Goal: Information Seeking & Learning: Learn about a topic

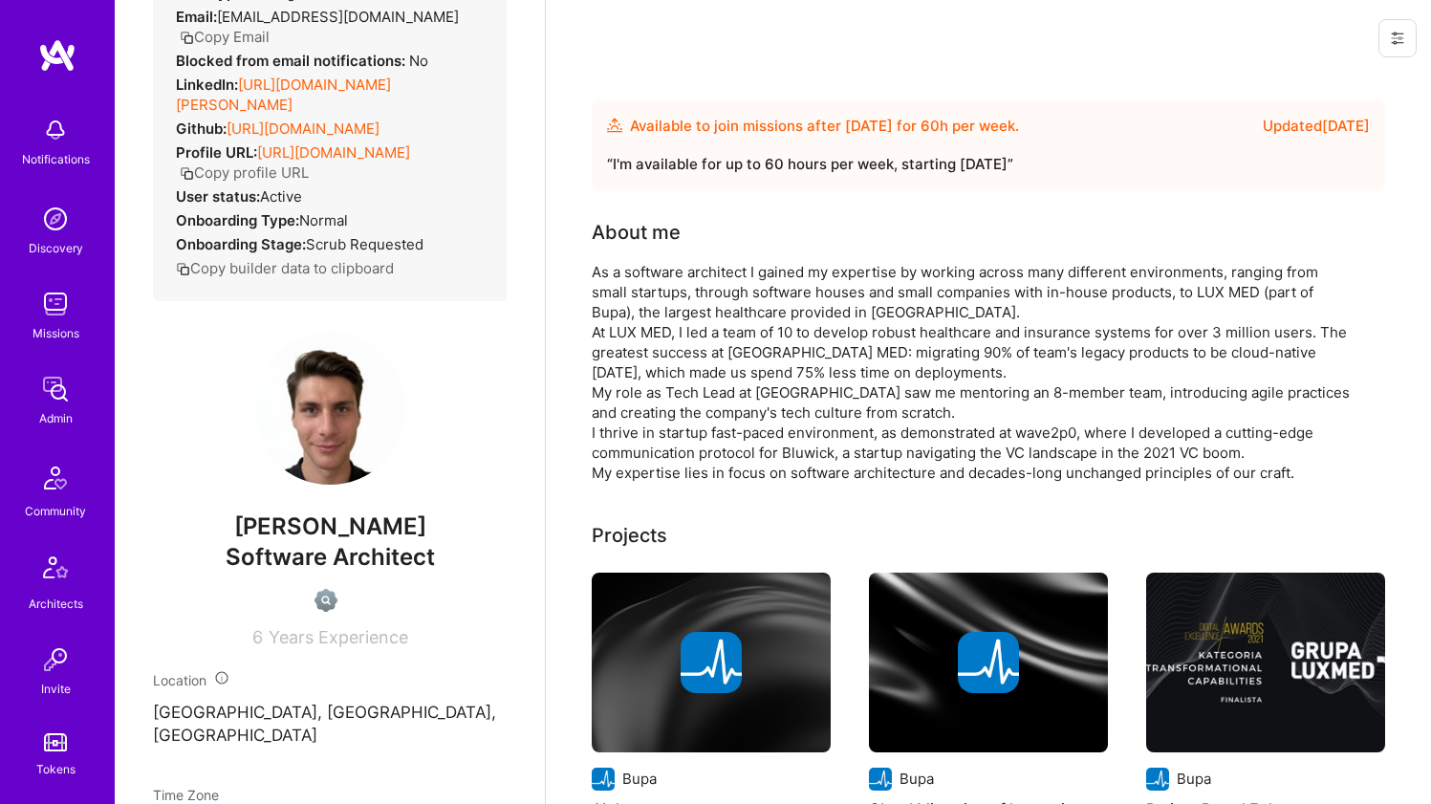
scroll to position [155, 0]
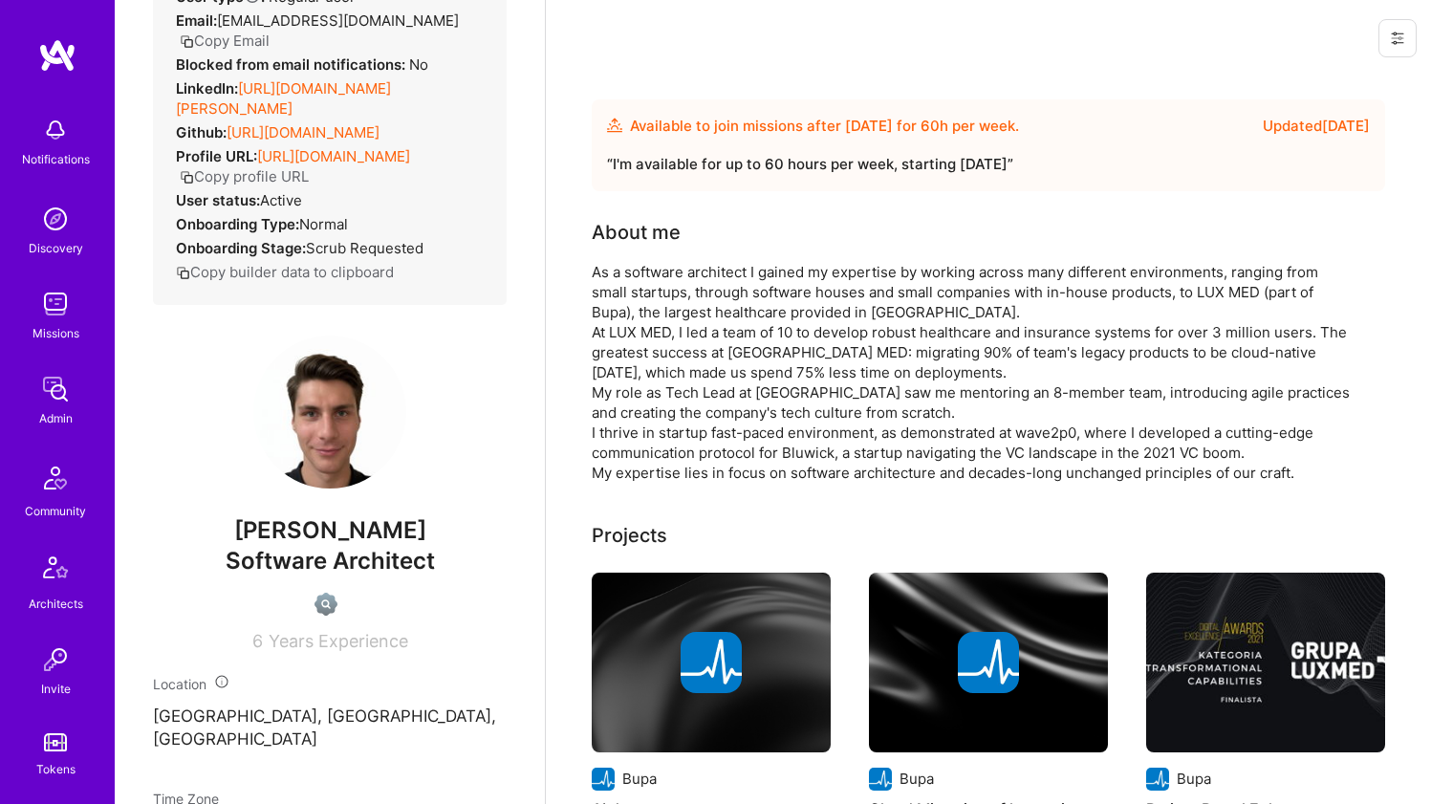
drag, startPoint x: 304, startPoint y: 80, endPoint x: 305, endPoint y: 106, distance: 25.8
click at [304, 80] on link "[URL][DOMAIN_NAME][PERSON_NAME]" at bounding box center [283, 98] width 215 height 38
click at [297, 137] on link "[URL][DOMAIN_NAME]" at bounding box center [303, 132] width 153 height 18
click at [670, 288] on div "As a software architect I gained my expertise by working across many different …" at bounding box center [974, 372] width 765 height 221
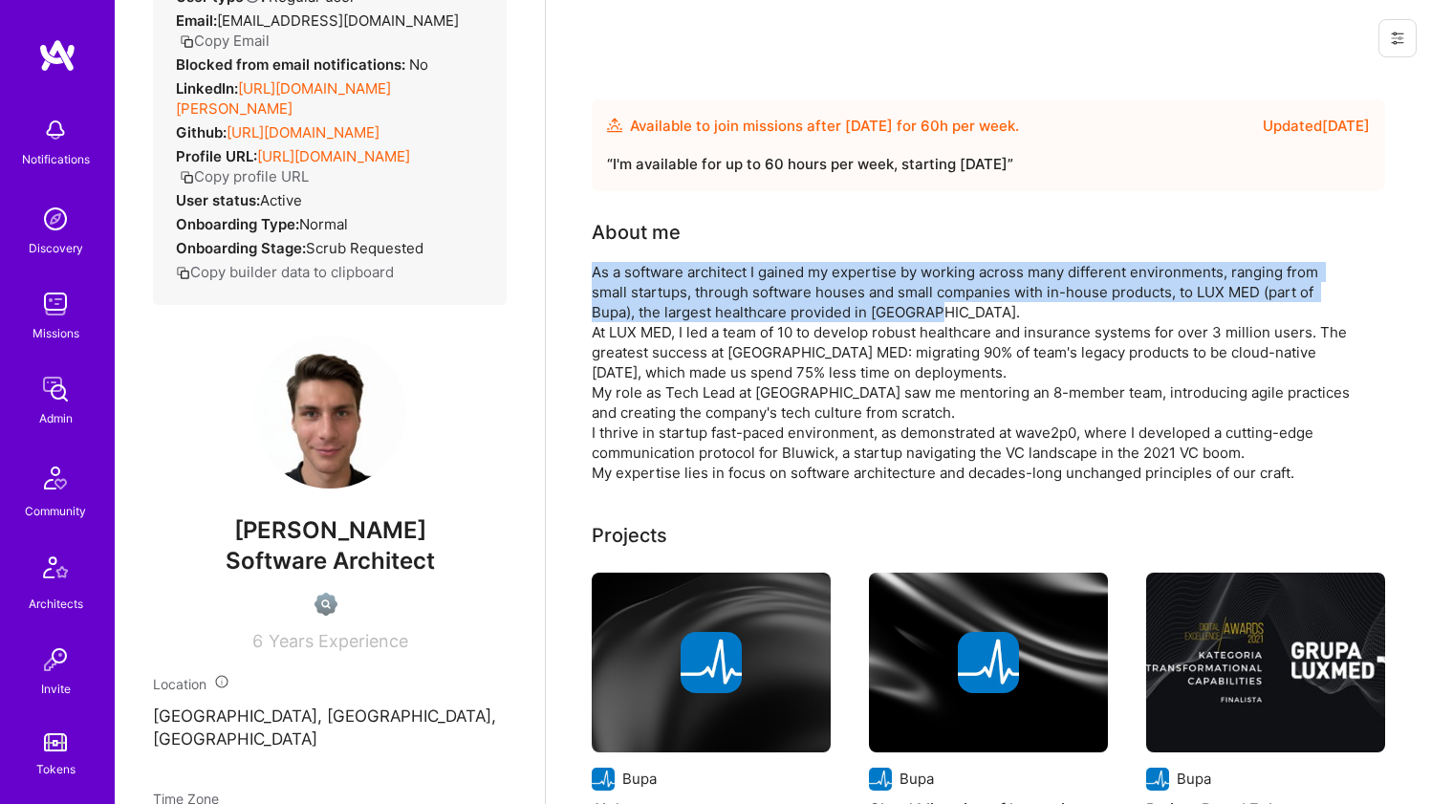
click at [670, 288] on div "As a software architect I gained my expertise by working across many different …" at bounding box center [974, 372] width 765 height 221
click at [599, 297] on div "As a software architect I gained my expertise by working across many different …" at bounding box center [974, 372] width 765 height 221
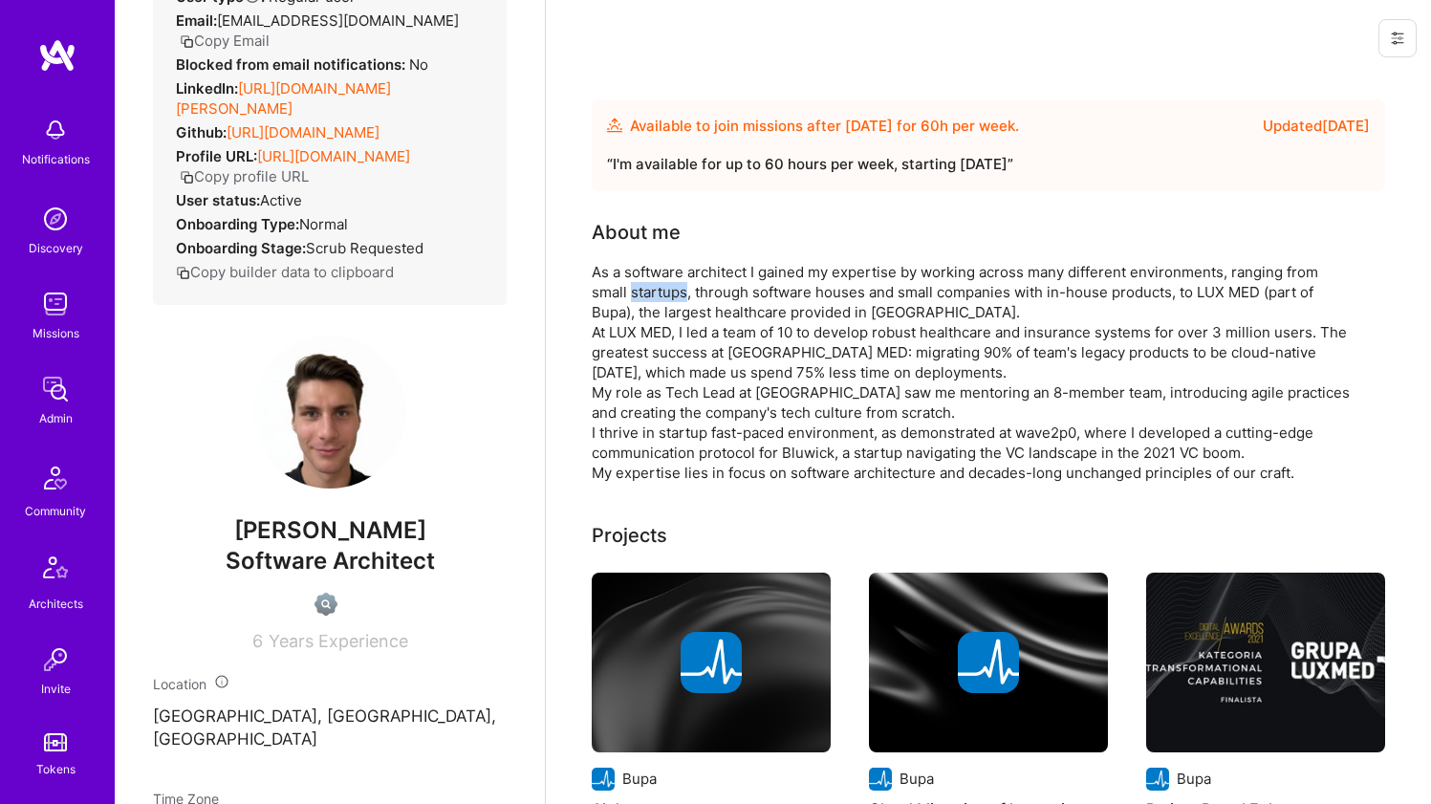
click at [599, 297] on div "As a software architect I gained my expertise by working across many different …" at bounding box center [974, 372] width 765 height 221
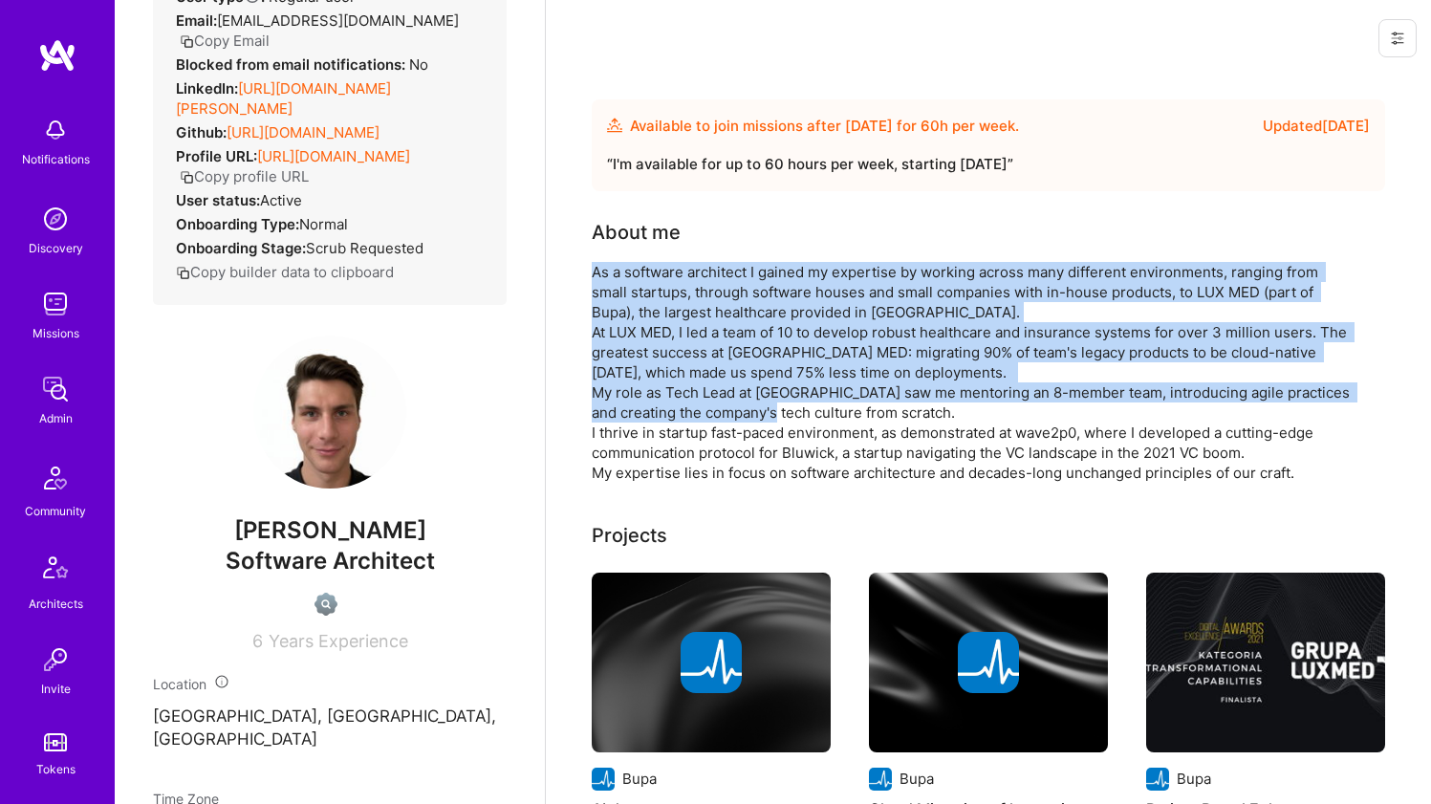
drag, startPoint x: 599, startPoint y: 297, endPoint x: 549, endPoint y: 404, distance: 118.5
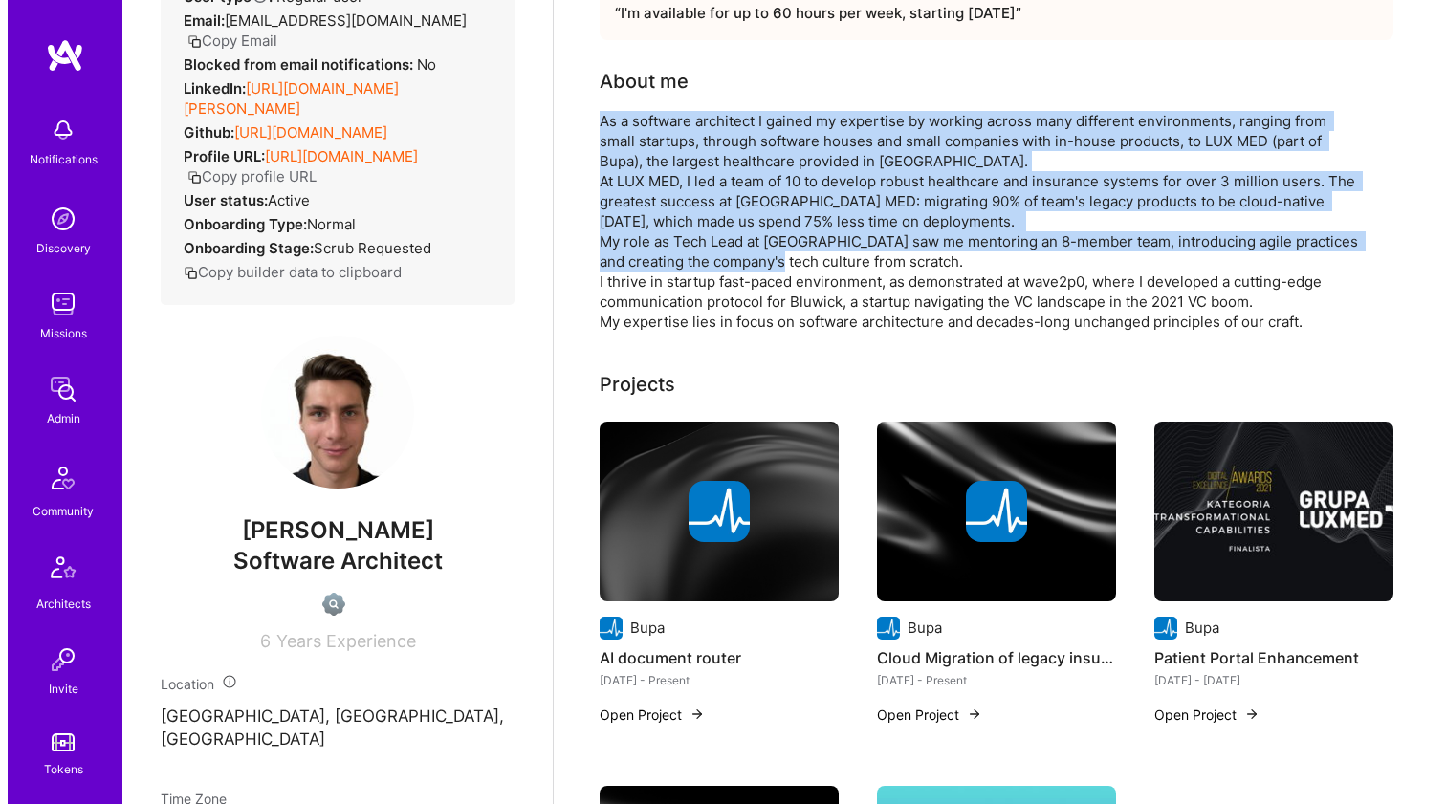
scroll to position [287, 0]
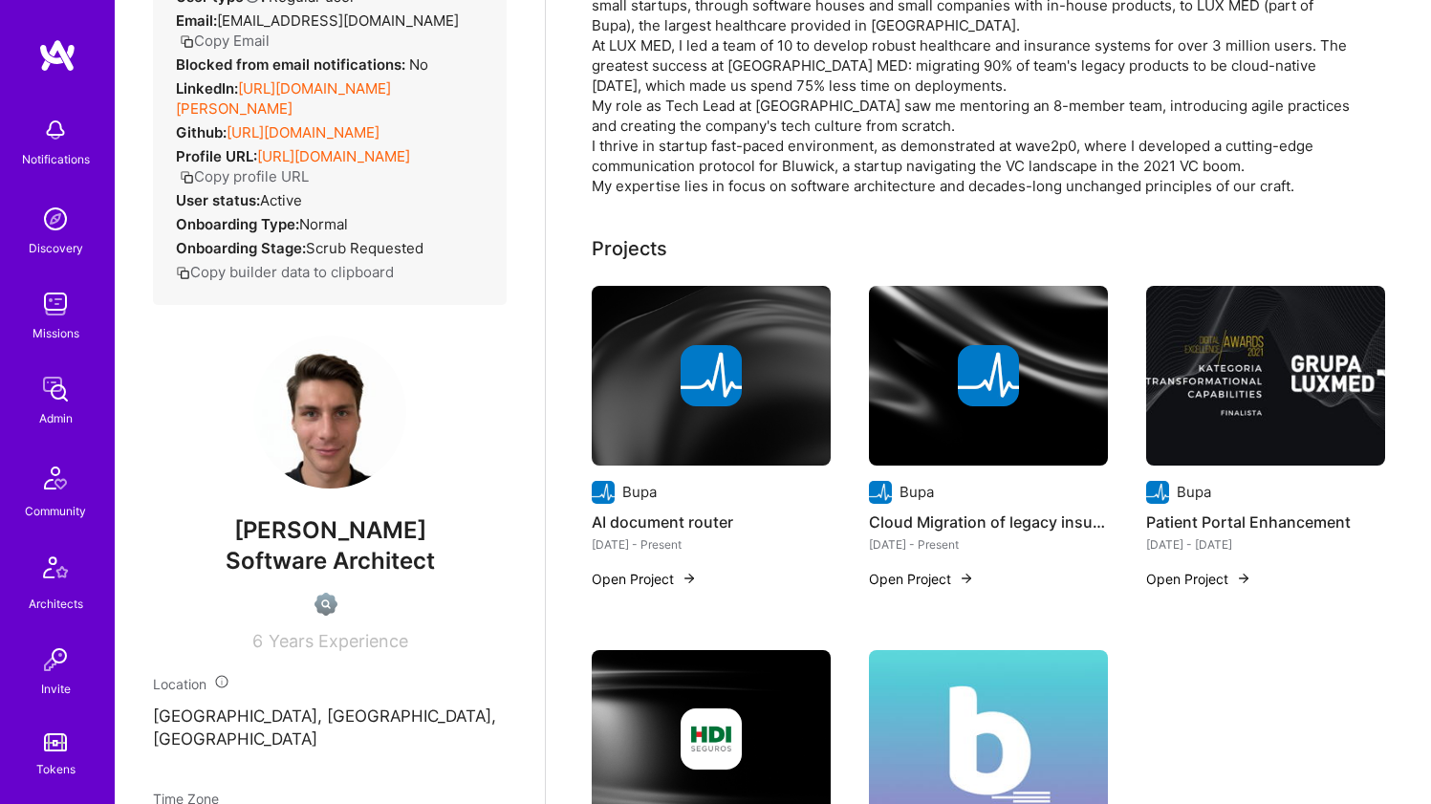
click at [654, 366] on div at bounding box center [711, 375] width 239 height 61
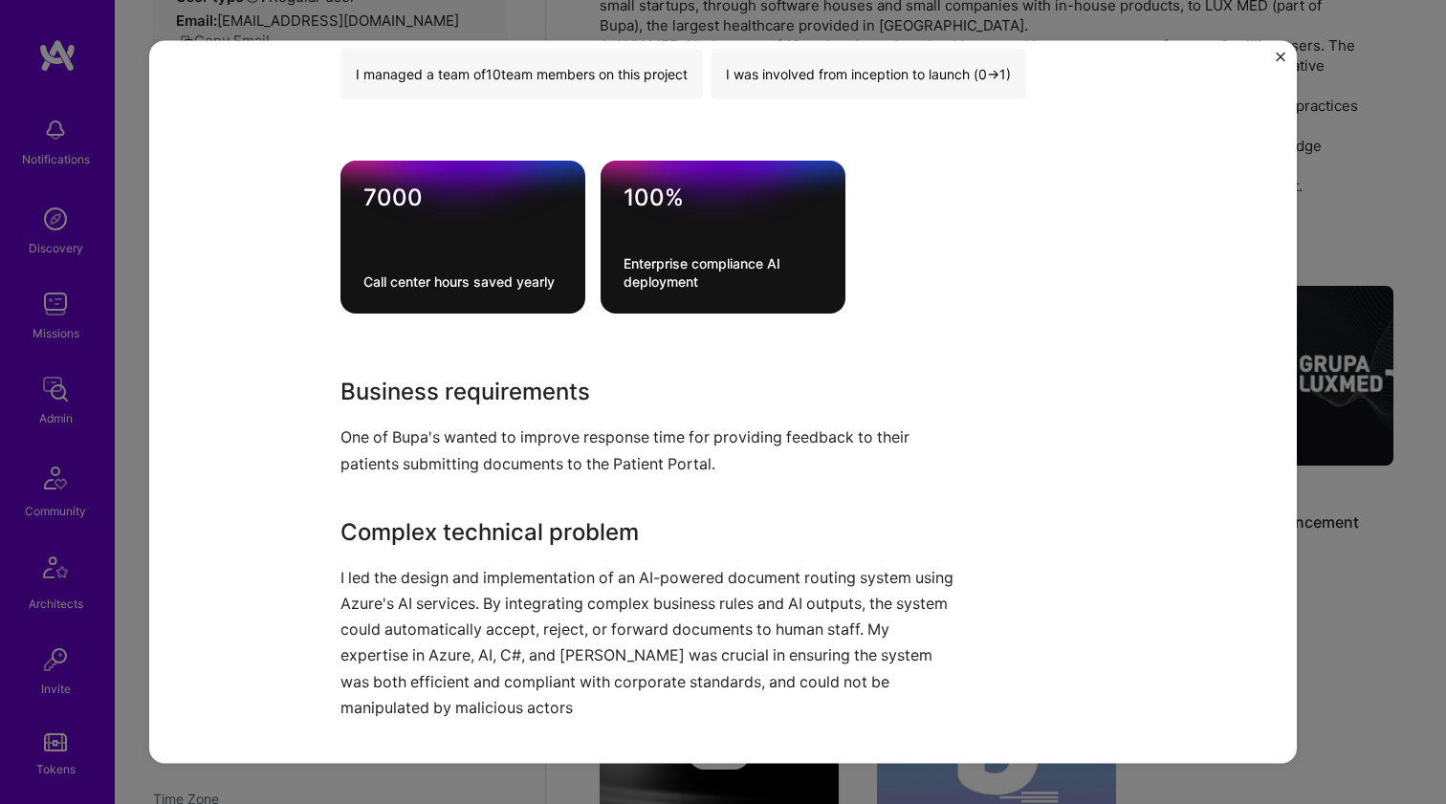
scroll to position [751, 0]
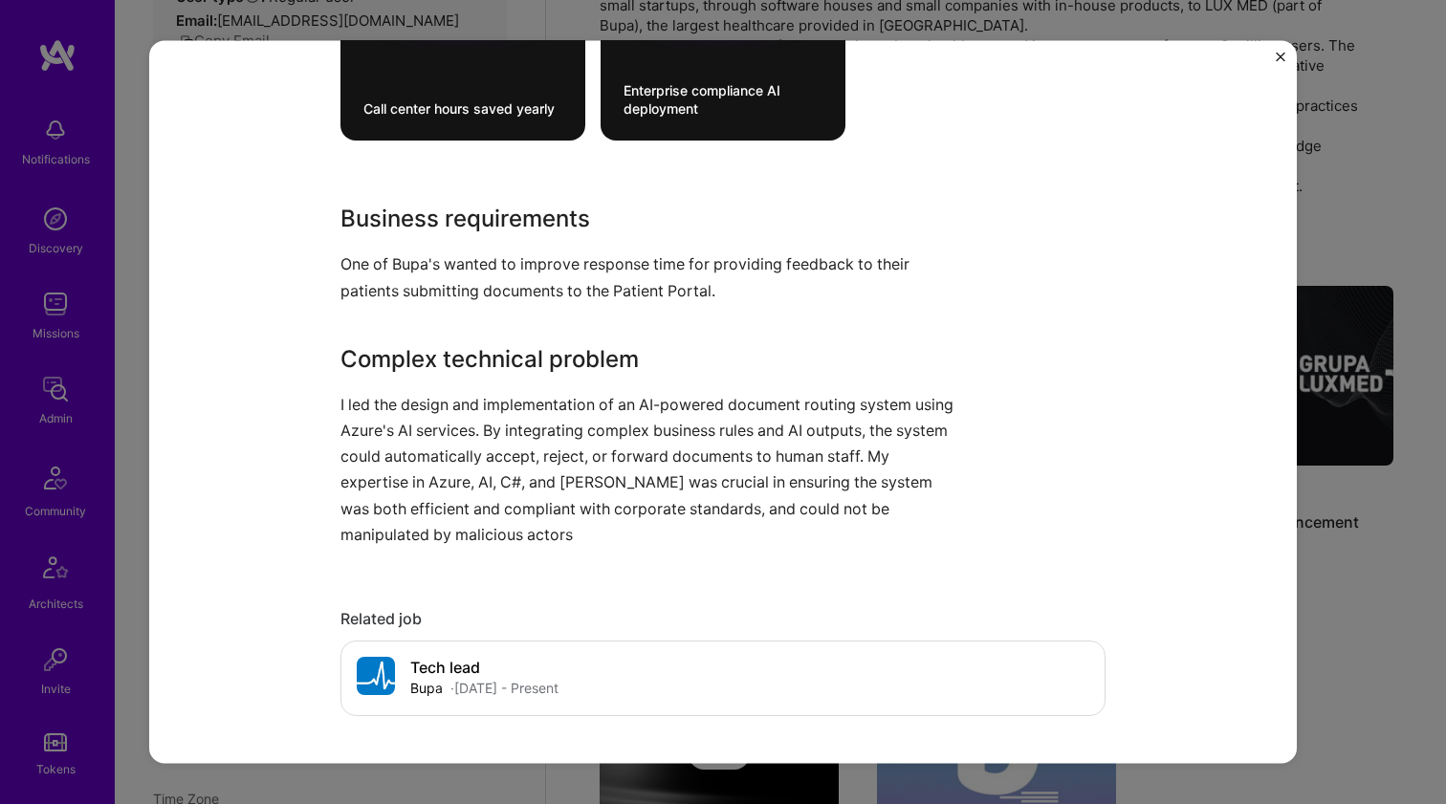
click at [432, 398] on p "I led the design and implementation of an AI-powered document routing system us…" at bounding box center [650, 469] width 621 height 156
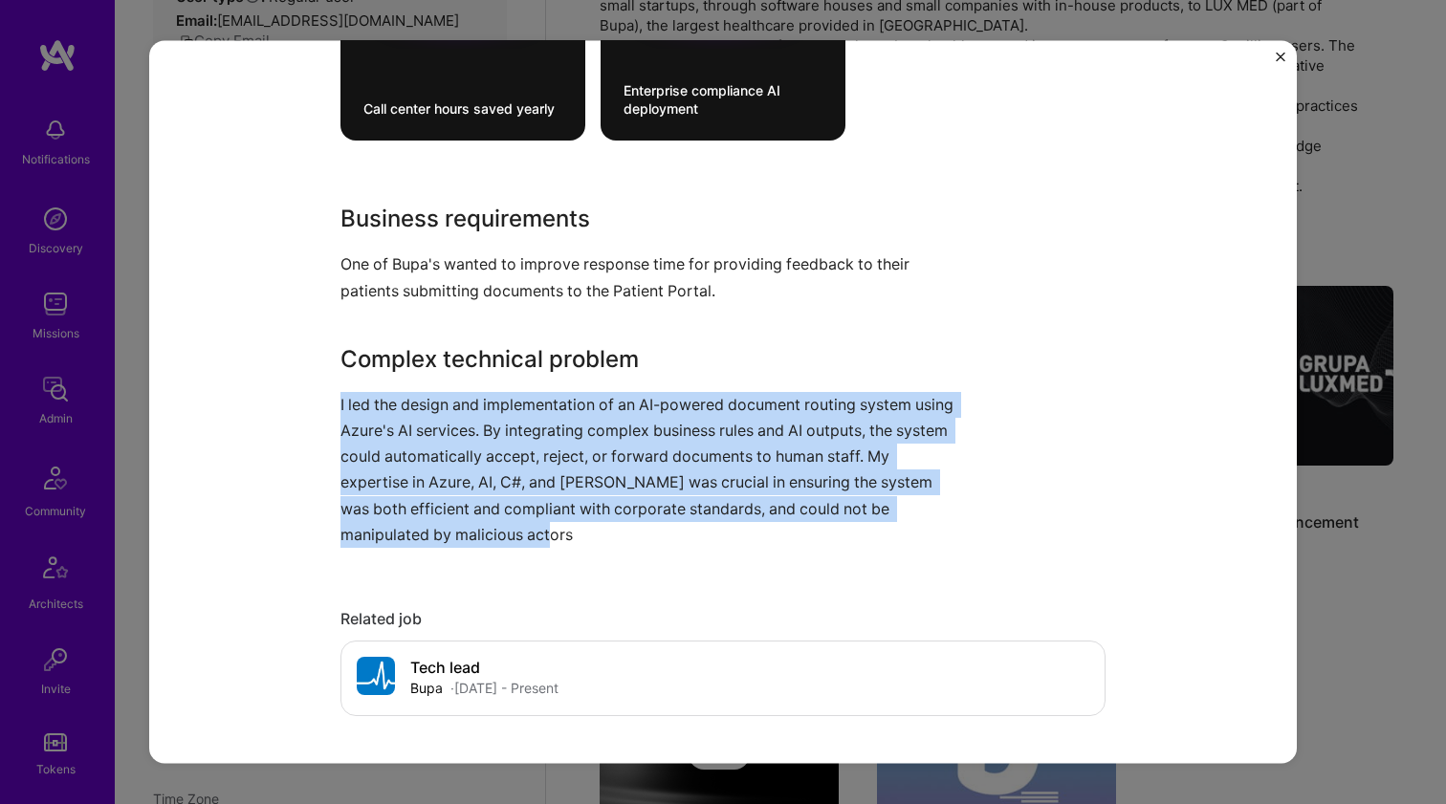
click at [431, 399] on p "I led the design and implementation of an AI-powered document routing system us…" at bounding box center [650, 469] width 621 height 156
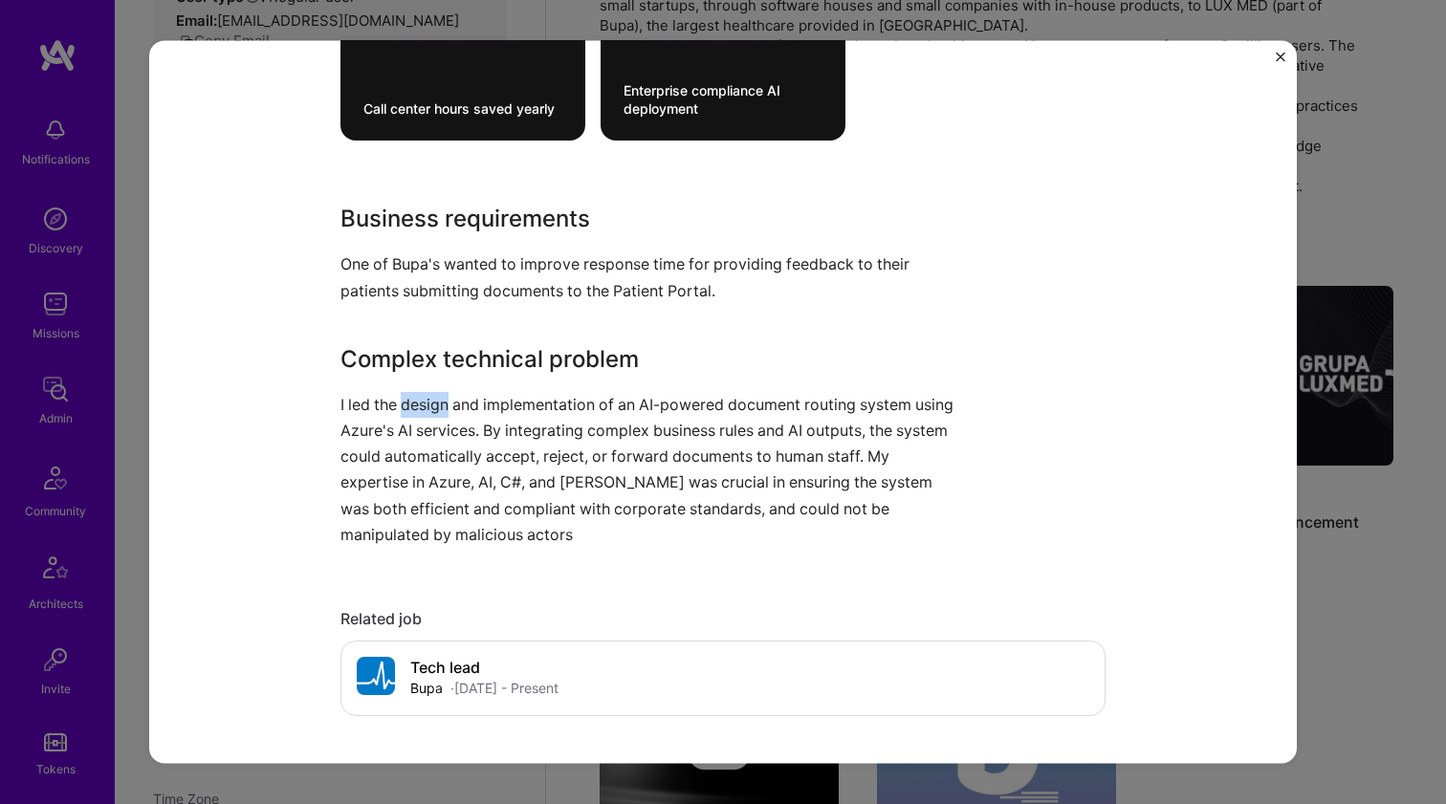
click at [431, 399] on p "I led the design and implementation of an AI-powered document routing system us…" at bounding box center [650, 469] width 621 height 156
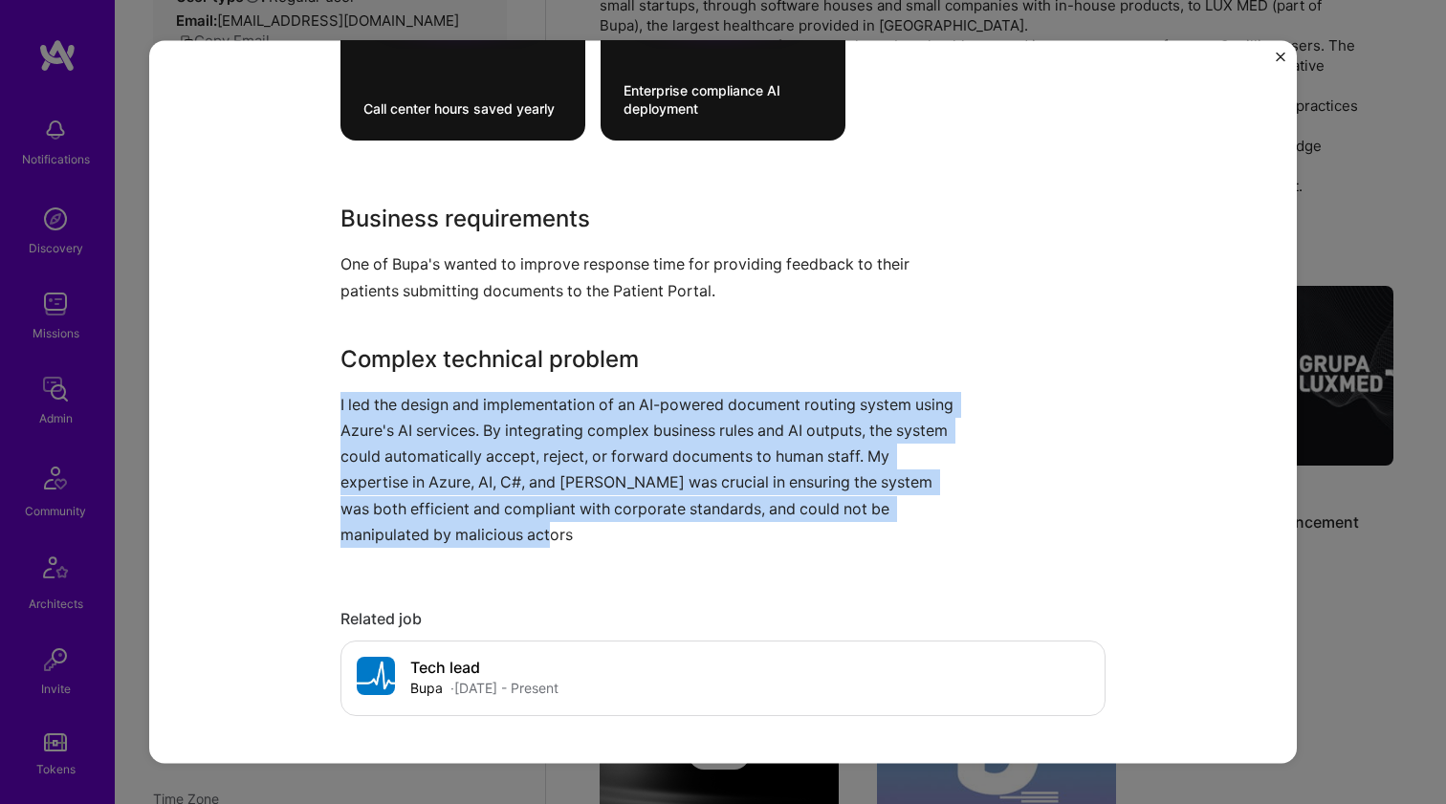
drag, startPoint x: 431, startPoint y: 399, endPoint x: 432, endPoint y: 284, distance: 114.7
click at [432, 285] on div "Business requirements One of Bupa's wanted to improve response time for providi…" at bounding box center [650, 375] width 621 height 346
click at [432, 284] on p "One of Bupa's wanted to improve response time for providing feedback to their p…" at bounding box center [650, 277] width 621 height 52
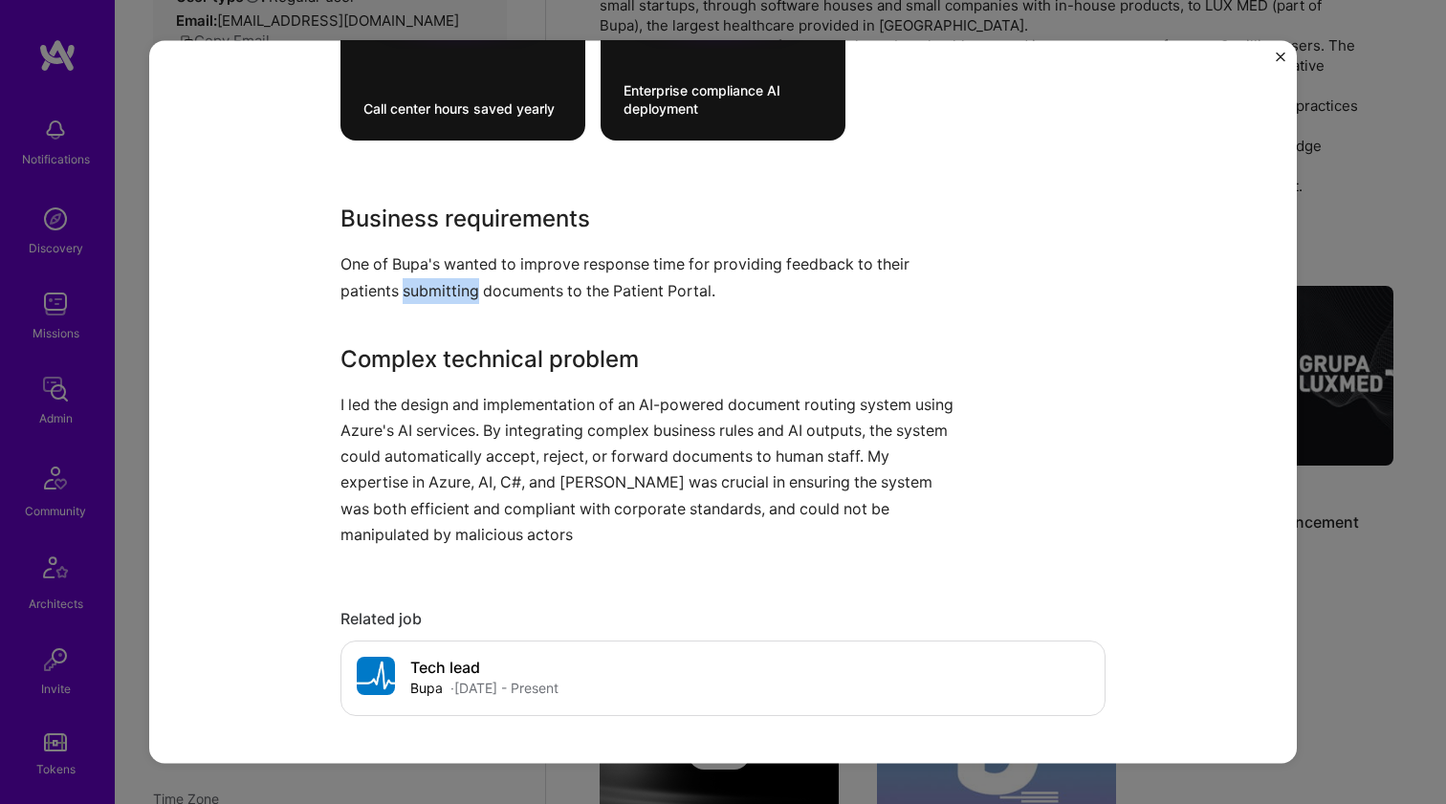
click at [432, 284] on p "One of Bupa's wanted to improve response time for providing feedback to their p…" at bounding box center [650, 277] width 621 height 52
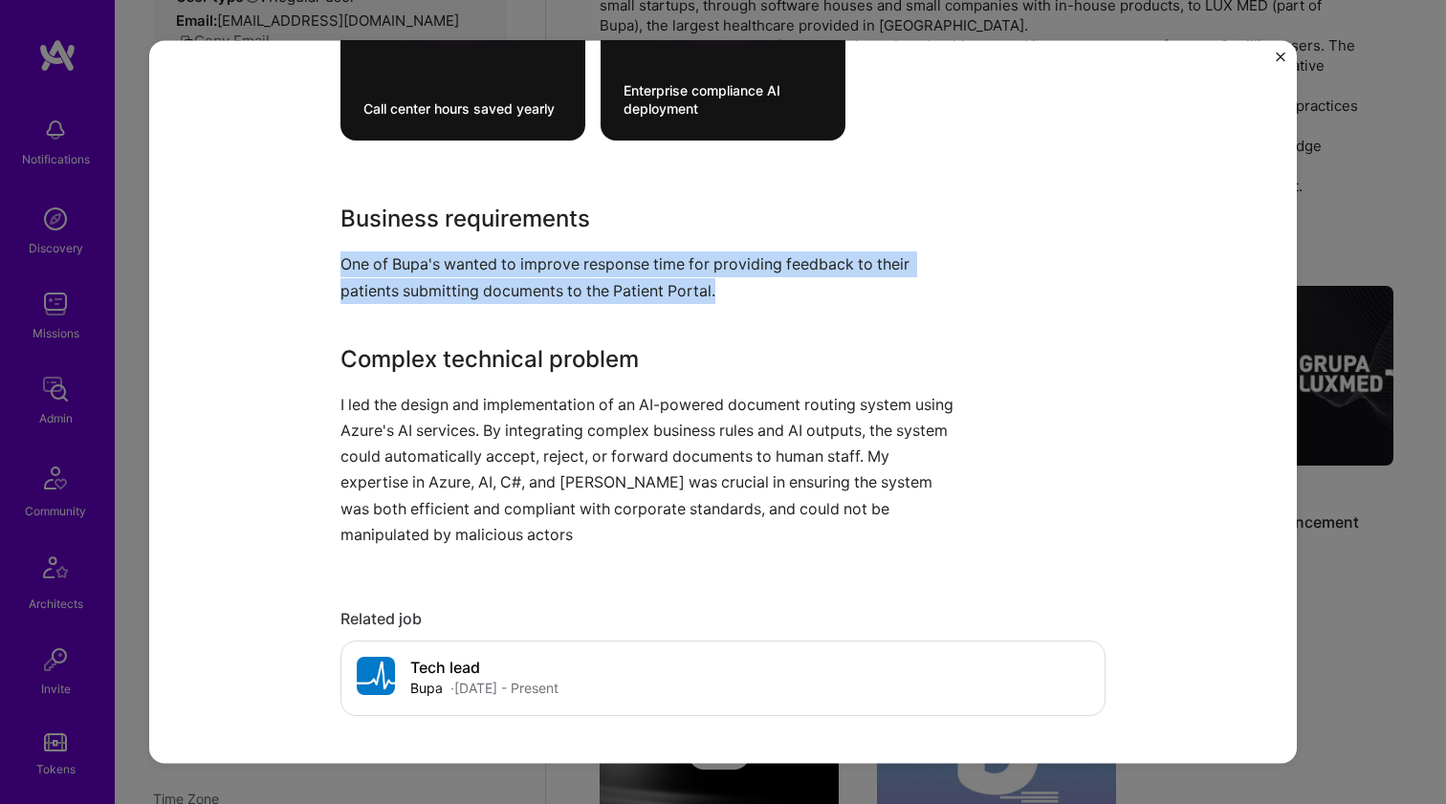
drag, startPoint x: 432, startPoint y: 284, endPoint x: 389, endPoint y: 401, distance: 124.3
click at [389, 401] on div "Business requirements One of Bupa's wanted to improve response time for providi…" at bounding box center [650, 375] width 621 height 346
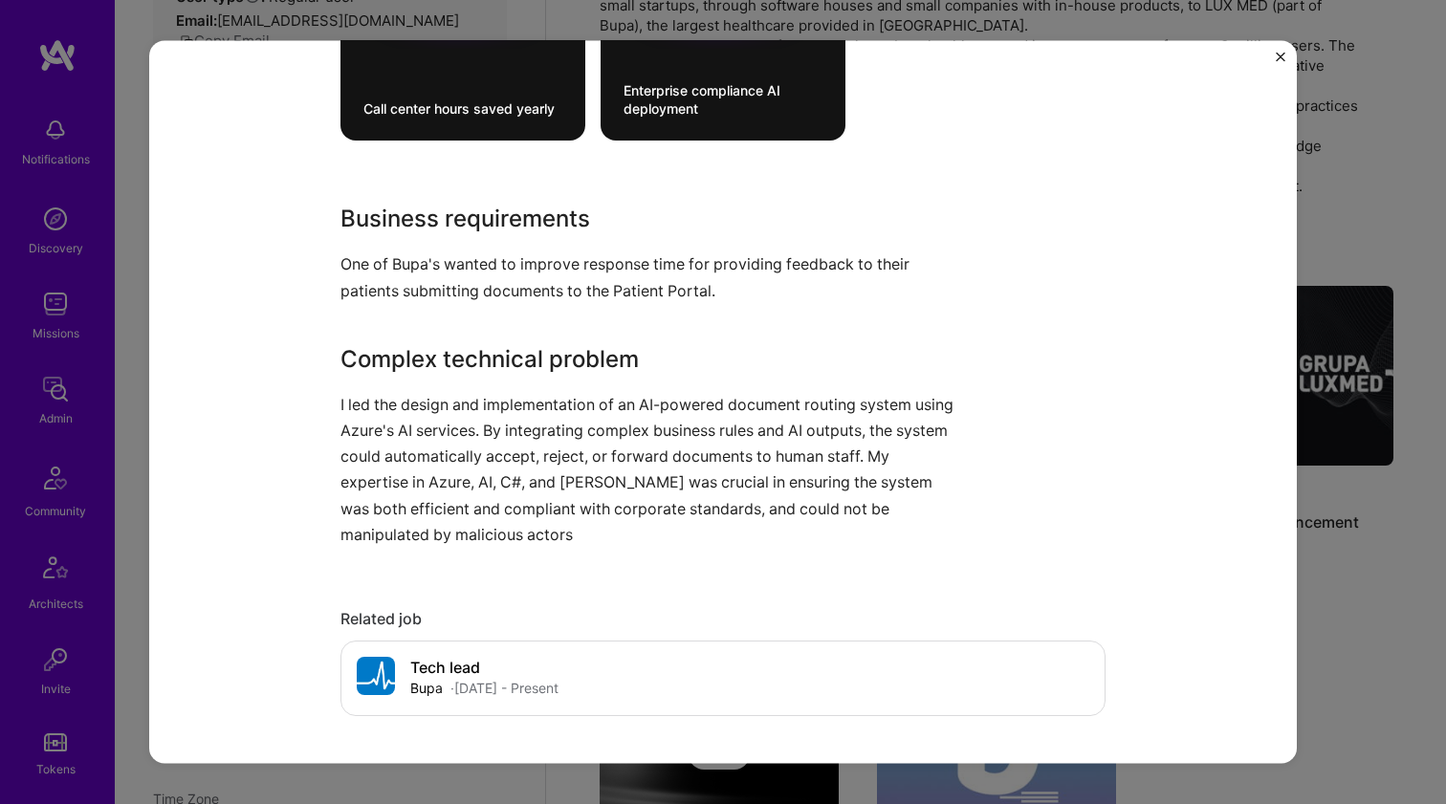
click at [389, 401] on p "I led the design and implementation of an AI-powered document routing system us…" at bounding box center [650, 469] width 621 height 156
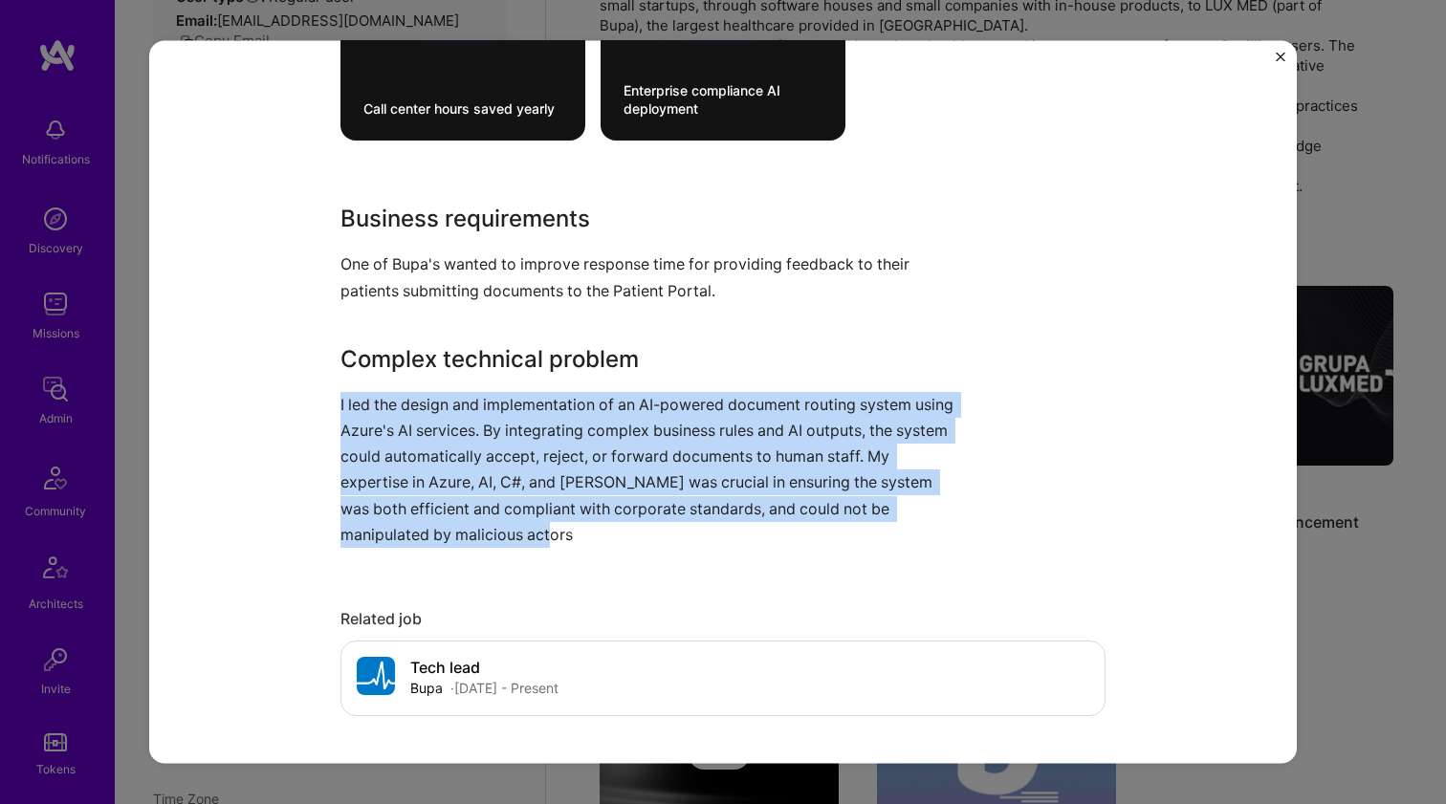
click at [389, 401] on p "I led the design and implementation of an AI-powered document routing system us…" at bounding box center [650, 469] width 621 height 156
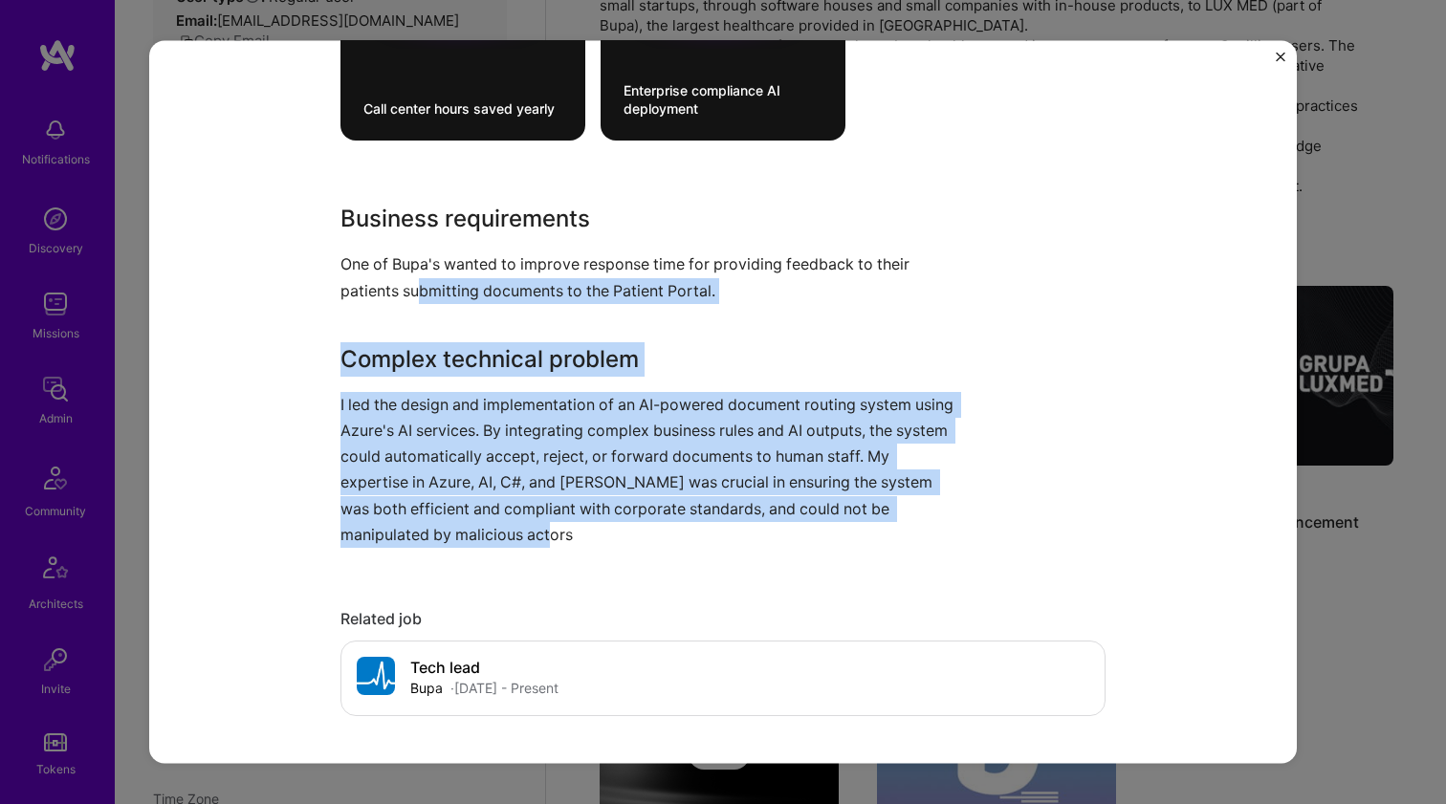
click at [416, 282] on p "One of Bupa's wanted to improve response time for providing feedback to their p…" at bounding box center [650, 277] width 621 height 52
click at [416, 283] on p "One of Bupa's wanted to improve response time for providing feedback to their p…" at bounding box center [650, 277] width 621 height 52
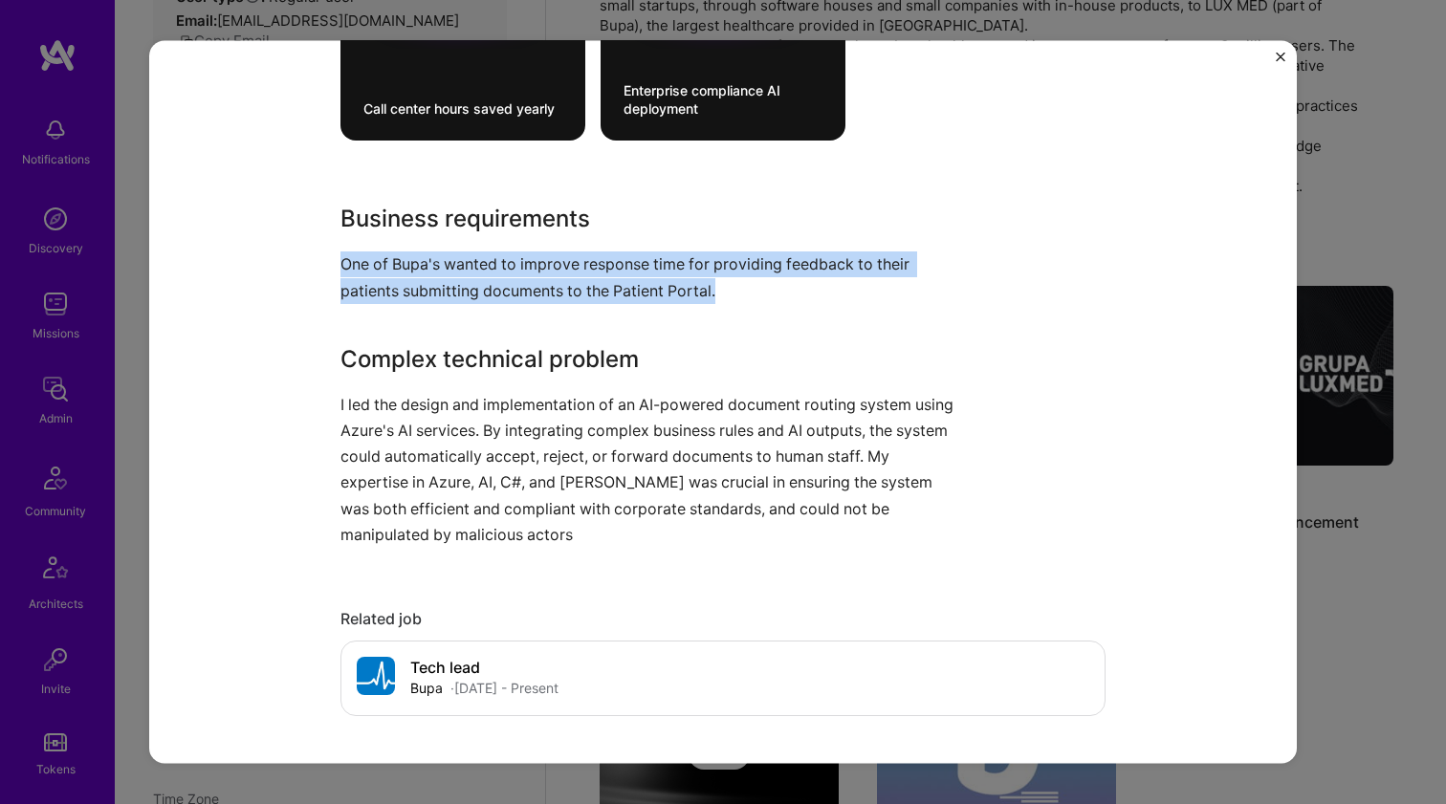
click at [416, 283] on p "One of Bupa's wanted to improve response time for providing feedback to their p…" at bounding box center [650, 277] width 621 height 52
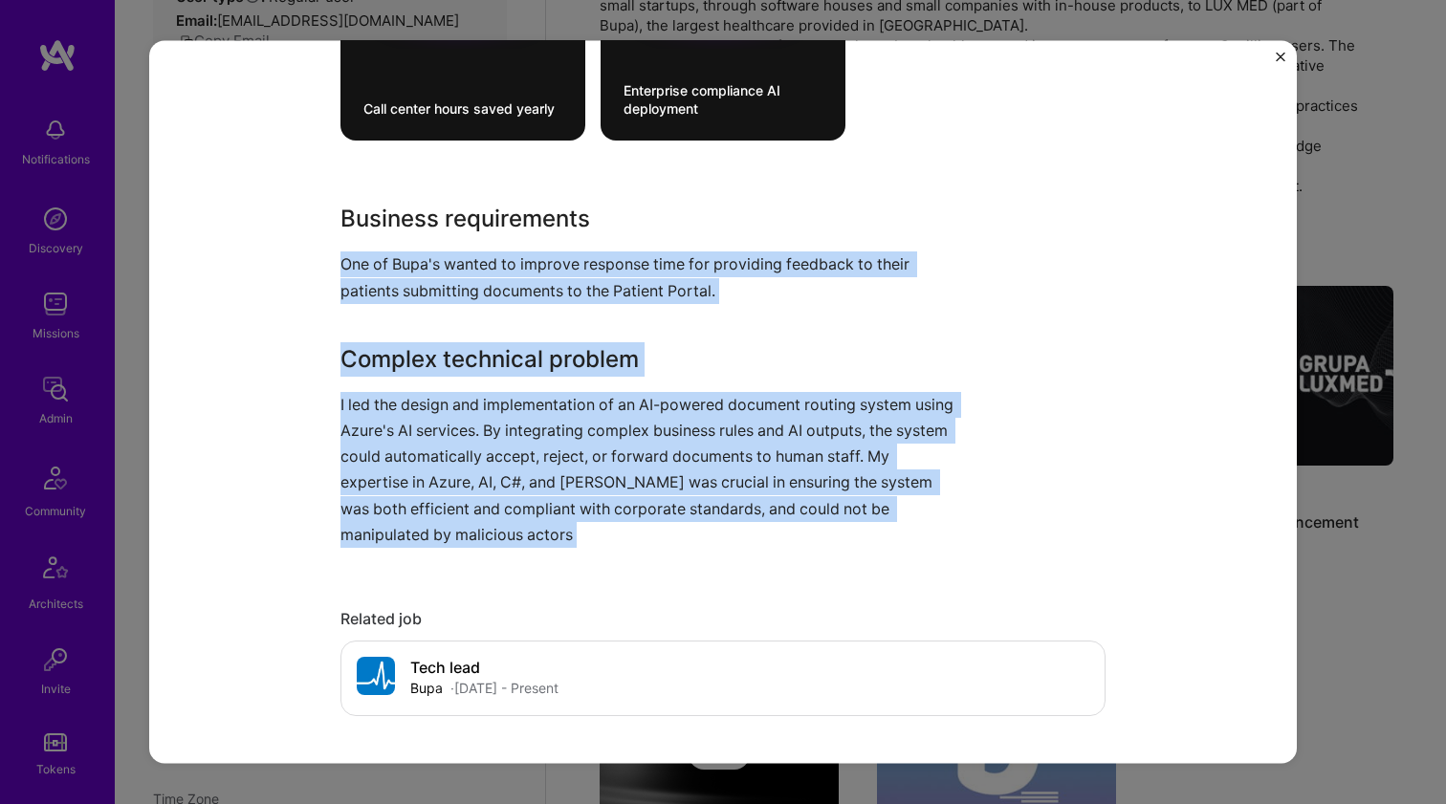
click at [370, 424] on p "I led the design and implementation of an AI-powered document routing system us…" at bounding box center [650, 469] width 621 height 156
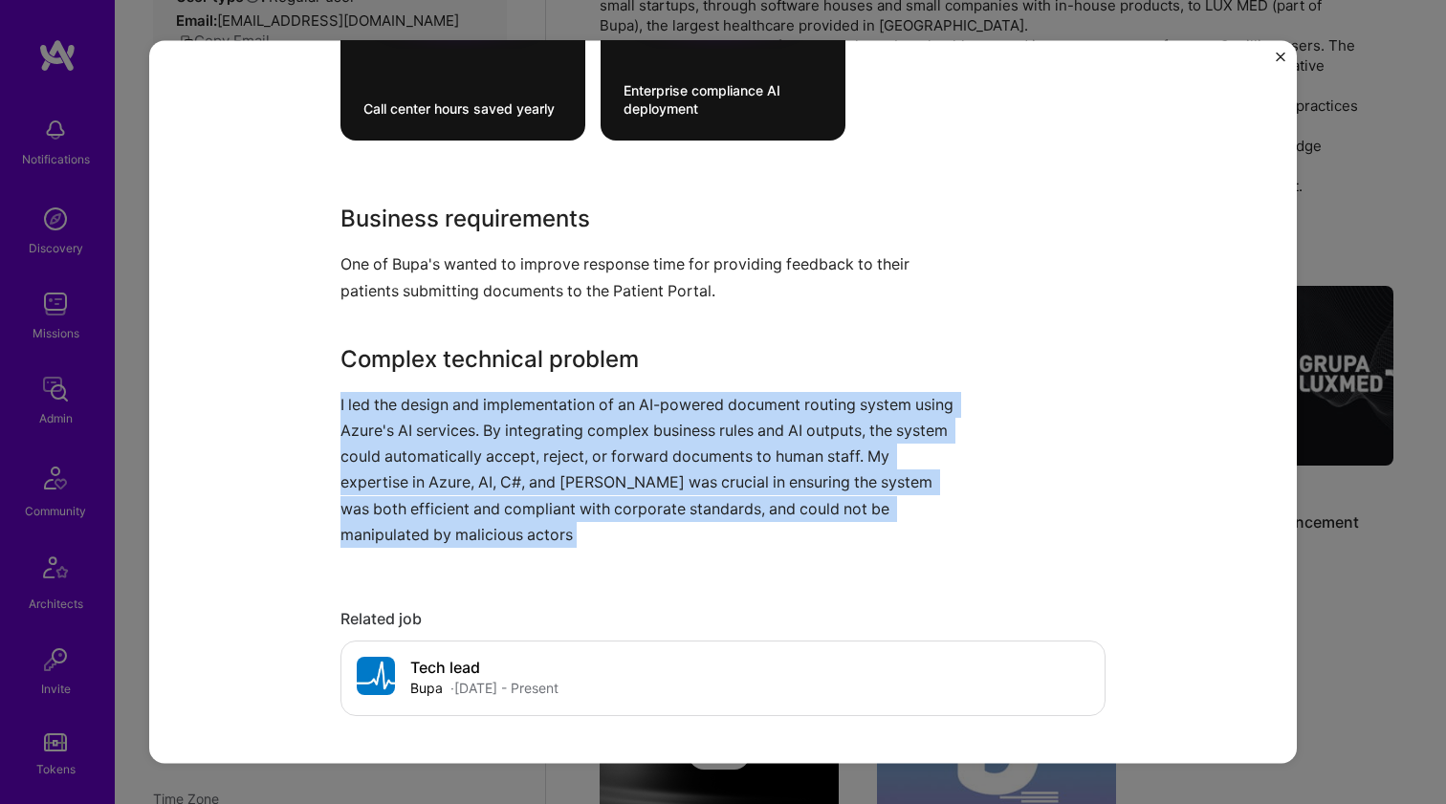
click at [370, 423] on p "I led the design and implementation of an AI-powered document routing system us…" at bounding box center [650, 469] width 621 height 156
click at [370, 422] on p "I led the design and implementation of an AI-powered document routing system us…" at bounding box center [650, 469] width 621 height 156
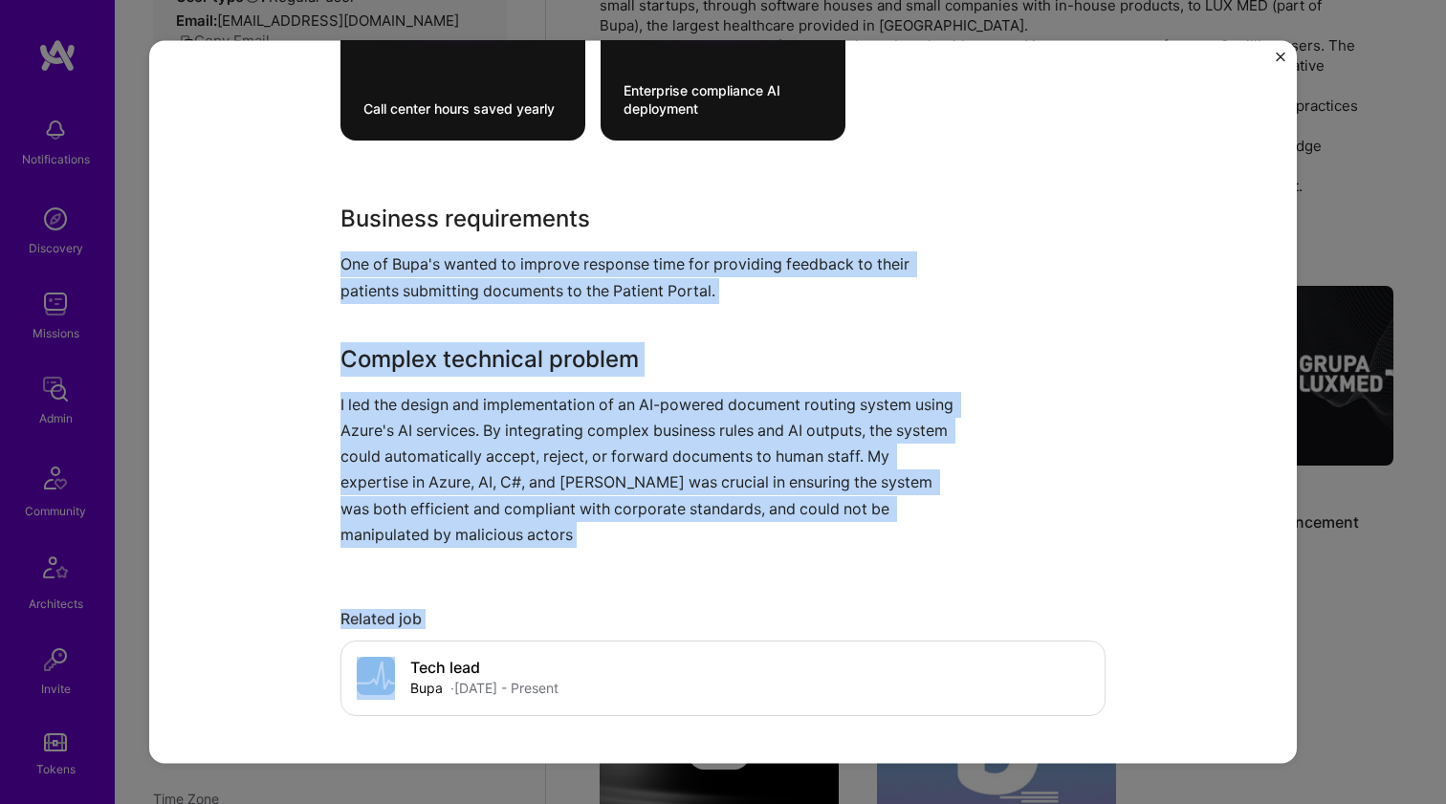
click at [381, 280] on p "One of Bupa's wanted to improve response time for providing feedback to their p…" at bounding box center [650, 277] width 621 height 52
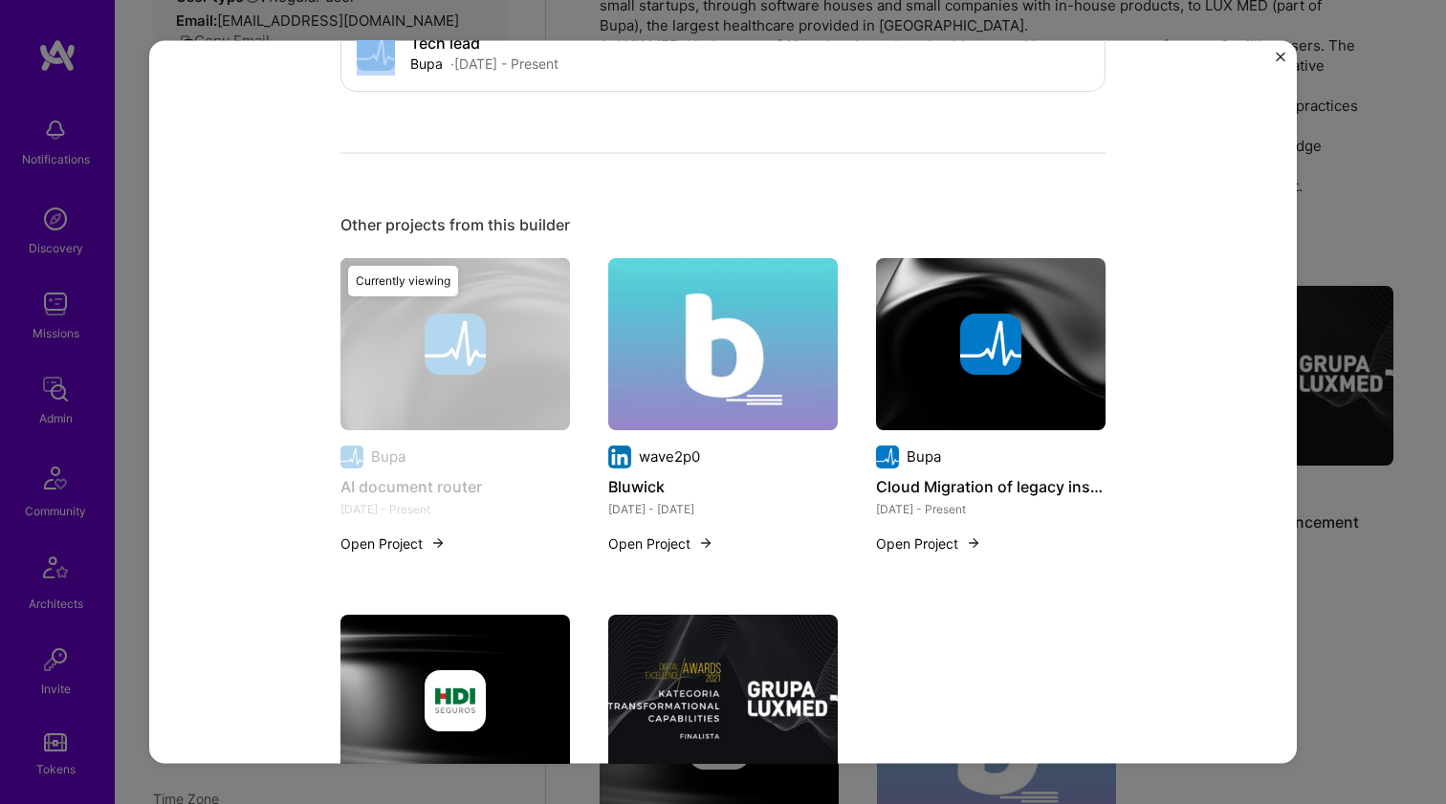
scroll to position [1519, 0]
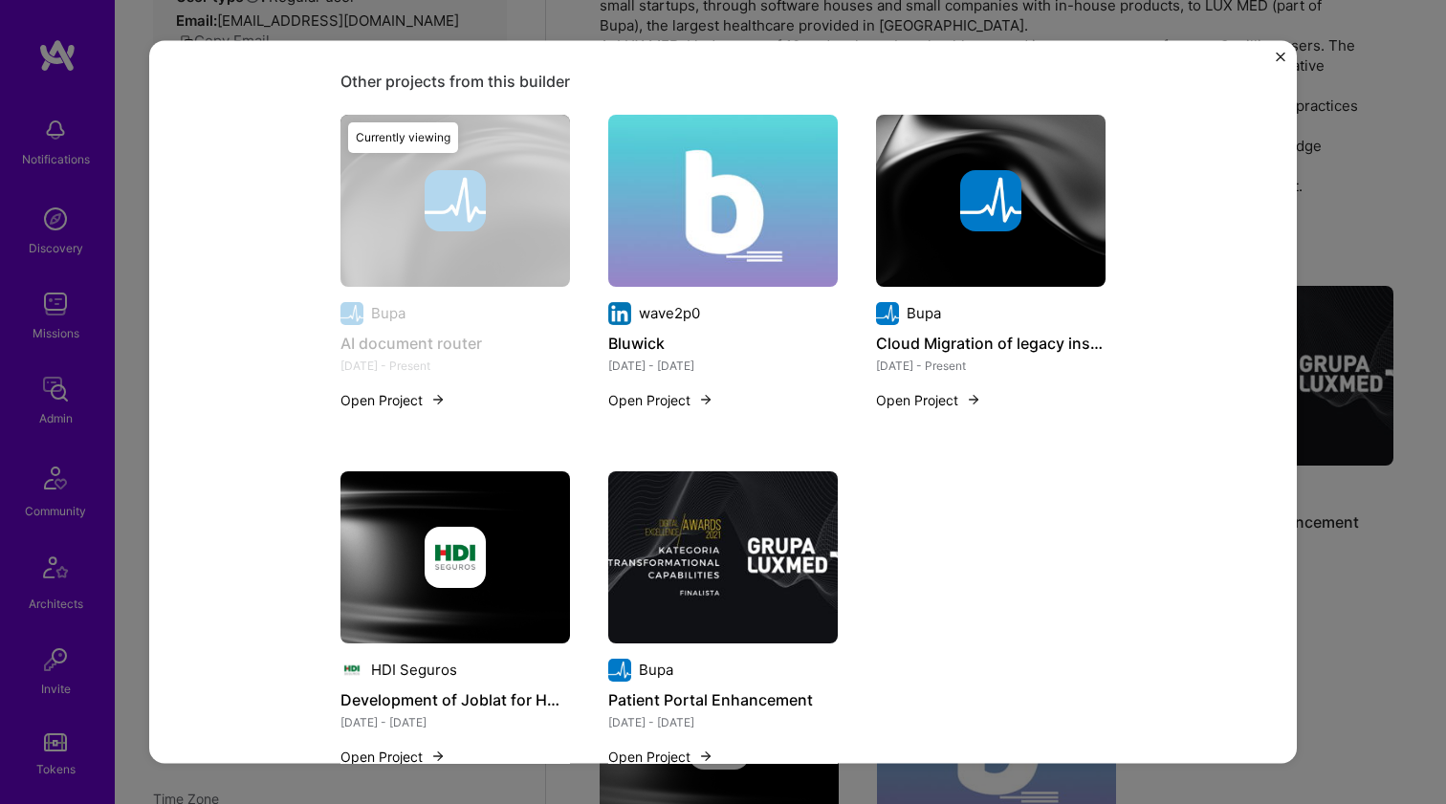
click at [674, 197] on img at bounding box center [722, 200] width 229 height 172
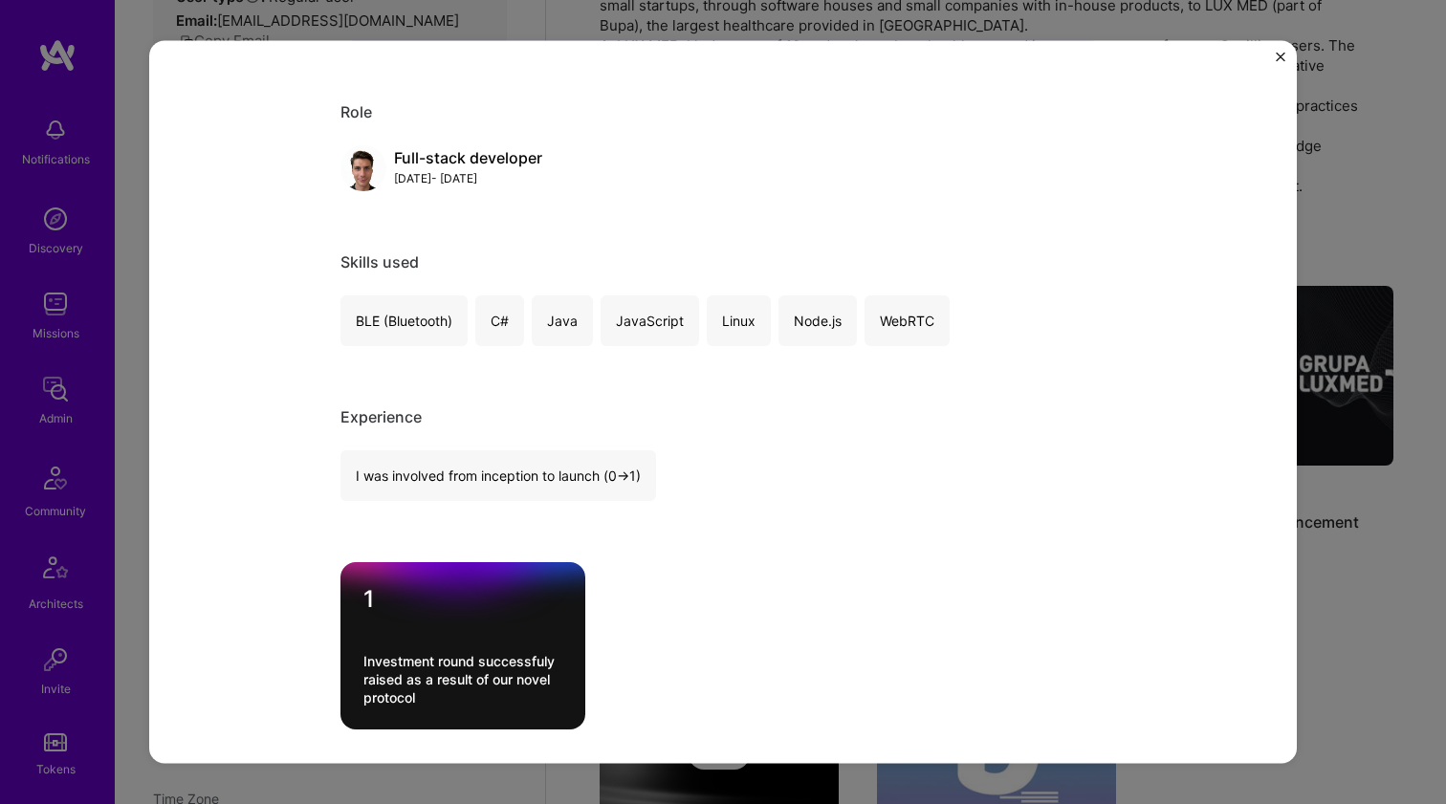
scroll to position [1348, 0]
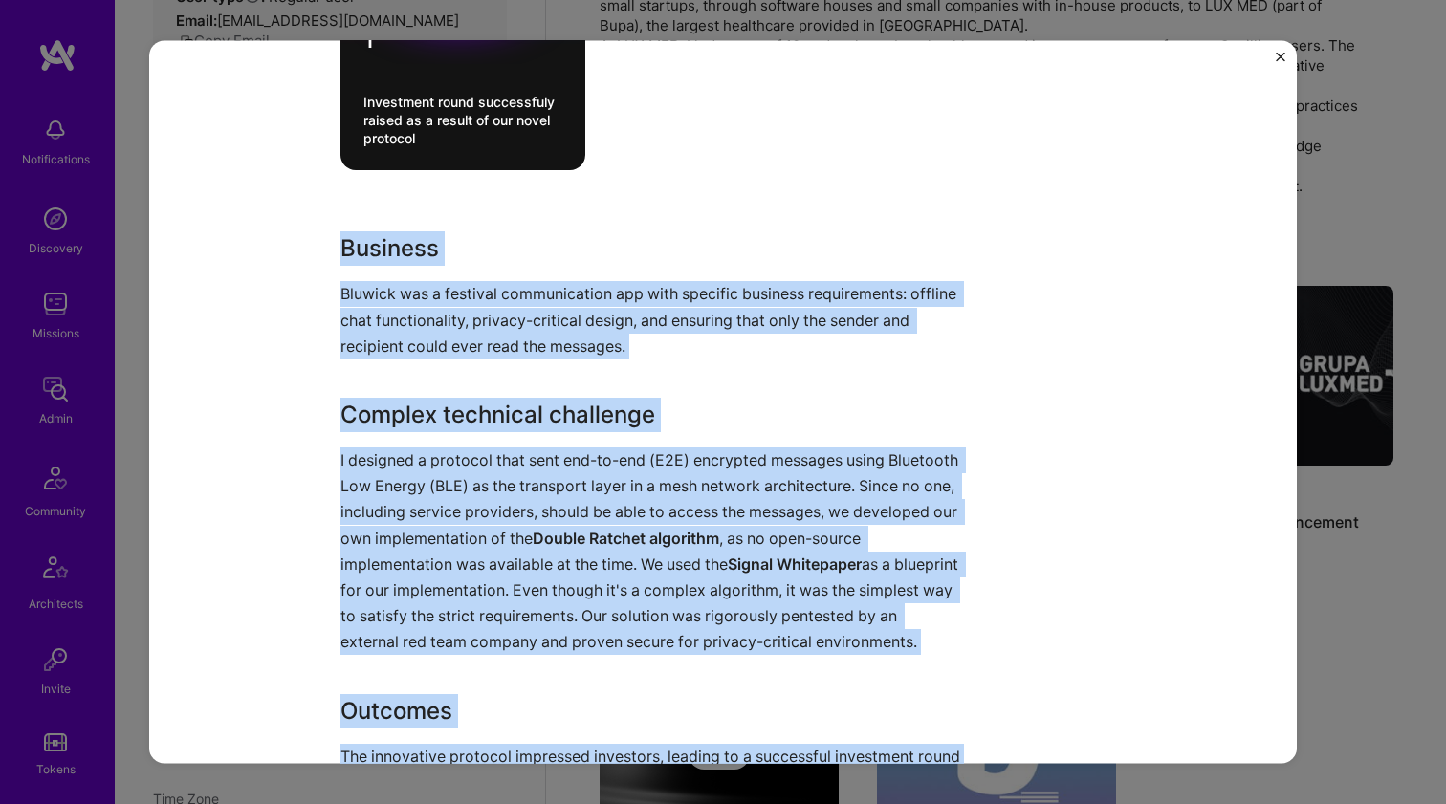
click at [502, 279] on div "Business Bluwick was a festival communication app with specific business requir…" at bounding box center [650, 499] width 621 height 537
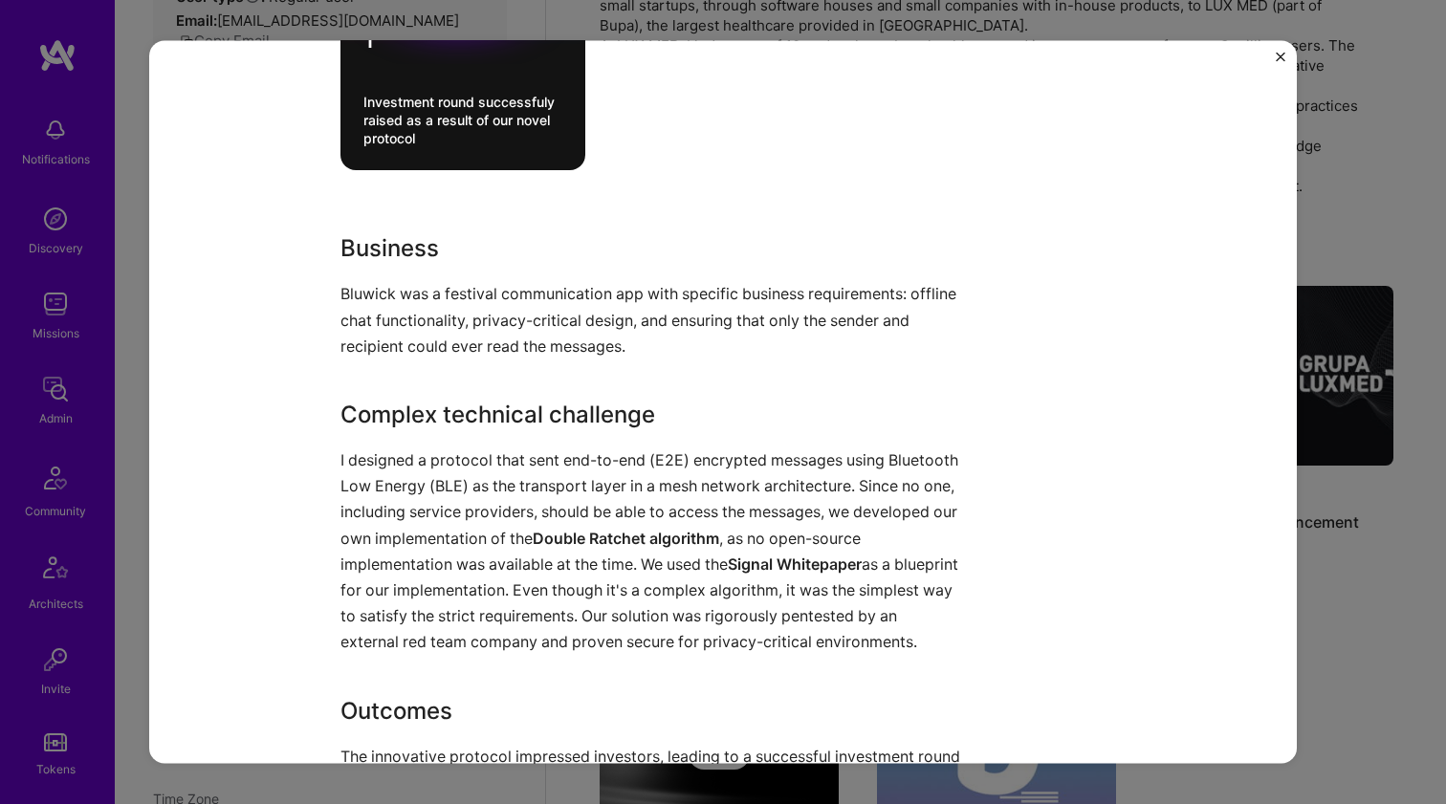
click at [436, 319] on p "Bluwick was a festival communication app with specific business requirements: o…" at bounding box center [650, 320] width 621 height 78
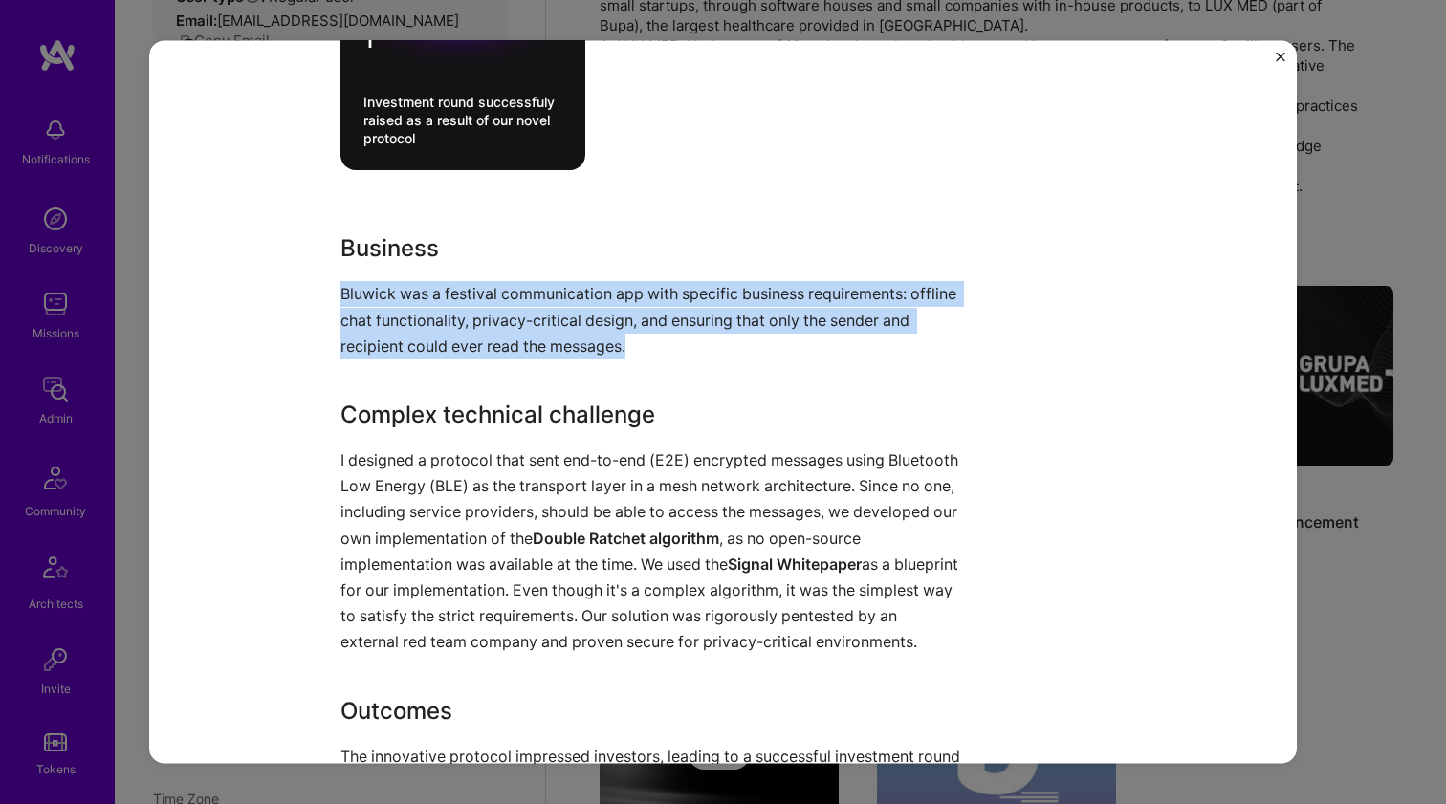
click at [436, 319] on p "Bluwick was a festival communication app with specific business requirements: o…" at bounding box center [650, 320] width 621 height 78
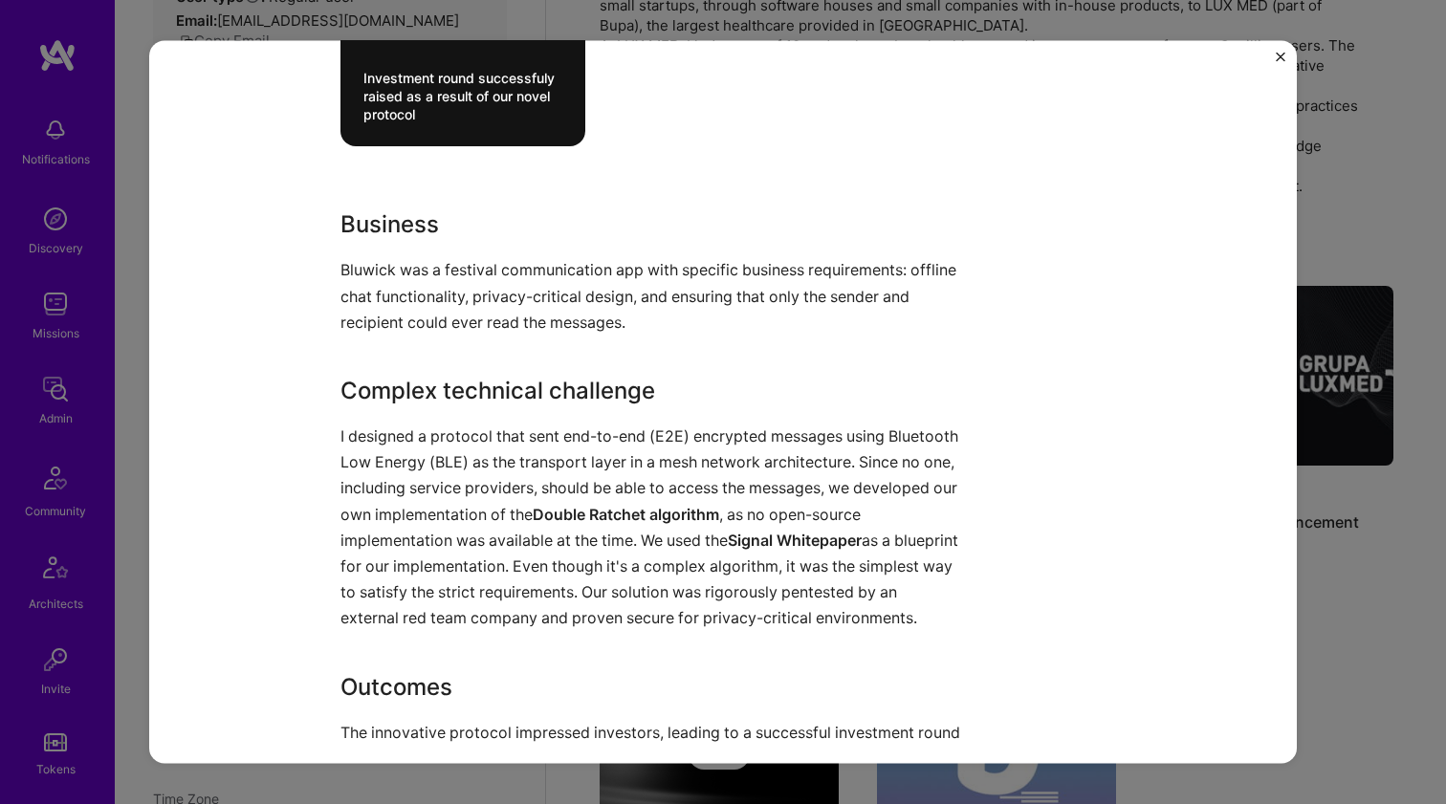
click at [467, 465] on p "I designed a protocol that sent end-to-end (E2E) encrypted messages using Bluet…" at bounding box center [650, 527] width 621 height 208
click at [467, 464] on p "I designed a protocol that sent end-to-end (E2E) encrypted messages using Bluet…" at bounding box center [650, 527] width 621 height 208
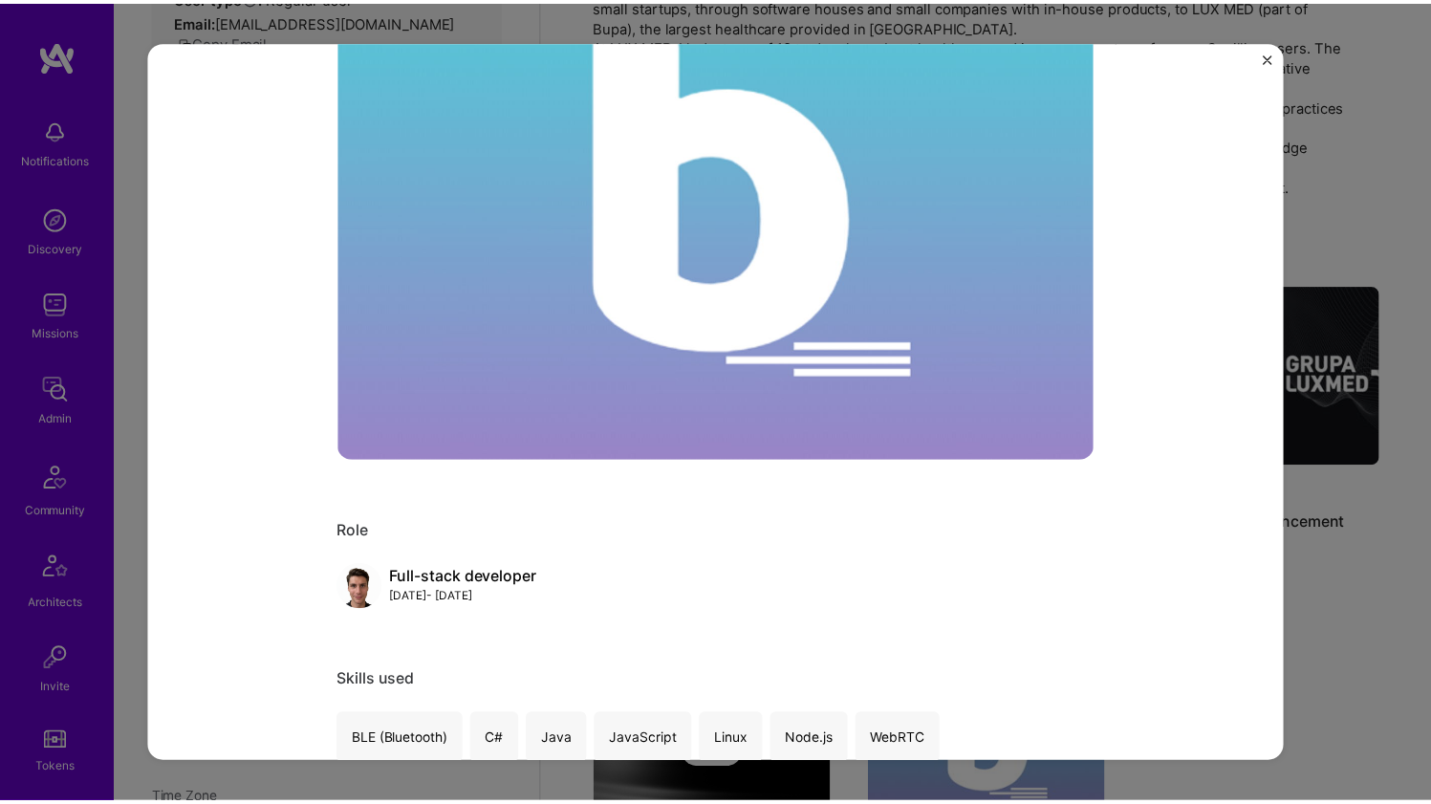
scroll to position [0, 0]
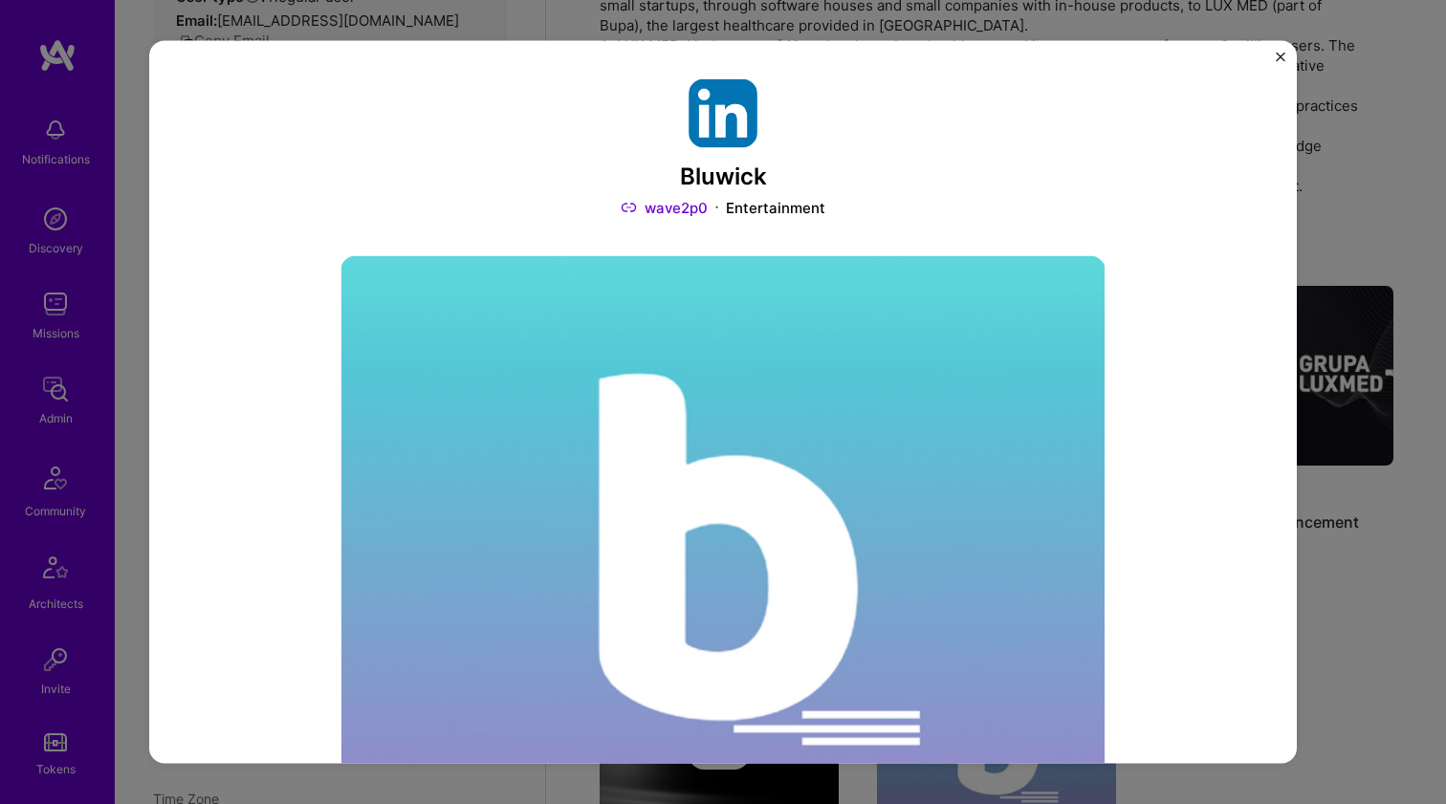
click at [1428, 95] on div "Bluwick wave2p0 Entertainment Role Full-stack developer [DATE] - [DATE] Skills …" at bounding box center [723, 402] width 1446 height 804
click at [1380, 98] on div "Bluwick wave2p0 Entertainment Role Full-stack developer [DATE] - [DATE] Skills …" at bounding box center [723, 402] width 1446 height 804
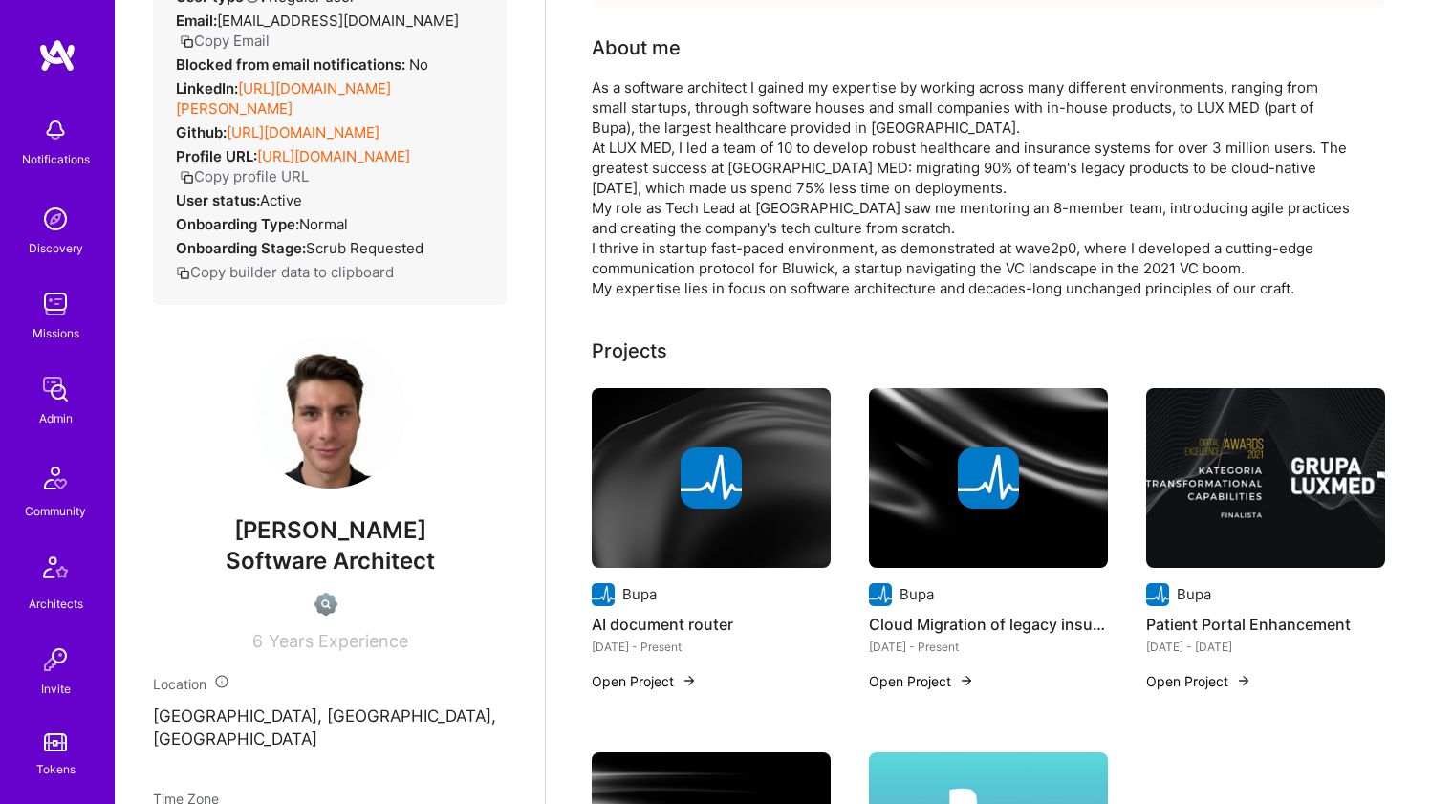
scroll to position [11, 0]
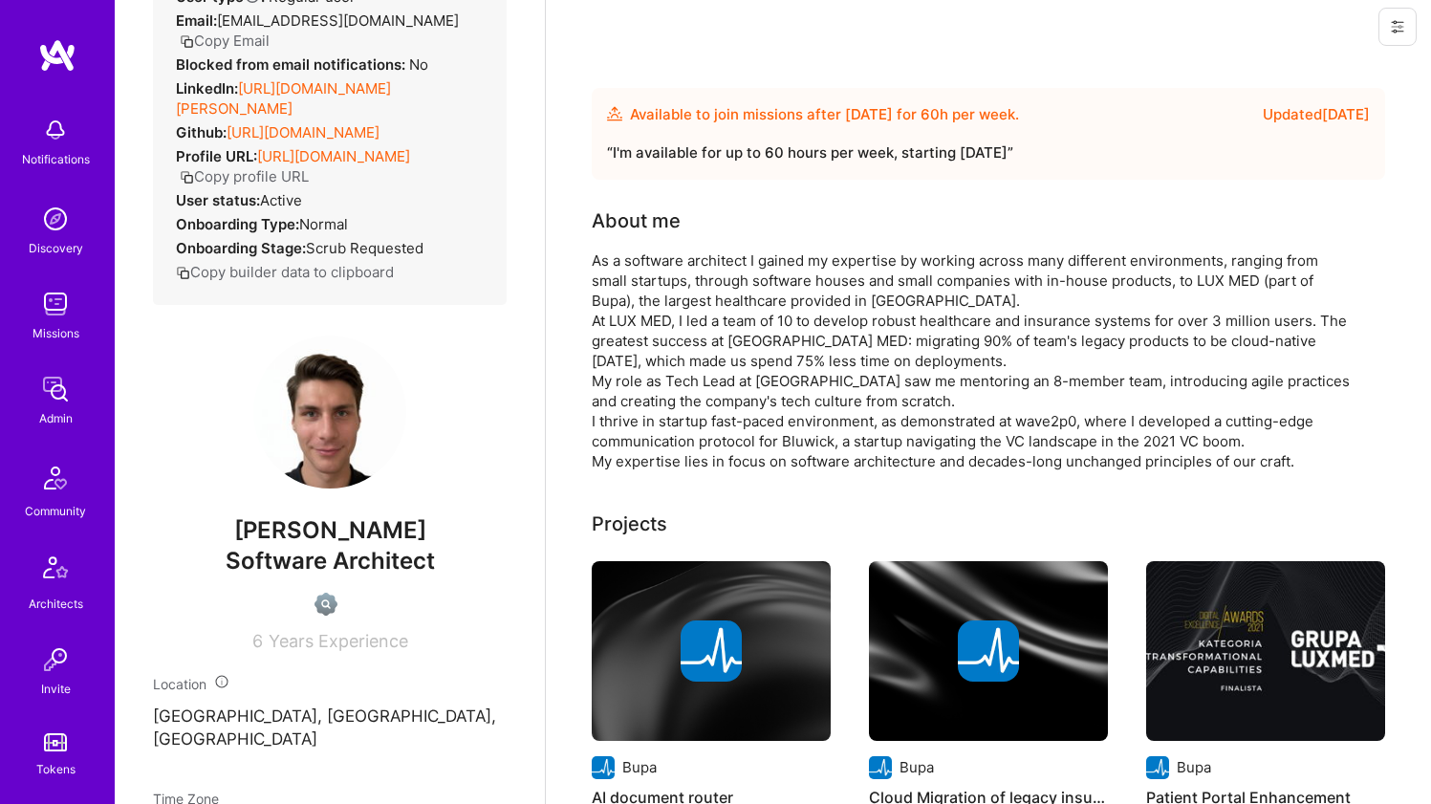
click at [693, 301] on div "As a software architect I gained my expertise by working across many different …" at bounding box center [974, 360] width 765 height 221
click at [693, 300] on div "As a software architect I gained my expertise by working across many different …" at bounding box center [974, 360] width 765 height 221
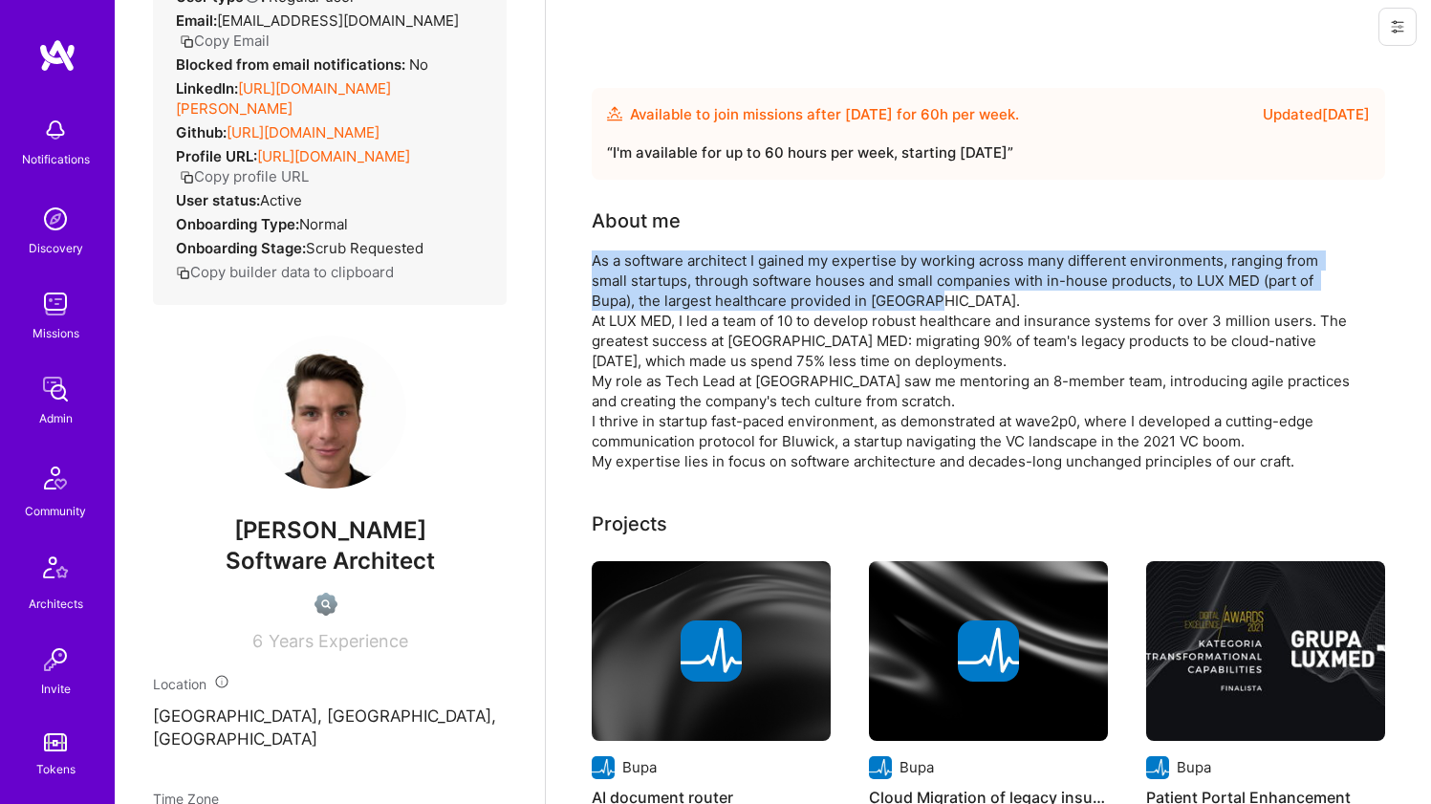
click at [693, 300] on div "As a software architect I gained my expertise by working across many different …" at bounding box center [974, 360] width 765 height 221
click at [692, 300] on div "As a software architect I gained my expertise by working across many different …" at bounding box center [974, 360] width 765 height 221
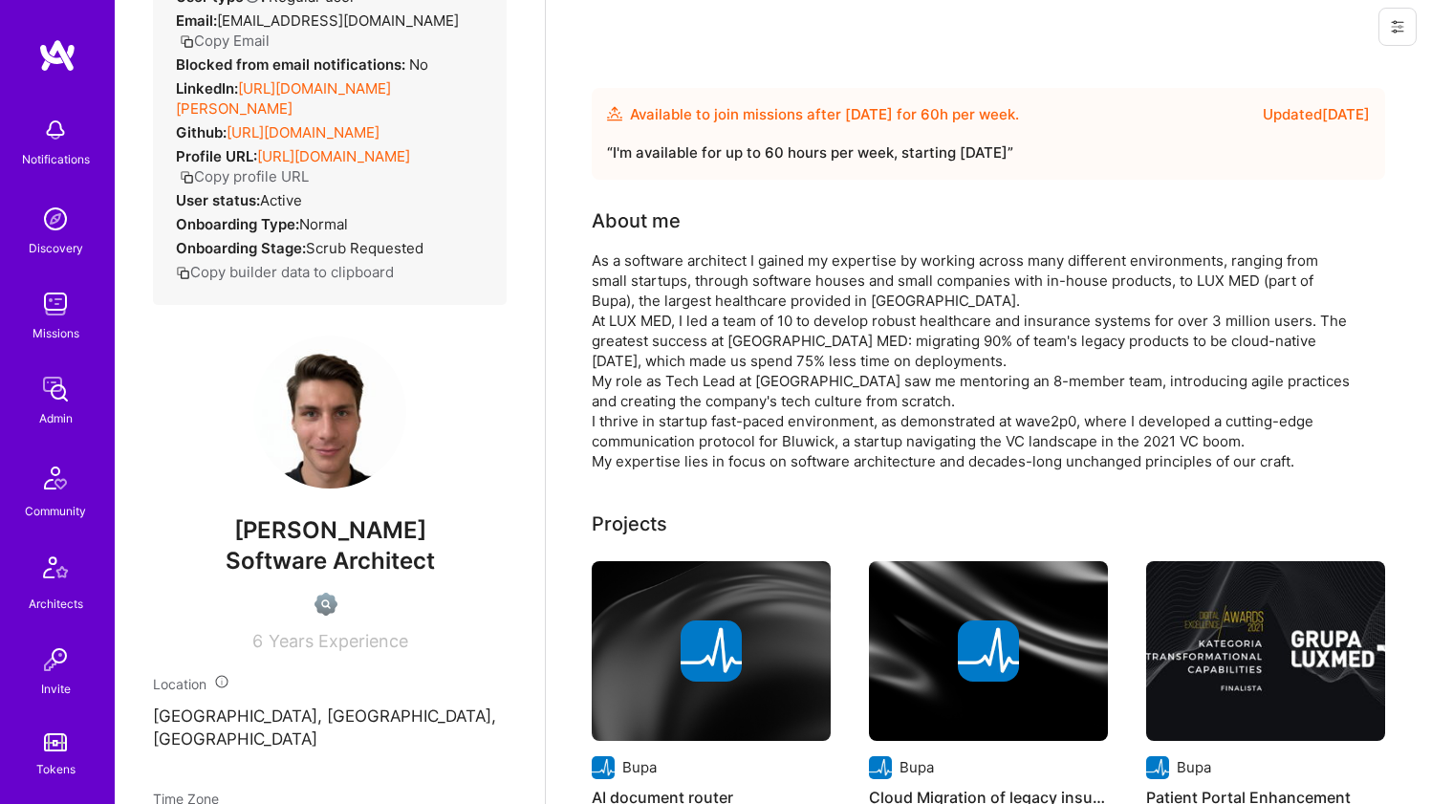
click at [652, 338] on div "As a software architect I gained my expertise by working across many different …" at bounding box center [974, 360] width 765 height 221
click at [652, 337] on div "As a software architect I gained my expertise by working across many different …" at bounding box center [974, 360] width 765 height 221
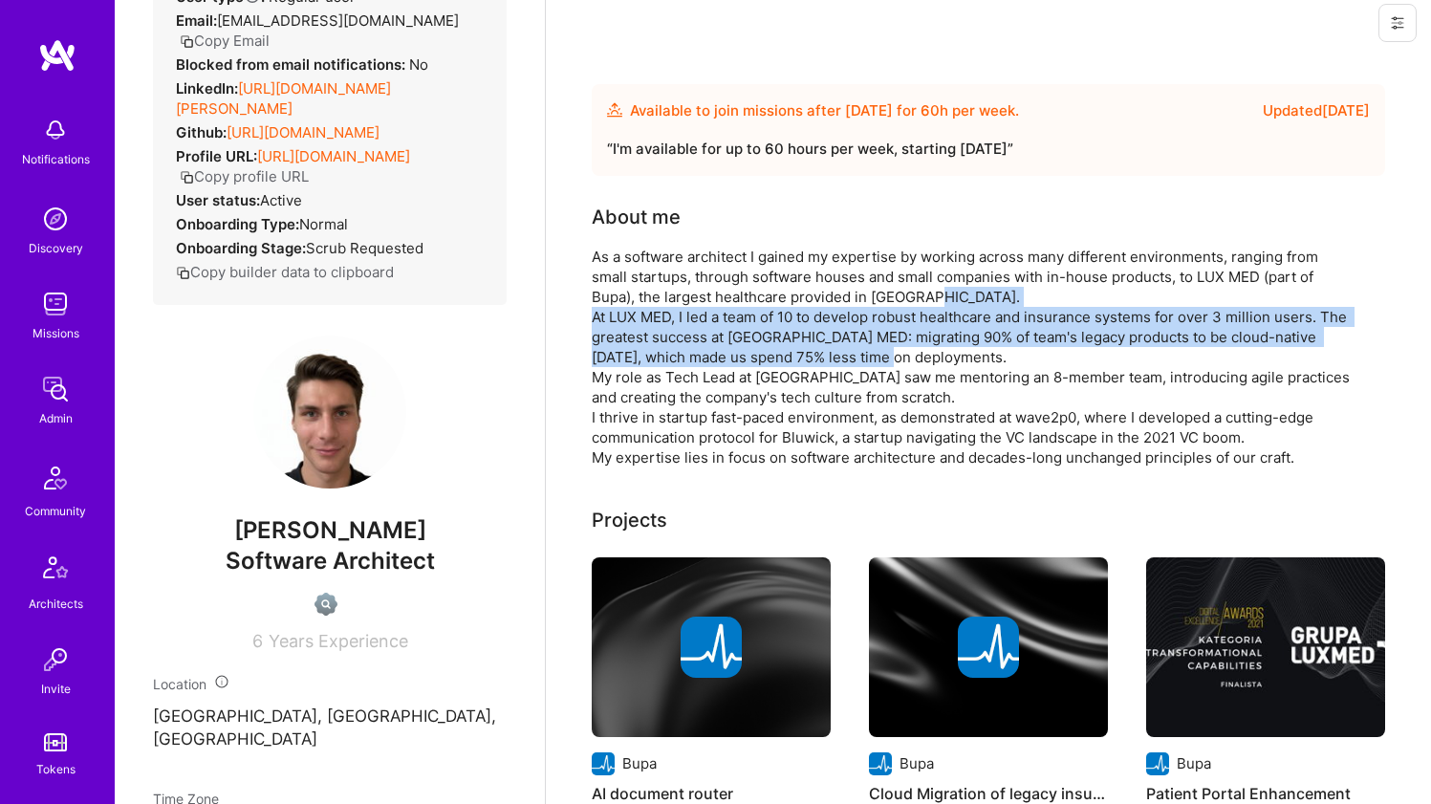
click at [652, 337] on div "As a software architect I gained my expertise by working across many different …" at bounding box center [974, 357] width 765 height 221
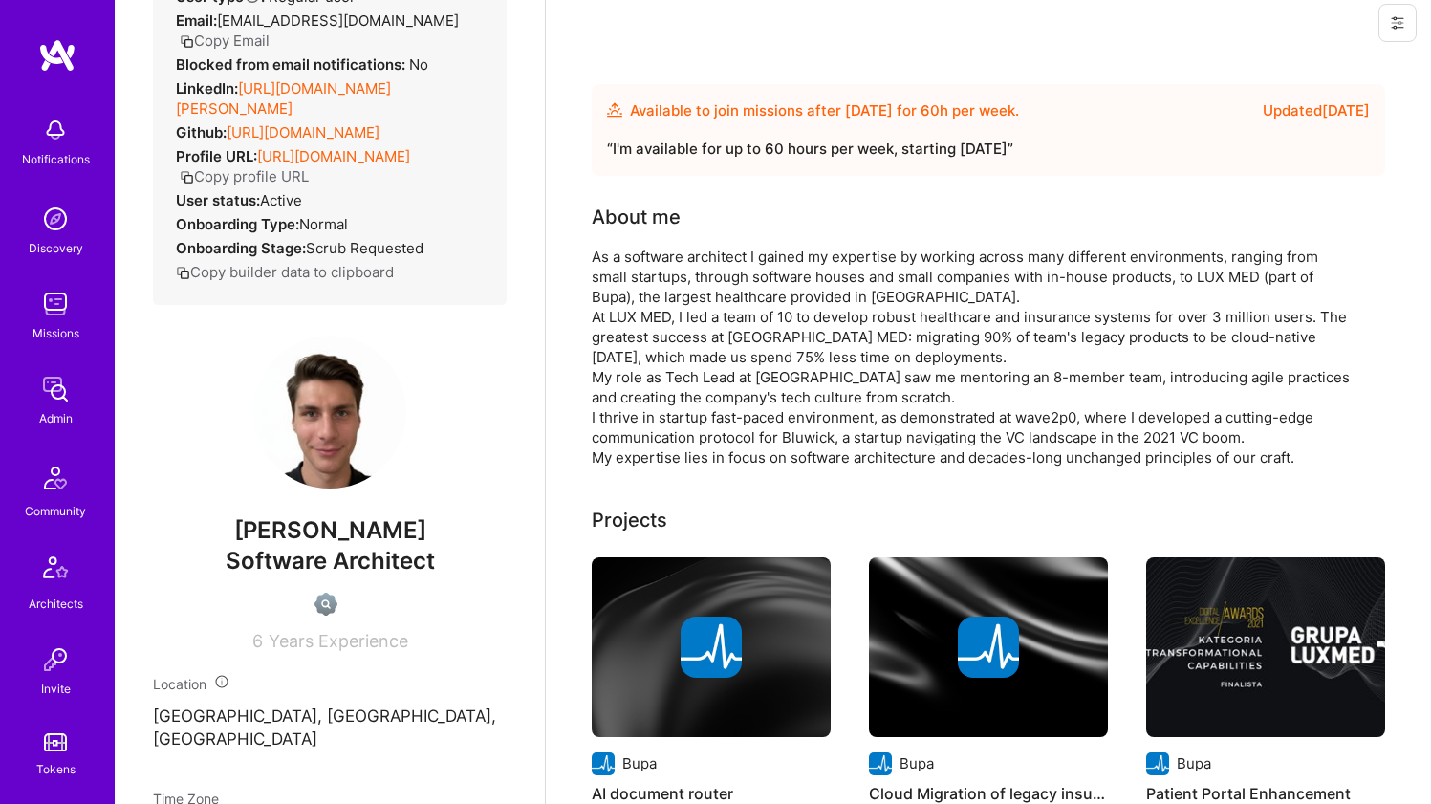
click at [661, 275] on div "As a software architect I gained my expertise by working across many different …" at bounding box center [974, 357] width 765 height 221
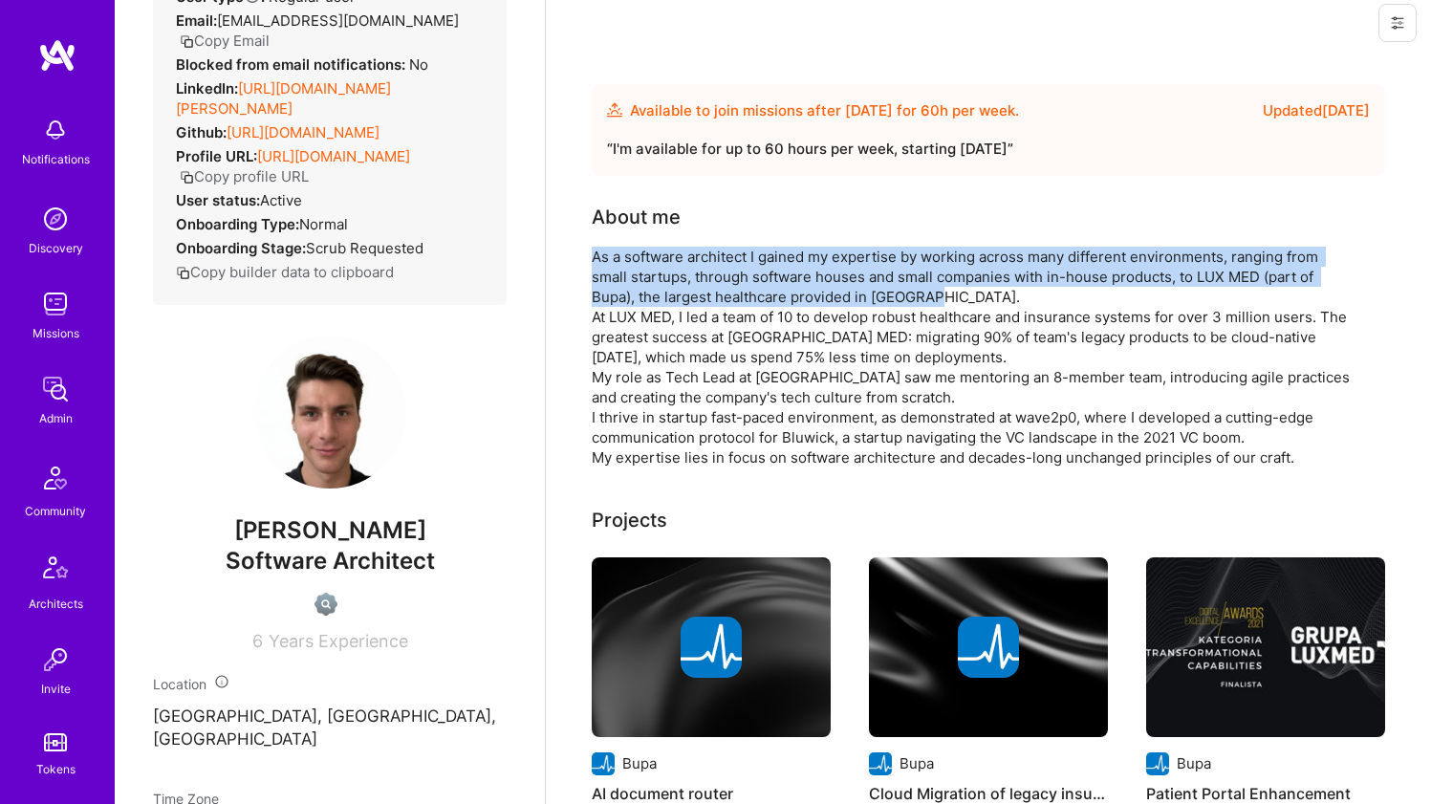
click at [661, 275] on div "As a software architect I gained my expertise by working across many different …" at bounding box center [974, 357] width 765 height 221
click at [657, 274] on div "As a software architect I gained my expertise by working across many different …" at bounding box center [974, 357] width 765 height 221
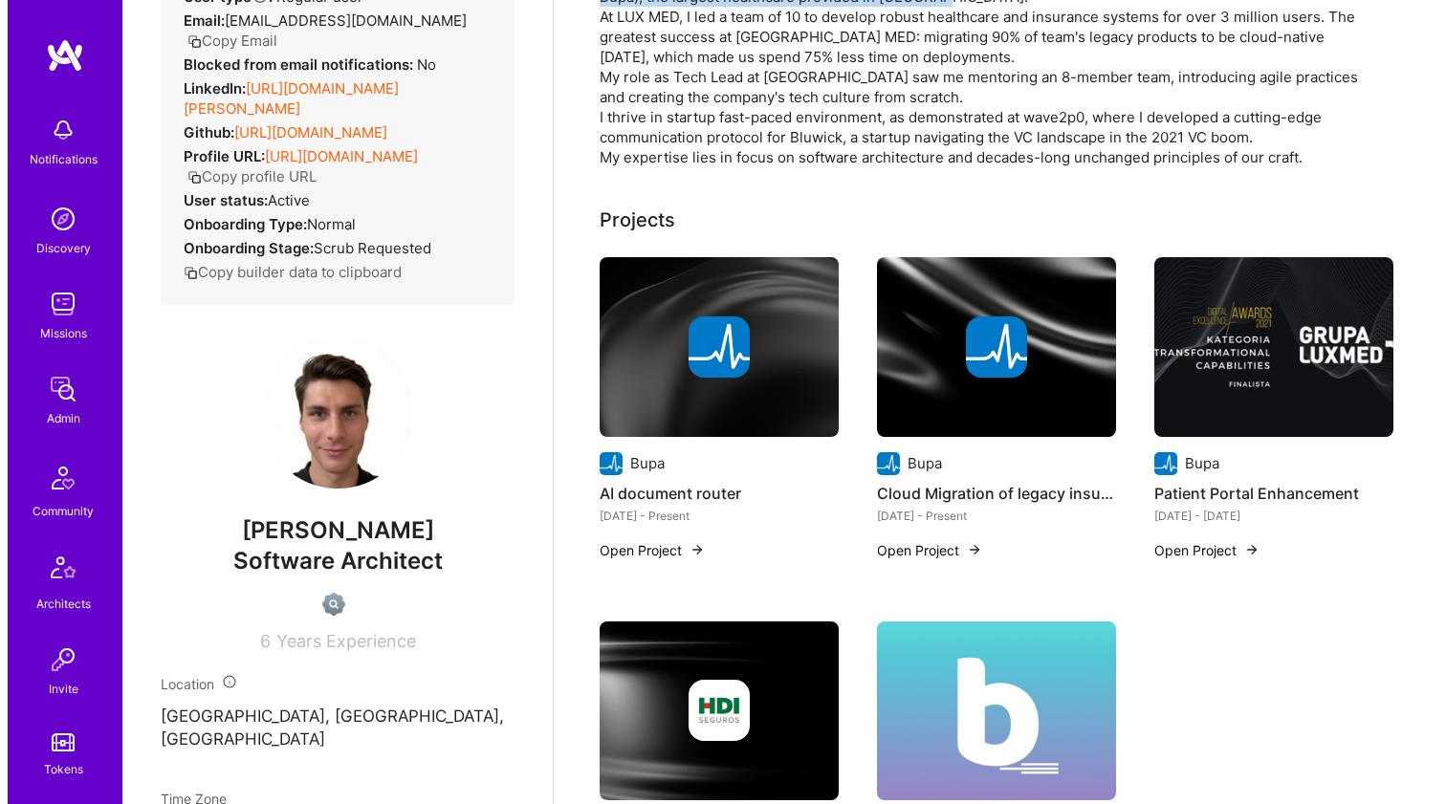
scroll to position [680, 0]
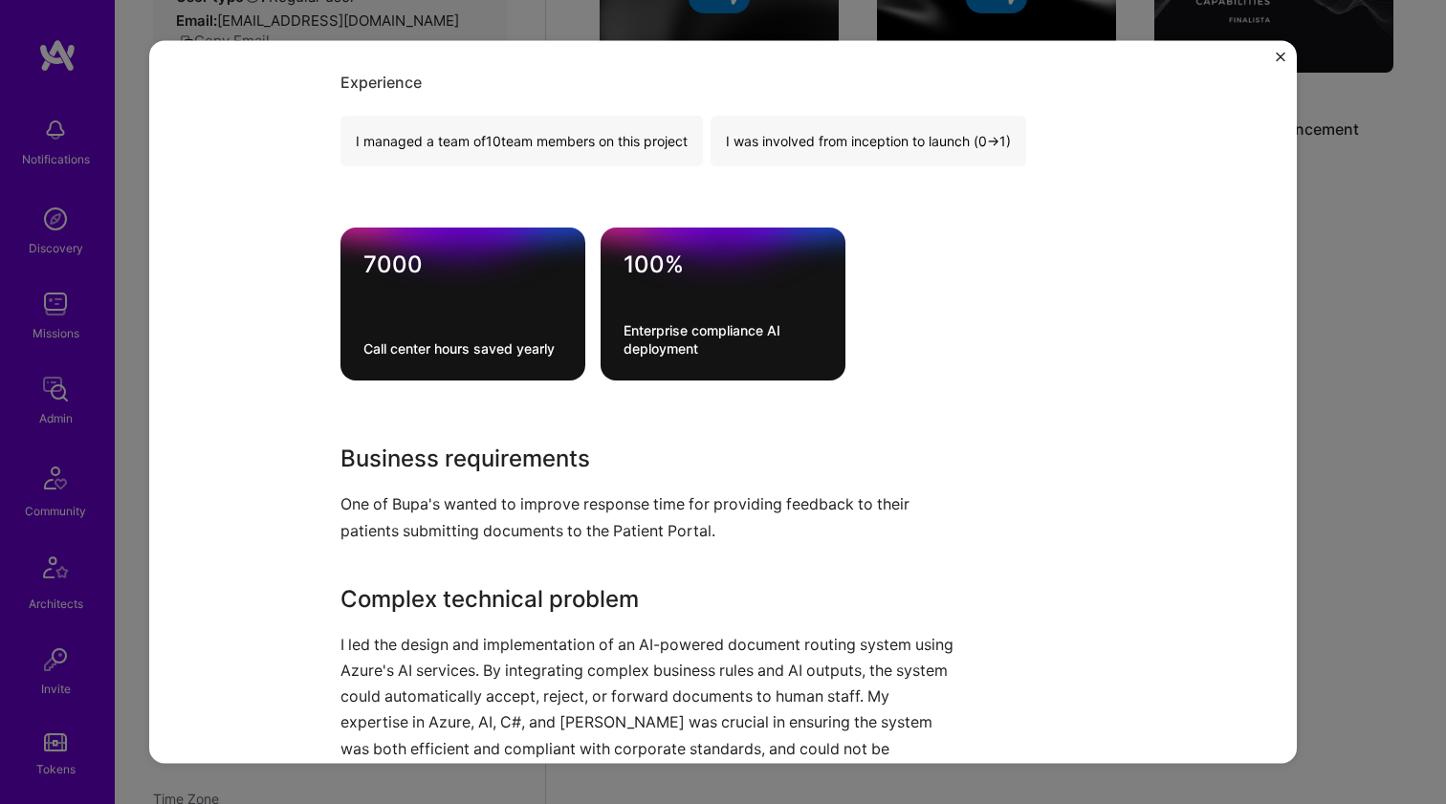
scroll to position [674, 0]
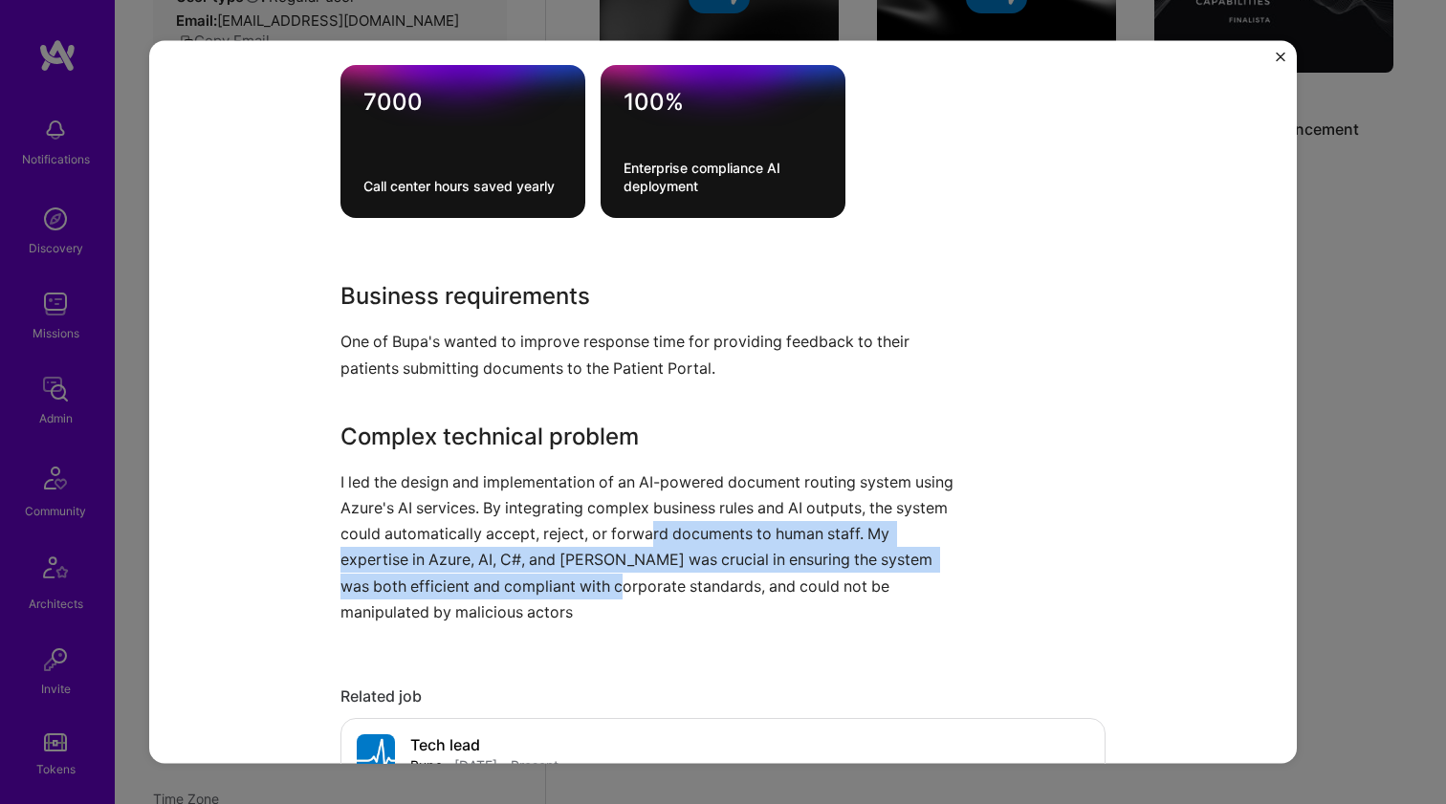
drag, startPoint x: 700, startPoint y: 523, endPoint x: 610, endPoint y: 584, distance: 108.7
click at [610, 584] on p "I led the design and implementation of an AI-powered document routing system us…" at bounding box center [650, 546] width 621 height 156
drag, startPoint x: 610, startPoint y: 583, endPoint x: 610, endPoint y: 537, distance: 45.9
click at [610, 537] on p "I led the design and implementation of an AI-powered document routing system us…" at bounding box center [650, 546] width 621 height 156
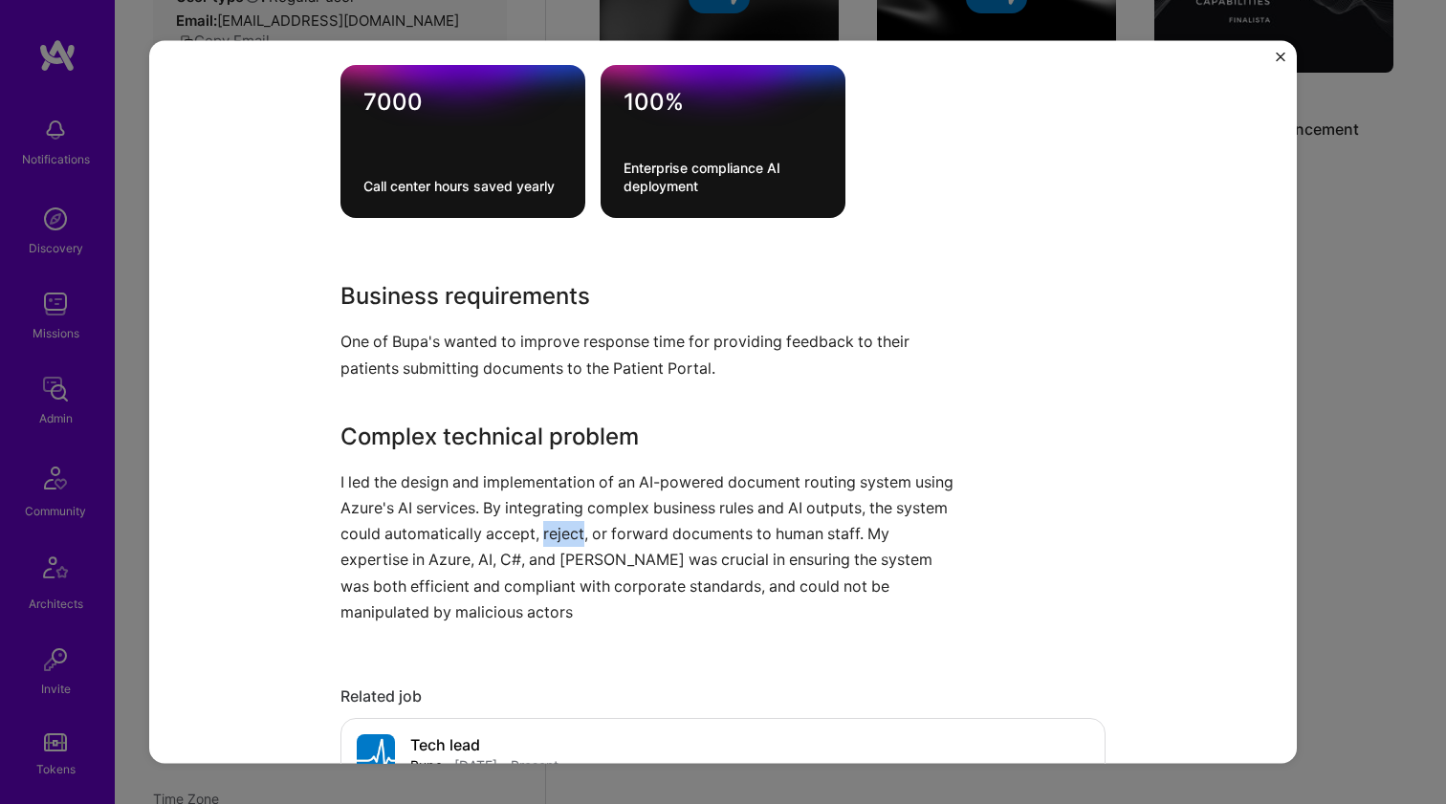
click at [610, 536] on p "I led the design and implementation of an AI-powered document routing system us…" at bounding box center [650, 546] width 621 height 156
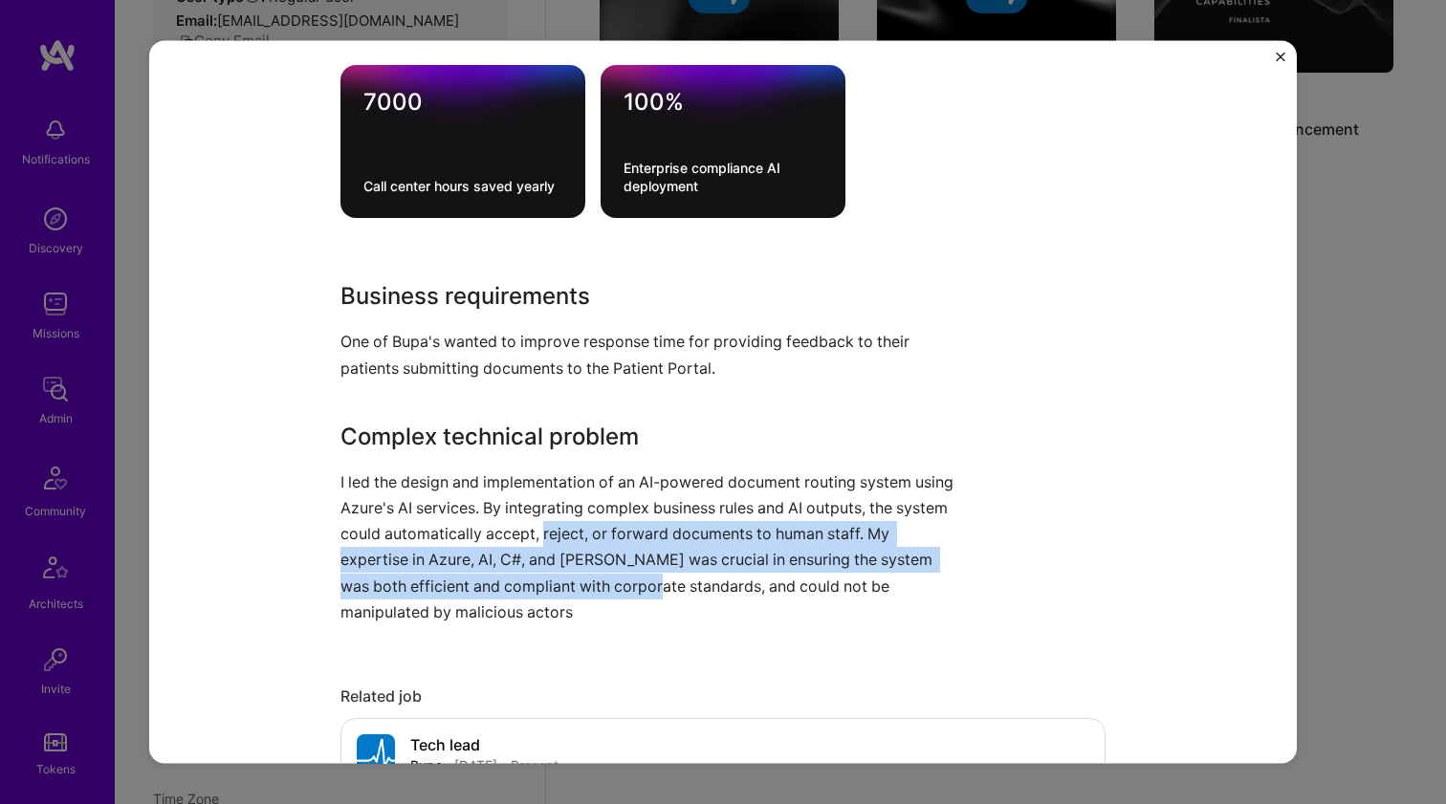
drag, startPoint x: 610, startPoint y: 535, endPoint x: 620, endPoint y: 575, distance: 40.6
click at [620, 575] on p "I led the design and implementation of an AI-powered document routing system us…" at bounding box center [650, 546] width 621 height 156
drag, startPoint x: 620, startPoint y: 575, endPoint x: 615, endPoint y: 528, distance: 47.2
click at [615, 528] on p "I led the design and implementation of an AI-powered document routing system us…" at bounding box center [650, 546] width 621 height 156
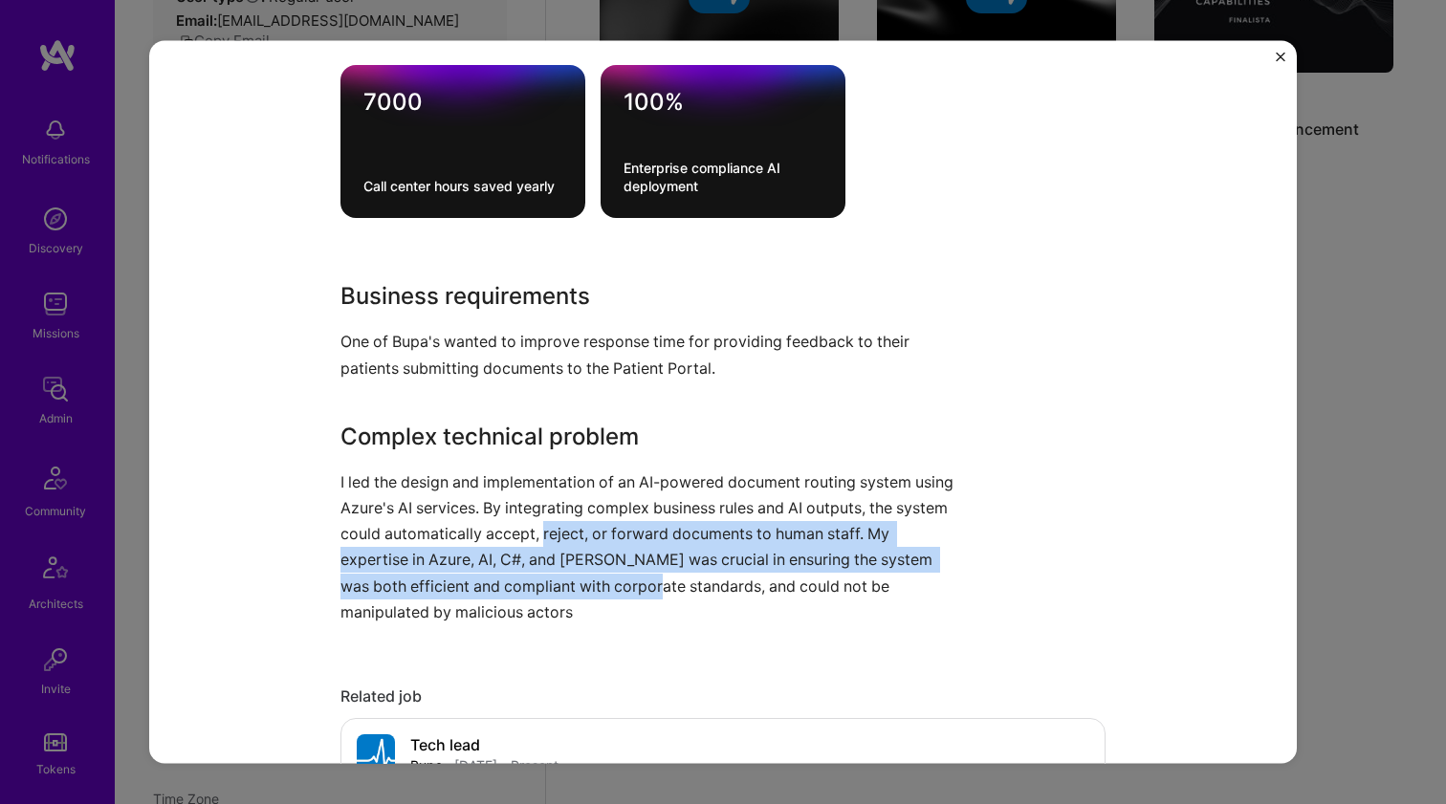
click at [615, 528] on p "I led the design and implementation of an AI-powered document routing system us…" at bounding box center [650, 546] width 621 height 156
drag, startPoint x: 615, startPoint y: 528, endPoint x: 587, endPoint y: 571, distance: 51.2
click at [587, 571] on p "I led the design and implementation of an AI-powered document routing system us…" at bounding box center [650, 546] width 621 height 156
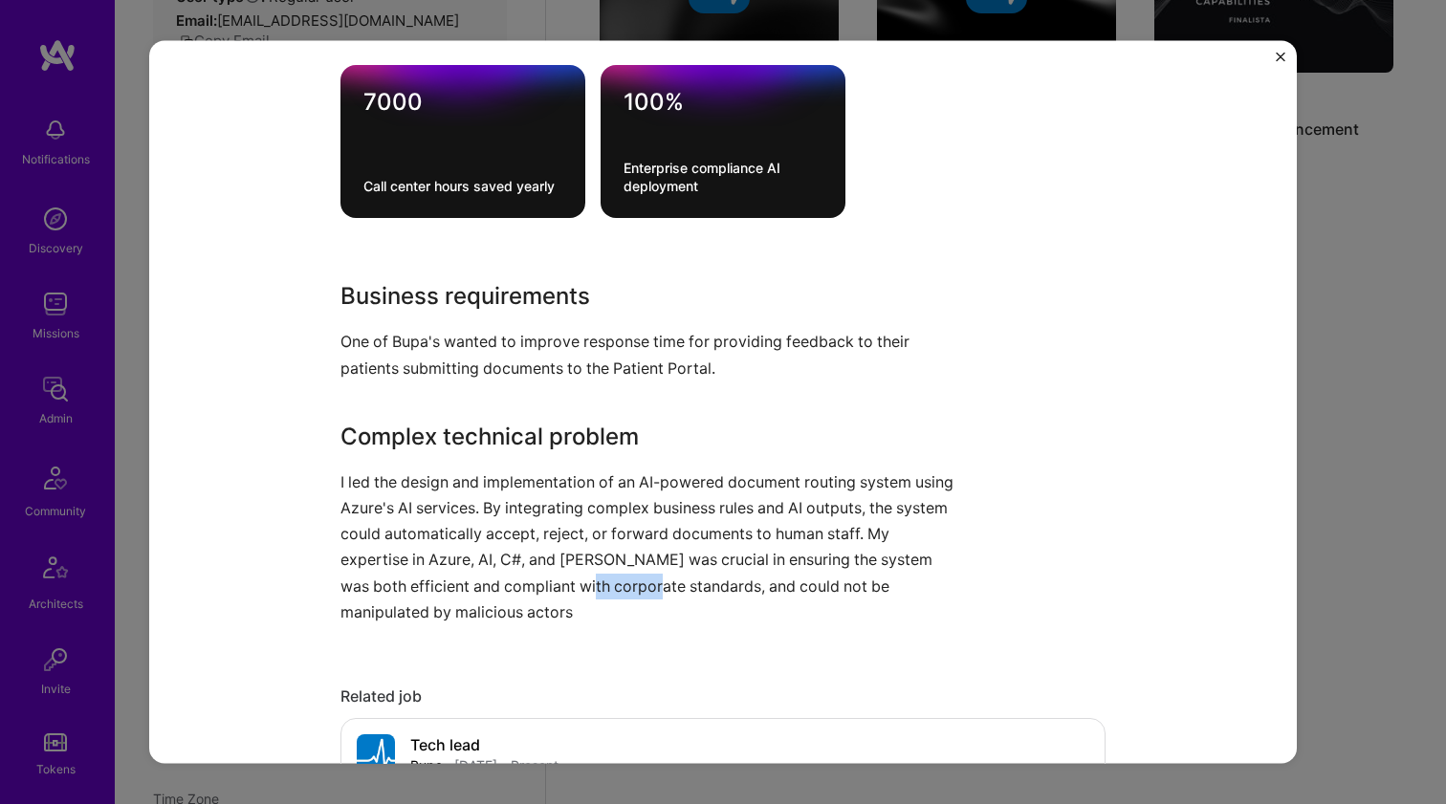
click at [587, 572] on p "I led the design and implementation of an AI-powered document routing system us…" at bounding box center [650, 546] width 621 height 156
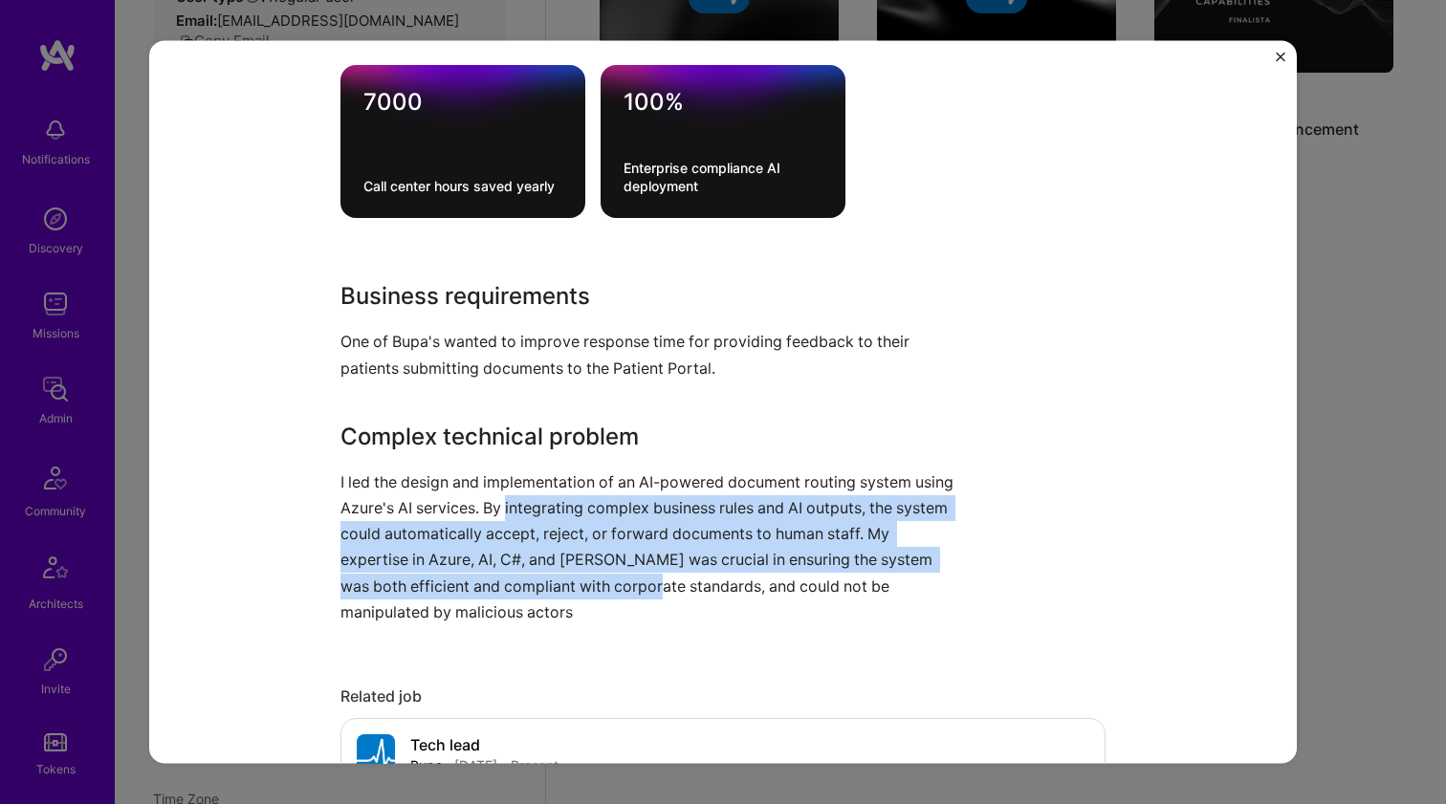
drag, startPoint x: 587, startPoint y: 572, endPoint x: 590, endPoint y: 508, distance: 64.1
click at [590, 508] on p "I led the design and implementation of an AI-powered document routing system us…" at bounding box center [650, 546] width 621 height 156
click at [590, 507] on p "I led the design and implementation of an AI-powered document routing system us…" at bounding box center [650, 546] width 621 height 156
drag, startPoint x: 590, startPoint y: 507, endPoint x: 596, endPoint y: 580, distance: 73.8
click at [596, 580] on p "I led the design and implementation of an AI-powered document routing system us…" at bounding box center [650, 546] width 621 height 156
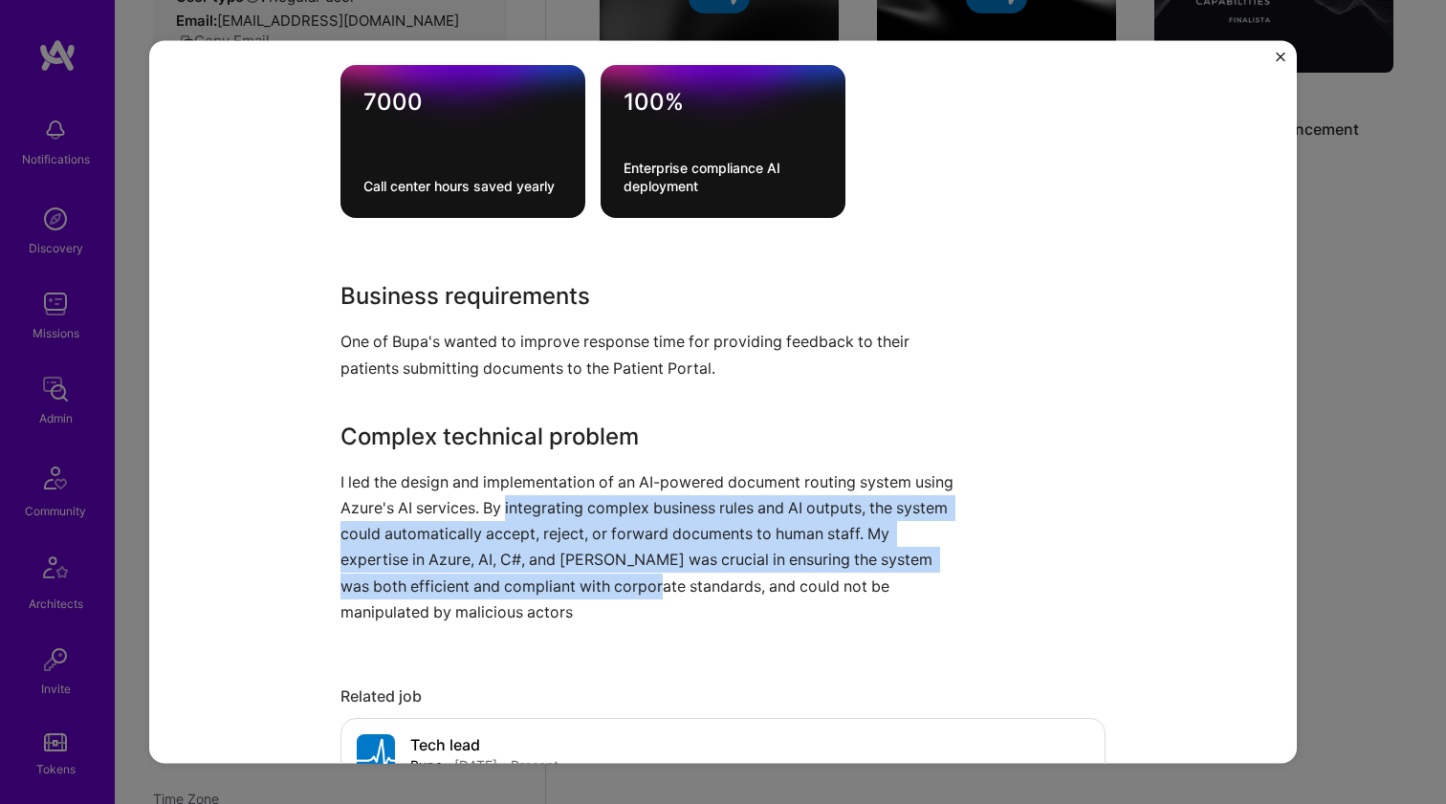
click at [596, 580] on p "I led the design and implementation of an AI-powered document routing system us…" at bounding box center [650, 546] width 621 height 156
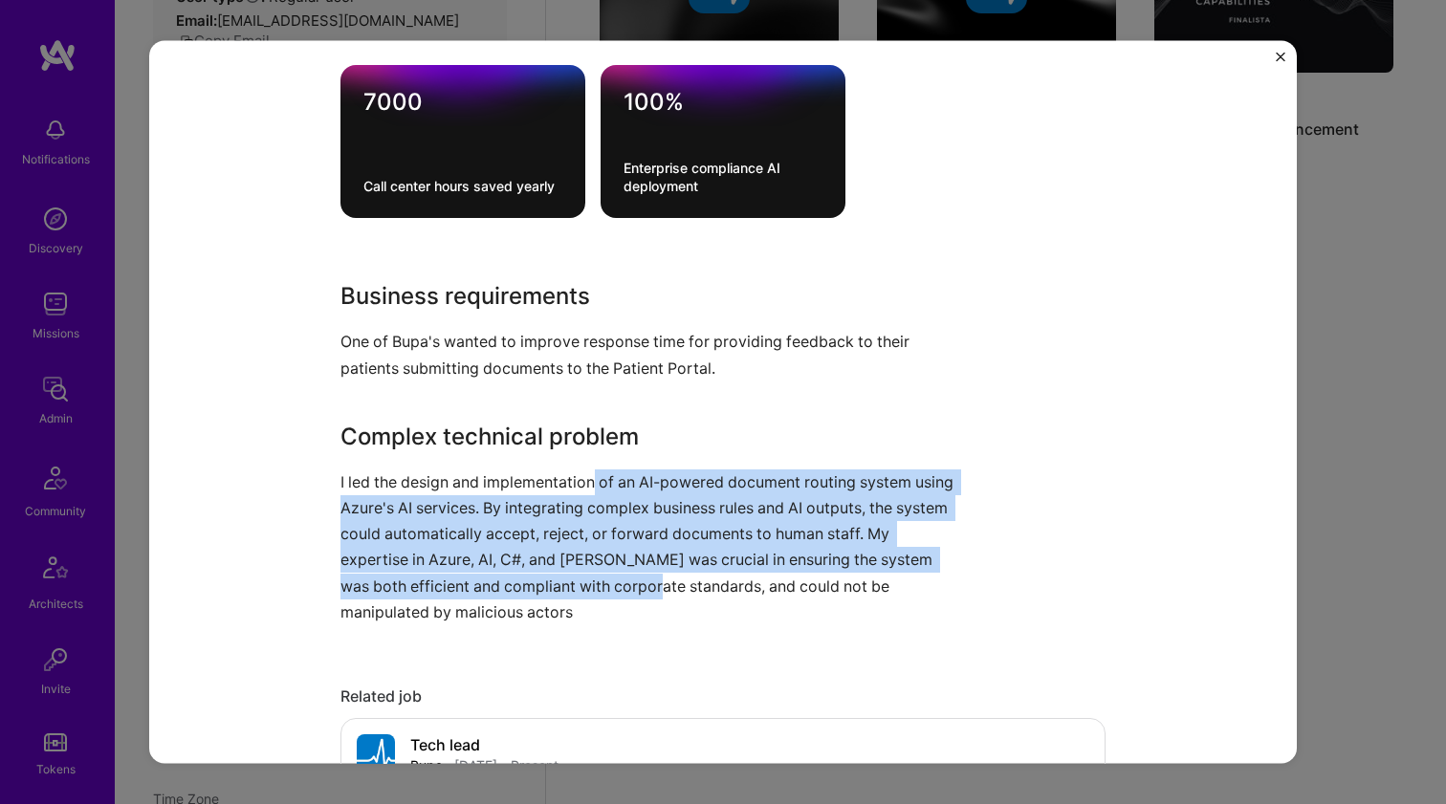
drag, startPoint x: 596, startPoint y: 580, endPoint x: 593, endPoint y: 473, distance: 107.1
click at [593, 473] on p "I led the design and implementation of an AI-powered document routing system us…" at bounding box center [650, 546] width 621 height 156
drag, startPoint x: 593, startPoint y: 473, endPoint x: 591, endPoint y: 583, distance: 110.0
click at [591, 583] on p "I led the design and implementation of an AI-powered document routing system us…" at bounding box center [650, 546] width 621 height 156
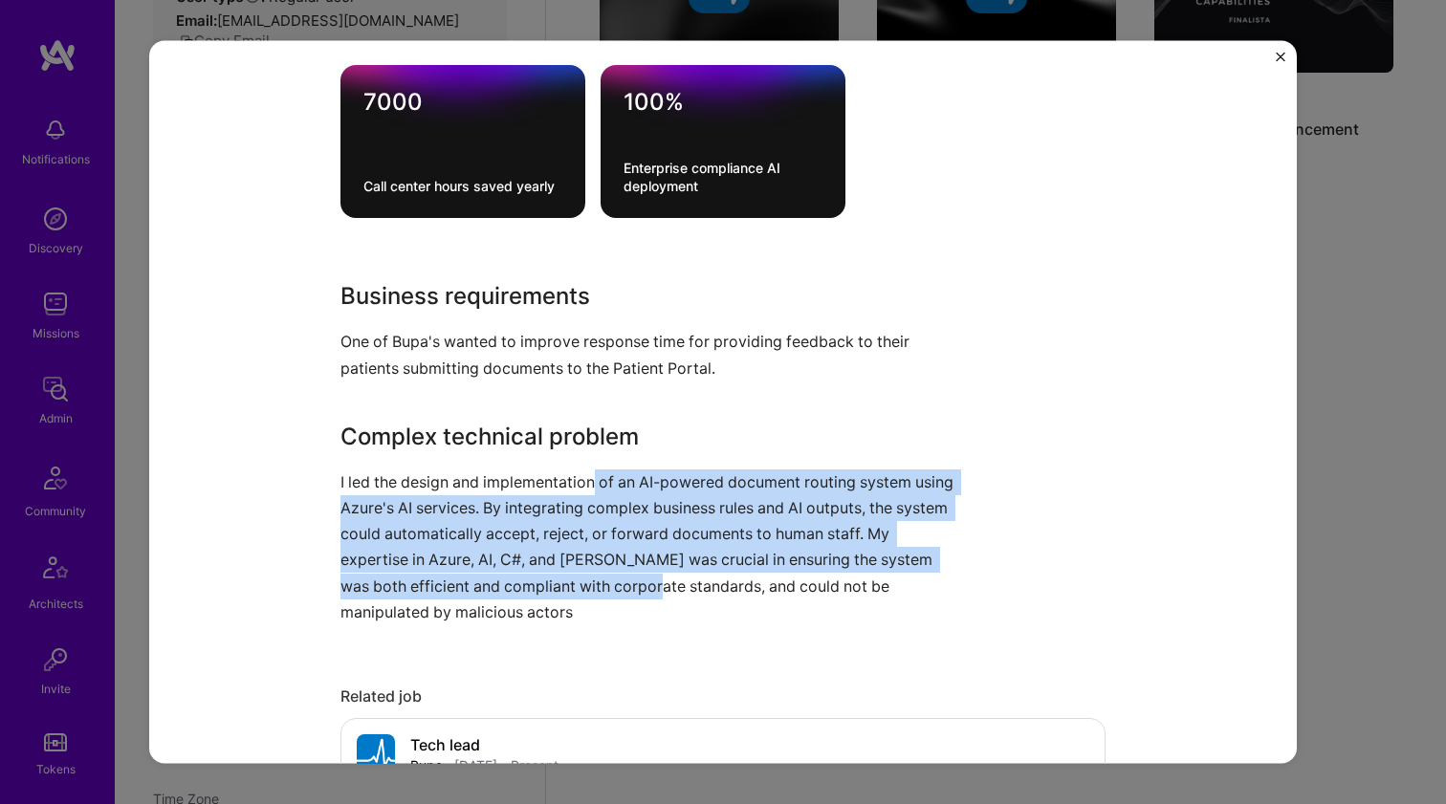
click at [591, 583] on p "I led the design and implementation of an AI-powered document routing system us…" at bounding box center [650, 546] width 621 height 156
drag, startPoint x: 591, startPoint y: 583, endPoint x: 598, endPoint y: 480, distance: 103.5
click at [598, 480] on p "I led the design and implementation of an AI-powered document routing system us…" at bounding box center [650, 546] width 621 height 156
drag, startPoint x: 598, startPoint y: 480, endPoint x: 576, endPoint y: 579, distance: 101.8
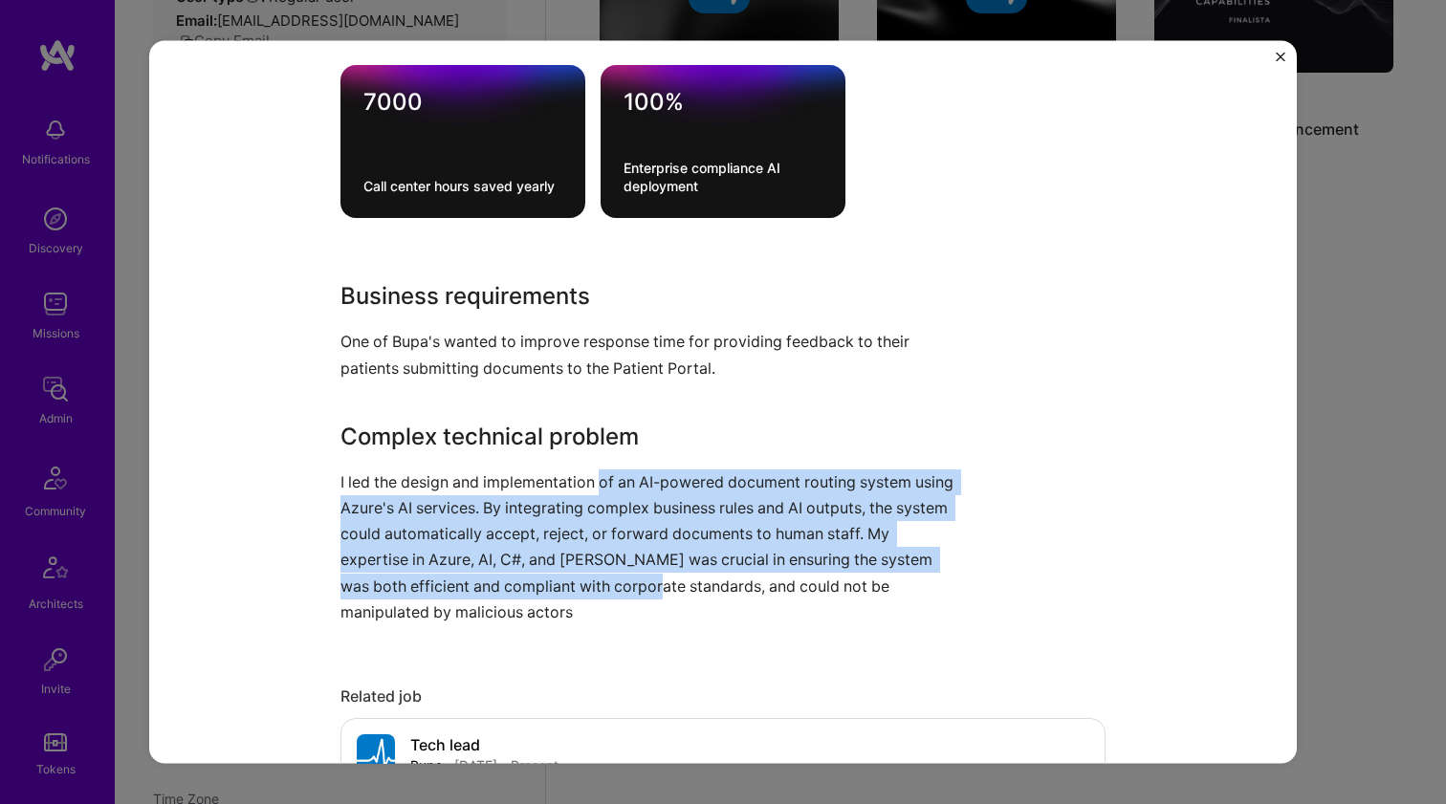
click at [576, 580] on p "I led the design and implementation of an AI-powered document routing system us…" at bounding box center [650, 546] width 621 height 156
click at [576, 579] on p "I led the design and implementation of an AI-powered document routing system us…" at bounding box center [650, 546] width 621 height 156
drag, startPoint x: 576, startPoint y: 579, endPoint x: 592, endPoint y: 477, distance: 103.4
click at [592, 477] on p "I led the design and implementation of an AI-powered document routing system us…" at bounding box center [650, 546] width 621 height 156
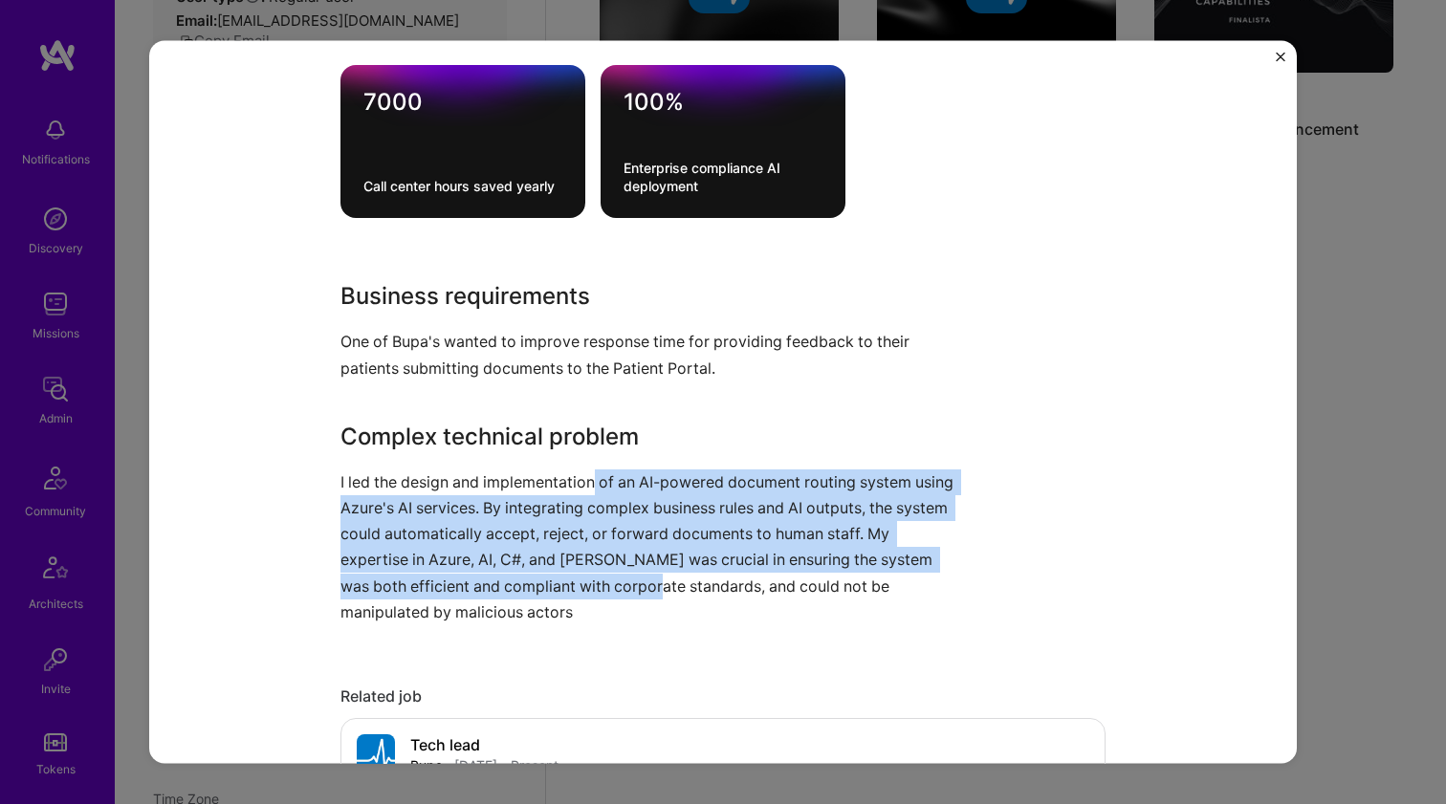
drag, startPoint x: 592, startPoint y: 477, endPoint x: 579, endPoint y: 576, distance: 99.3
click at [579, 576] on p "I led the design and implementation of an AI-powered document routing system us…" at bounding box center [650, 546] width 621 height 156
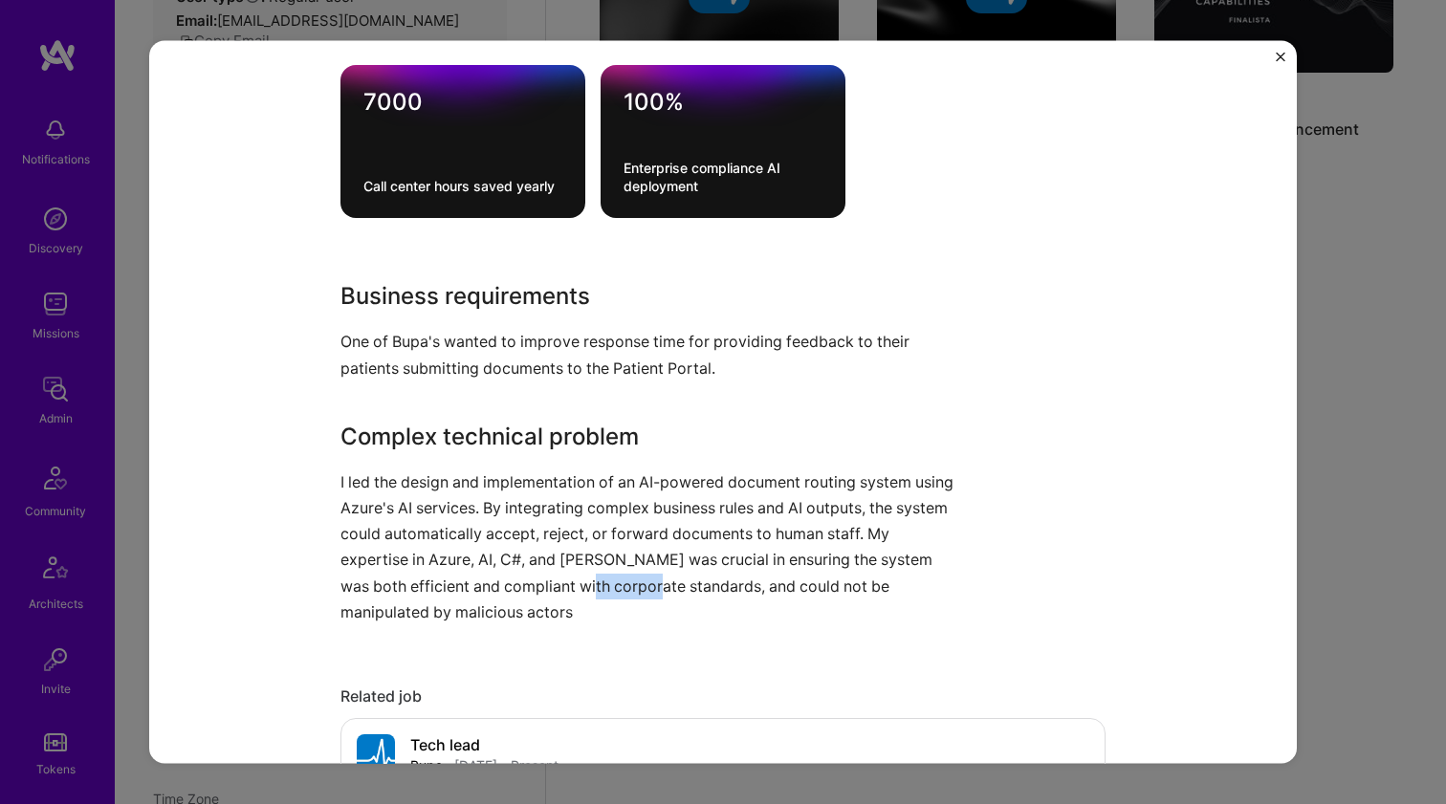
click at [579, 575] on p "I led the design and implementation of an AI-powered document routing system us…" at bounding box center [650, 546] width 621 height 156
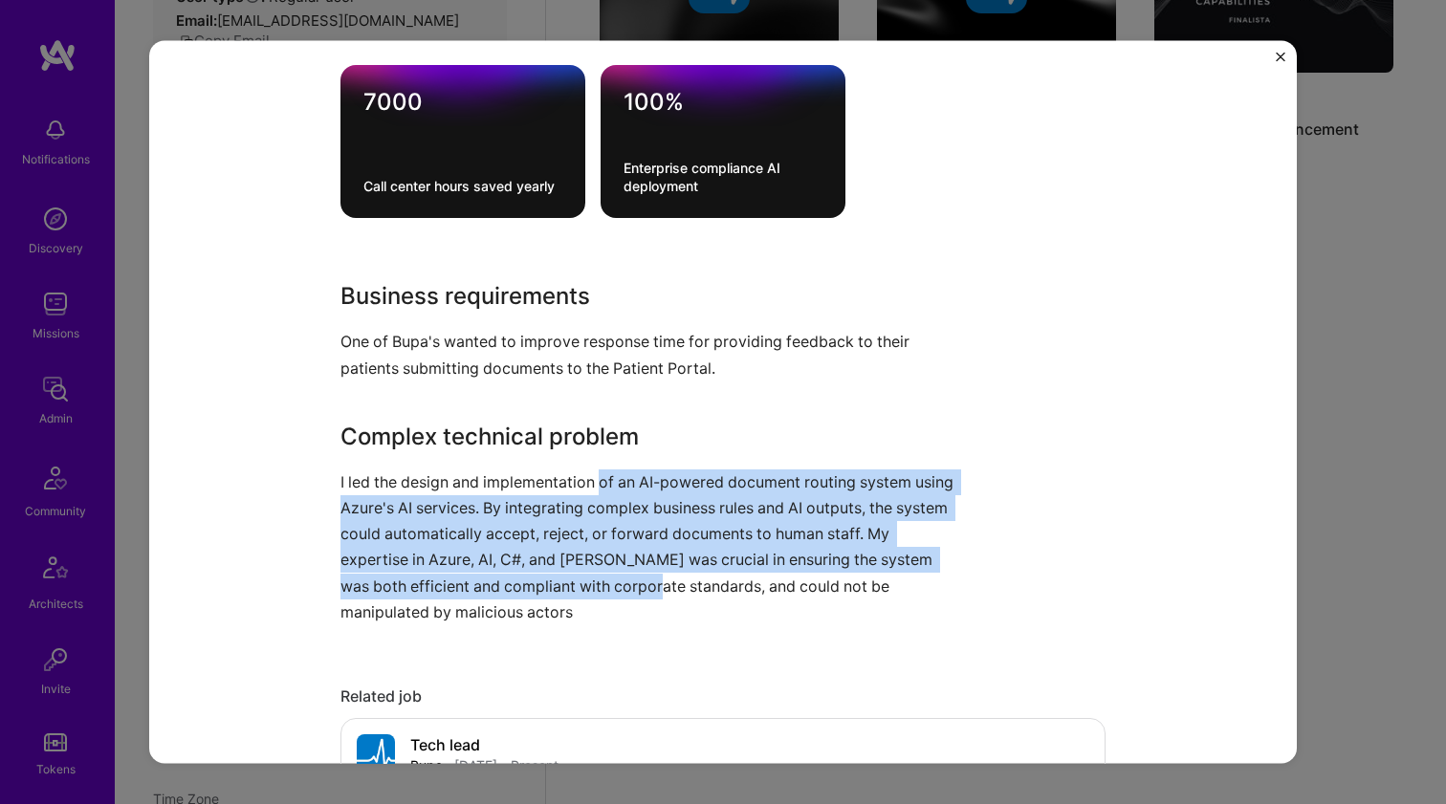
drag, startPoint x: 579, startPoint y: 575, endPoint x: 601, endPoint y: 482, distance: 95.3
click at [601, 482] on p "I led the design and implementation of an AI-powered document routing system us…" at bounding box center [650, 546] width 621 height 156
drag, startPoint x: 601, startPoint y: 482, endPoint x: 587, endPoint y: 578, distance: 97.6
click at [587, 578] on p "I led the design and implementation of an AI-powered document routing system us…" at bounding box center [650, 546] width 621 height 156
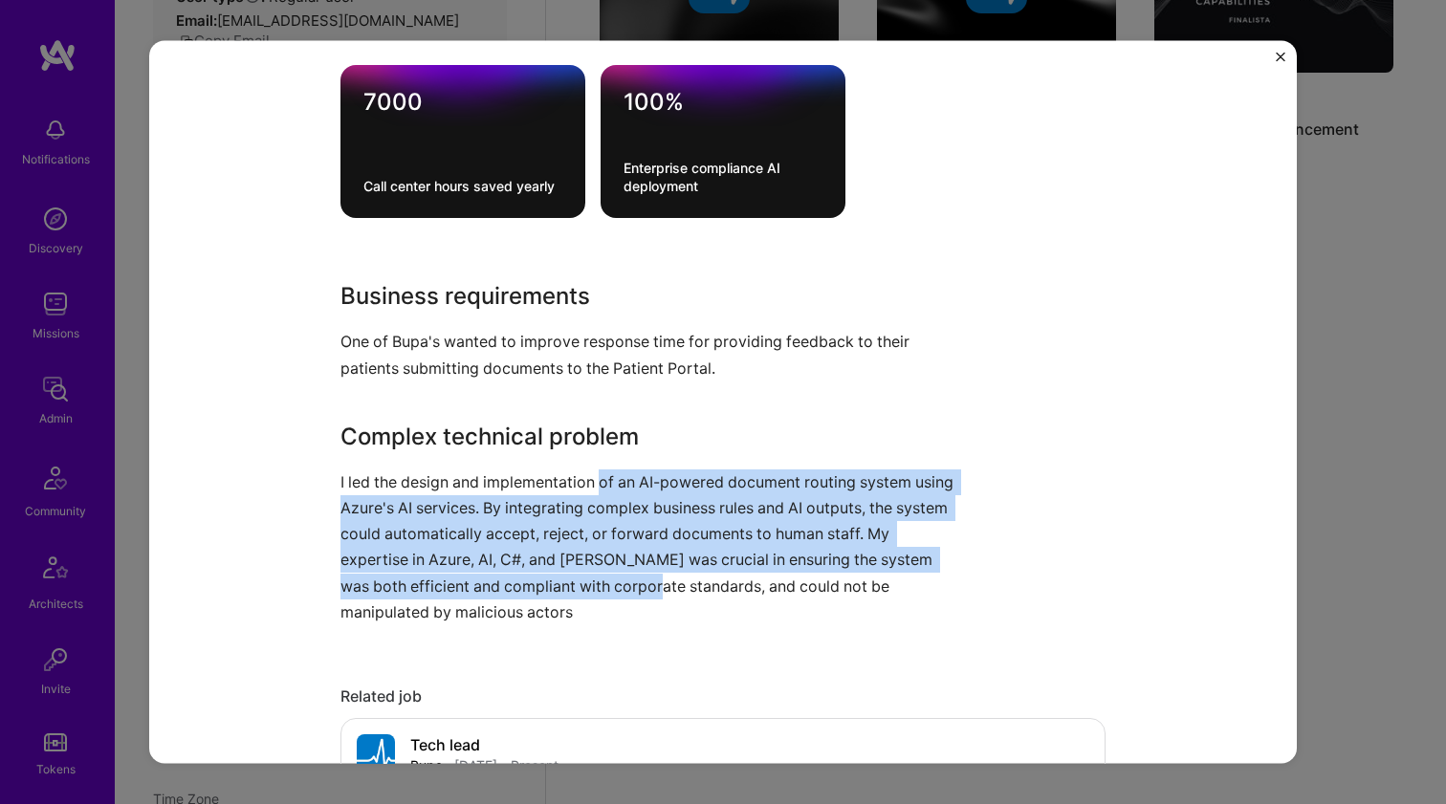
click at [587, 578] on p "I led the design and implementation of an AI-powered document routing system us…" at bounding box center [650, 546] width 621 height 156
drag, startPoint x: 587, startPoint y: 577, endPoint x: 615, endPoint y: 470, distance: 110.6
click at [615, 470] on p "I led the design and implementation of an AI-powered document routing system us…" at bounding box center [650, 546] width 621 height 156
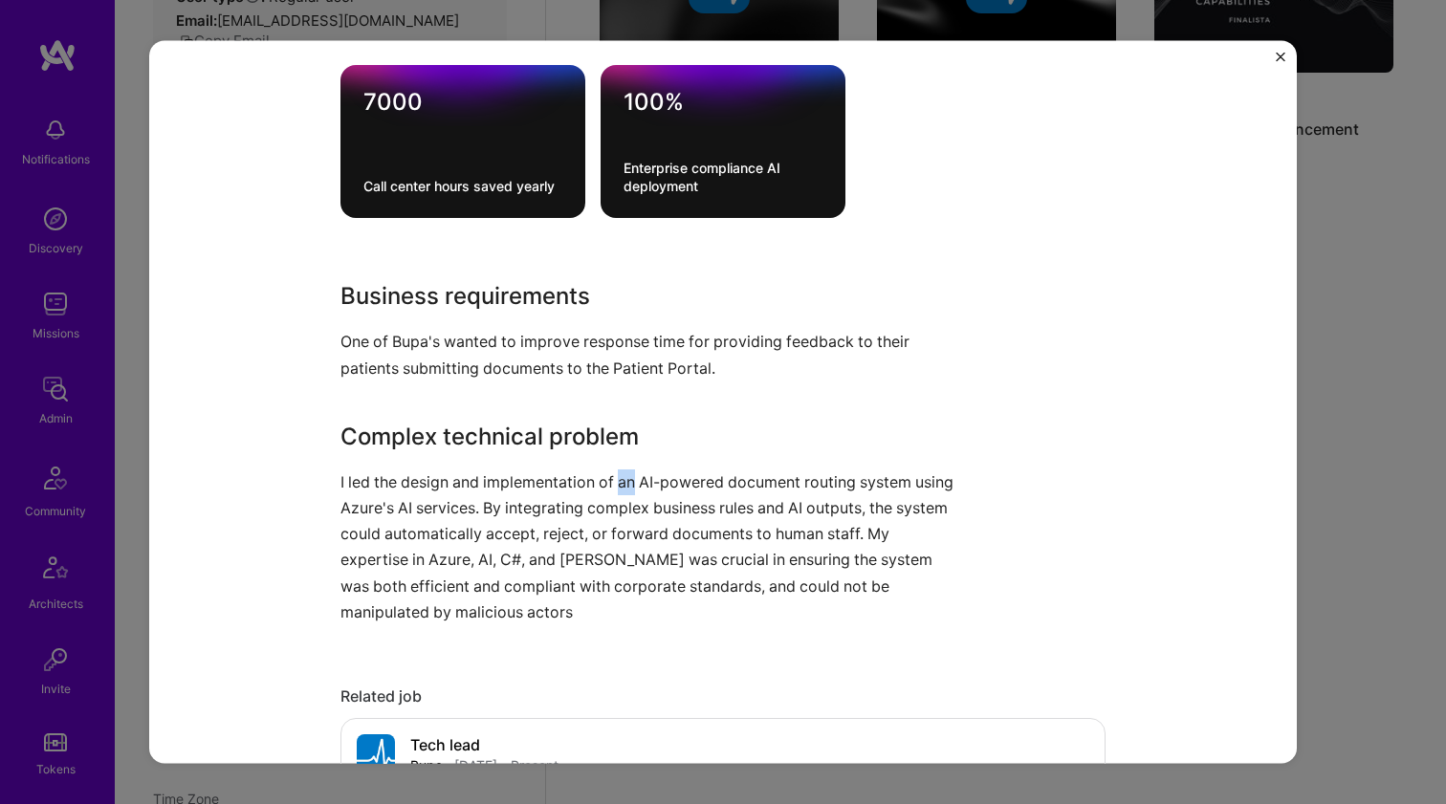
click at [615, 470] on p "I led the design and implementation of an AI-powered document routing system us…" at bounding box center [650, 546] width 621 height 156
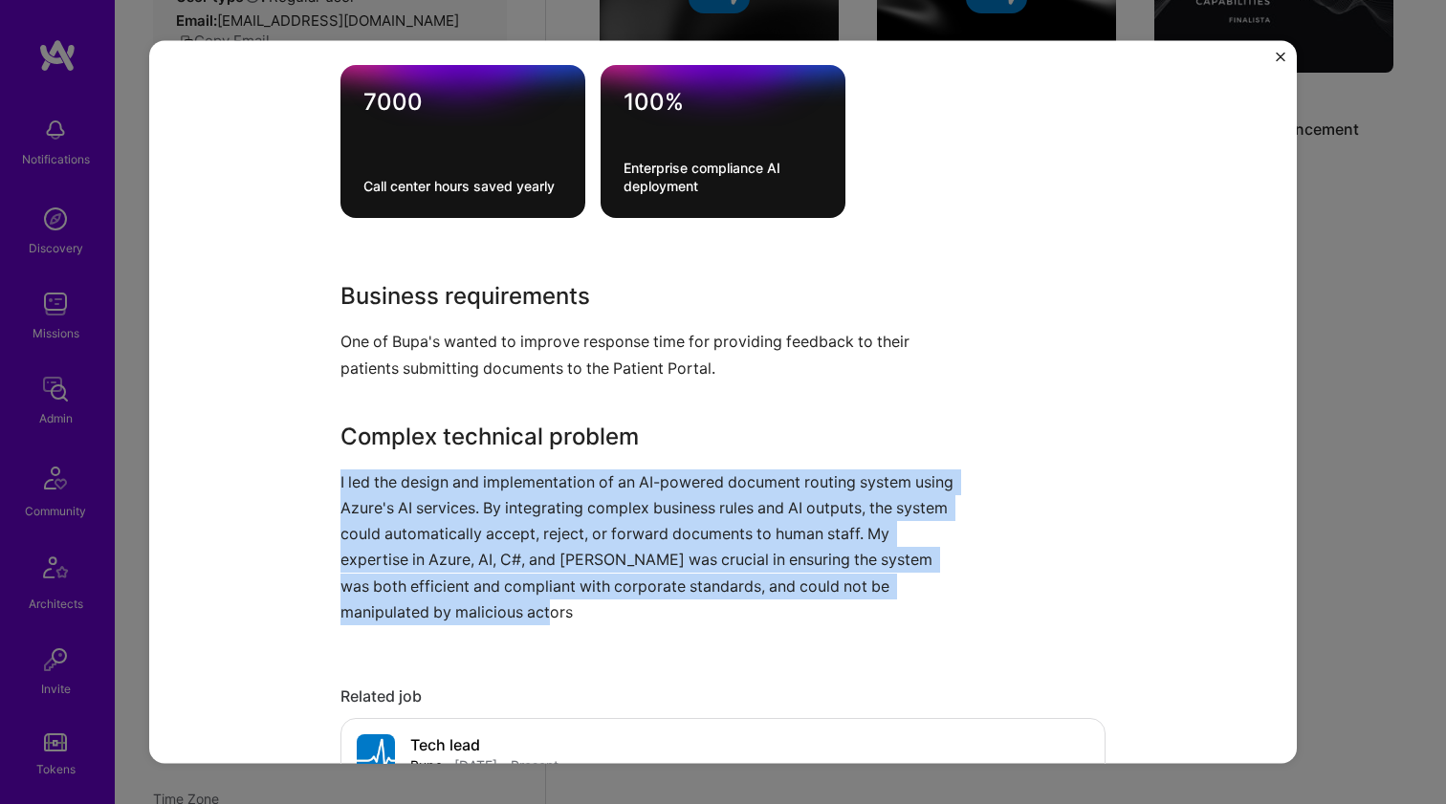
click at [615, 471] on p "I led the design and implementation of an AI-powered document routing system us…" at bounding box center [650, 546] width 621 height 156
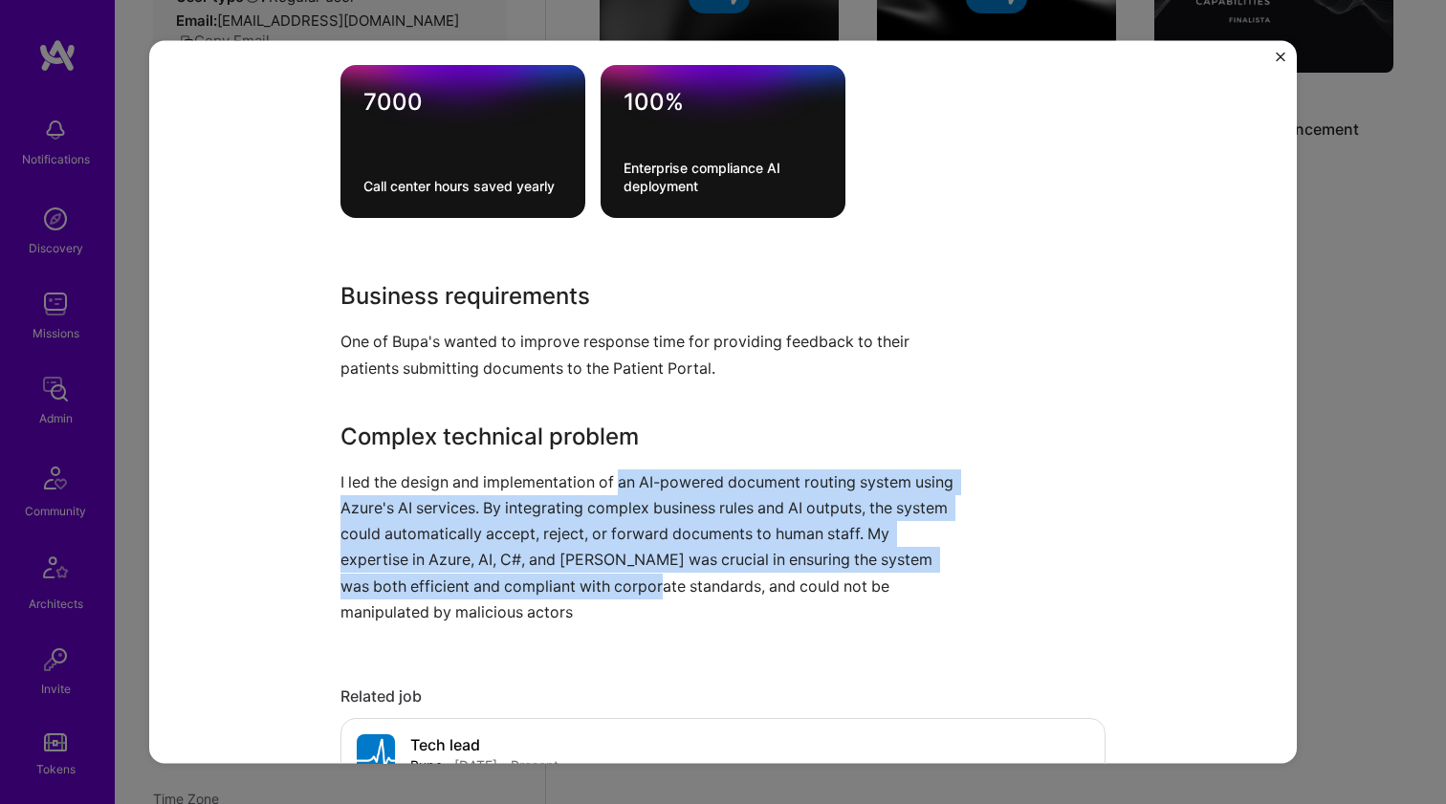
drag, startPoint x: 615, startPoint y: 471, endPoint x: 618, endPoint y: 592, distance: 120.5
click at [618, 592] on p "I led the design and implementation of an AI-powered document routing system us…" at bounding box center [650, 546] width 621 height 156
drag, startPoint x: 618, startPoint y: 592, endPoint x: 621, endPoint y: 483, distance: 109.1
click at [621, 483] on p "I led the design and implementation of an AI-powered document routing system us…" at bounding box center [650, 546] width 621 height 156
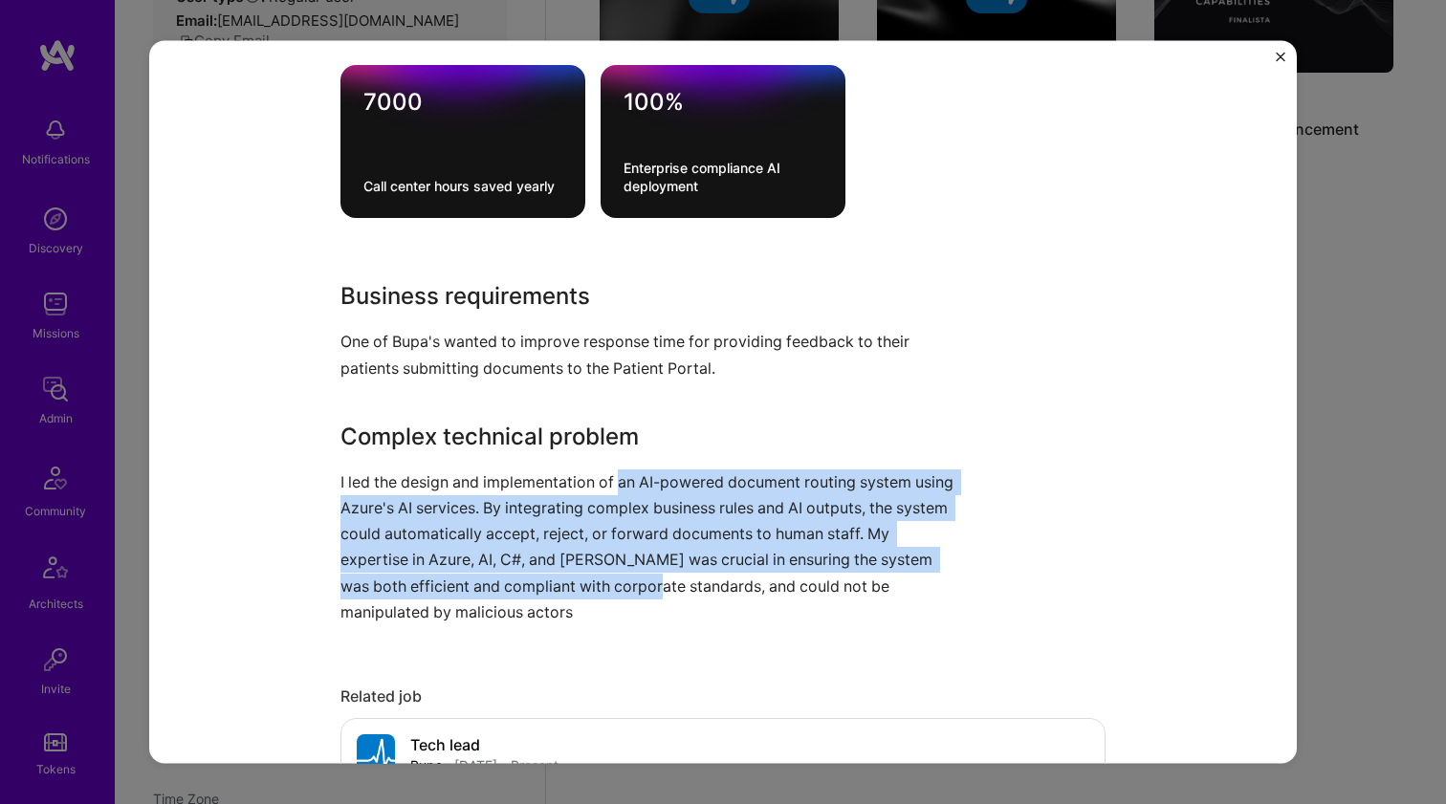
click at [621, 483] on p "I led the design and implementation of an AI-powered document routing system us…" at bounding box center [650, 546] width 621 height 156
drag, startPoint x: 621, startPoint y: 483, endPoint x: 601, endPoint y: 576, distance: 94.9
click at [601, 576] on p "I led the design and implementation of an AI-powered document routing system us…" at bounding box center [650, 546] width 621 height 156
drag, startPoint x: 601, startPoint y: 576, endPoint x: 612, endPoint y: 478, distance: 98.1
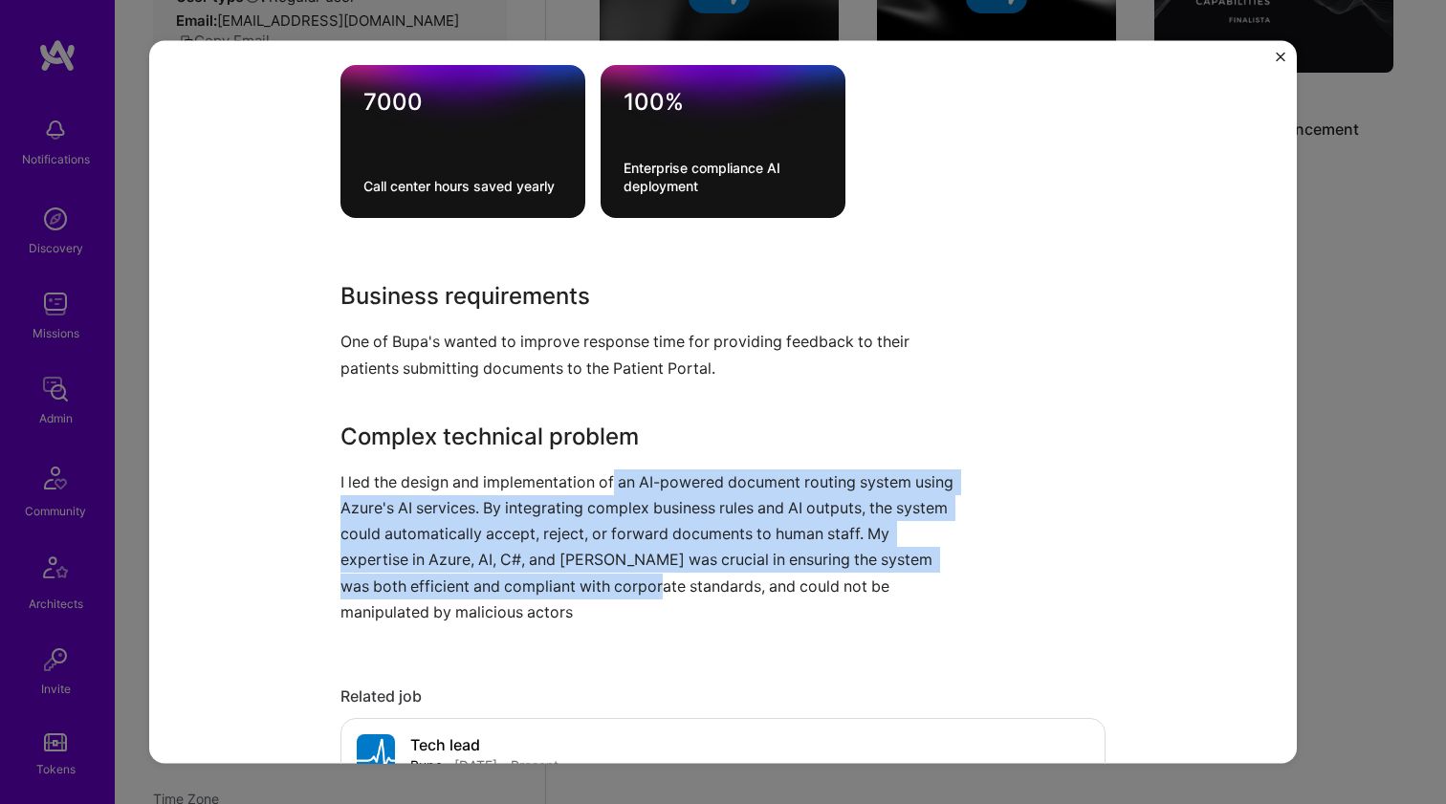
click at [612, 478] on p "I led the design and implementation of an AI-powered document routing system us…" at bounding box center [650, 546] width 621 height 156
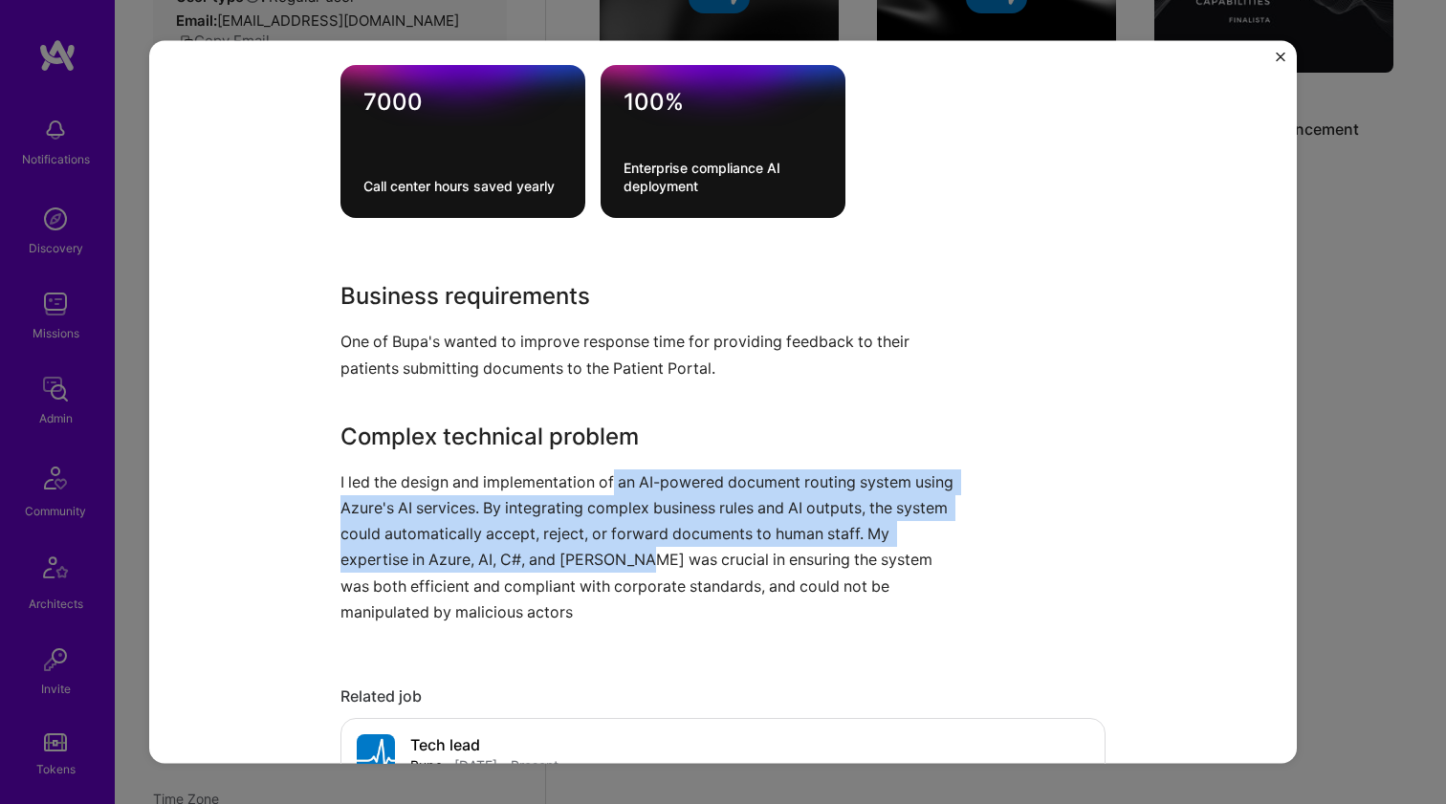
drag, startPoint x: 612, startPoint y: 478, endPoint x: 592, endPoint y: 566, distance: 90.2
click at [592, 566] on p "I led the design and implementation of an AI-powered document routing system us…" at bounding box center [650, 546] width 621 height 156
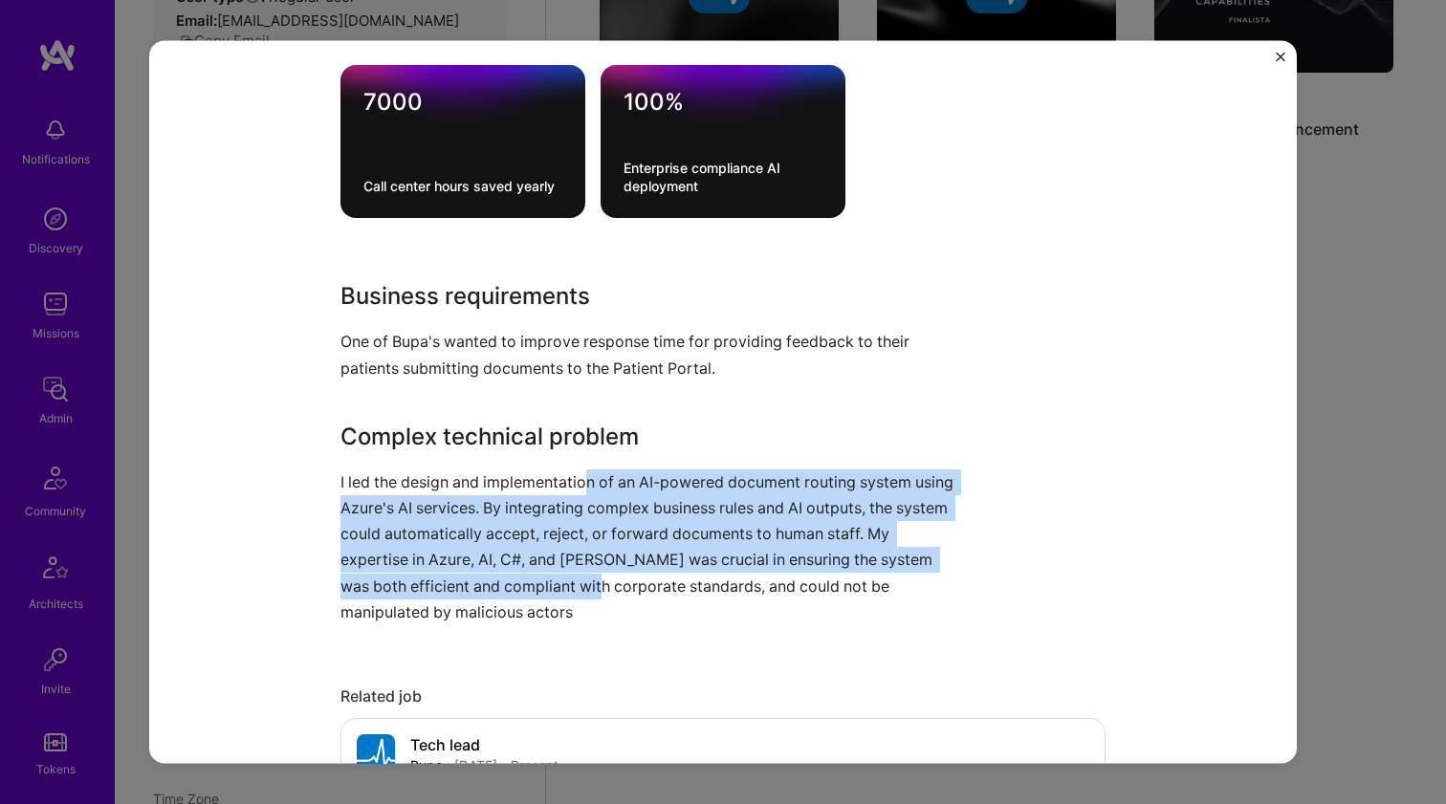
drag, startPoint x: 585, startPoint y: 576, endPoint x: 585, endPoint y: 484, distance: 91.8
click at [585, 484] on p "I led the design and implementation of an AI-powered document routing system us…" at bounding box center [650, 546] width 621 height 156
drag, startPoint x: 585, startPoint y: 484, endPoint x: 567, endPoint y: 576, distance: 93.6
click at [567, 576] on p "I led the design and implementation of an AI-powered document routing system us…" at bounding box center [650, 546] width 621 height 156
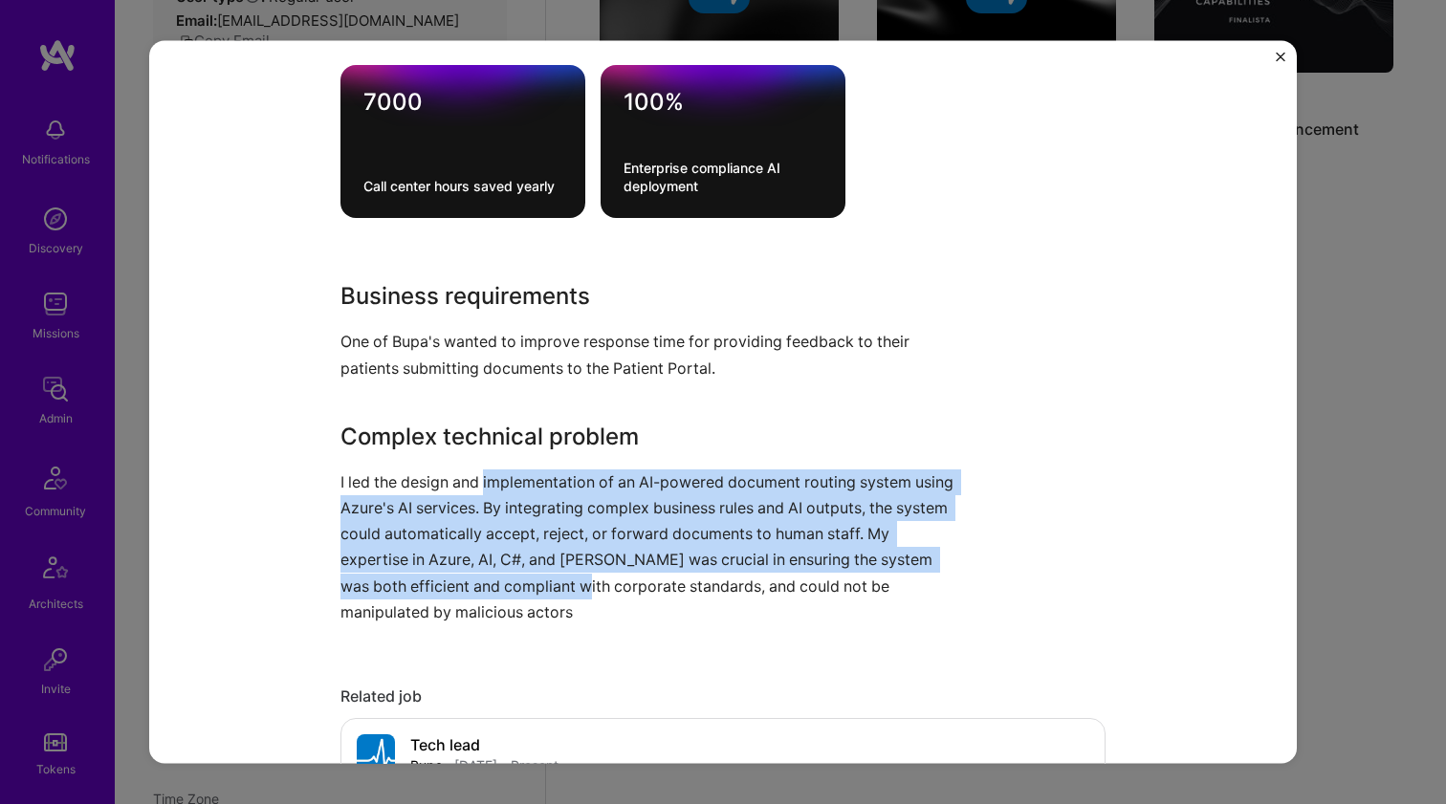
click at [567, 576] on p "I led the design and implementation of an AI-powered document routing system us…" at bounding box center [650, 546] width 621 height 156
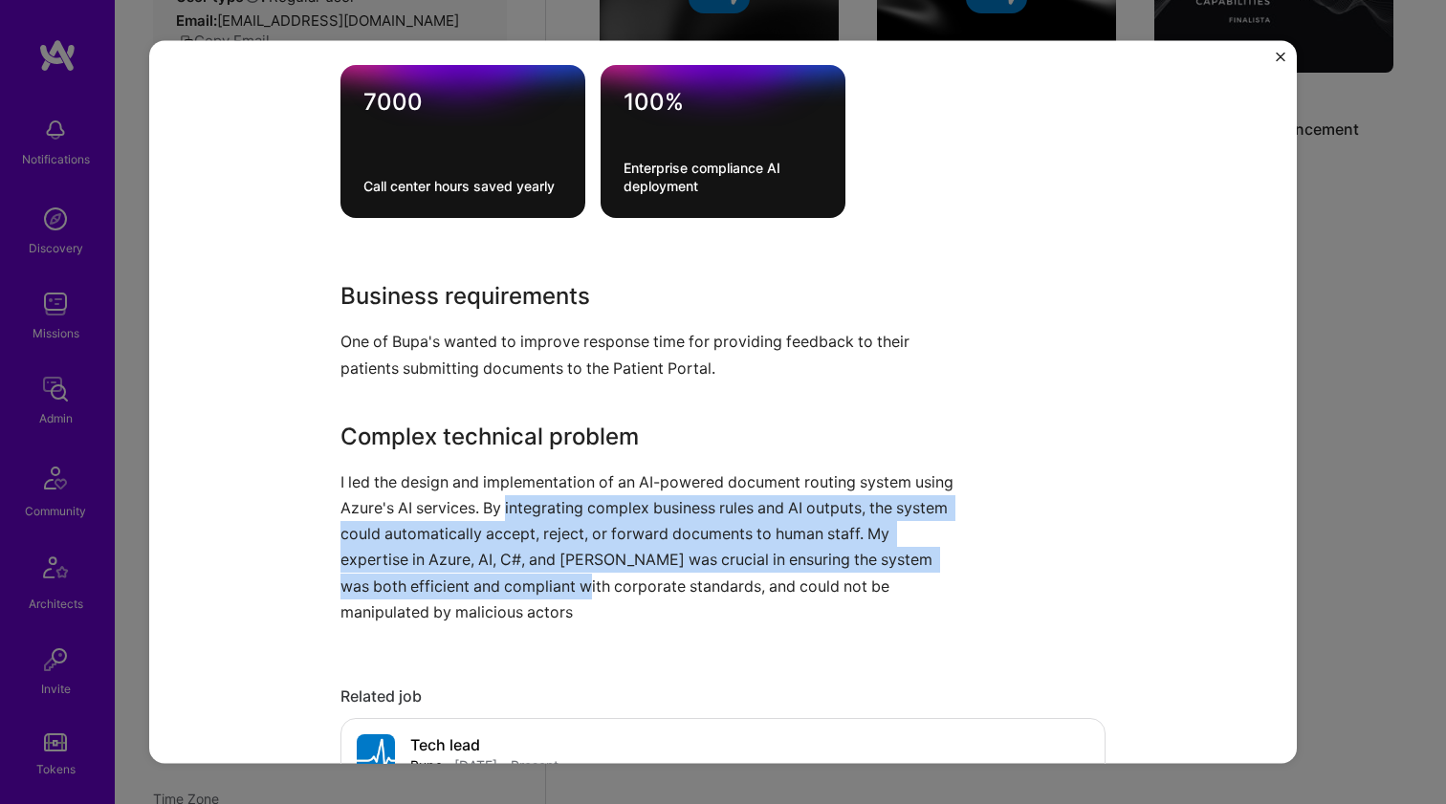
drag, startPoint x: 567, startPoint y: 576, endPoint x: 572, endPoint y: 498, distance: 77.6
click at [572, 498] on p "I led the design and implementation of an AI-powered document routing system us…" at bounding box center [650, 546] width 621 height 156
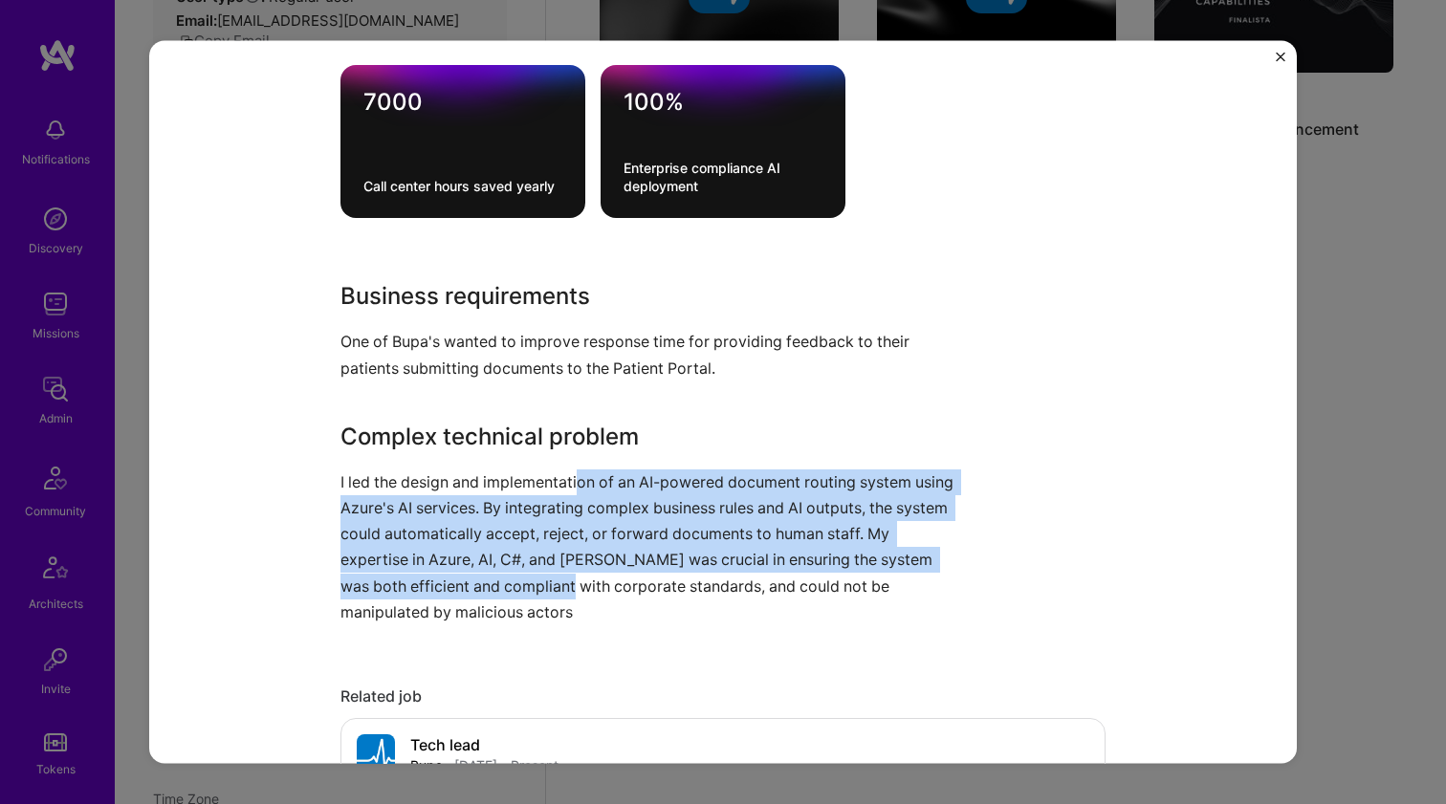
drag, startPoint x: 575, startPoint y: 484, endPoint x: 558, endPoint y: 575, distance: 92.3
click at [558, 575] on p "I led the design and implementation of an AI-powered document routing system us…" at bounding box center [650, 546] width 621 height 156
drag, startPoint x: 558, startPoint y: 575, endPoint x: 569, endPoint y: 482, distance: 93.3
click at [569, 482] on p "I led the design and implementation of an AI-powered document routing system us…" at bounding box center [650, 546] width 621 height 156
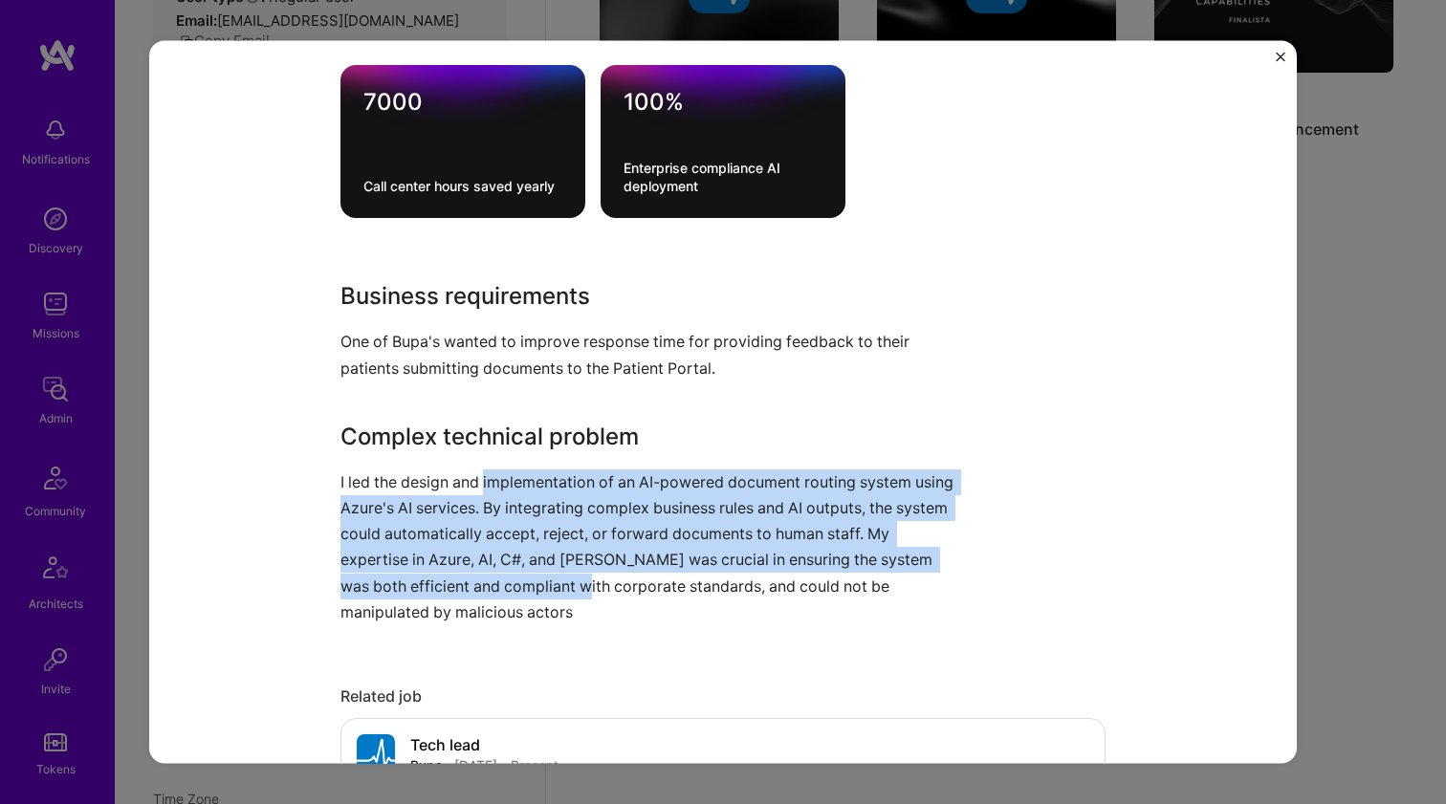
click at [569, 482] on p "I led the design and implementation of an AI-powered document routing system us…" at bounding box center [650, 546] width 621 height 156
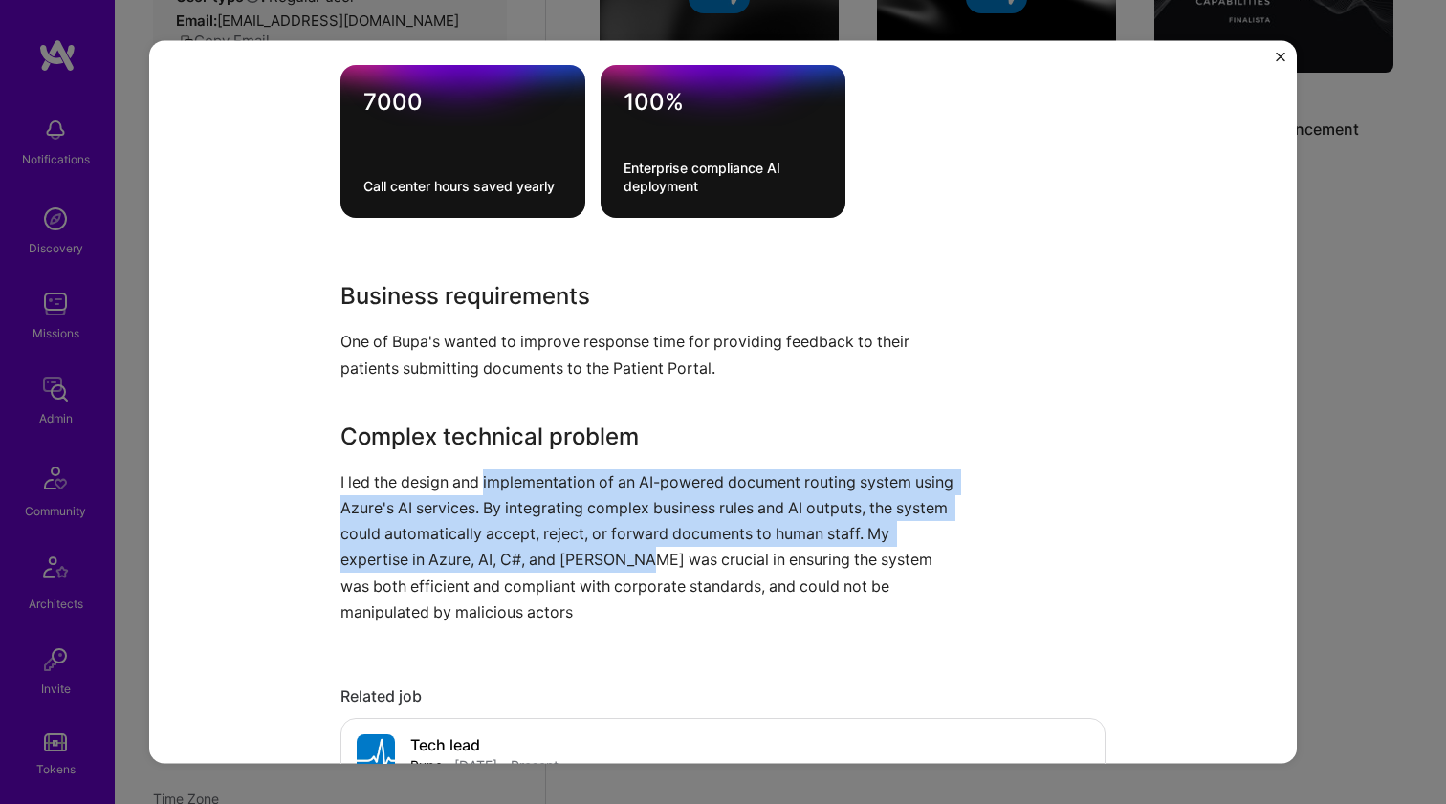
drag, startPoint x: 569, startPoint y: 482, endPoint x: 576, endPoint y: 564, distance: 82.5
click at [576, 565] on p "I led the design and implementation of an AI-powered document routing system us…" at bounding box center [650, 546] width 621 height 156
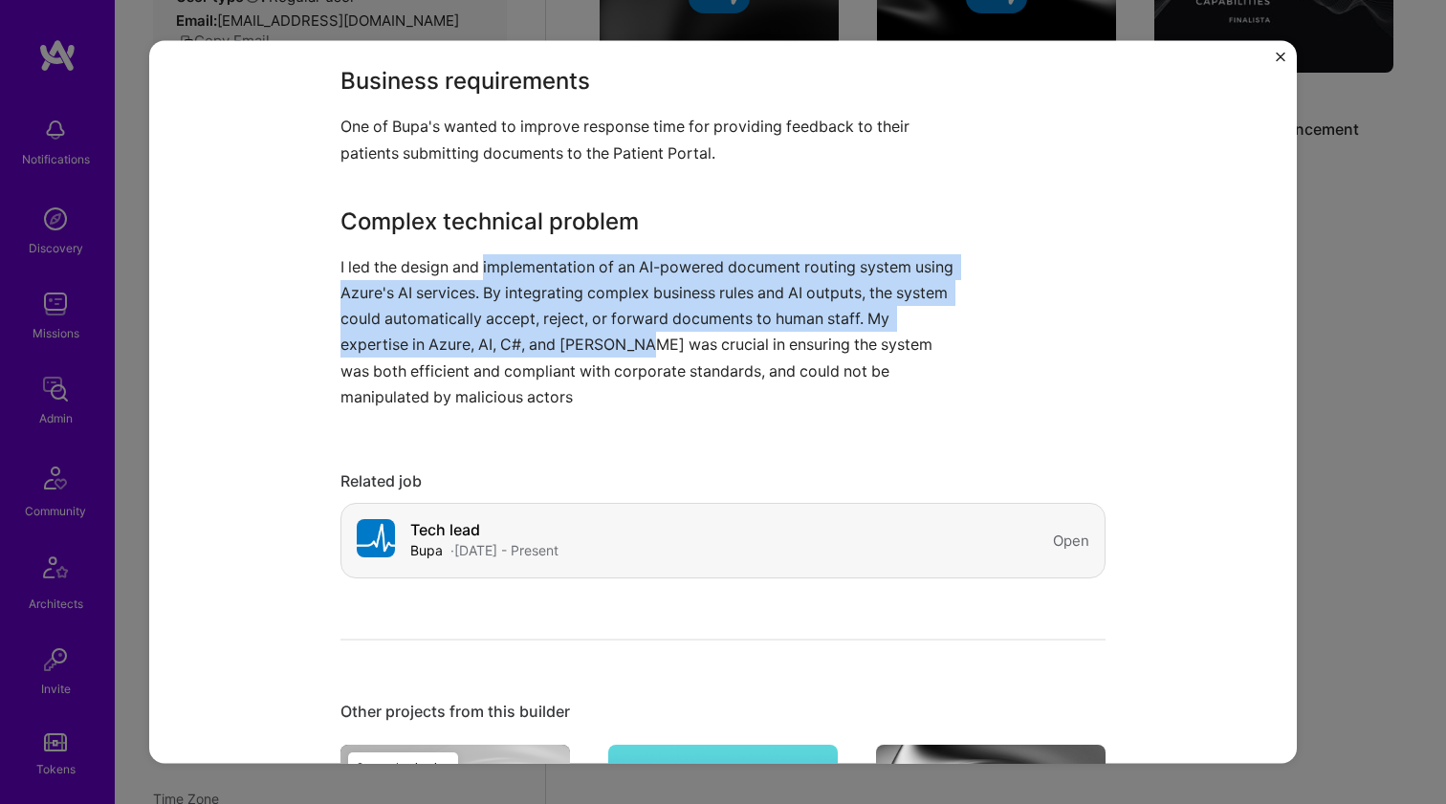
scroll to position [1304, 0]
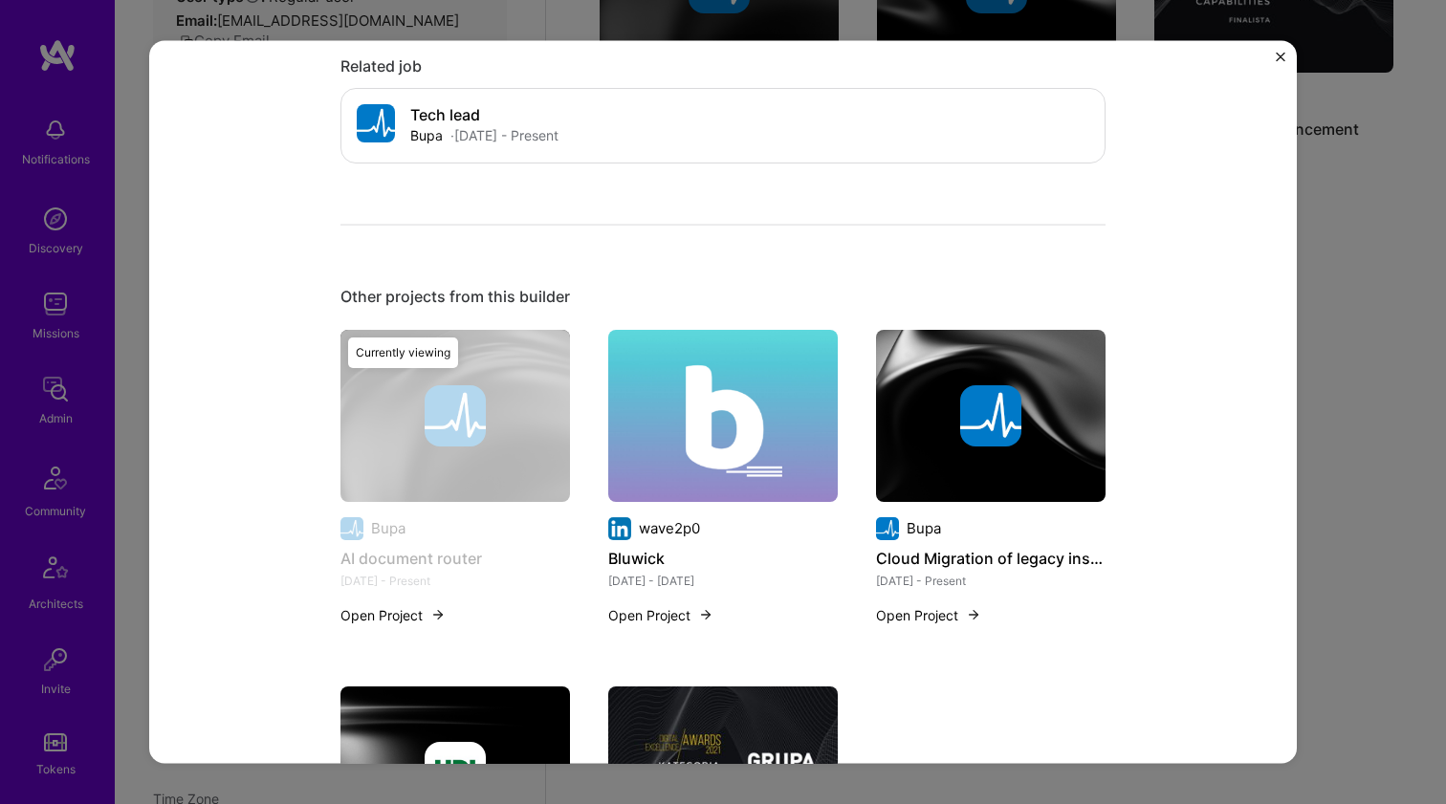
click at [622, 425] on img at bounding box center [722, 415] width 229 height 172
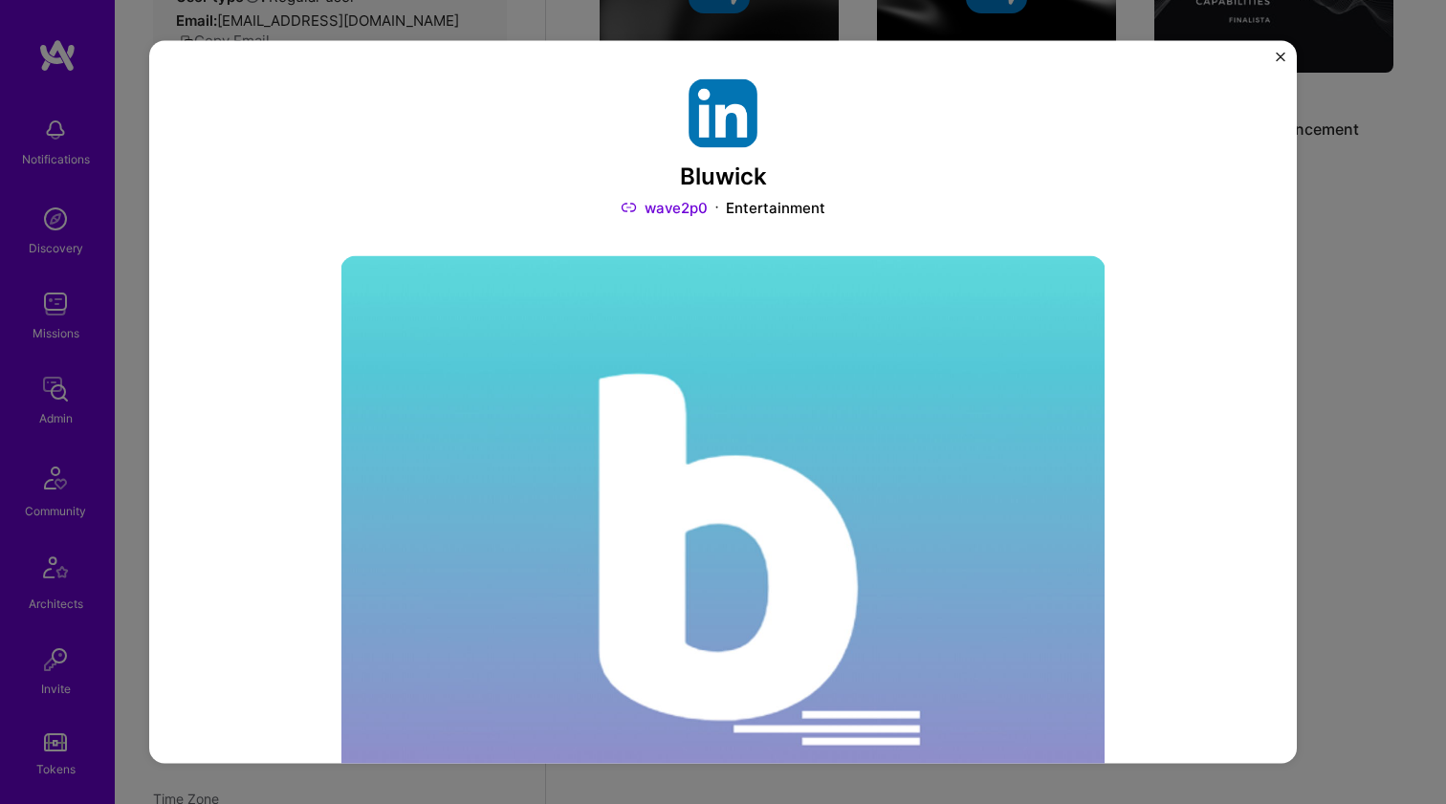
click at [664, 206] on link "wave2p0" at bounding box center [663, 208] width 87 height 20
click at [688, 171] on h3 "Bluwick" at bounding box center [722, 177] width 765 height 28
copy h3 "Bluwick"
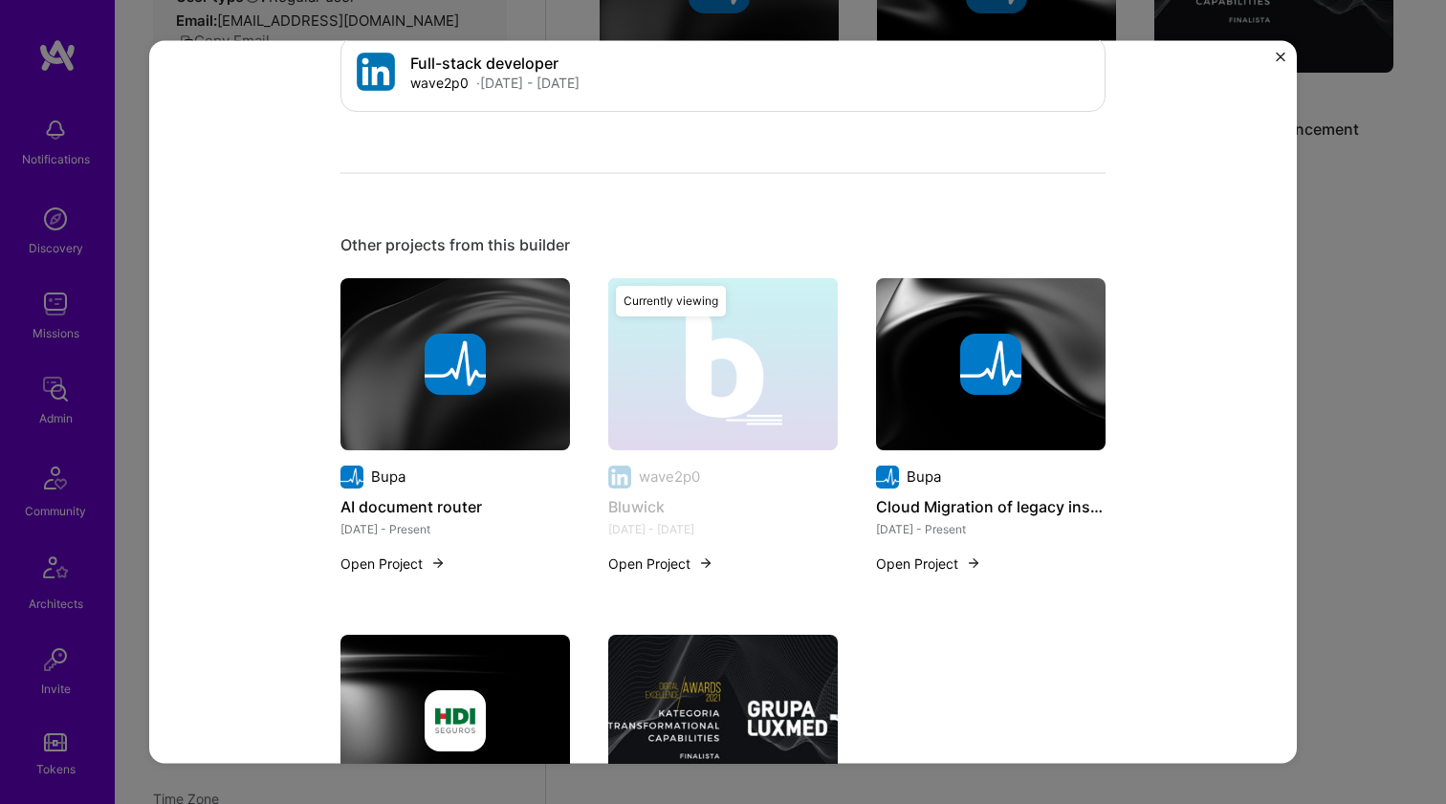
scroll to position [2211, 0]
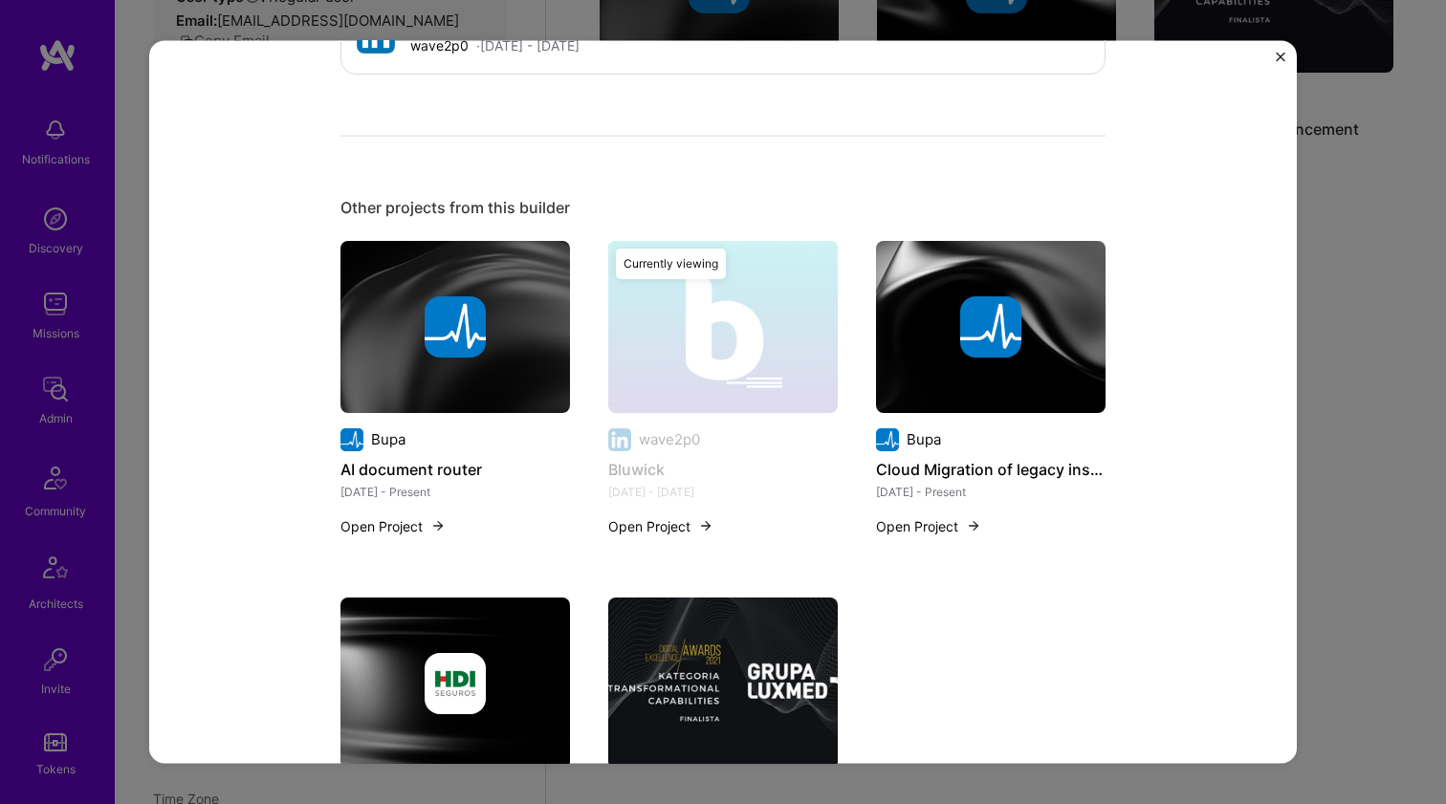
click at [969, 343] on div at bounding box center [990, 328] width 229 height 177
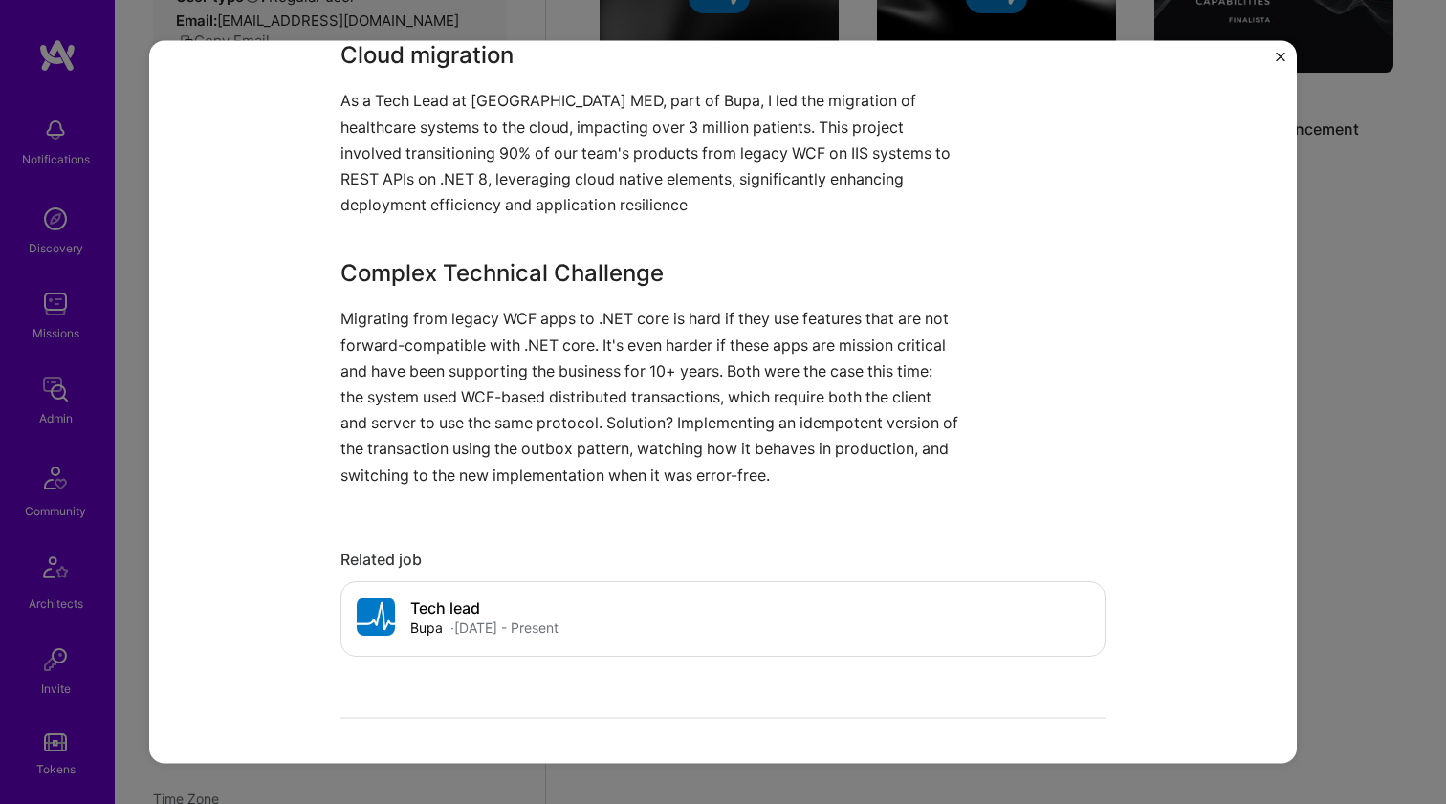
scroll to position [957, 0]
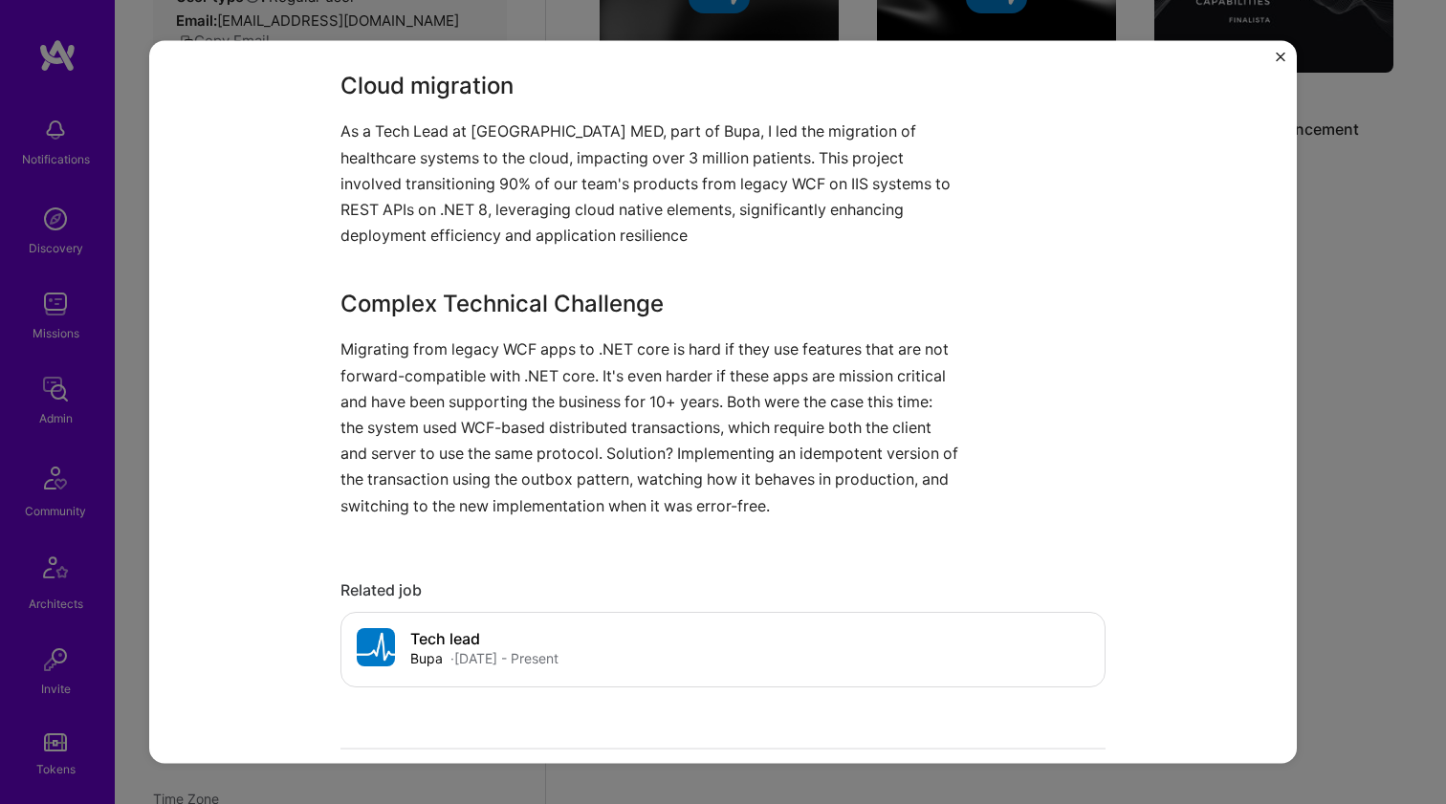
click at [523, 185] on p "As a Tech Lead at [GEOGRAPHIC_DATA] MED, part of Bupa, I led the migration of h…" at bounding box center [650, 184] width 621 height 130
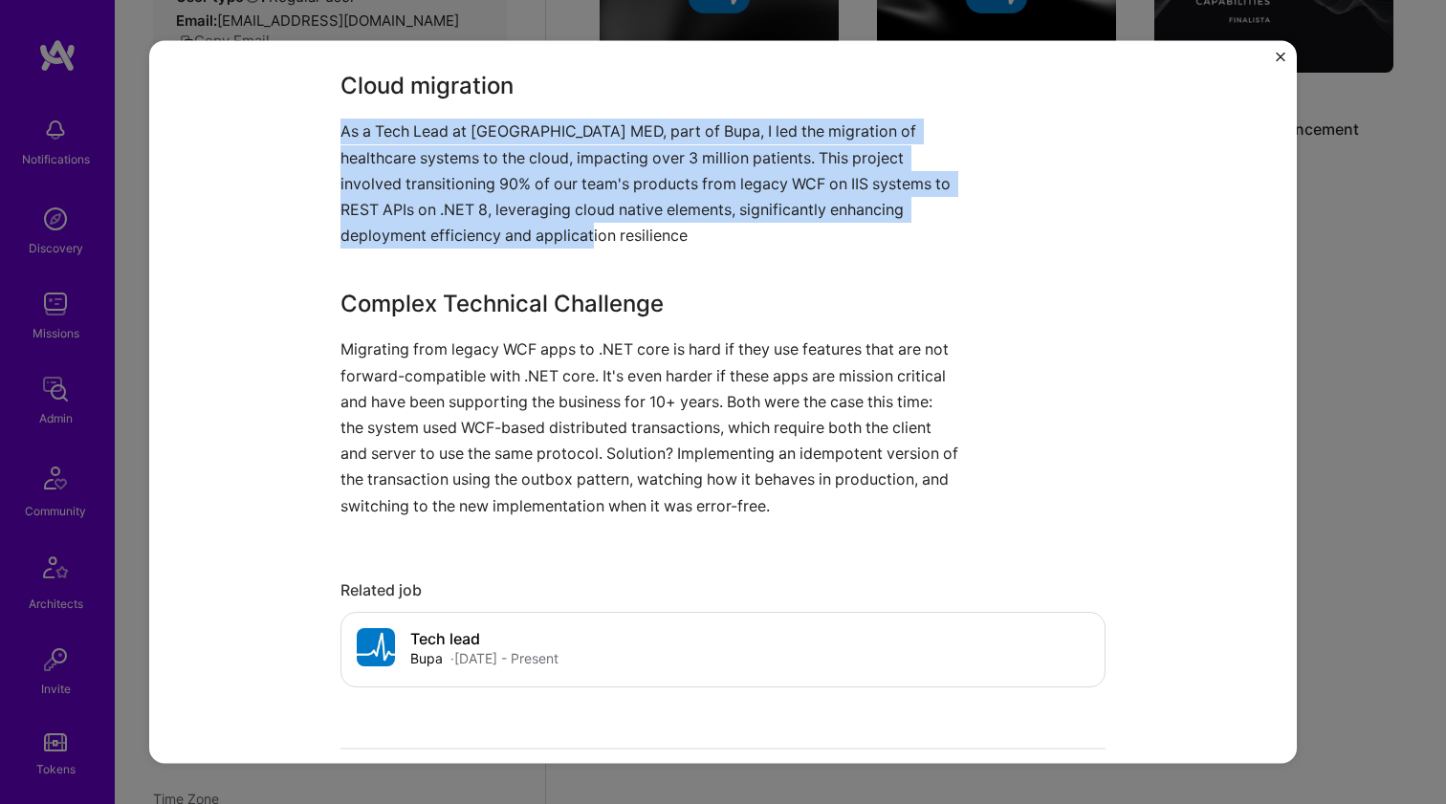
click at [523, 185] on p "As a Tech Lead at [GEOGRAPHIC_DATA] MED, part of Bupa, I led the migration of h…" at bounding box center [650, 184] width 621 height 130
click at [533, 182] on p "As a Tech Lead at [GEOGRAPHIC_DATA] MED, part of Bupa, I led the migration of h…" at bounding box center [650, 184] width 621 height 130
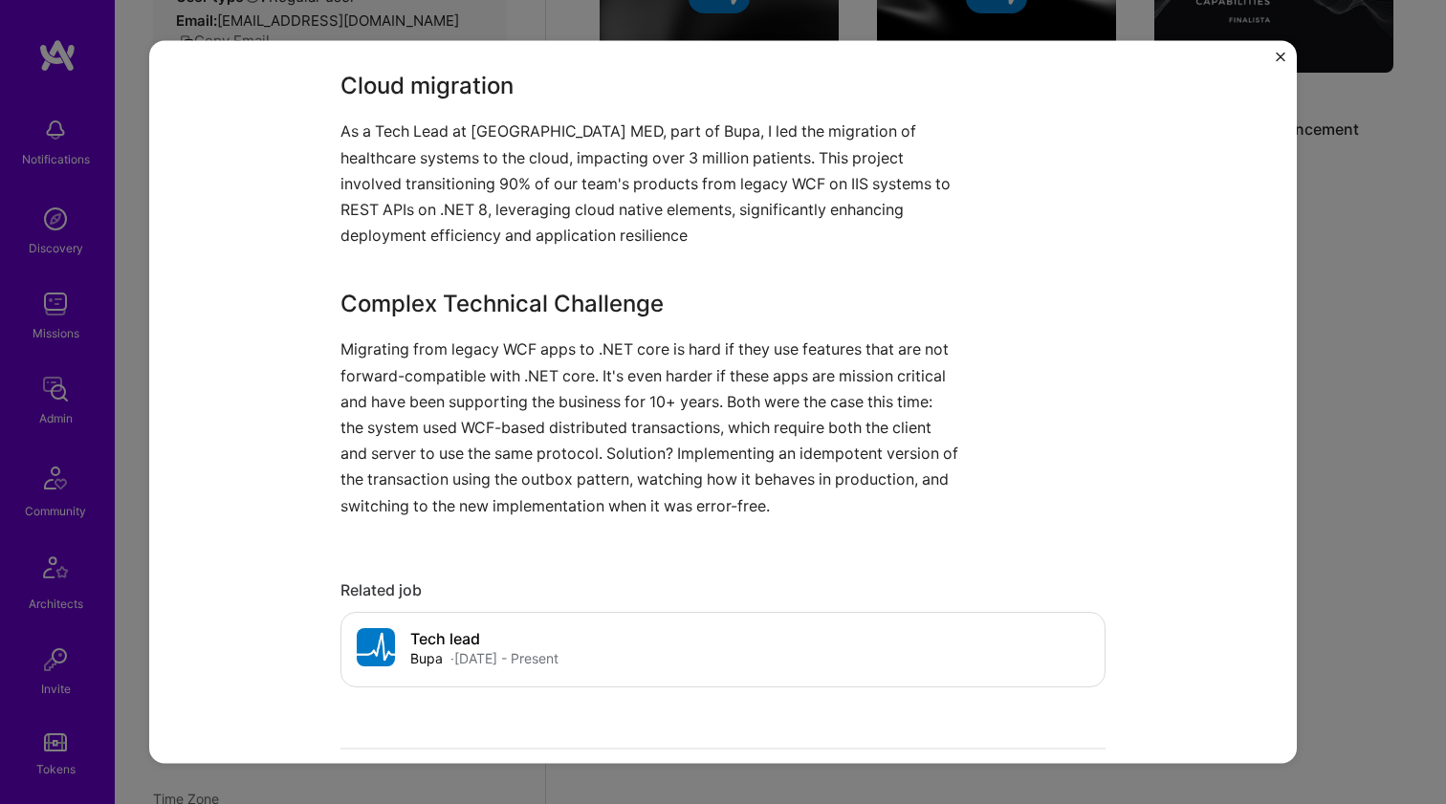
click at [533, 182] on p "As a Tech Lead at [GEOGRAPHIC_DATA] MED, part of Bupa, I led the migration of h…" at bounding box center [650, 184] width 621 height 130
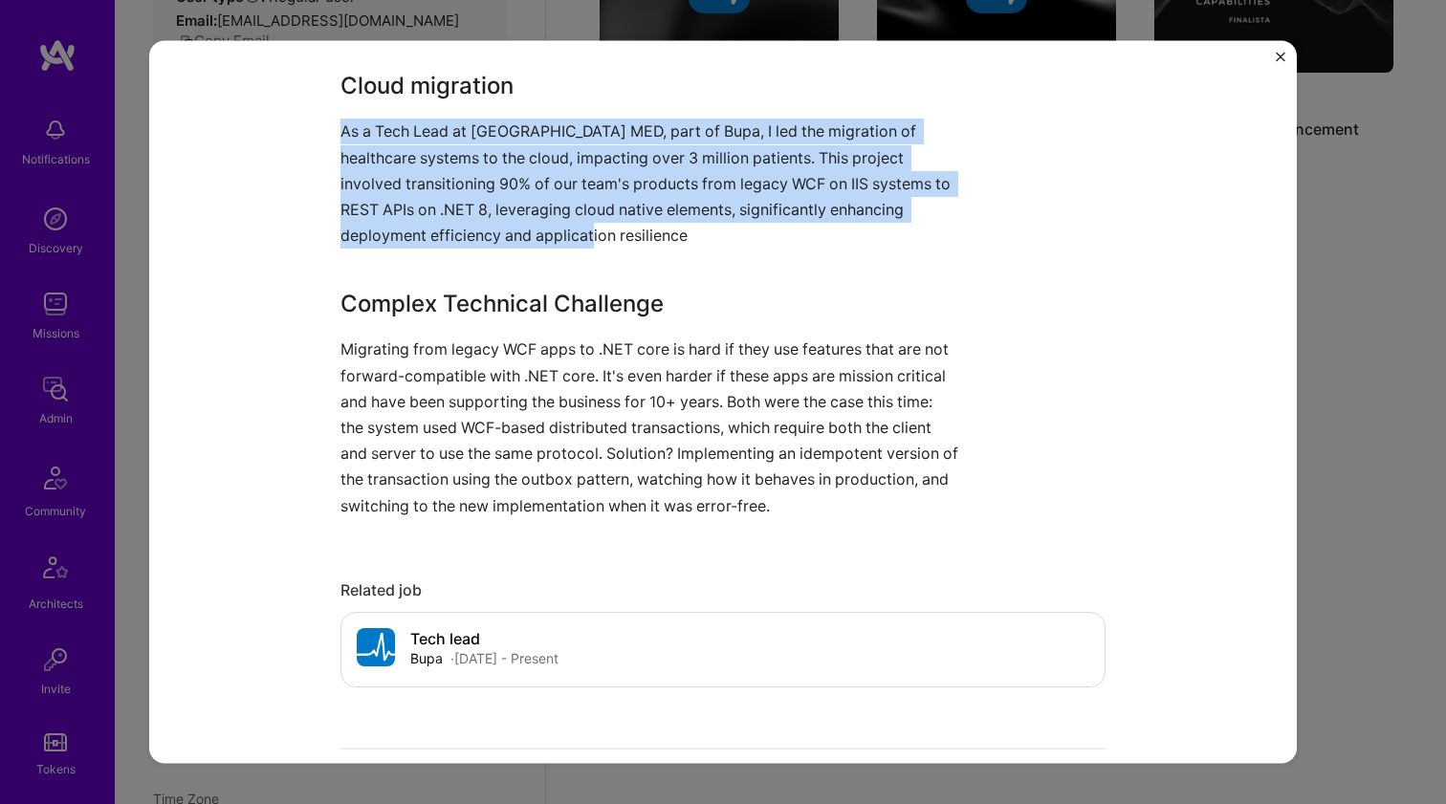
click at [533, 182] on p "As a Tech Lead at [GEOGRAPHIC_DATA] MED, part of Bupa, I led the migration of h…" at bounding box center [650, 184] width 621 height 130
click at [533, 181] on p "As a Tech Lead at [GEOGRAPHIC_DATA] MED, part of Bupa, I led the migration of h…" at bounding box center [650, 184] width 621 height 130
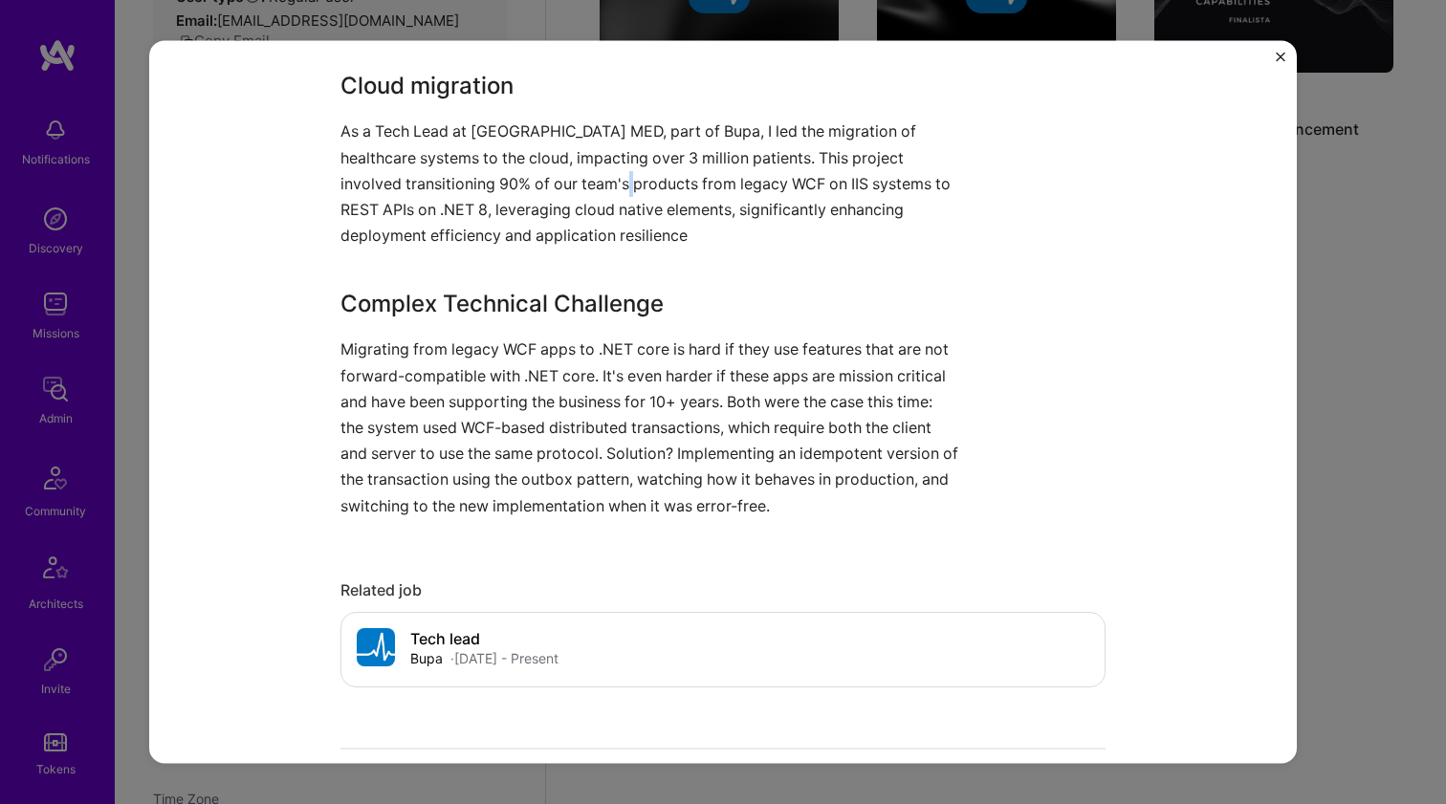
click at [533, 181] on p "As a Tech Lead at [GEOGRAPHIC_DATA] MED, part of Bupa, I led the migration of h…" at bounding box center [650, 184] width 621 height 130
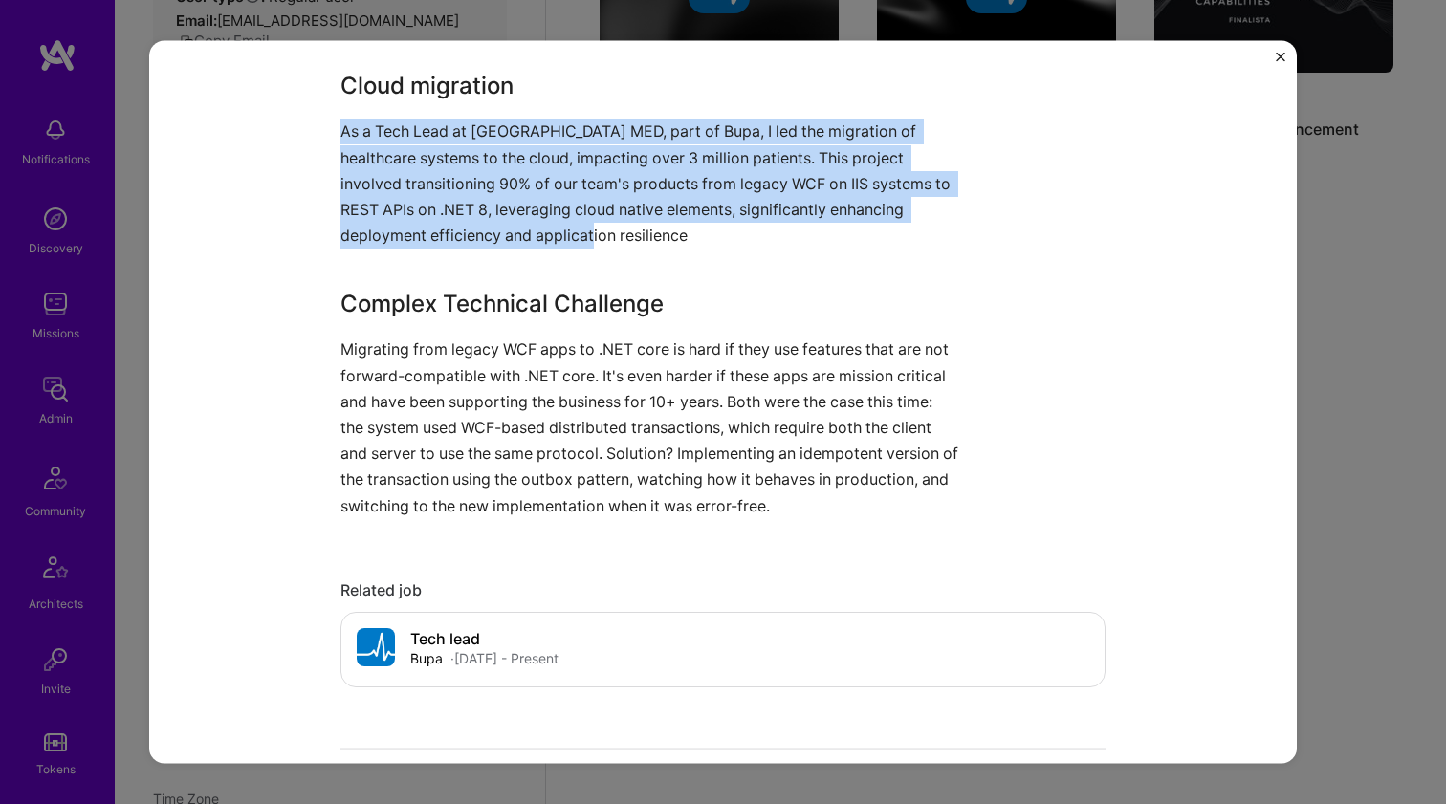
click at [533, 181] on p "As a Tech Lead at [GEOGRAPHIC_DATA] MED, part of Bupa, I led the migration of h…" at bounding box center [650, 184] width 621 height 130
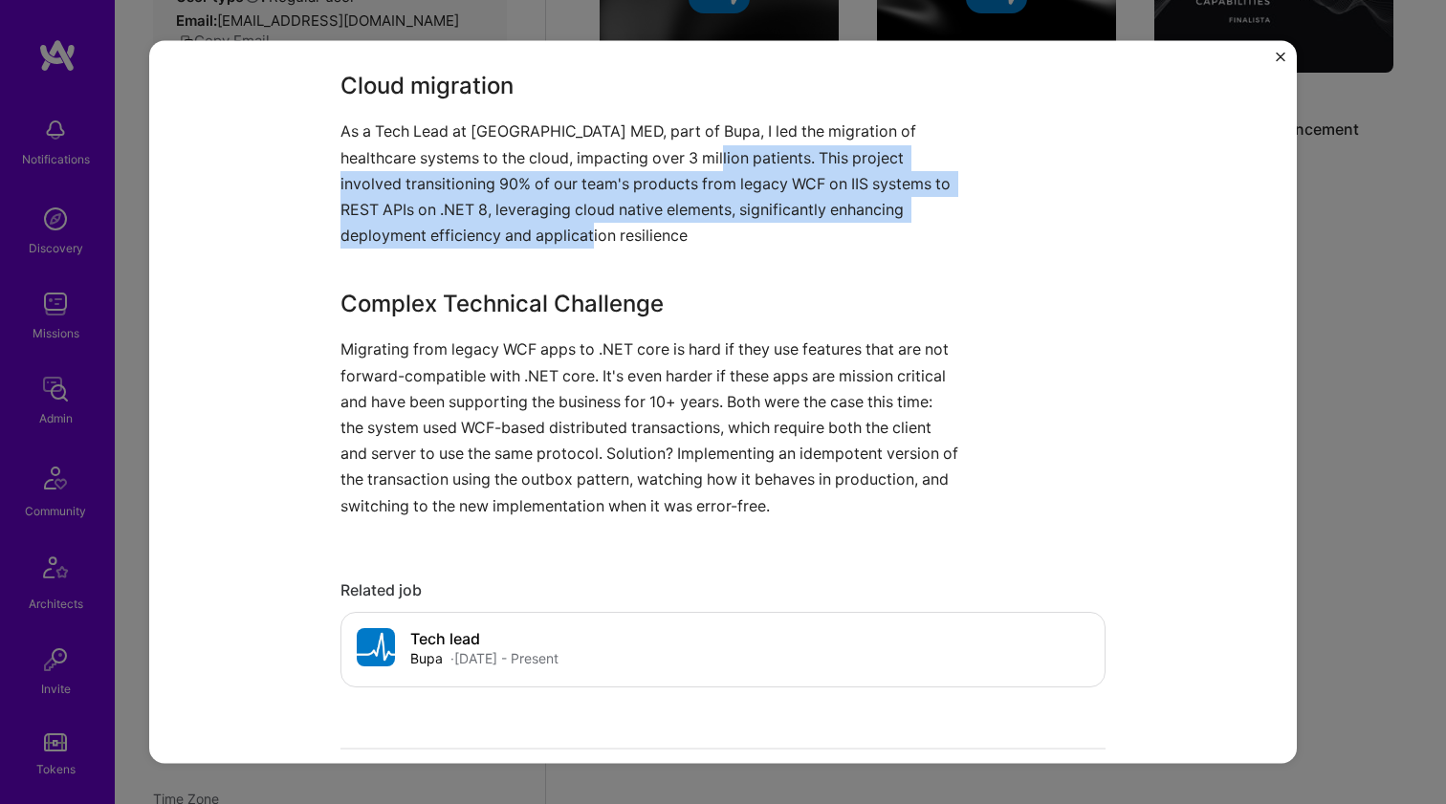
drag, startPoint x: 667, startPoint y: 142, endPoint x: 620, endPoint y: 226, distance: 95.9
click at [620, 226] on p "As a Tech Lead at [GEOGRAPHIC_DATA] MED, part of Bupa, I led the migration of h…" at bounding box center [650, 184] width 621 height 130
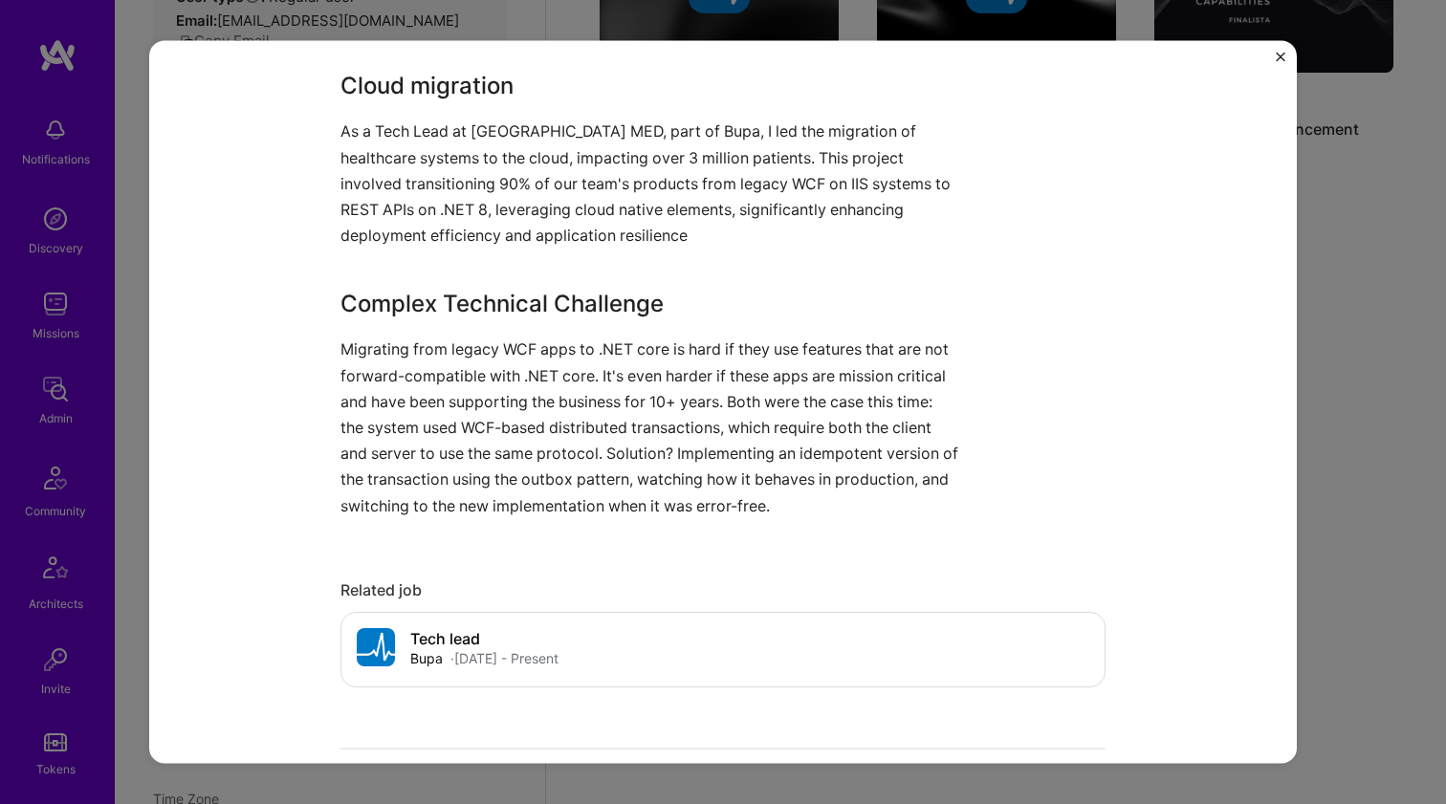
click at [620, 225] on p "As a Tech Lead at [GEOGRAPHIC_DATA] MED, part of Bupa, I led the migration of h…" at bounding box center [650, 184] width 621 height 130
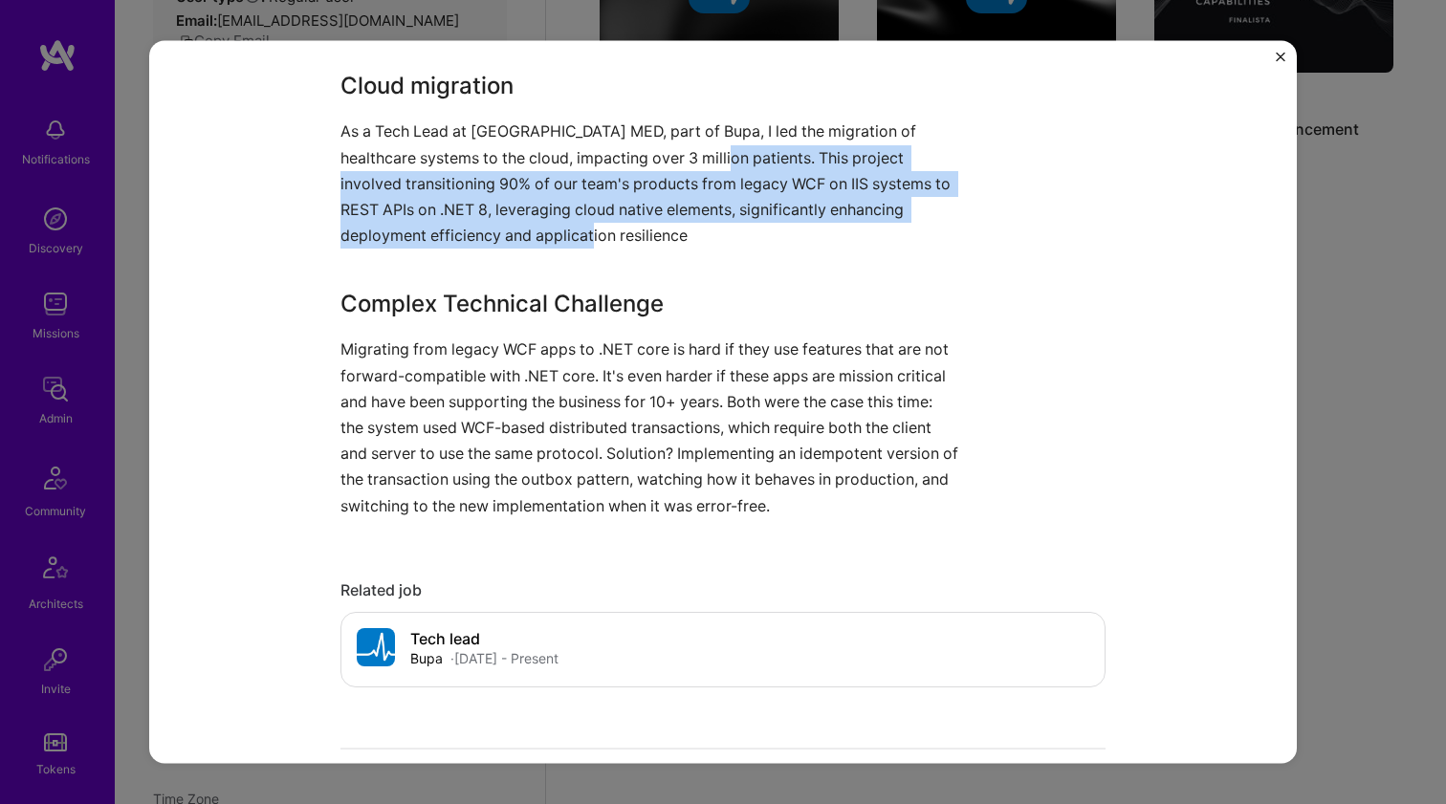
drag, startPoint x: 681, startPoint y: 160, endPoint x: 643, endPoint y: 250, distance: 98.2
click at [643, 250] on div "Cloud migration As a Tech Lead at [GEOGRAPHIC_DATA] MED, part of Bupa, I led th…" at bounding box center [650, 293] width 621 height 449
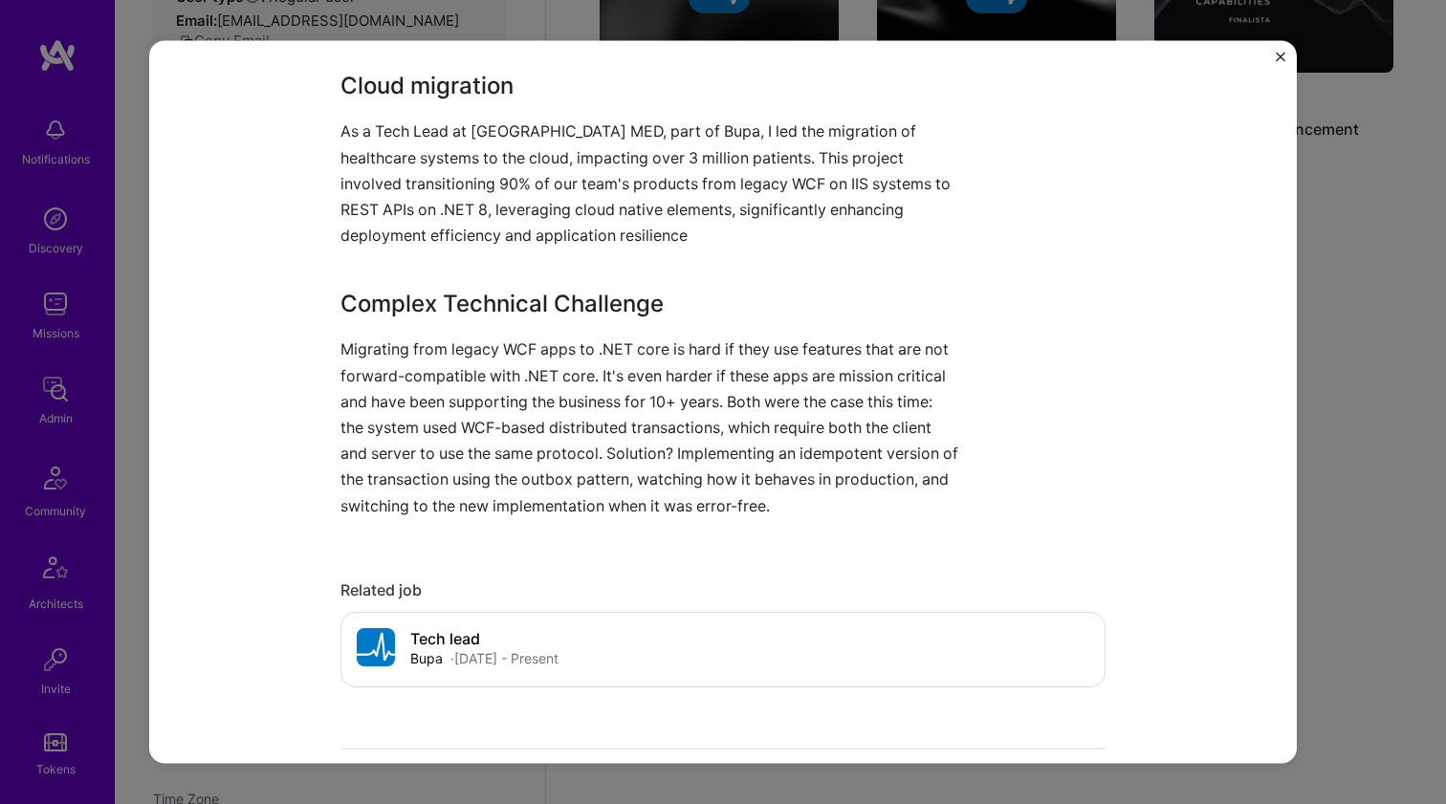
click at [643, 250] on div "Cloud migration As a Tech Lead at [GEOGRAPHIC_DATA] MED, part of Bupa, I led th…" at bounding box center [650, 293] width 621 height 449
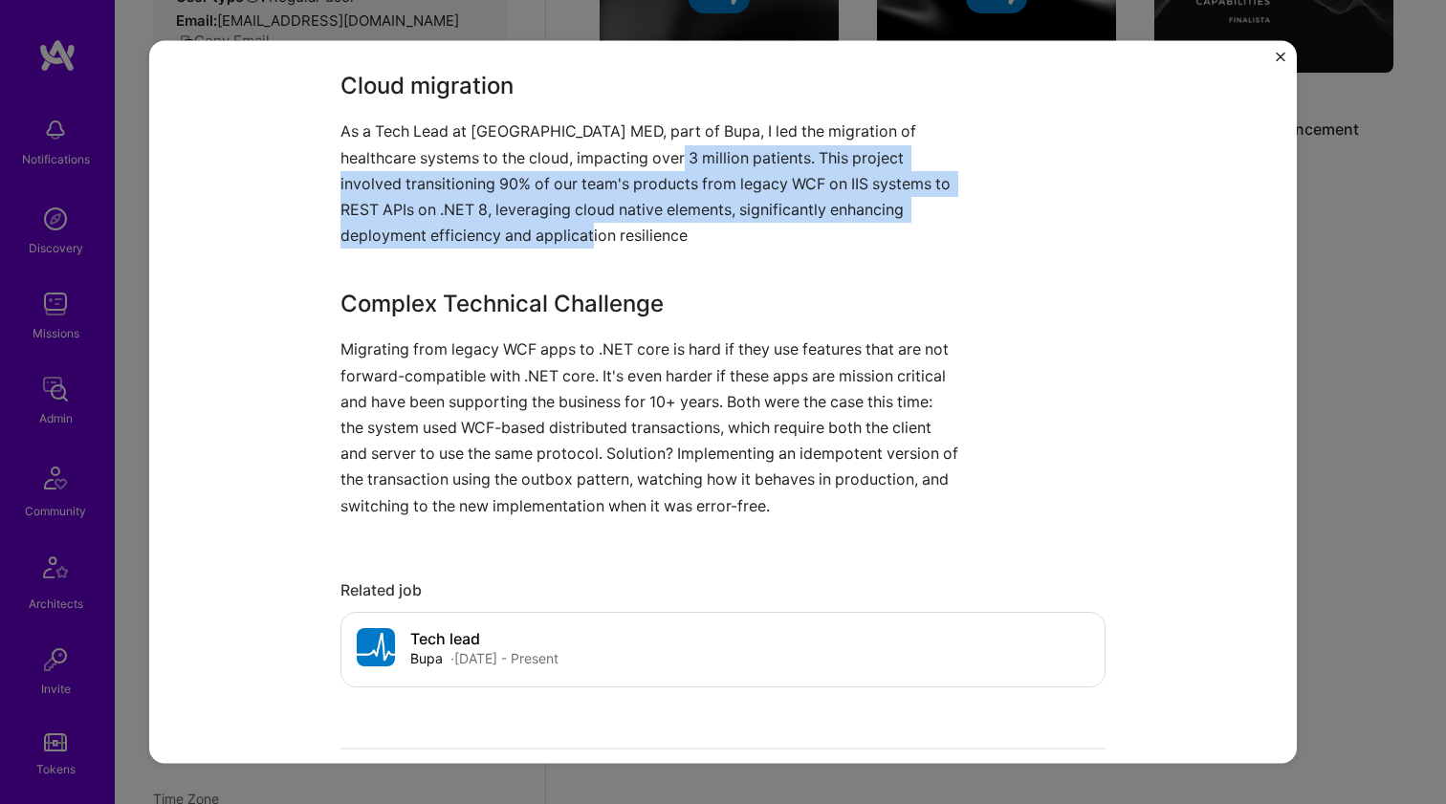
drag, startPoint x: 638, startPoint y: 233, endPoint x: 628, endPoint y: 155, distance: 79.0
click at [628, 155] on p "As a Tech Lead at [GEOGRAPHIC_DATA] MED, part of Bupa, I led the migration of h…" at bounding box center [650, 184] width 621 height 130
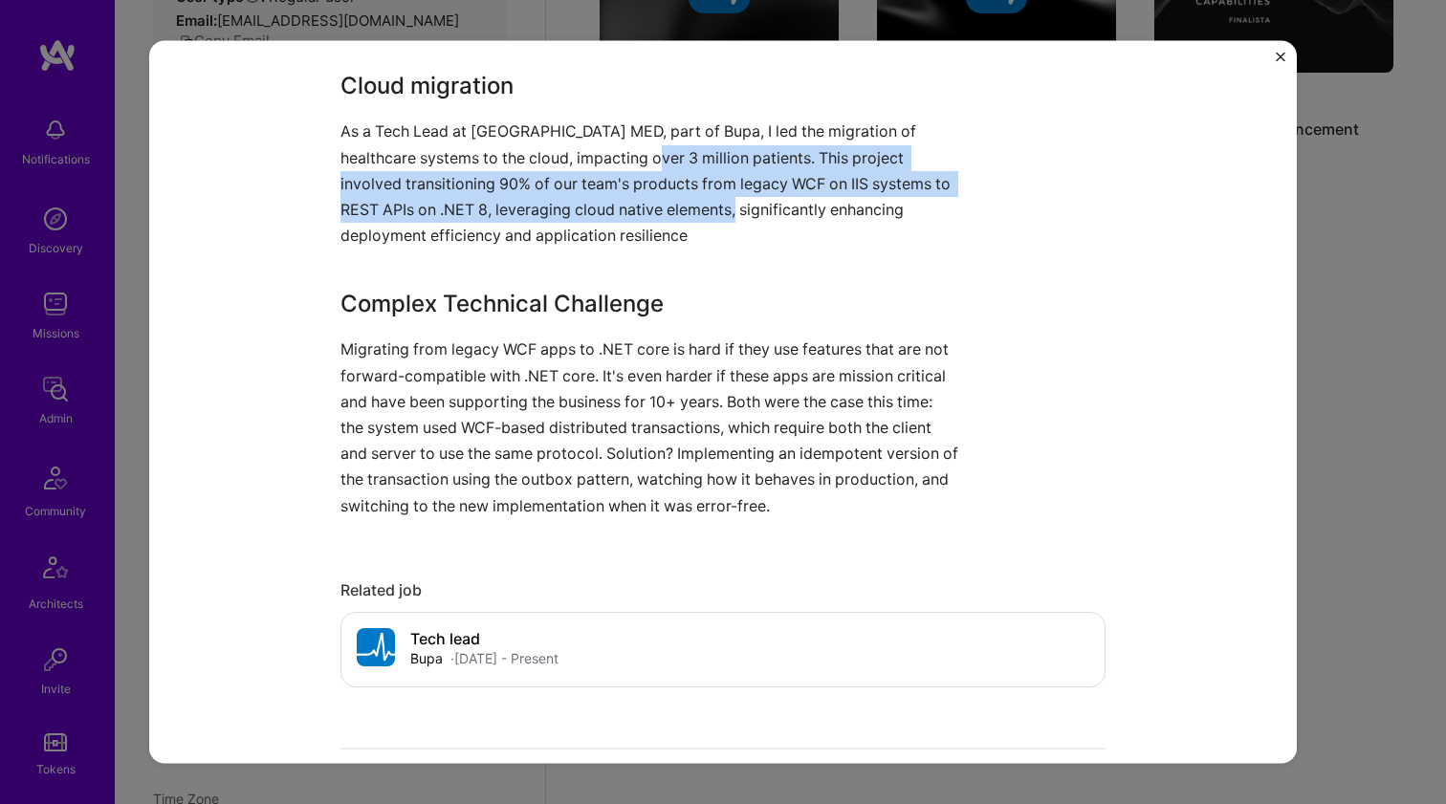
drag, startPoint x: 628, startPoint y: 155, endPoint x: 579, endPoint y: 209, distance: 73.1
click at [579, 209] on p "As a Tech Lead at [GEOGRAPHIC_DATA] MED, part of Bupa, I led the migration of h…" at bounding box center [650, 184] width 621 height 130
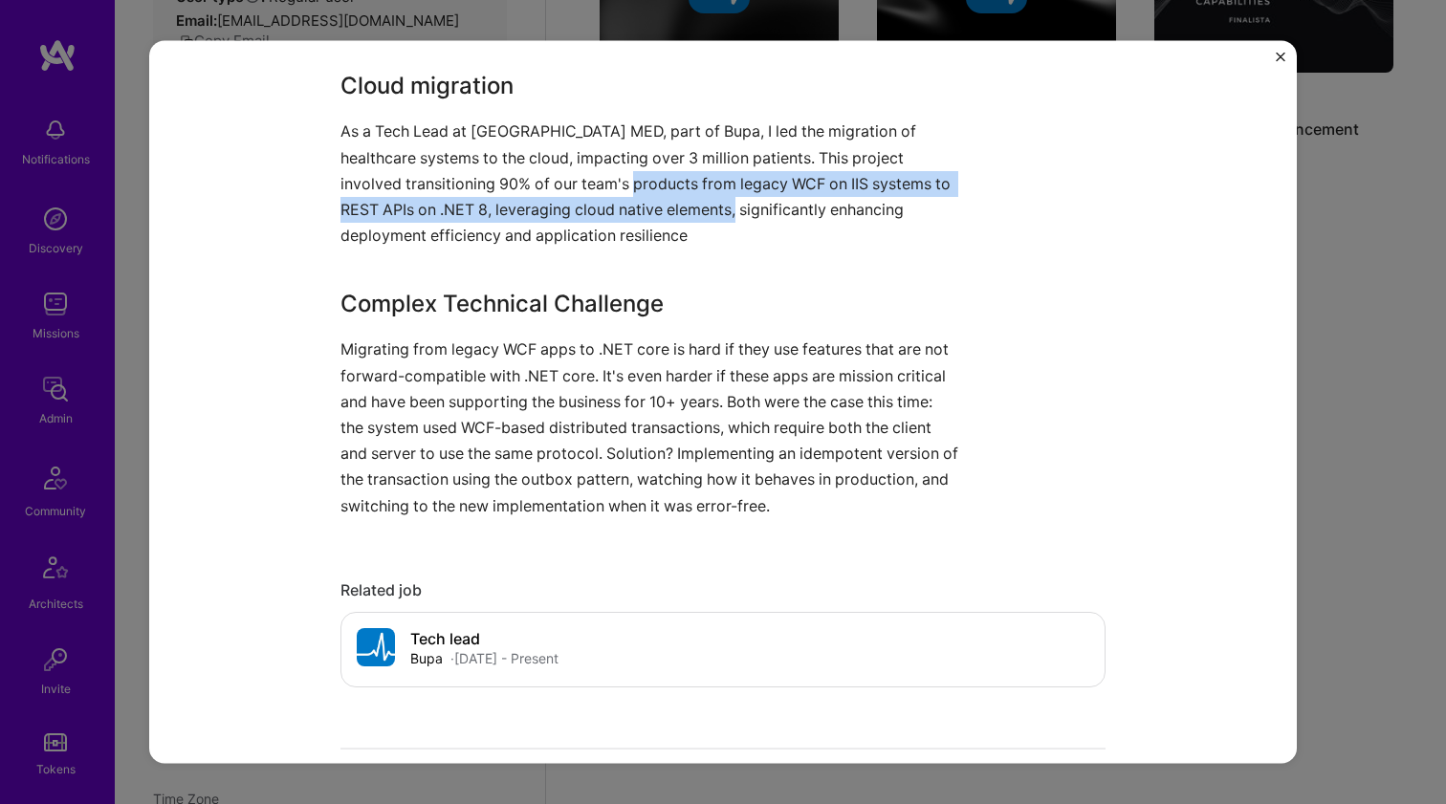
drag, startPoint x: 579, startPoint y: 209, endPoint x: 574, endPoint y: 161, distance: 49.1
click at [574, 162] on p "As a Tech Lead at [GEOGRAPHIC_DATA] MED, part of Bupa, I led the migration of h…" at bounding box center [650, 184] width 621 height 130
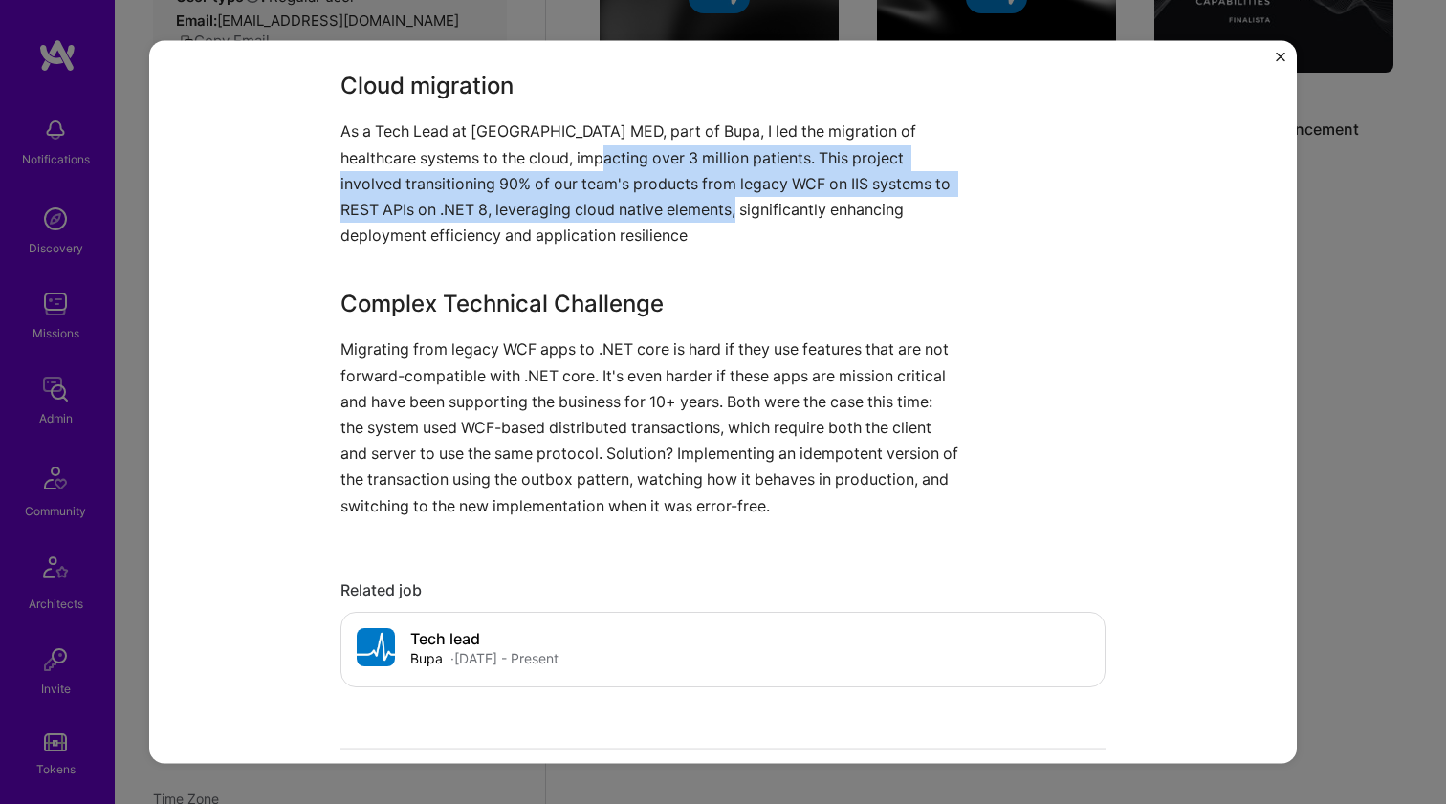
click at [574, 161] on p "As a Tech Lead at [GEOGRAPHIC_DATA] MED, part of Bupa, I led the migration of h…" at bounding box center [650, 184] width 621 height 130
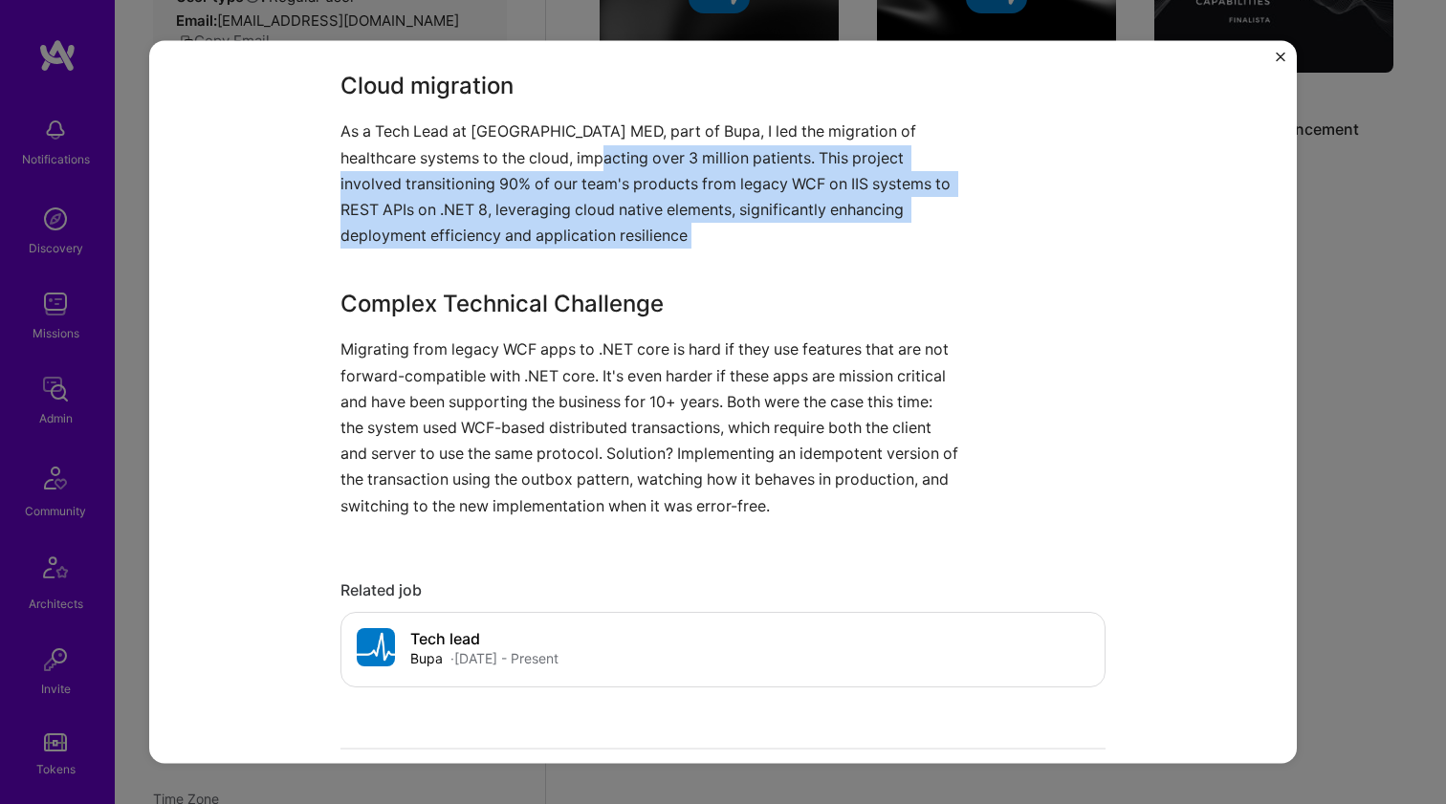
drag, startPoint x: 574, startPoint y: 161, endPoint x: 533, endPoint y: 221, distance: 72.4
click at [533, 221] on p "As a Tech Lead at [GEOGRAPHIC_DATA] MED, part of Bupa, I led the migration of h…" at bounding box center [650, 184] width 621 height 130
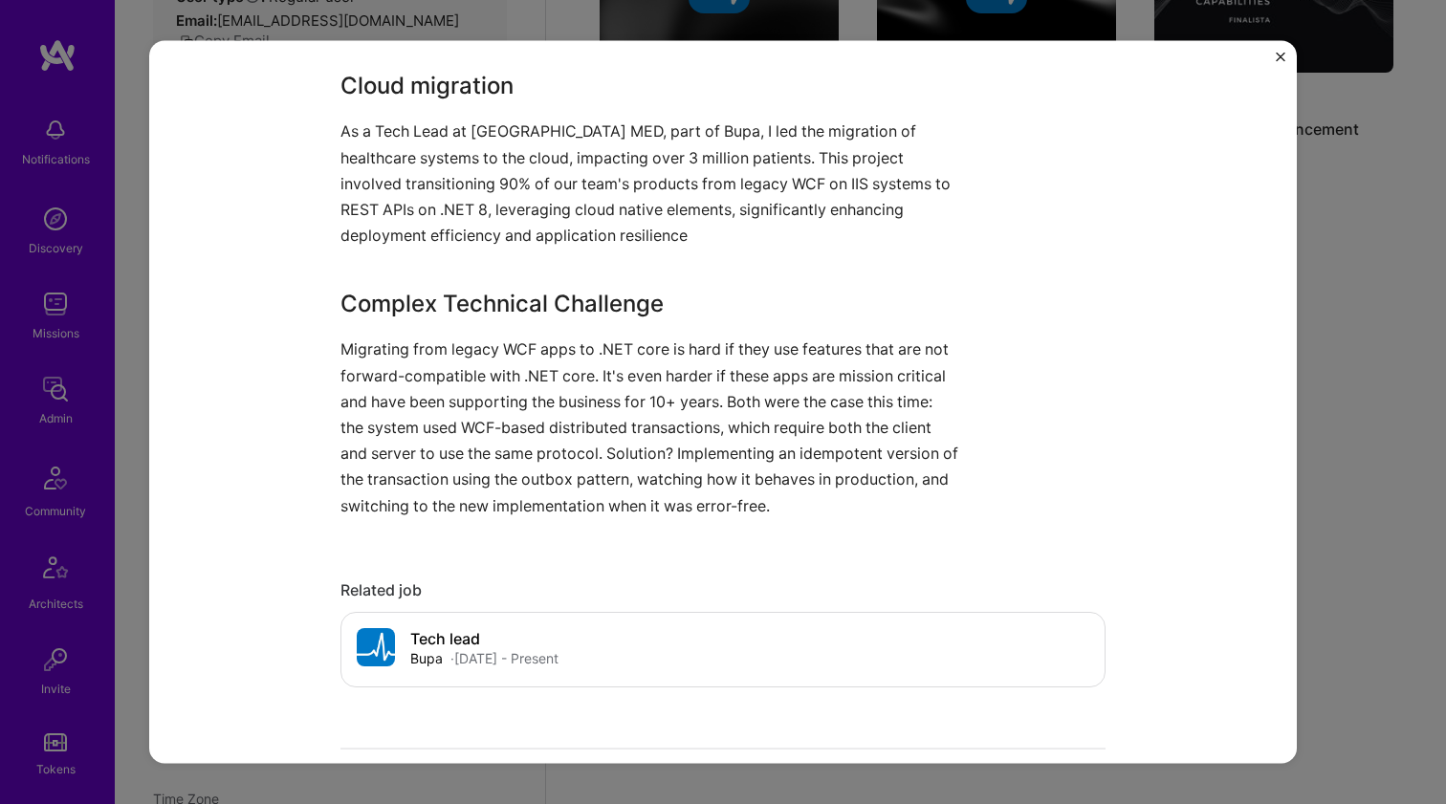
scroll to position [1002, 0]
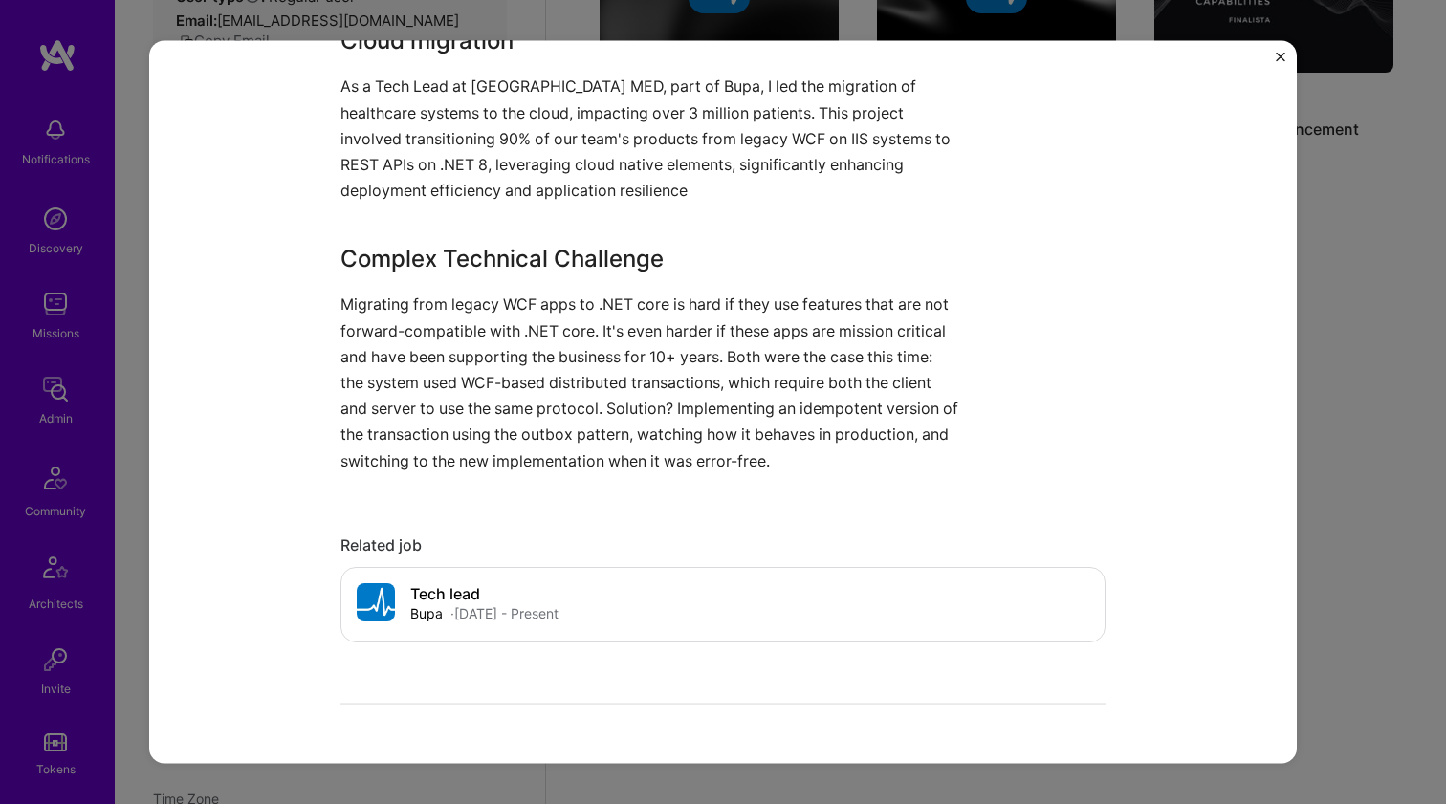
click at [441, 305] on p "Migrating from legacy WCF apps to .NET core is hard if they use features that a…" at bounding box center [650, 383] width 621 height 182
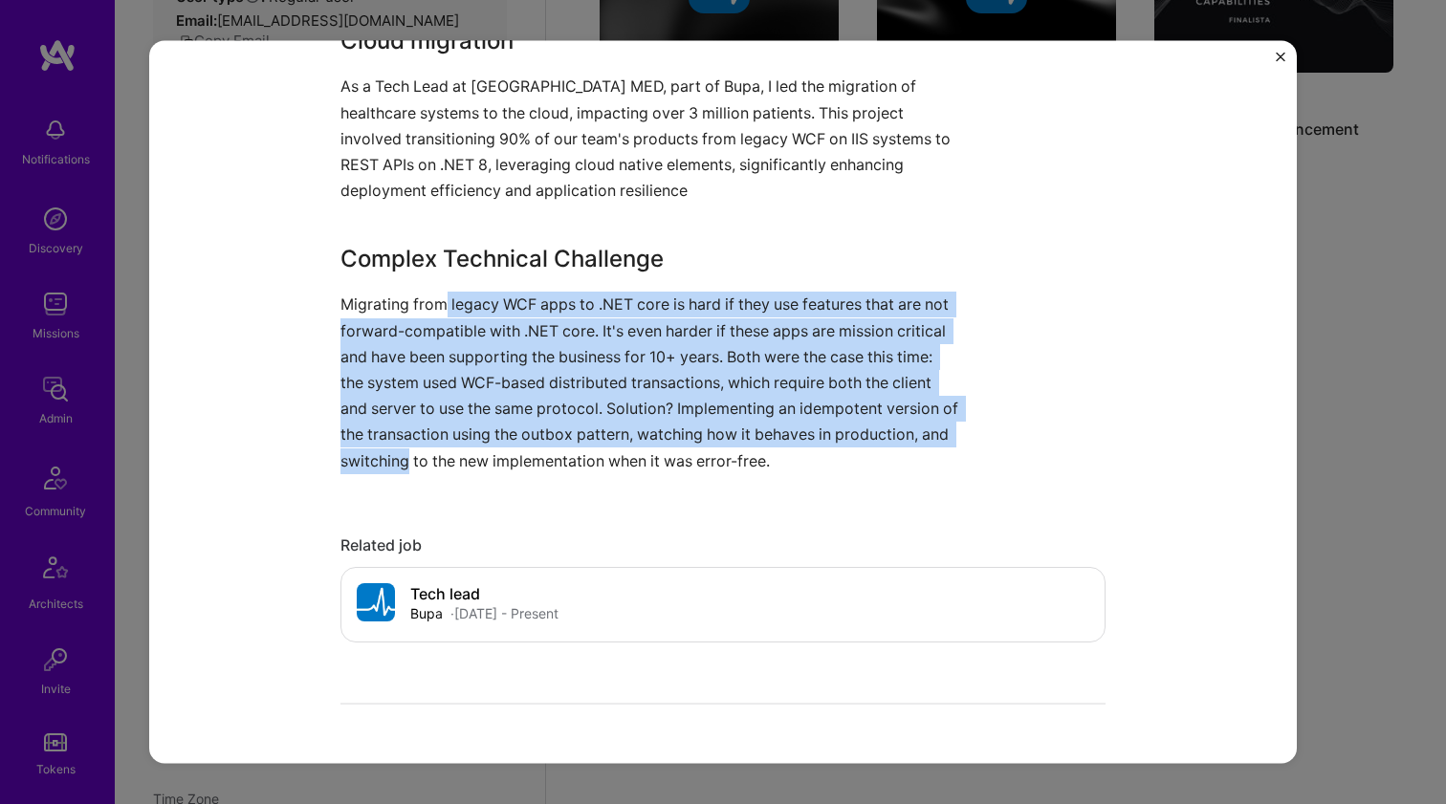
drag, startPoint x: 441, startPoint y: 305, endPoint x: 381, endPoint y: 458, distance: 164.4
click at [381, 458] on p "Migrating from legacy WCF apps to .NET core is hard if they use features that a…" at bounding box center [650, 383] width 621 height 182
click at [381, 459] on p "Migrating from legacy WCF apps to .NET core is hard if they use features that a…" at bounding box center [650, 383] width 621 height 182
drag, startPoint x: 381, startPoint y: 445, endPoint x: 384, endPoint y: 294, distance: 151.1
click at [384, 294] on p "Migrating from legacy WCF apps to .NET core is hard if they use features that a…" at bounding box center [650, 383] width 621 height 182
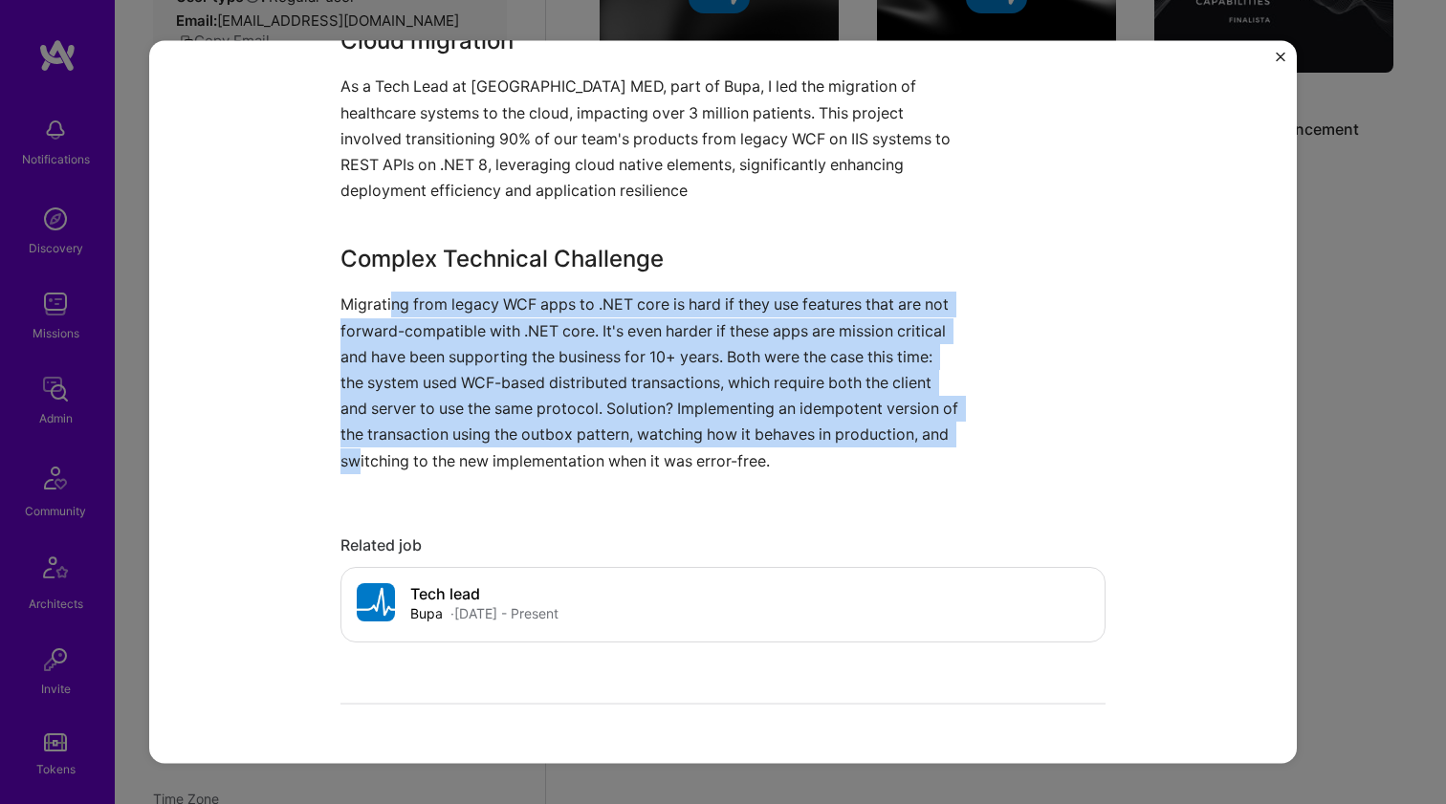
click at [384, 294] on p "Migrating from legacy WCF apps to .NET core is hard if they use features that a…" at bounding box center [650, 383] width 621 height 182
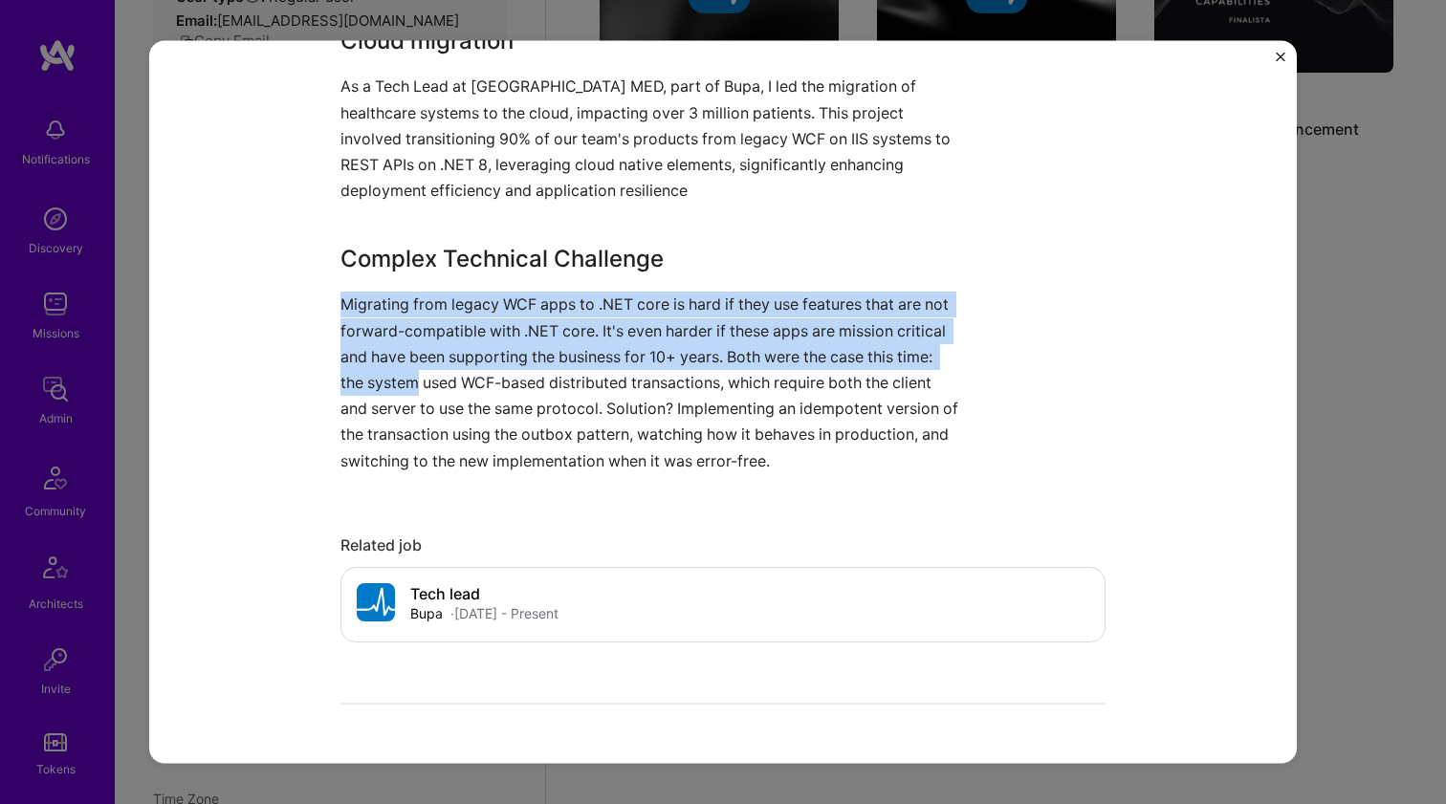
drag, startPoint x: 384, startPoint y: 294, endPoint x: 397, endPoint y: 376, distance: 83.2
click at [397, 376] on p "Migrating from legacy WCF apps to .NET core is hard if they use features that a…" at bounding box center [650, 383] width 621 height 182
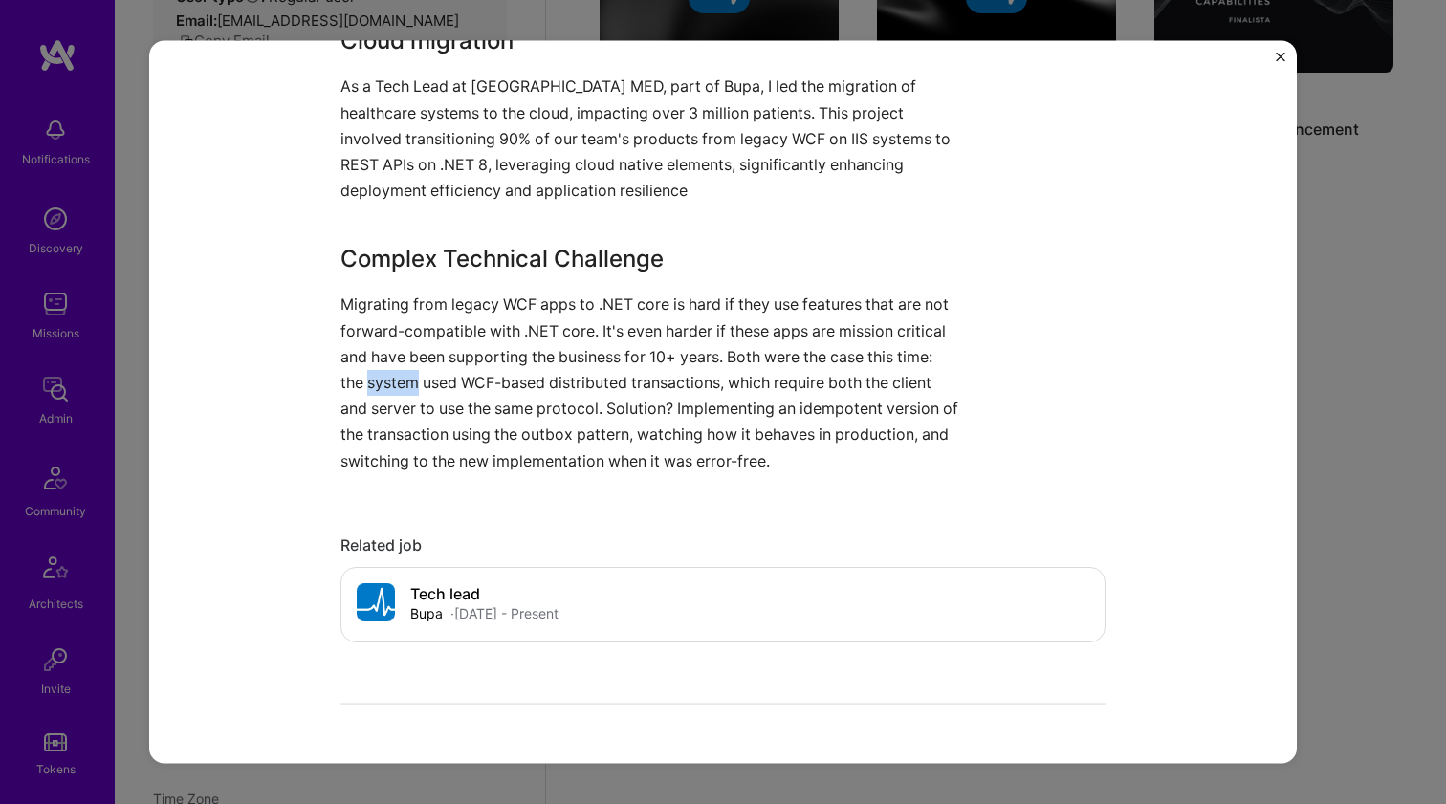
click at [396, 374] on p "Migrating from legacy WCF apps to .NET core is hard if they use features that a…" at bounding box center [650, 383] width 621 height 182
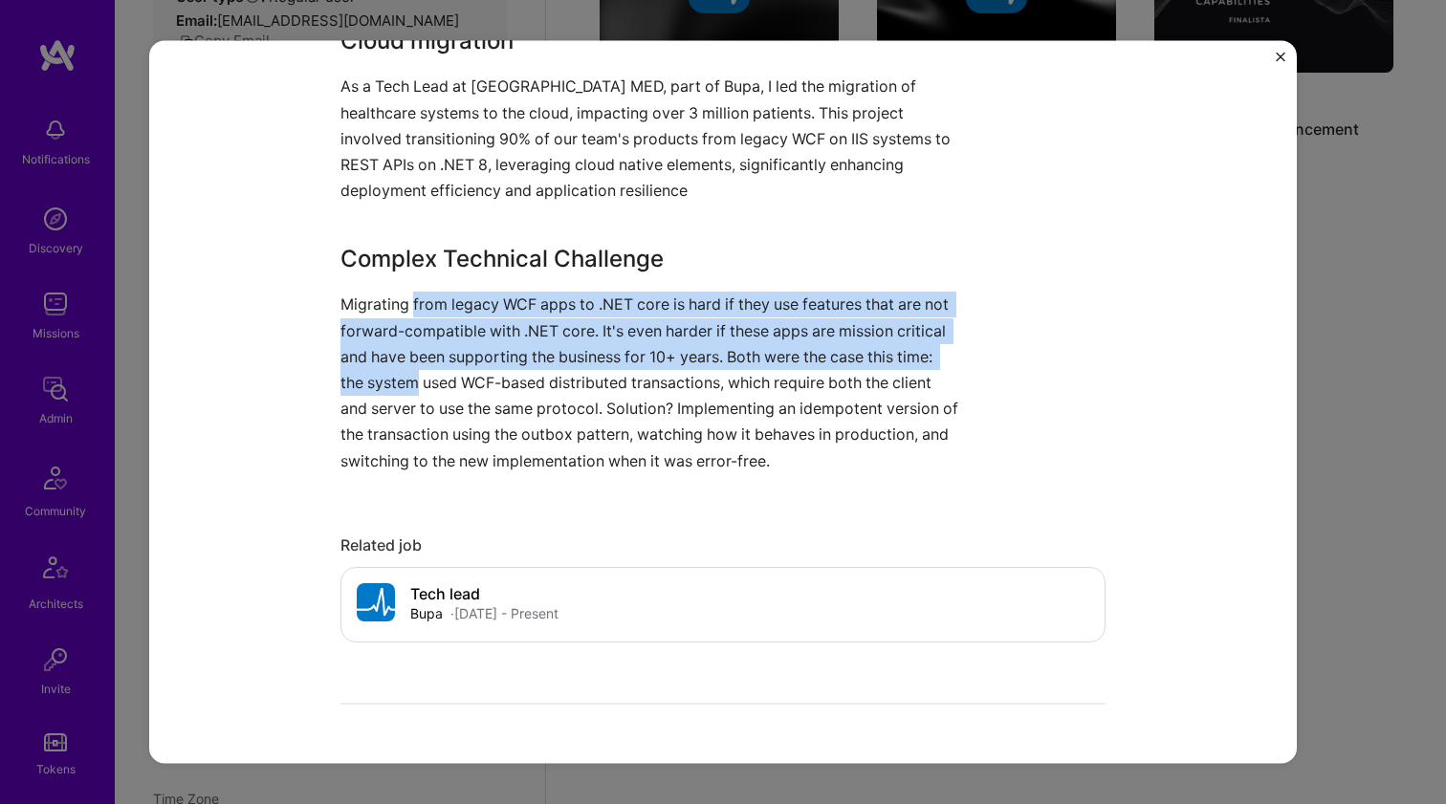
drag, startPoint x: 406, startPoint y: 377, endPoint x: 419, endPoint y: 295, distance: 82.2
click at [419, 295] on p "Migrating from legacy WCF apps to .NET core is hard if they use features that a…" at bounding box center [650, 383] width 621 height 182
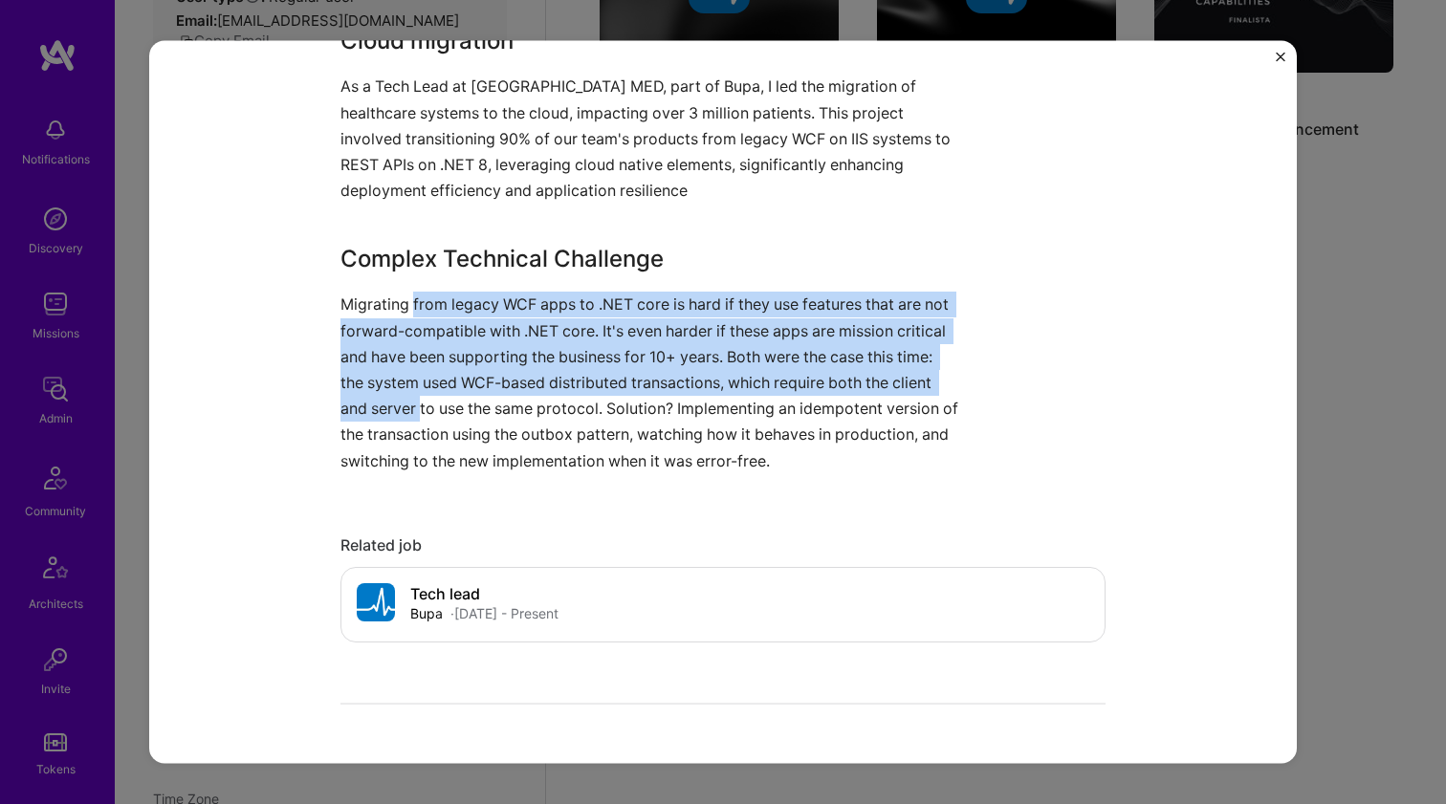
drag, startPoint x: 419, startPoint y: 303, endPoint x: 409, endPoint y: 413, distance: 110.4
click at [409, 412] on p "Migrating from legacy WCF apps to .NET core is hard if they use features that a…" at bounding box center [650, 383] width 621 height 182
click at [409, 414] on p "Migrating from legacy WCF apps to .NET core is hard if they use features that a…" at bounding box center [650, 383] width 621 height 182
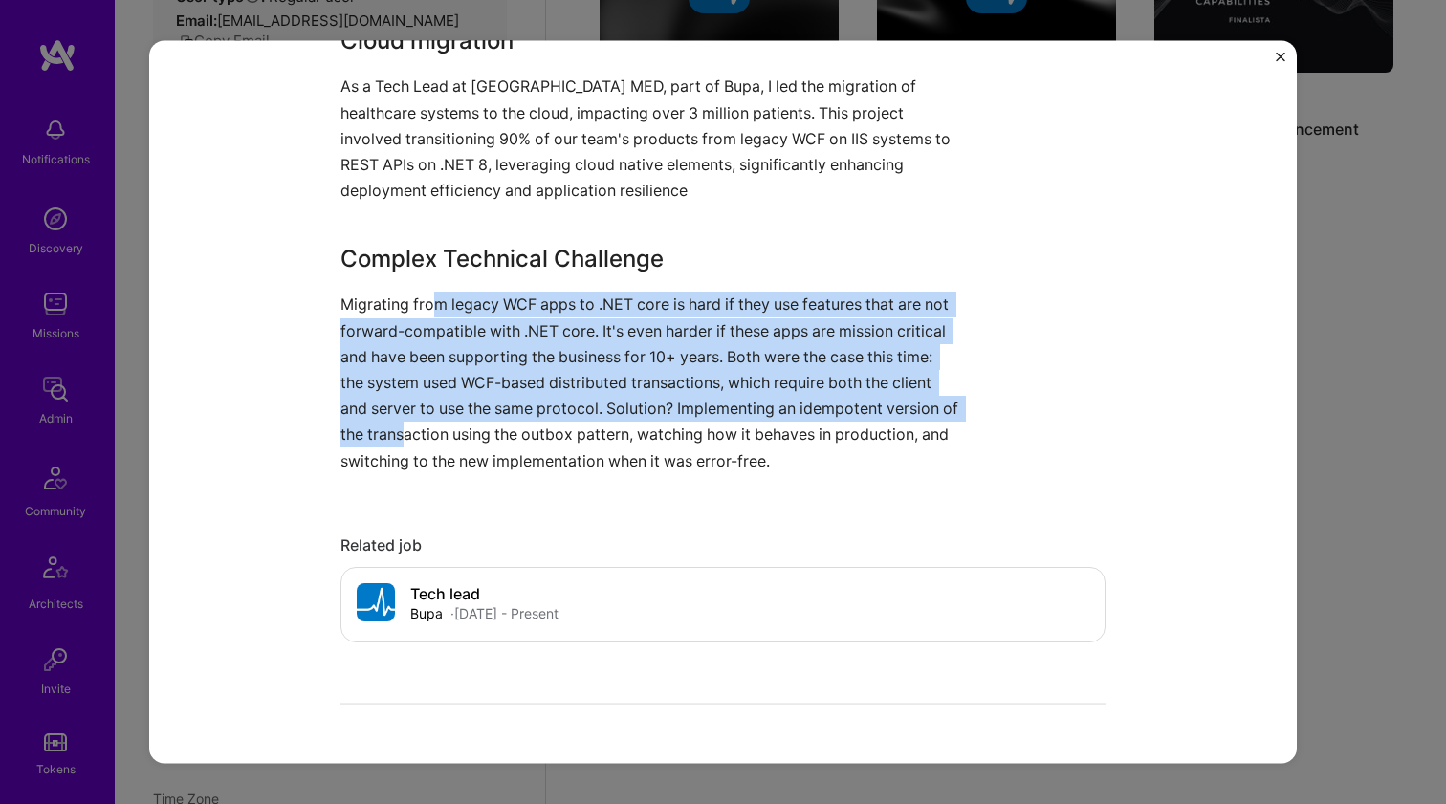
drag, startPoint x: 422, startPoint y: 359, endPoint x: 427, endPoint y: 302, distance: 57.6
click at [427, 303] on p "Migrating from legacy WCF apps to .NET core is hard if they use features that a…" at bounding box center [650, 383] width 621 height 182
click at [427, 302] on p "Migrating from legacy WCF apps to .NET core is hard if they use features that a…" at bounding box center [650, 383] width 621 height 182
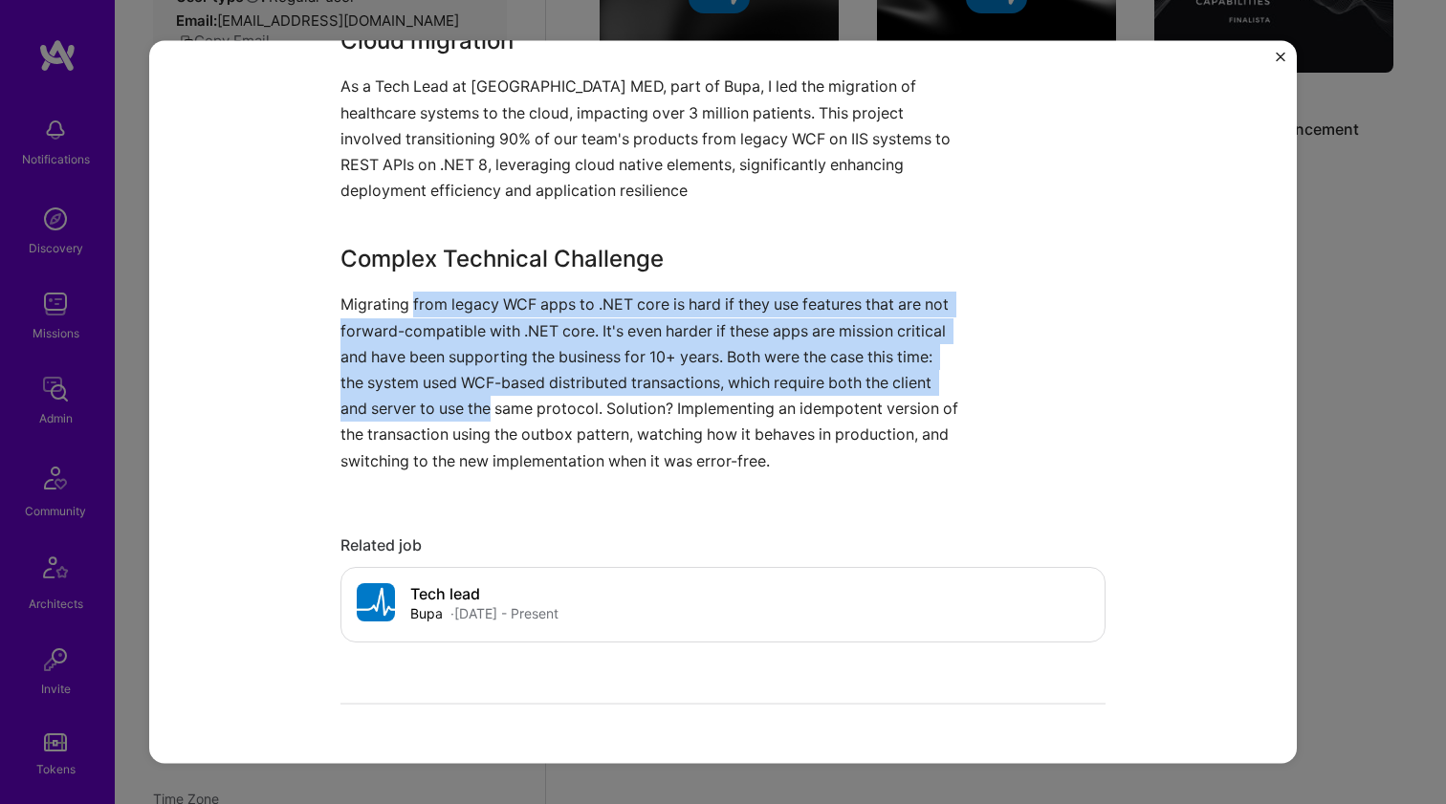
drag, startPoint x: 427, startPoint y: 302, endPoint x: 477, endPoint y: 399, distance: 108.6
click at [477, 399] on p "Migrating from legacy WCF apps to .NET core is hard if they use features that a…" at bounding box center [650, 383] width 621 height 182
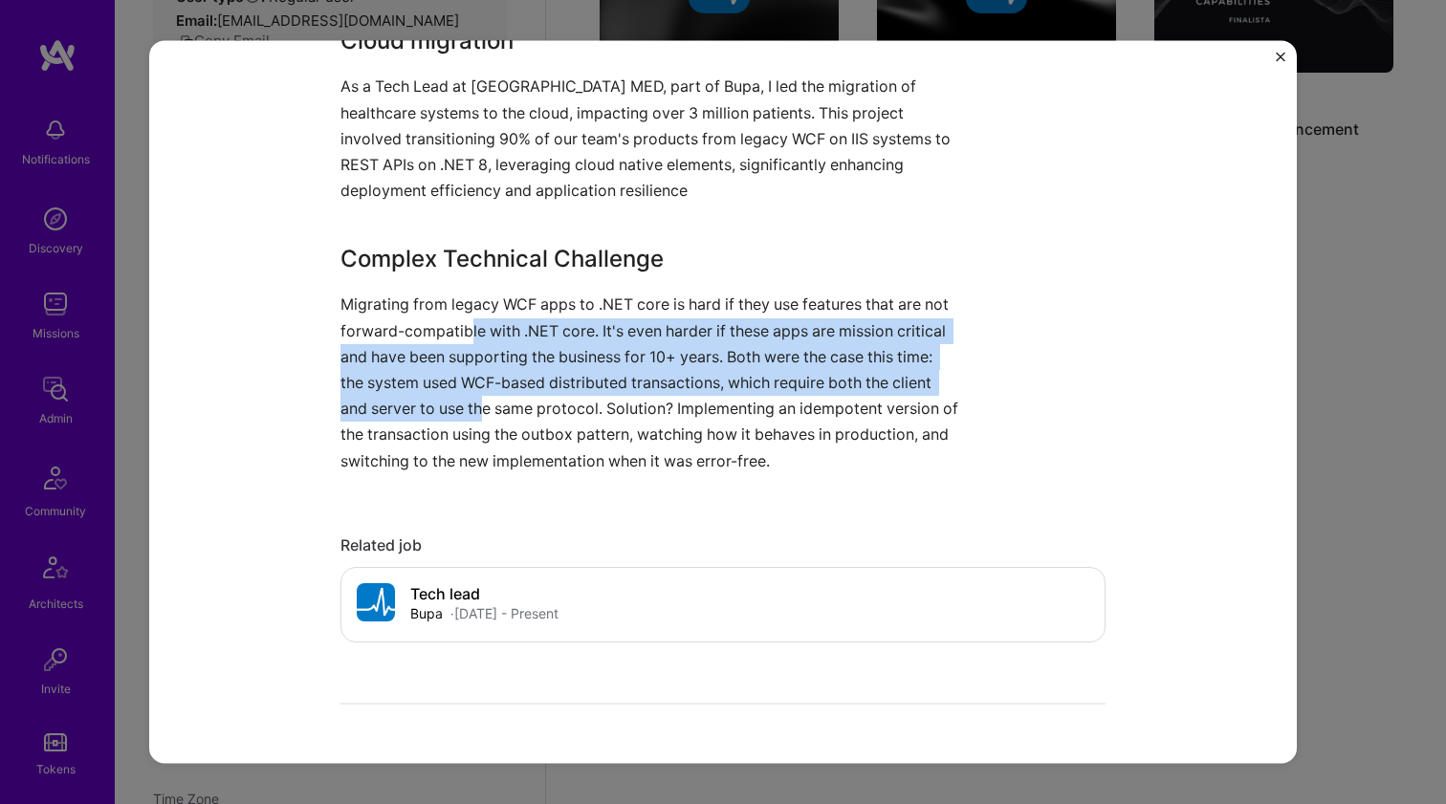
drag, startPoint x: 480, startPoint y: 399, endPoint x: 464, endPoint y: 312, distance: 88.5
click at [464, 312] on p "Migrating from legacy WCF apps to .NET core is hard if they use features that a…" at bounding box center [650, 383] width 621 height 182
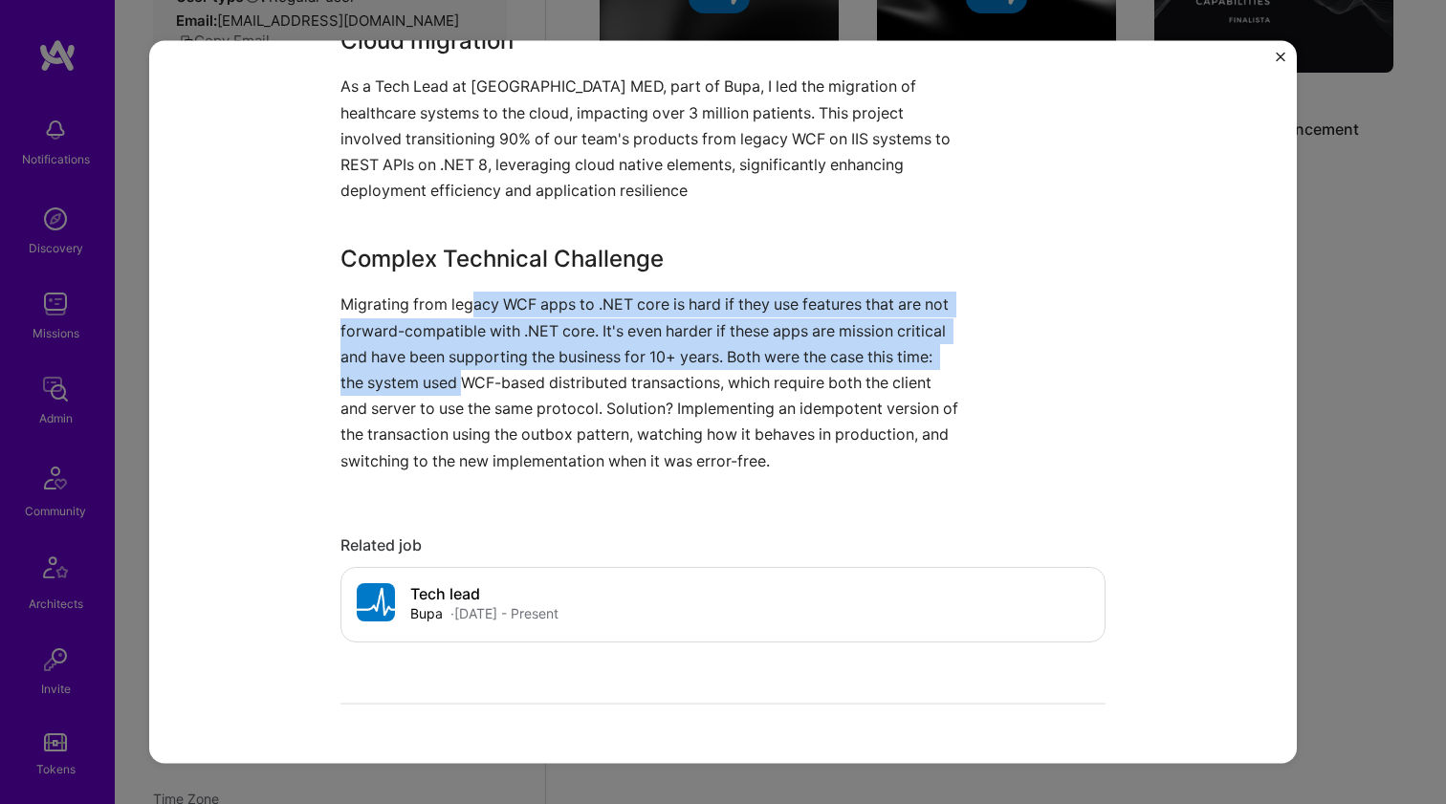
drag, startPoint x: 463, startPoint y: 295, endPoint x: 463, endPoint y: 376, distance: 80.3
click at [463, 376] on p "Migrating from legacy WCF apps to .NET core is hard if they use features that a…" at bounding box center [650, 383] width 621 height 182
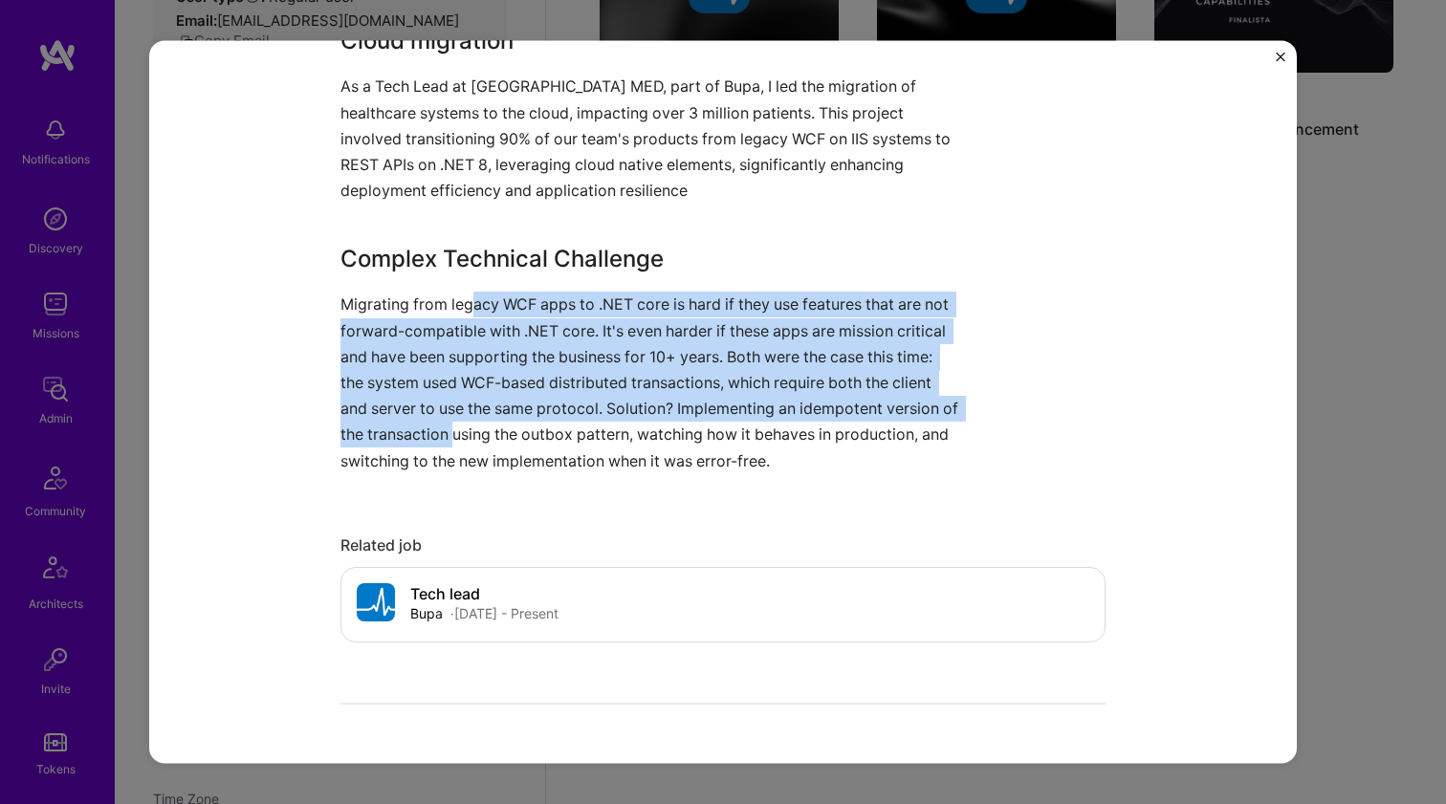
drag, startPoint x: 469, startPoint y: 416, endPoint x: 461, endPoint y: 305, distance: 111.2
click at [461, 305] on p "Migrating from legacy WCF apps to .NET core is hard if they use features that a…" at bounding box center [650, 383] width 621 height 182
drag, startPoint x: 461, startPoint y: 305, endPoint x: 467, endPoint y: 429, distance: 124.4
click at [467, 429] on p "Migrating from legacy WCF apps to .NET core is hard if they use features that a…" at bounding box center [650, 383] width 621 height 182
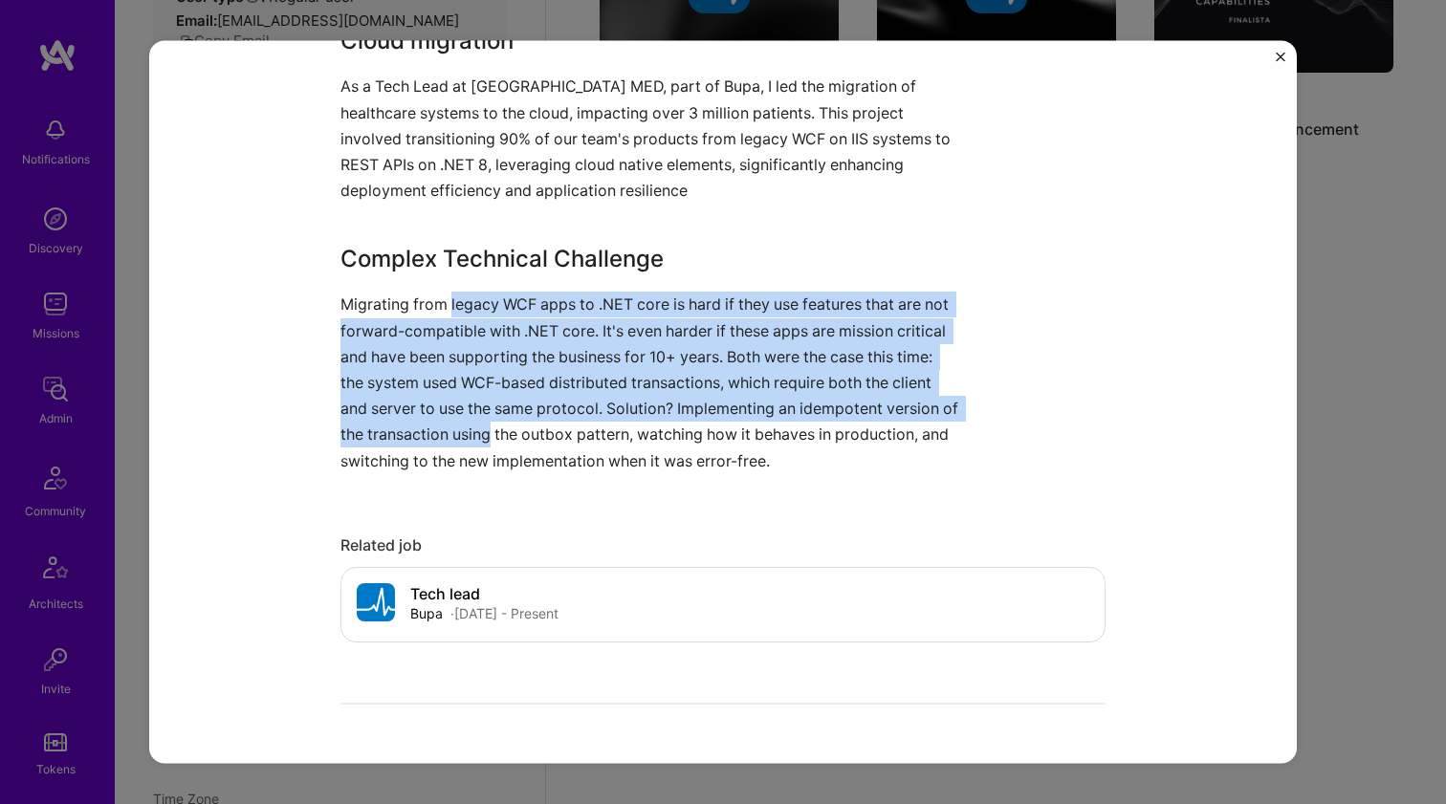
click at [467, 429] on p "Migrating from legacy WCF apps to .NET core is hard if they use features that a…" at bounding box center [650, 383] width 621 height 182
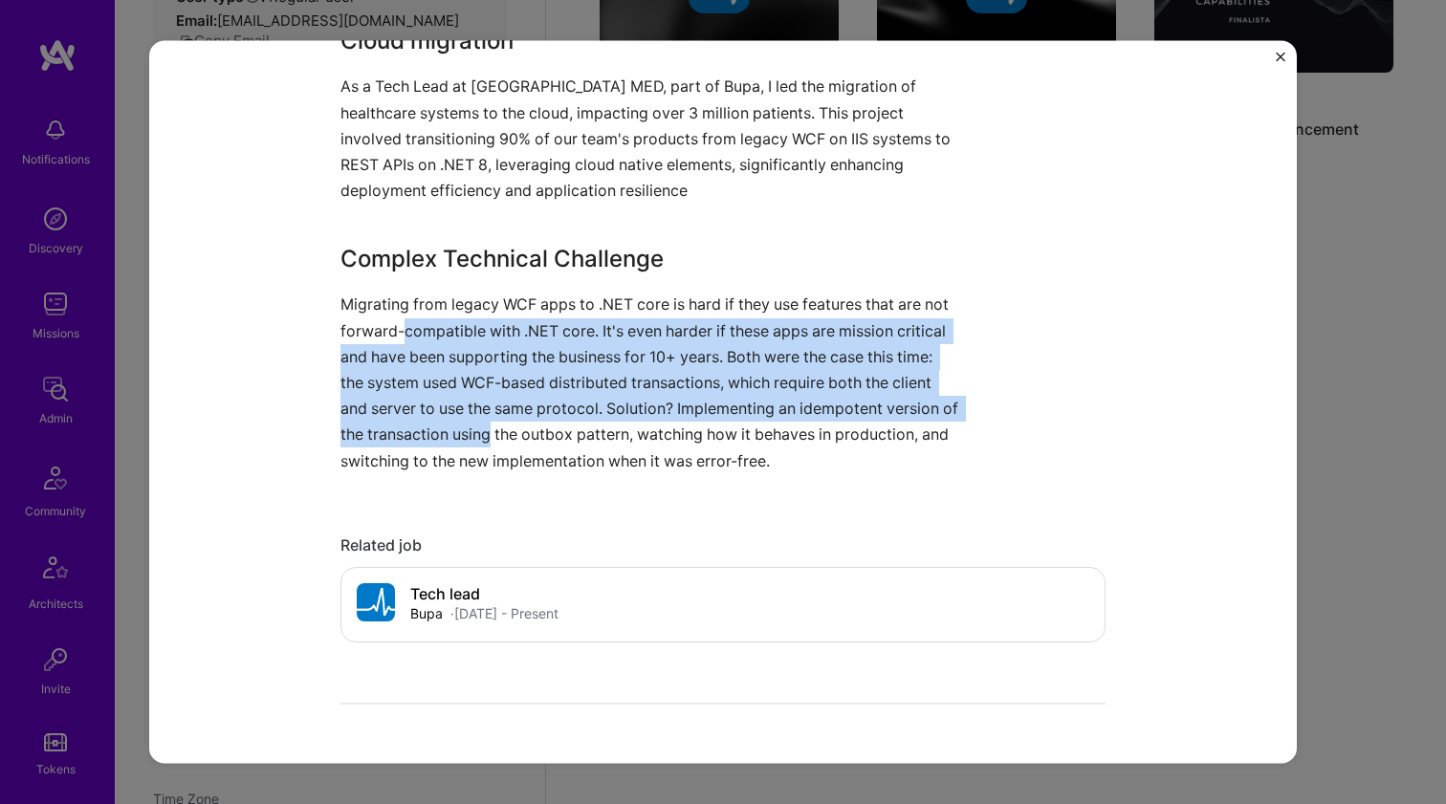
drag, startPoint x: 467, startPoint y: 380, endPoint x: 465, endPoint y: 314, distance: 66.0
click at [465, 314] on p "Migrating from legacy WCF apps to .NET core is hard if they use features that a…" at bounding box center [650, 383] width 621 height 182
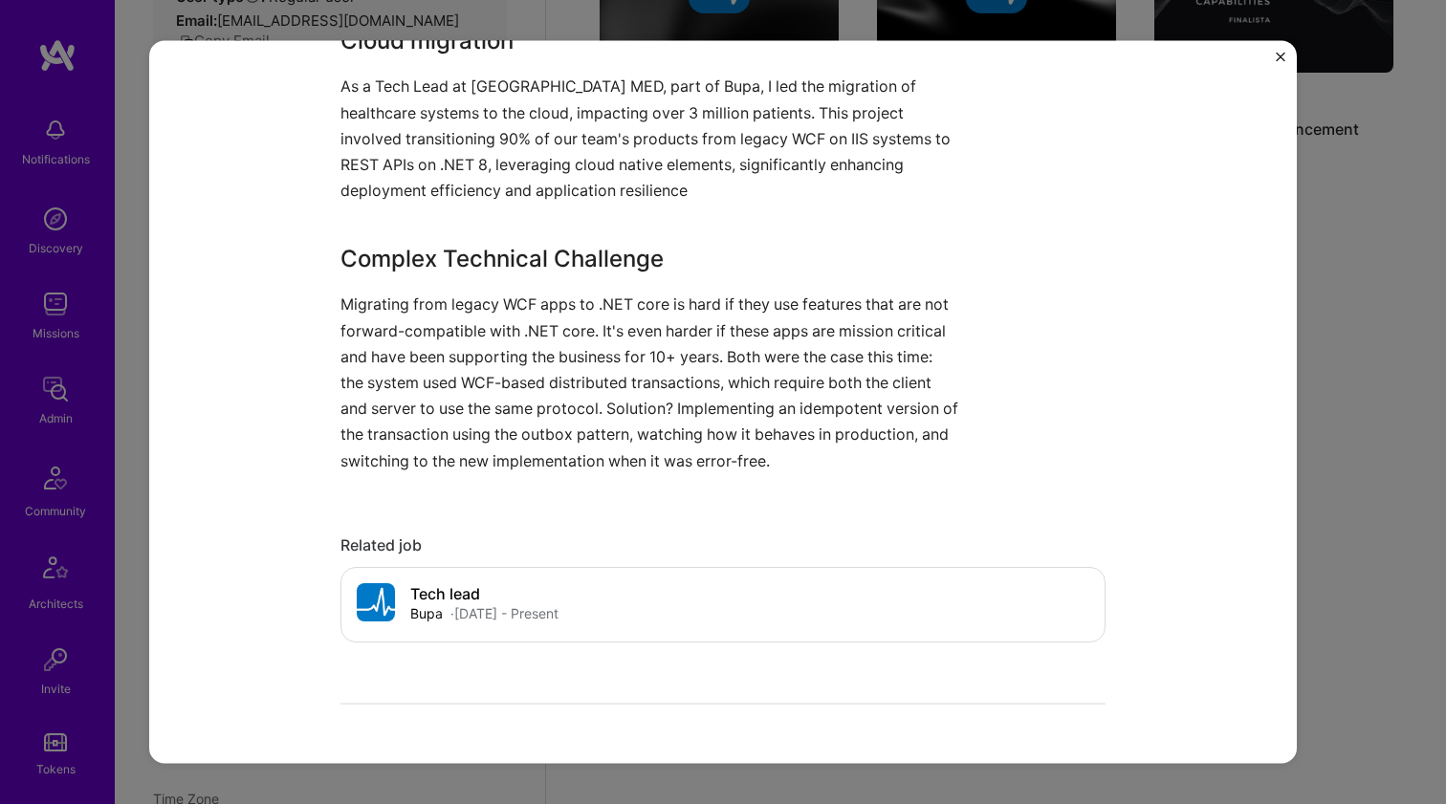
click at [466, 308] on p "Migrating from legacy WCF apps to .NET core is hard if they use features that a…" at bounding box center [650, 383] width 621 height 182
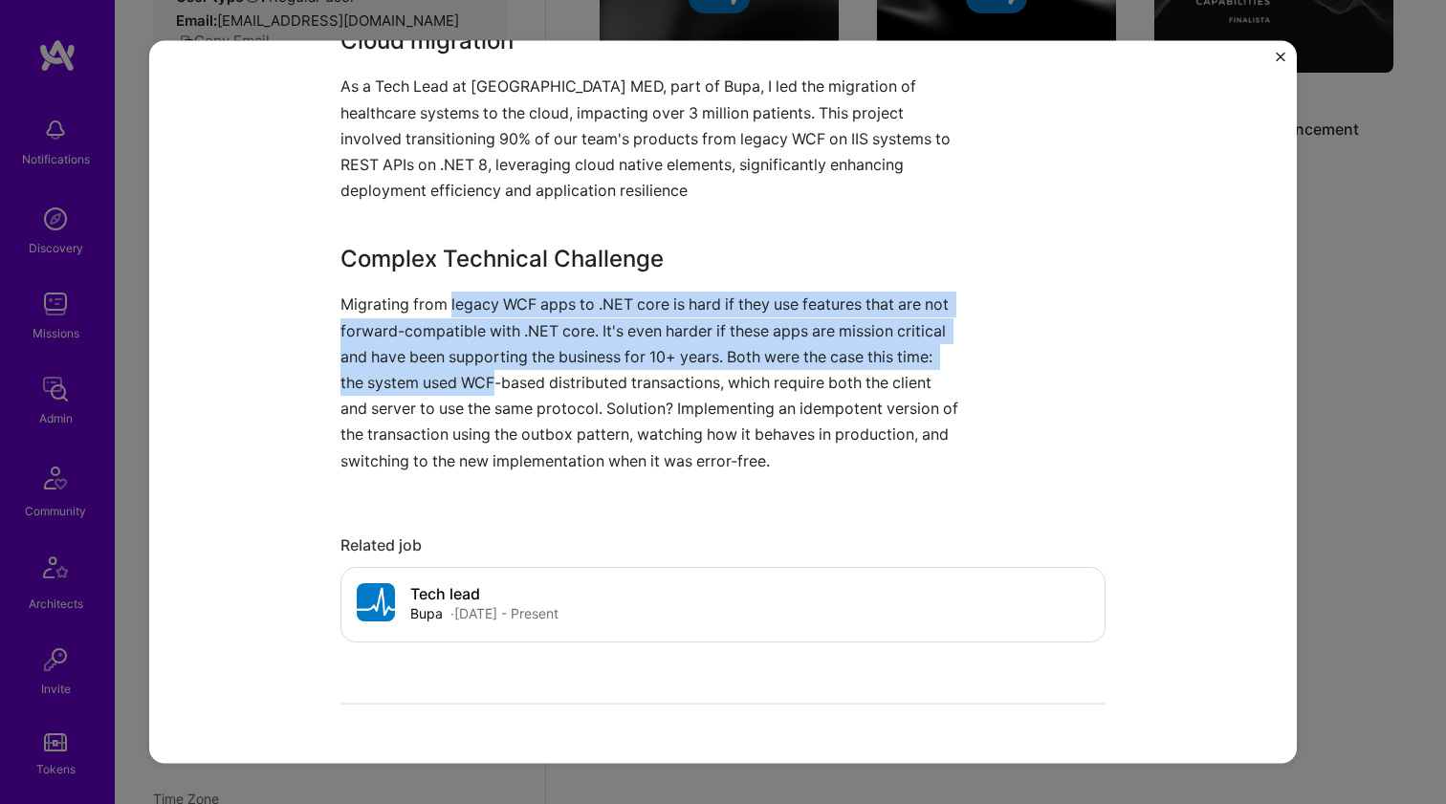
drag, startPoint x: 466, startPoint y: 308, endPoint x: 463, endPoint y: 388, distance: 80.4
click at [463, 388] on p "Migrating from legacy WCF apps to .NET core is hard if they use features that a…" at bounding box center [650, 383] width 621 height 182
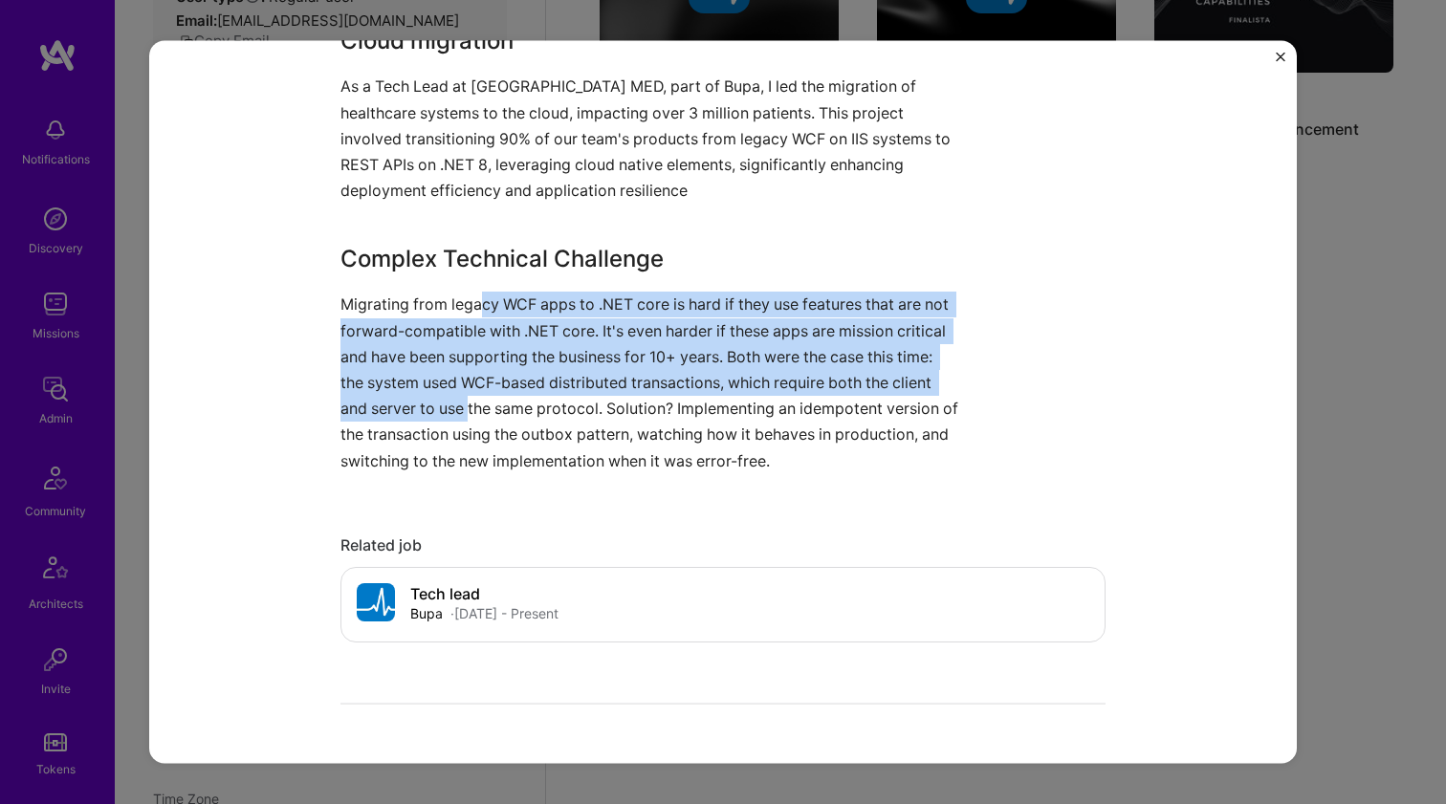
drag, startPoint x: 463, startPoint y: 402, endPoint x: 472, endPoint y: 304, distance: 98.0
click at [472, 304] on p "Migrating from legacy WCF apps to .NET core is hard if they use features that a…" at bounding box center [650, 383] width 621 height 182
drag, startPoint x: 471, startPoint y: 318, endPoint x: 458, endPoint y: 412, distance: 94.6
click at [458, 412] on p "Migrating from legacy WCF apps to .NET core is hard if they use features that a…" at bounding box center [650, 383] width 621 height 182
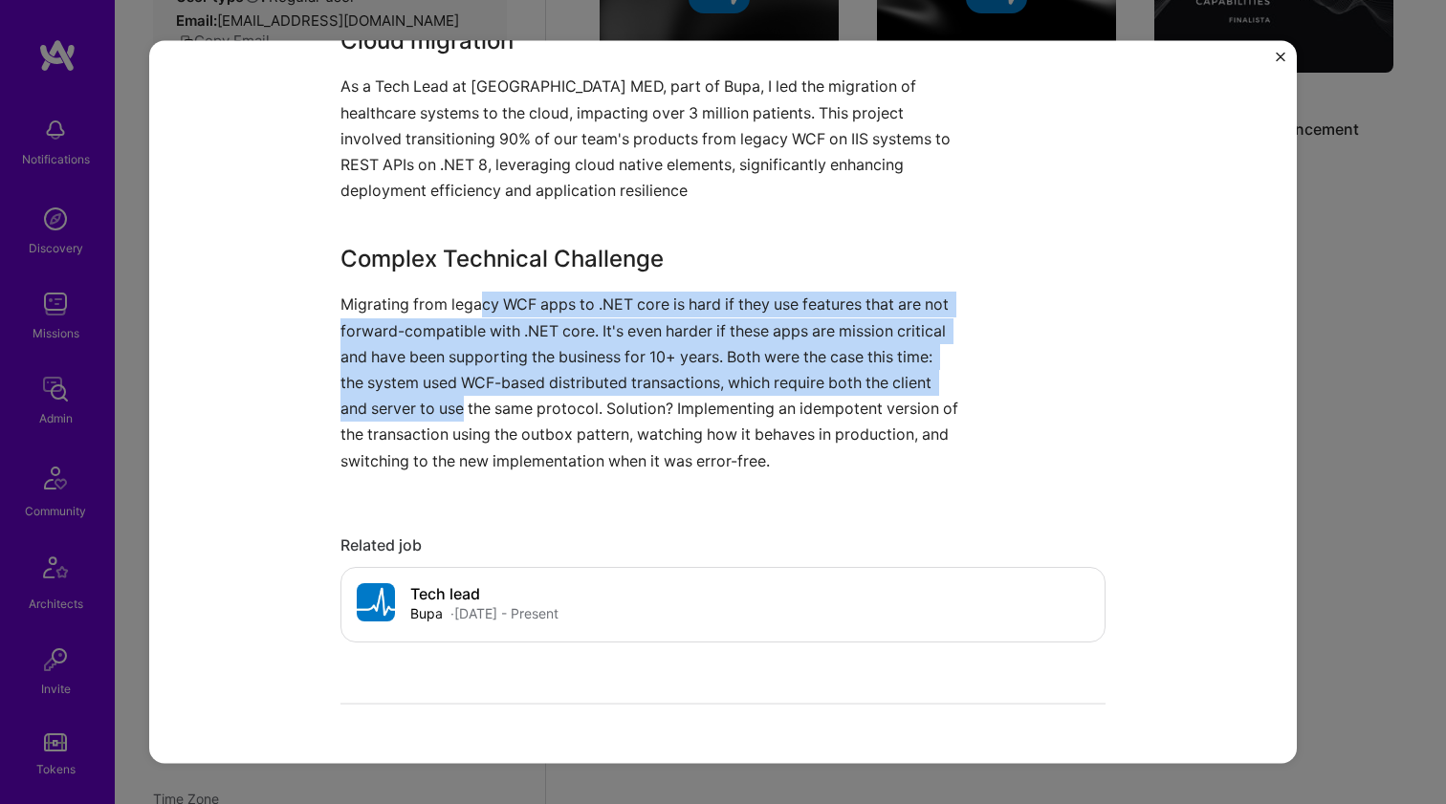
click at [458, 414] on p "Migrating from legacy WCF apps to .NET core is hard if they use features that a…" at bounding box center [650, 383] width 621 height 182
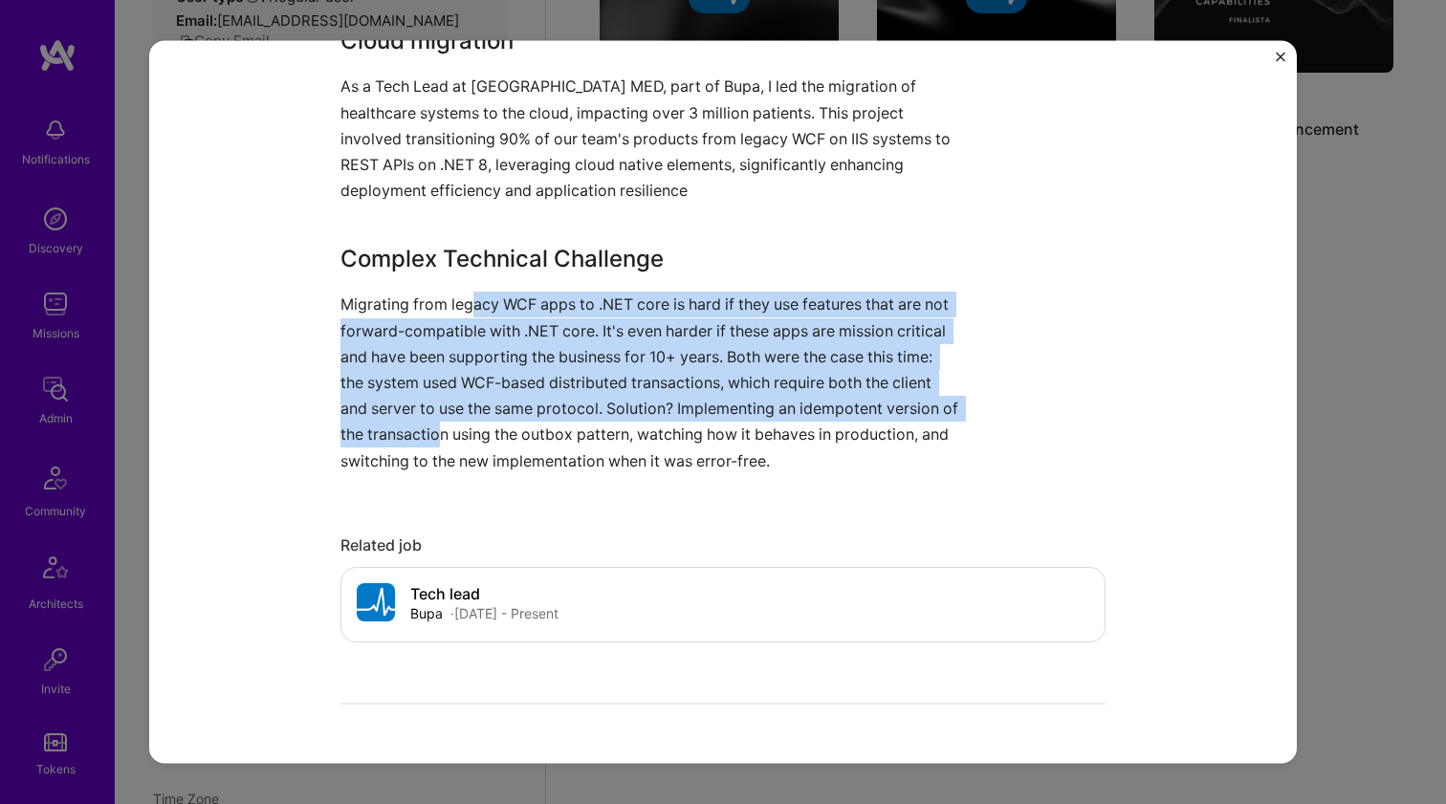
drag, startPoint x: 452, startPoint y: 430, endPoint x: 461, endPoint y: 296, distance: 134.1
click at [461, 296] on p "Migrating from legacy WCF apps to .NET core is hard if they use features that a…" at bounding box center [650, 383] width 621 height 182
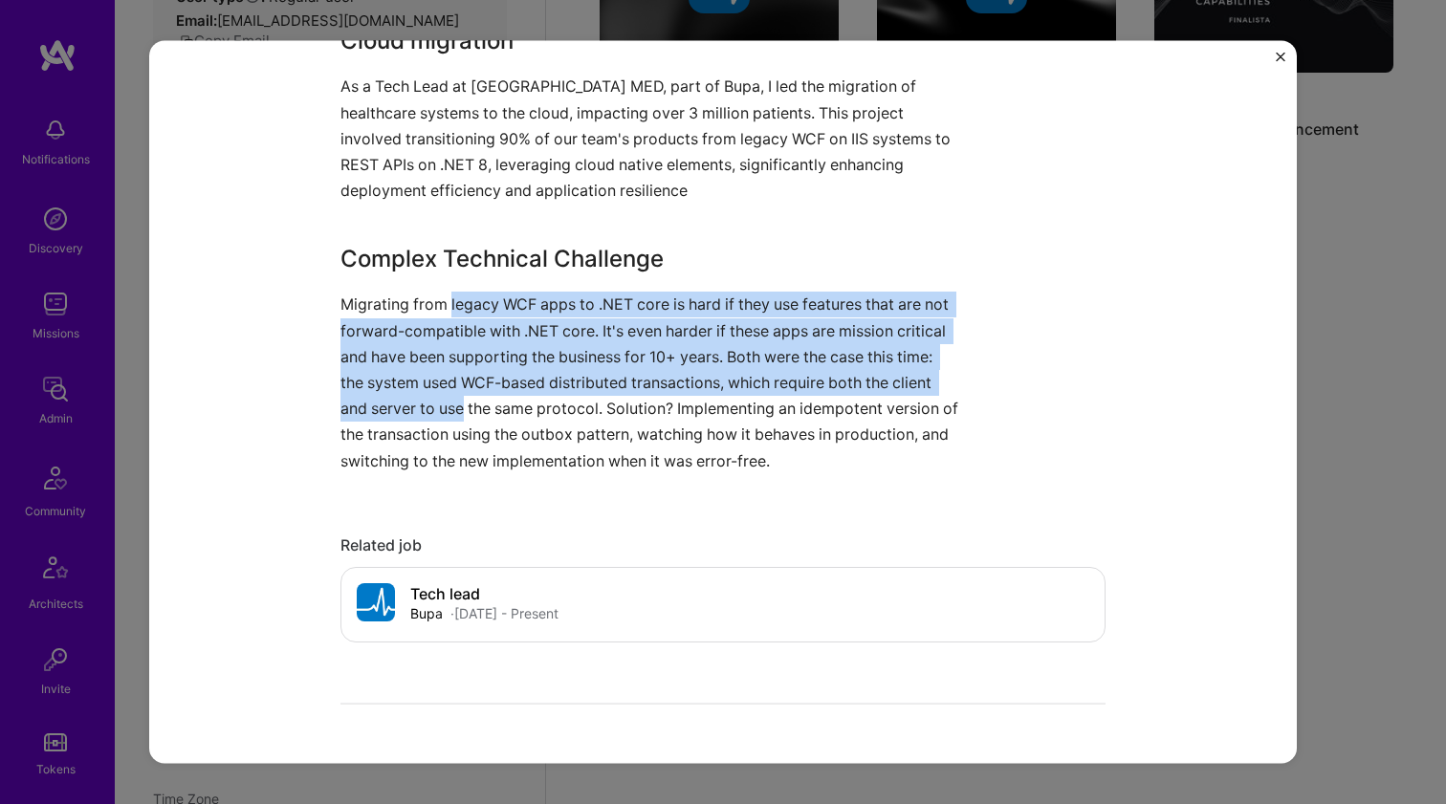
drag, startPoint x: 454, startPoint y: 365, endPoint x: 443, endPoint y: 420, distance: 55.7
click at [443, 420] on p "Migrating from legacy WCF apps to .NET core is hard if they use features that a…" at bounding box center [650, 383] width 621 height 182
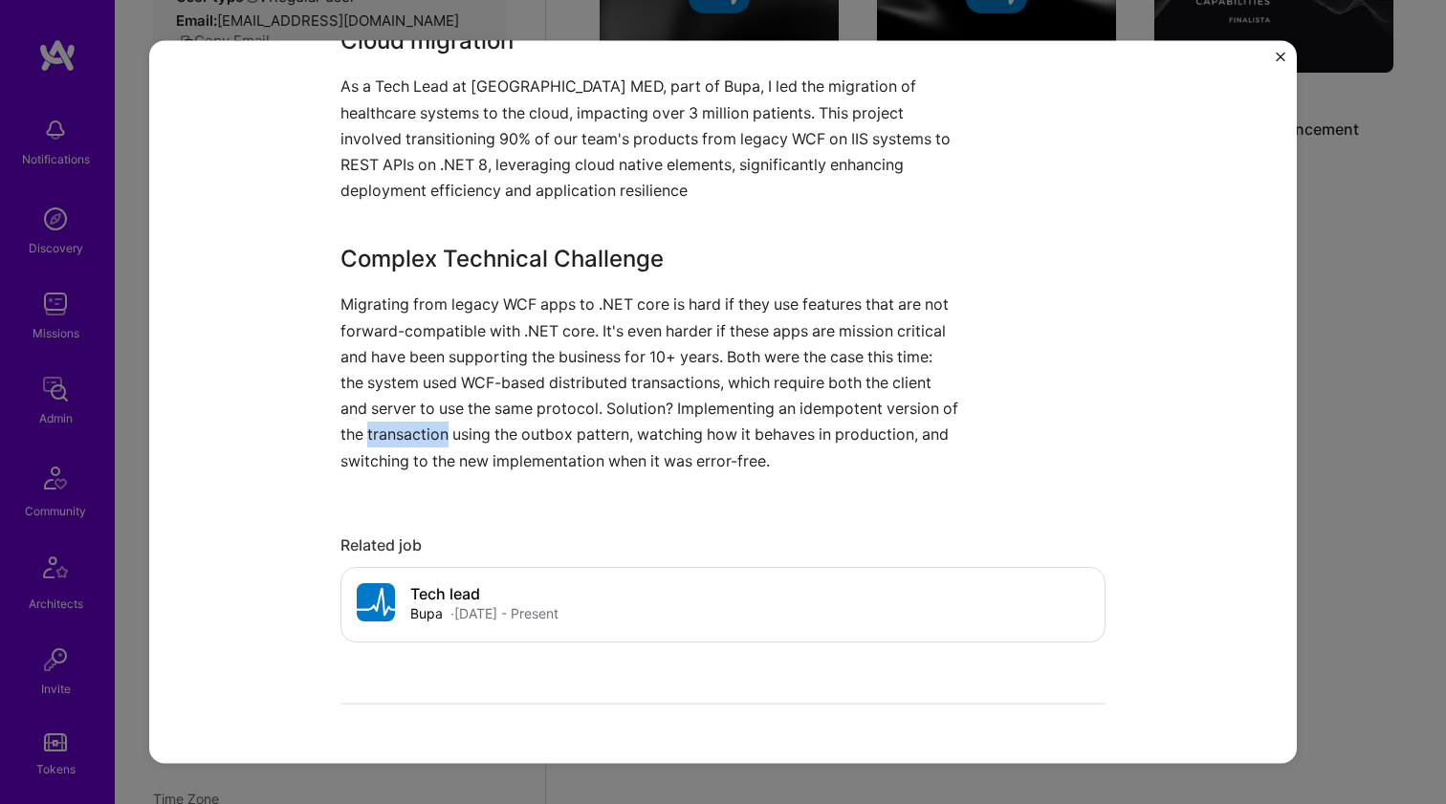
click at [443, 420] on p "Migrating from legacy WCF apps to .NET core is hard if they use features that a…" at bounding box center [650, 383] width 621 height 182
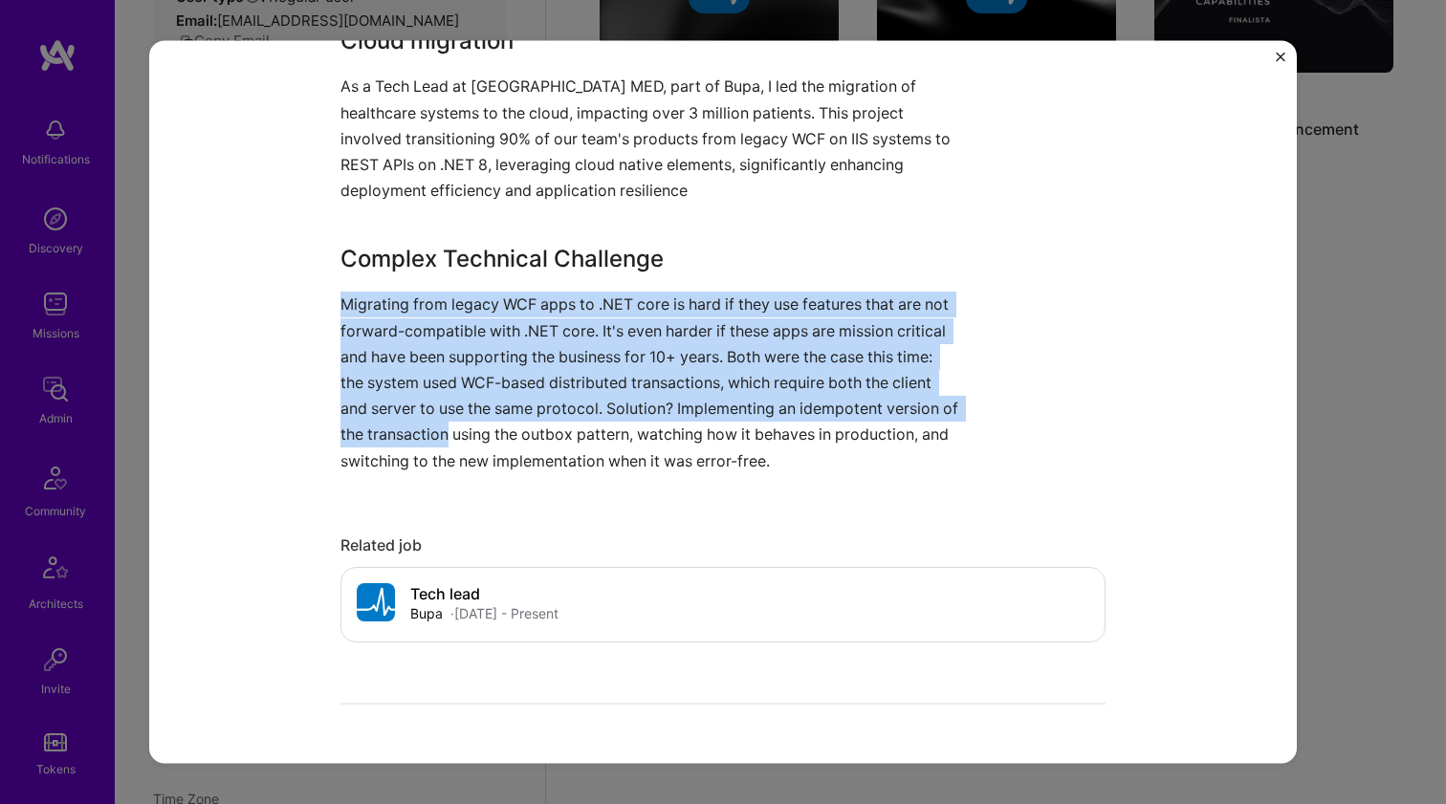
drag, startPoint x: 443, startPoint y: 415, endPoint x: 459, endPoint y: 288, distance: 128.2
click at [459, 288] on div "Cloud migration As a Tech Lead at [GEOGRAPHIC_DATA] MED, part of Bupa, I led th…" at bounding box center [650, 248] width 621 height 449
click at [458, 292] on p "Migrating from legacy WCF apps to .NET core is hard if they use features that a…" at bounding box center [650, 383] width 621 height 182
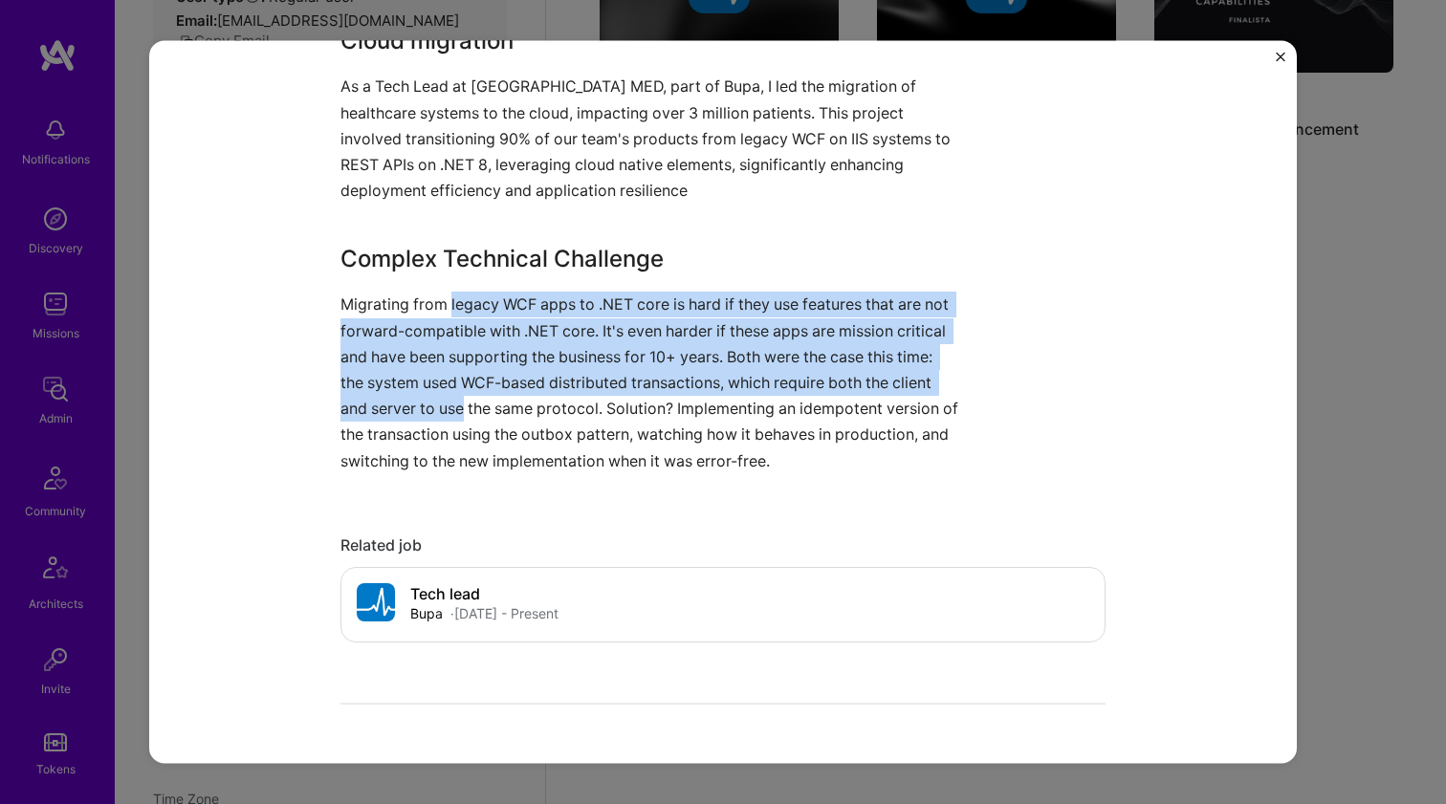
drag, startPoint x: 458, startPoint y: 308, endPoint x: 451, endPoint y: 392, distance: 84.4
click at [451, 391] on p "Migrating from legacy WCF apps to .NET core is hard if they use features that a…" at bounding box center [650, 383] width 621 height 182
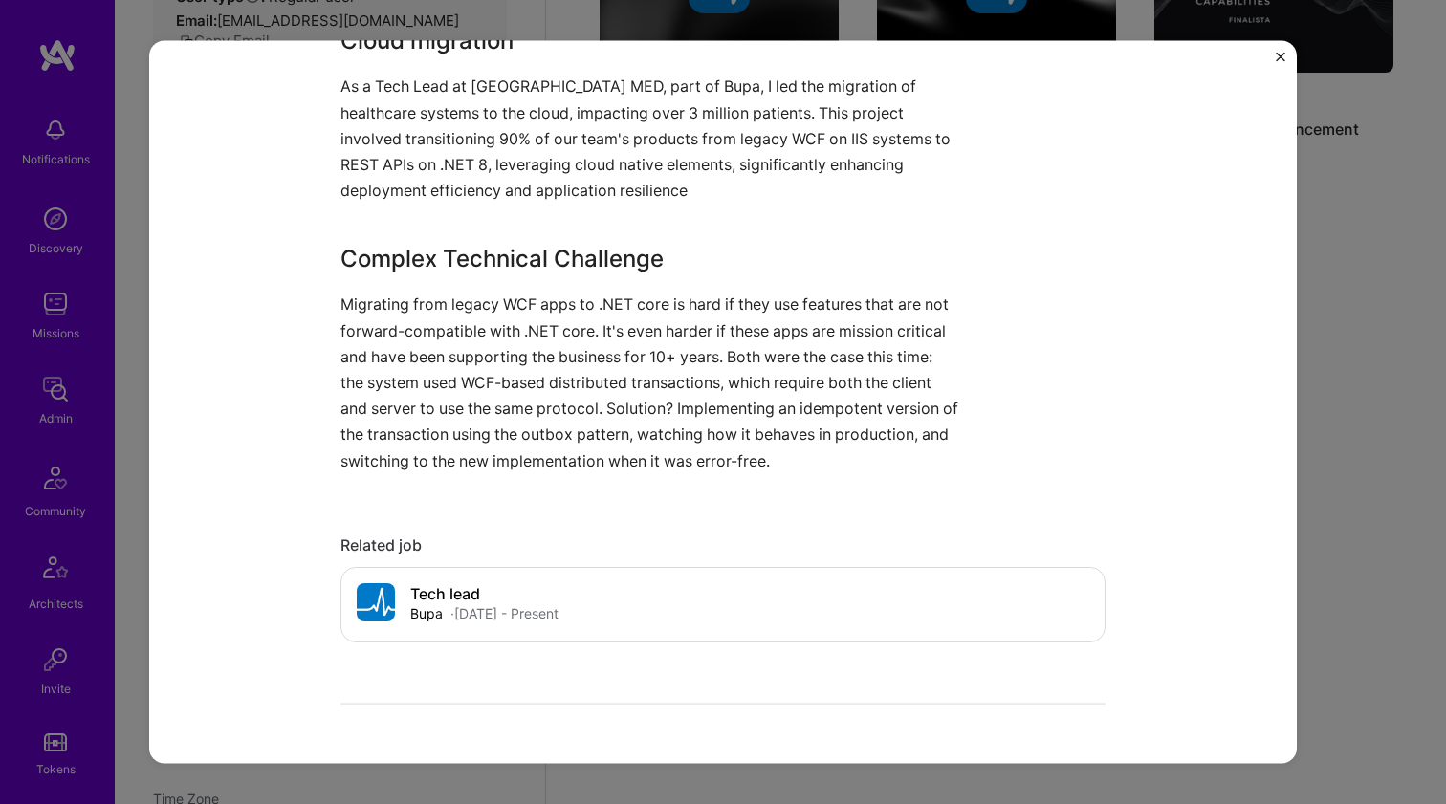
click at [450, 419] on p "Migrating from legacy WCF apps to .NET core is hard if they use features that a…" at bounding box center [650, 383] width 621 height 182
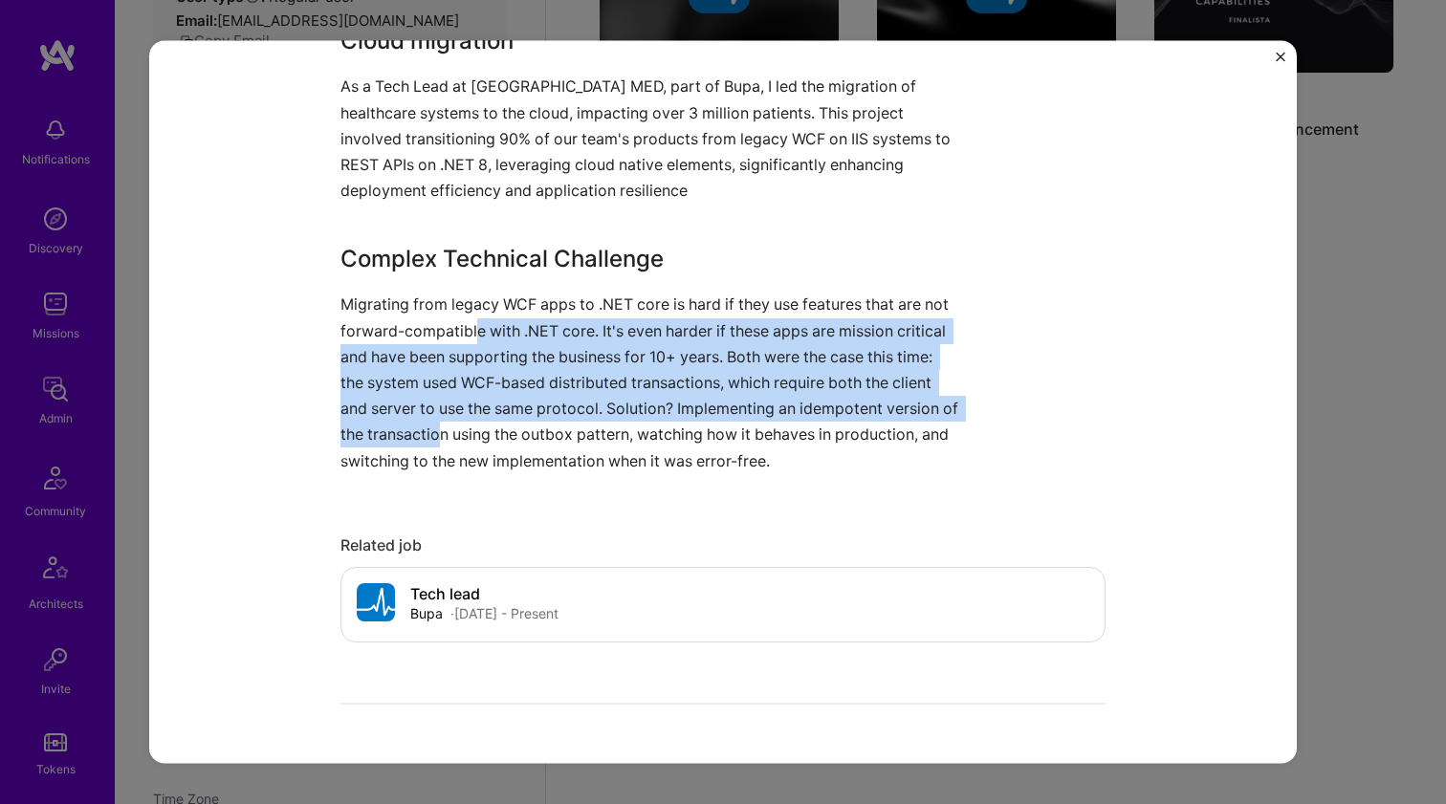
drag, startPoint x: 449, startPoint y: 425, endPoint x: 467, endPoint y: 315, distance: 112.2
click at [467, 315] on p "Migrating from legacy WCF apps to .NET core is hard if they use features that a…" at bounding box center [650, 383] width 621 height 182
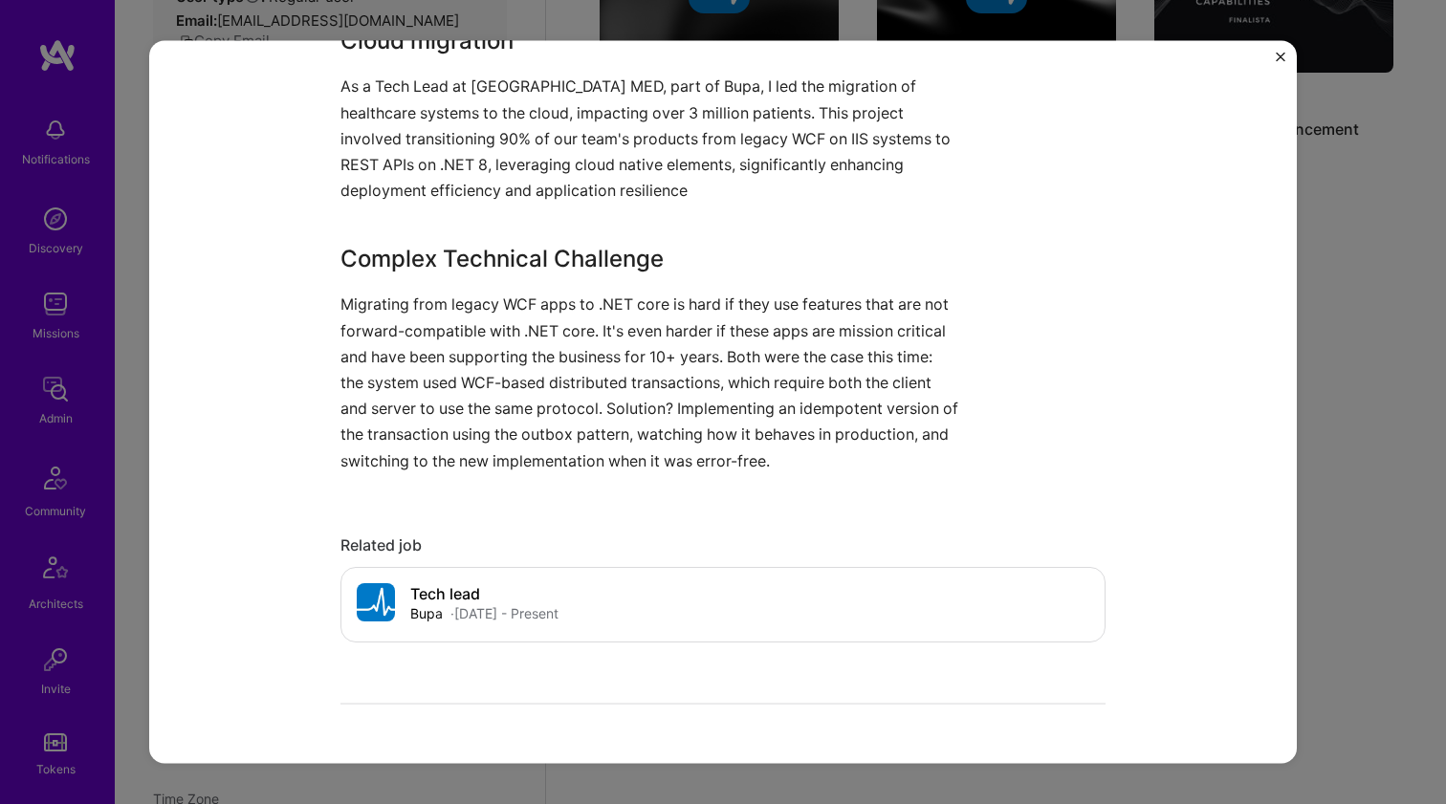
click at [468, 308] on p "Migrating from legacy WCF apps to .NET core is hard if they use features that a…" at bounding box center [650, 383] width 621 height 182
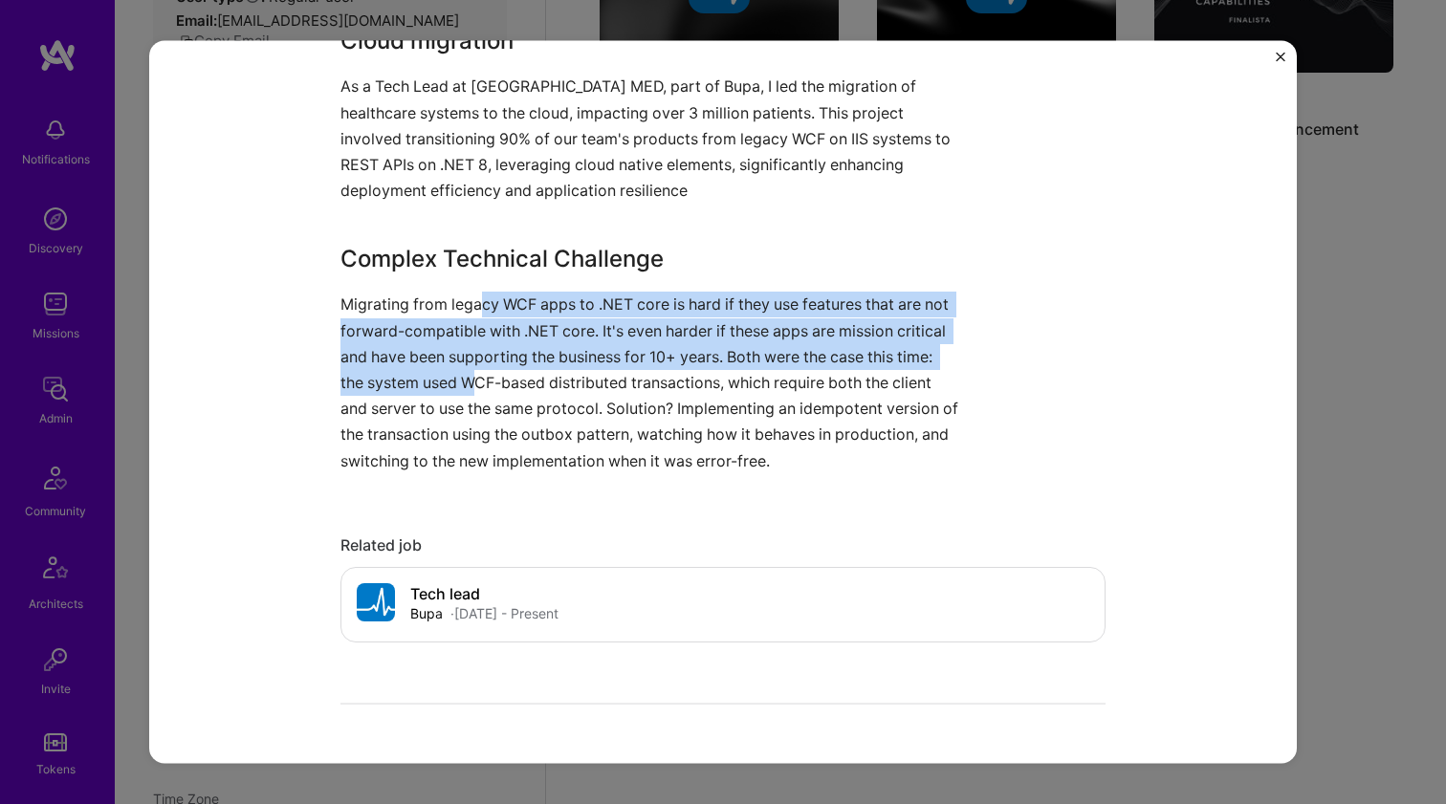
drag, startPoint x: 471, startPoint y: 299, endPoint x: 468, endPoint y: 377, distance: 77.5
click at [468, 377] on p "Migrating from legacy WCF apps to .NET core is hard if they use features that a…" at bounding box center [650, 383] width 621 height 182
click at [468, 376] on p "Migrating from legacy WCF apps to .NET core is hard if they use features that a…" at bounding box center [650, 383] width 621 height 182
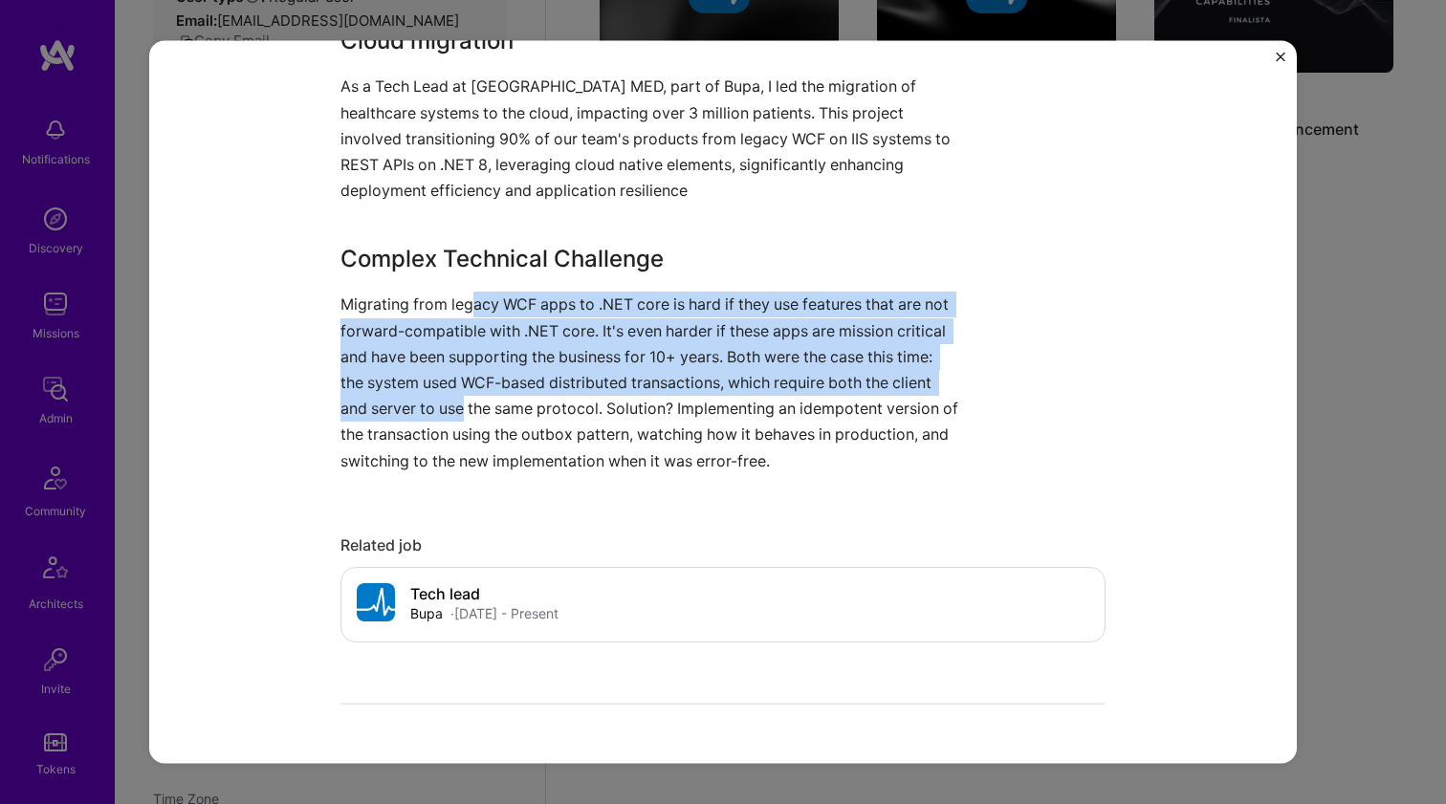
drag, startPoint x: 456, startPoint y: 396, endPoint x: 467, endPoint y: 290, distance: 106.6
click at [467, 292] on p "Migrating from legacy WCF apps to .NET core is hard if they use features that a…" at bounding box center [650, 383] width 621 height 182
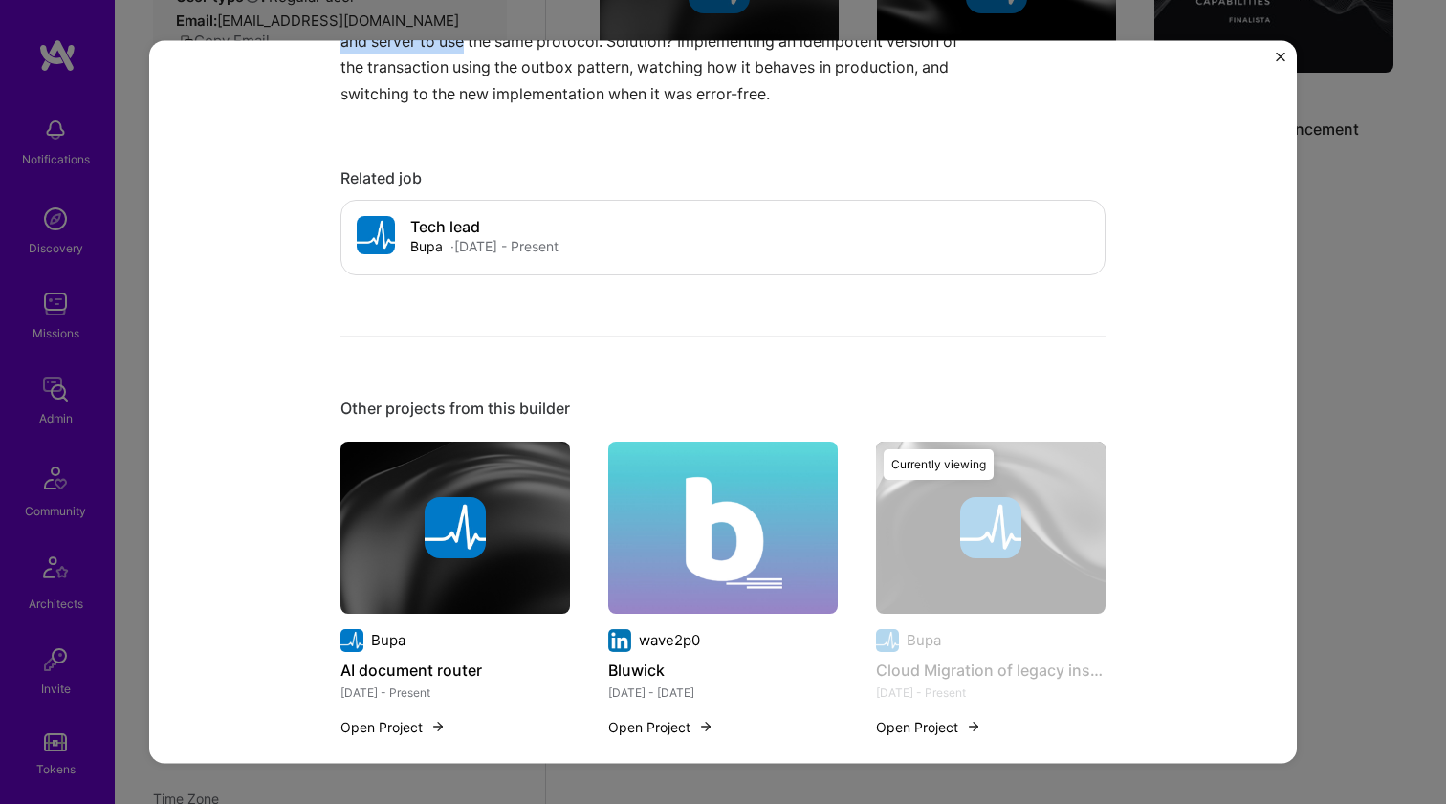
scroll to position [1756, 0]
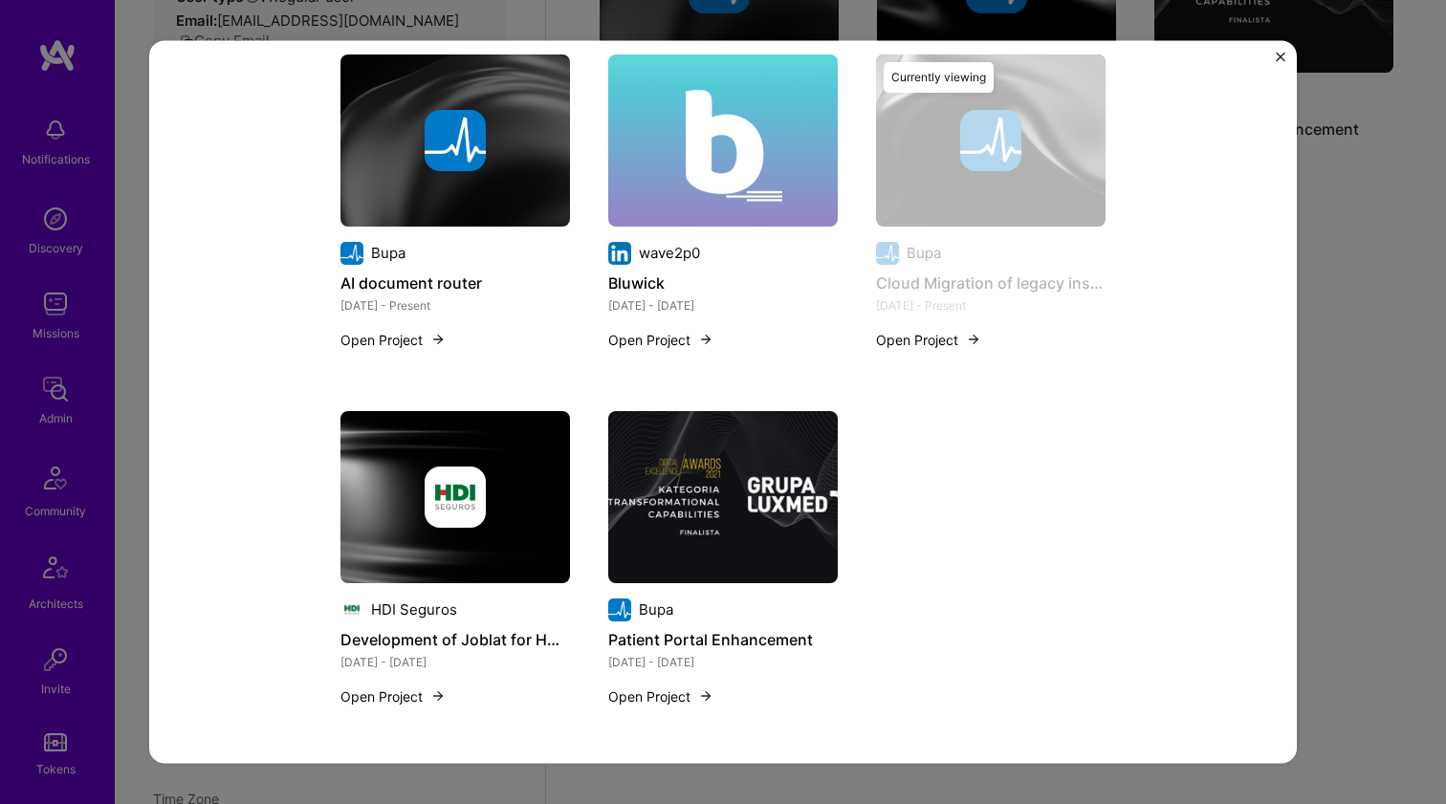
click at [413, 487] on div at bounding box center [454, 496] width 229 height 61
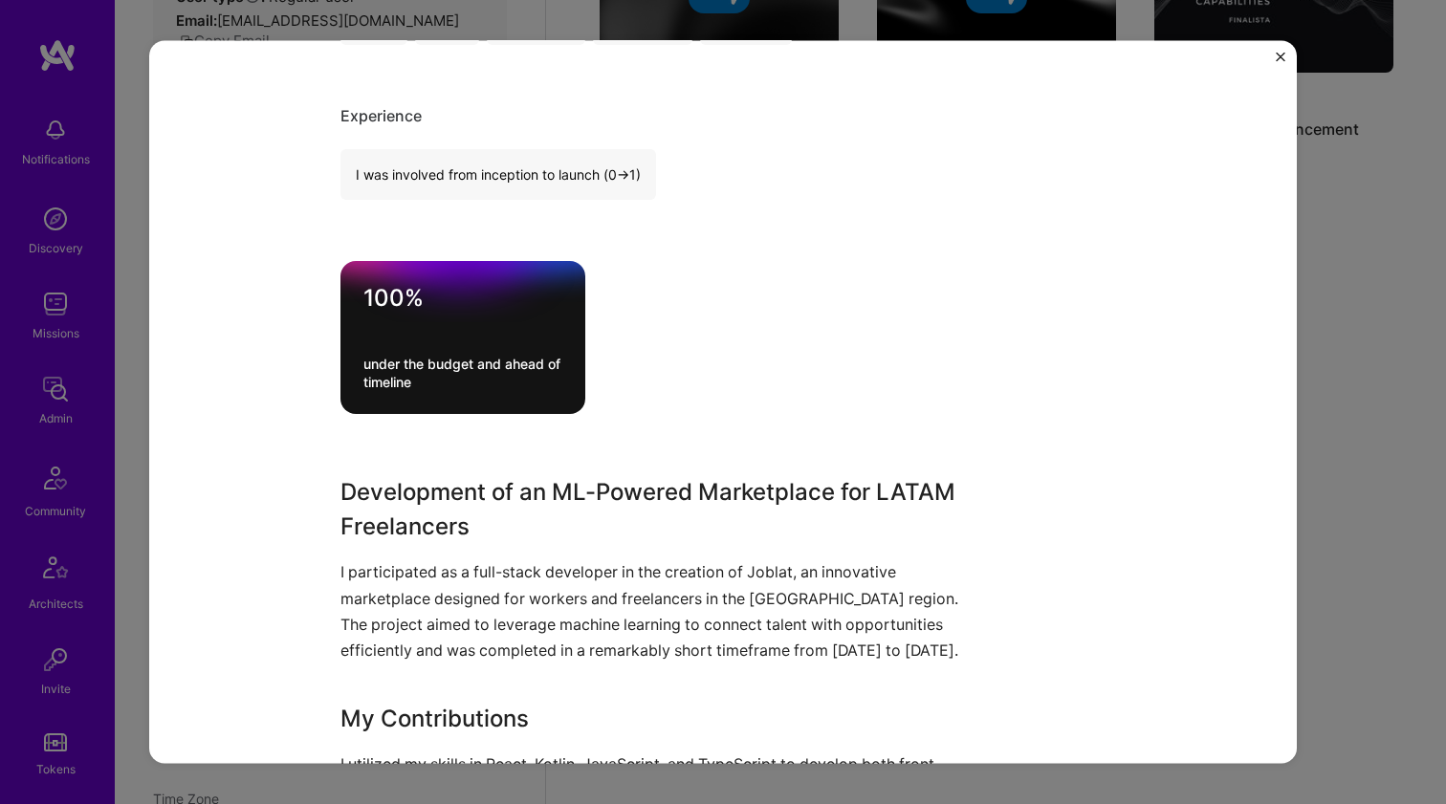
scroll to position [539, 0]
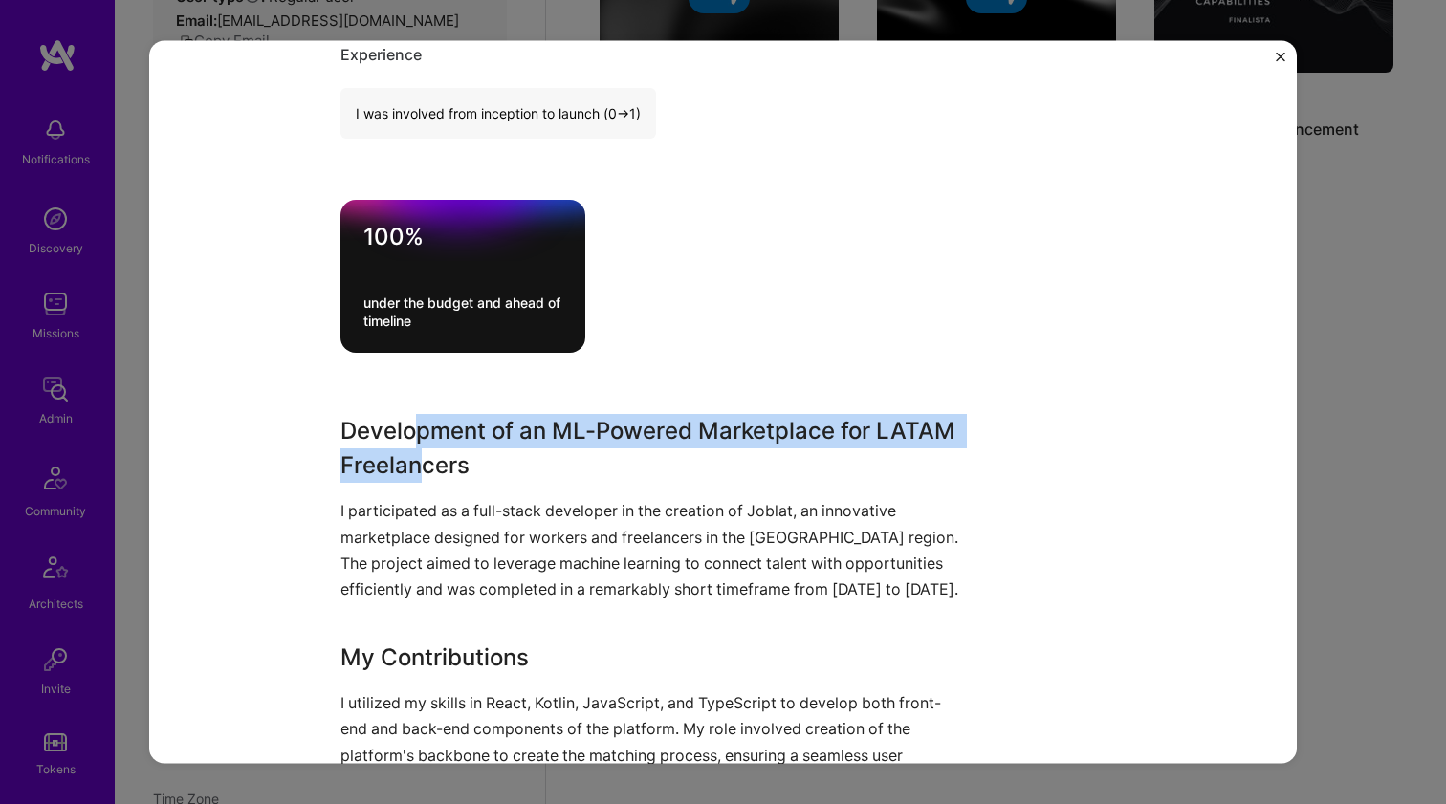
drag, startPoint x: 412, startPoint y: 422, endPoint x: 415, endPoint y: 455, distance: 33.6
click at [415, 455] on h3 "Development of an ML-Powered Marketplace for LATAM Freelancers" at bounding box center [650, 448] width 621 height 69
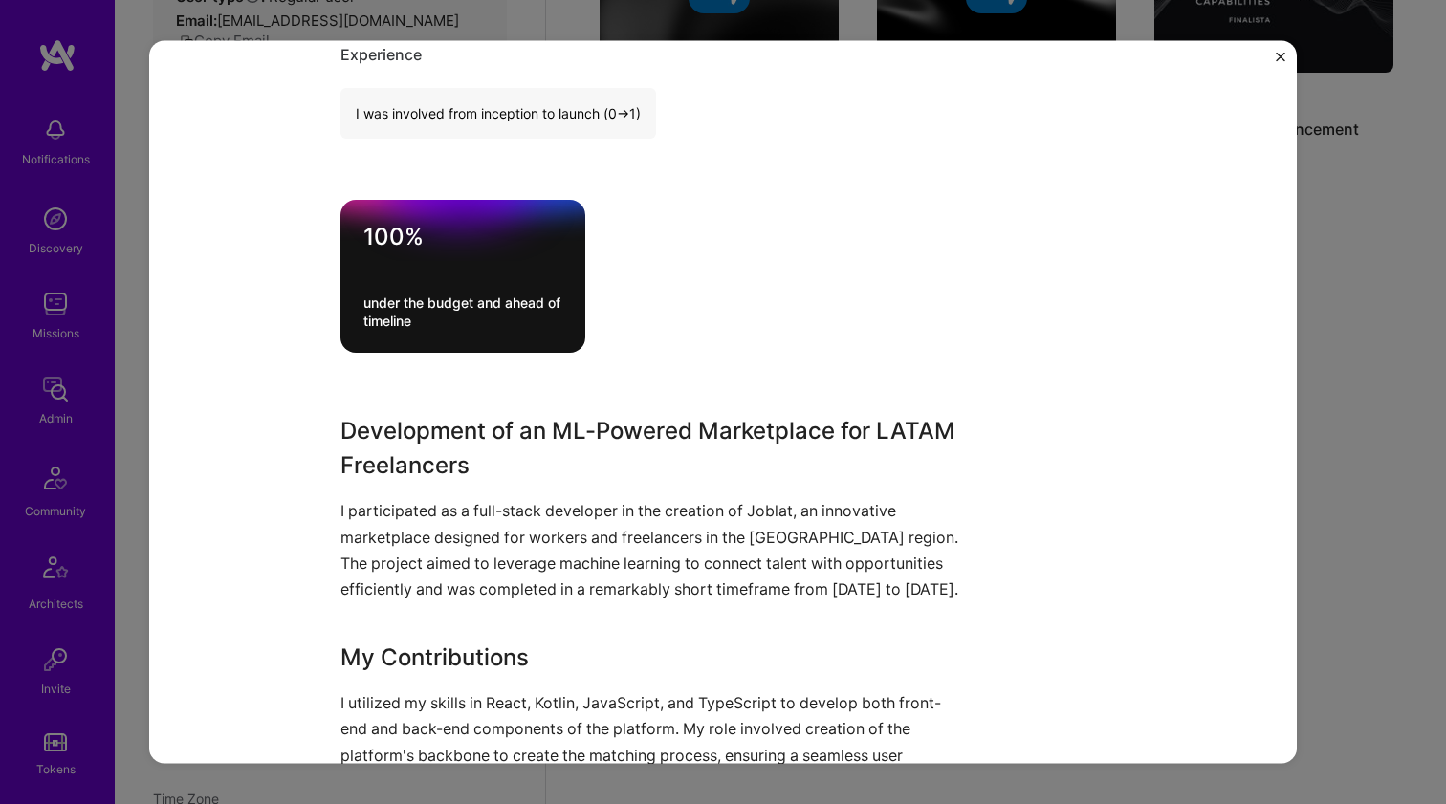
click at [415, 452] on h3 "Development of an ML-Powered Marketplace for LATAM Freelancers" at bounding box center [650, 448] width 621 height 69
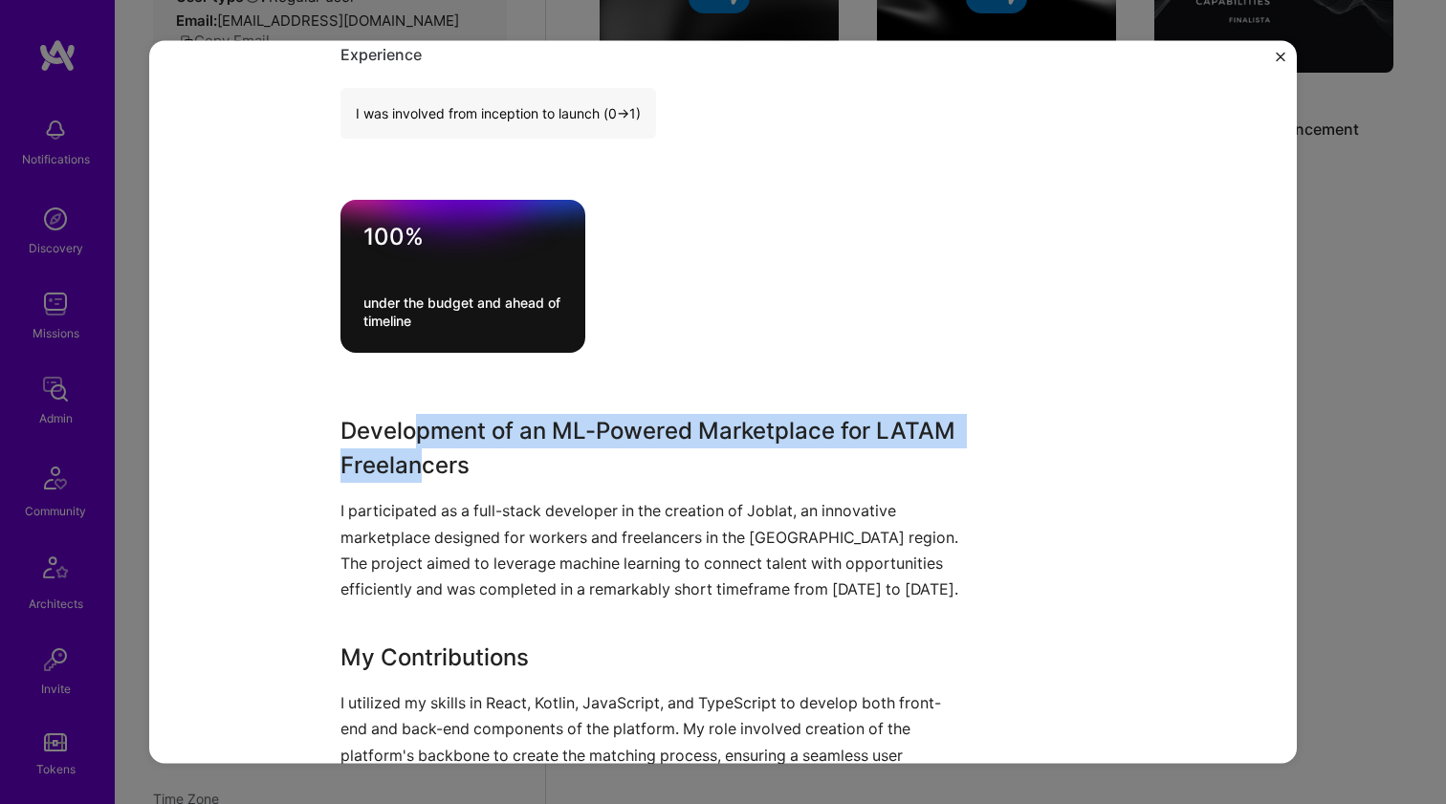
drag, startPoint x: 415, startPoint y: 452, endPoint x: 407, endPoint y: 424, distance: 28.8
click at [407, 425] on h3 "Development of an ML-Powered Marketplace for LATAM Freelancers" at bounding box center [650, 448] width 621 height 69
click at [407, 424] on h3 "Development of an ML-Powered Marketplace for LATAM Freelancers" at bounding box center [650, 448] width 621 height 69
drag
click at [402, 455] on h3 "Development of an ML-Powered Marketplace for LATAM Freelancers" at bounding box center [650, 448] width 621 height 69
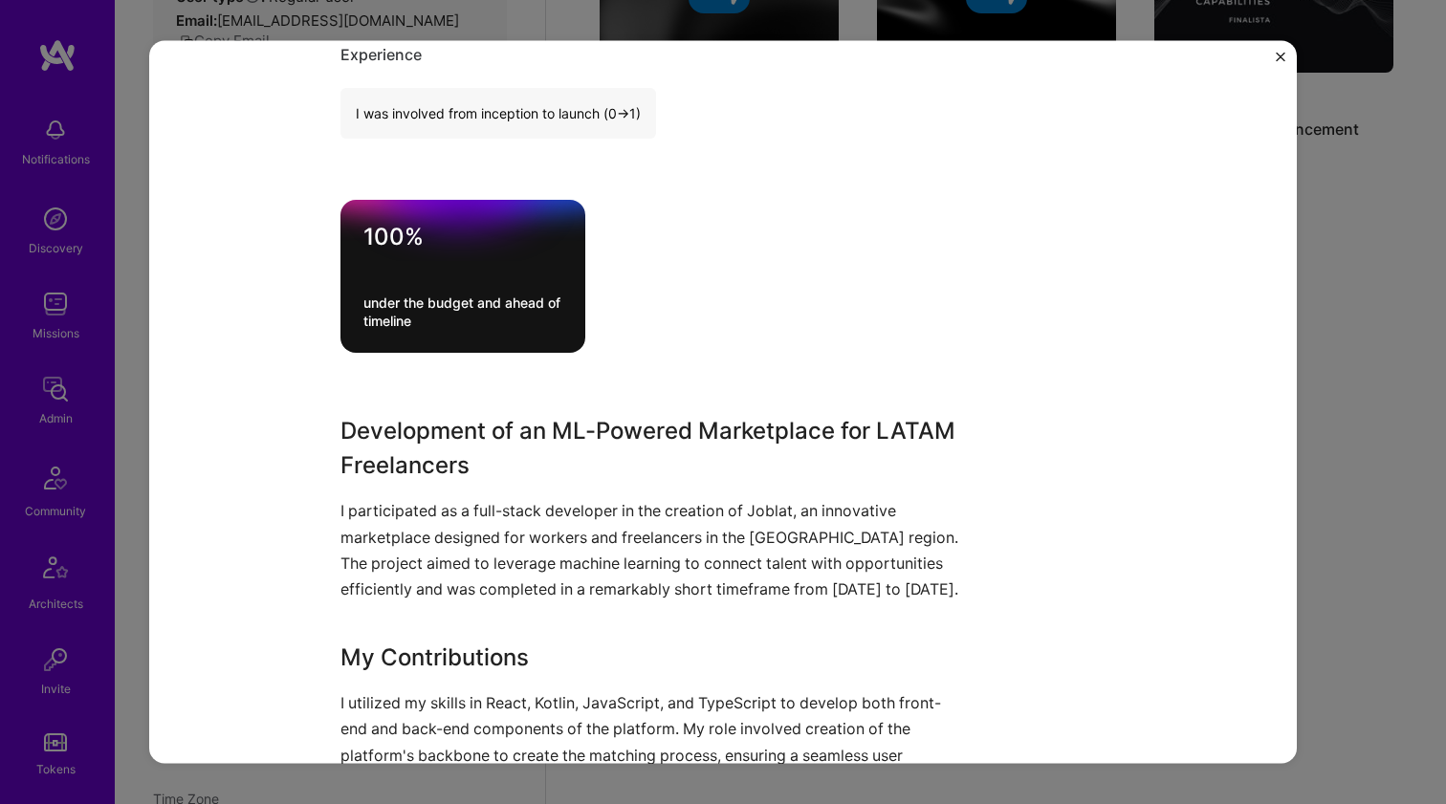
click at [402, 509] on p "I participated as a full-stack developer in the creation of Joblat, an innovati…" at bounding box center [650, 550] width 621 height 104
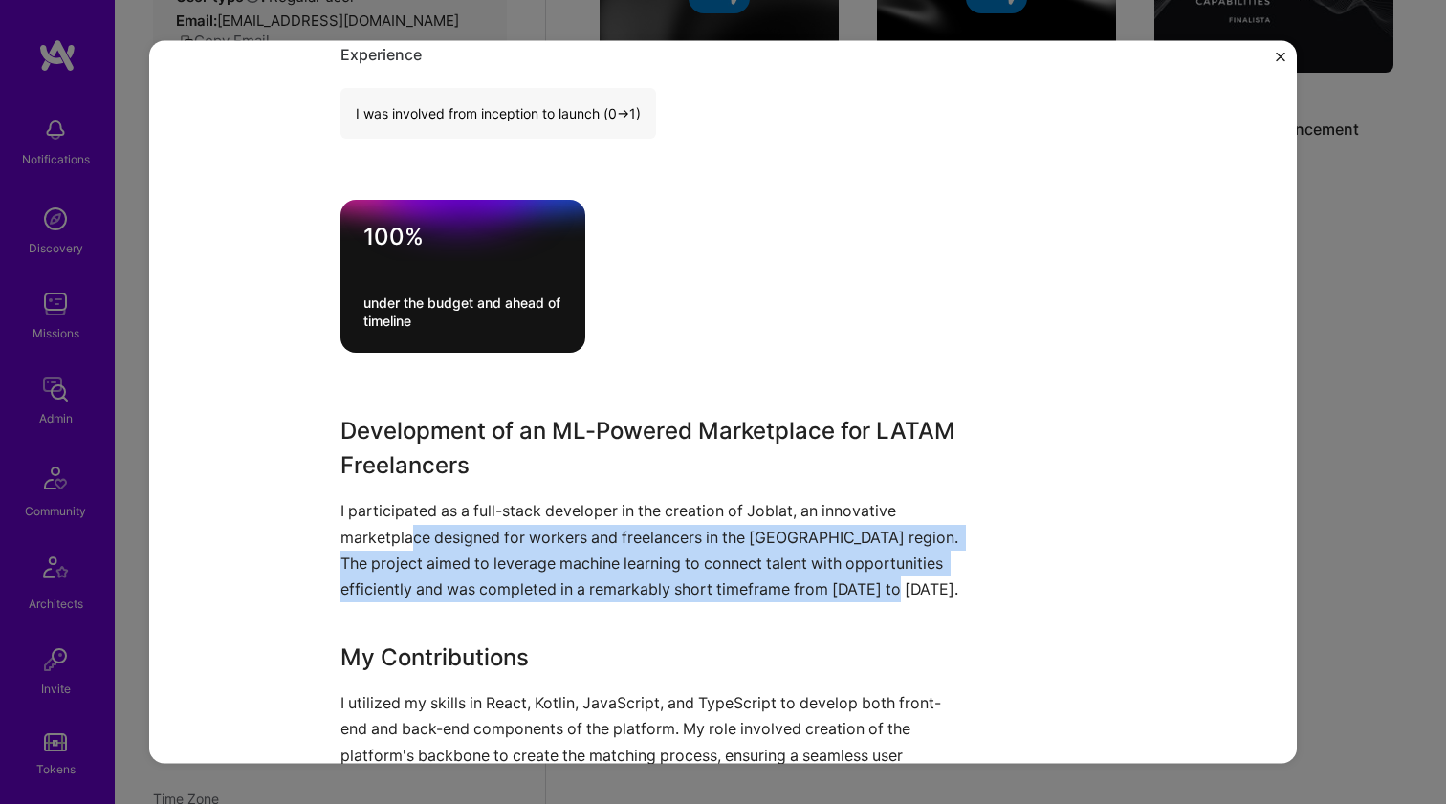
click at [405, 598] on p "I participated as a full-stack developer in the creation of Joblat, an innovati…" at bounding box center [650, 550] width 621 height 104
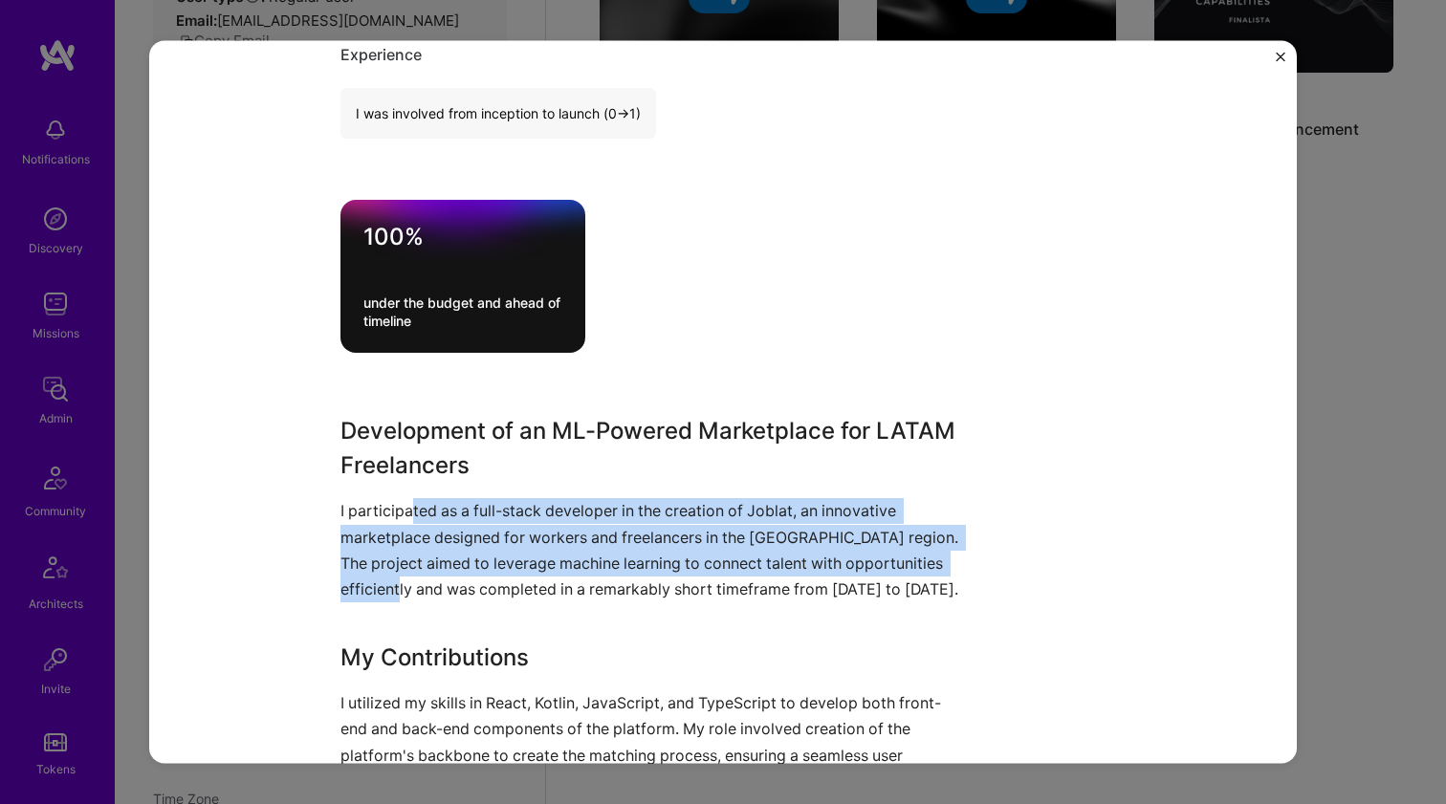
click at [407, 499] on p "I participated as a full-stack developer in the creation of Joblat, an innovati…" at bounding box center [650, 550] width 621 height 104
click at [407, 498] on p "I participated as a full-stack developer in the creation of Joblat, an innovati…" at bounding box center [650, 550] width 621 height 104
click at [402, 573] on p "I participated as a full-stack developer in the creation of Joblat, an innovati…" at bounding box center [650, 550] width 621 height 104
click at [402, 574] on p "I participated as a full-stack developer in the creation of Joblat, an innovati…" at bounding box center [650, 550] width 621 height 104
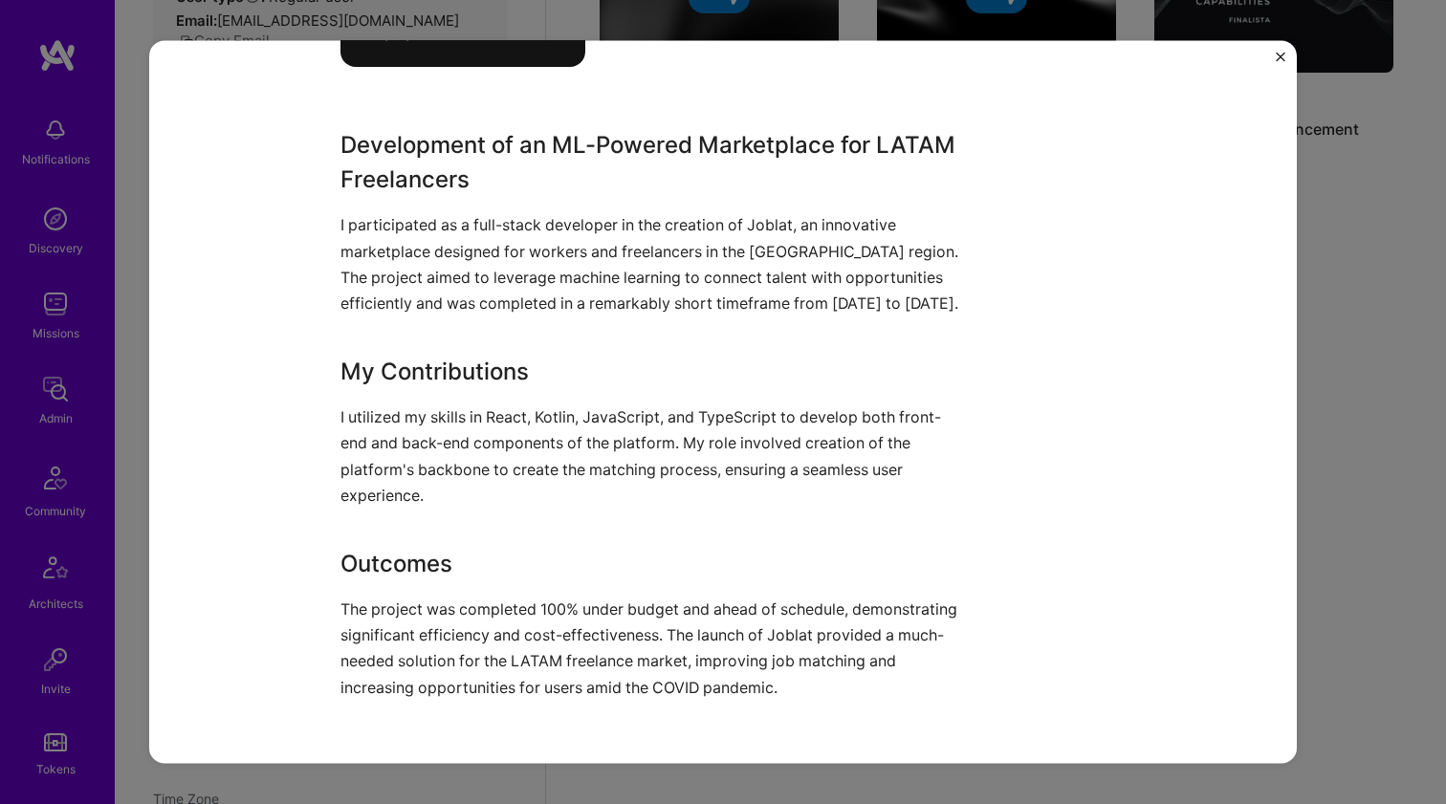
scroll to position [1149, 0]
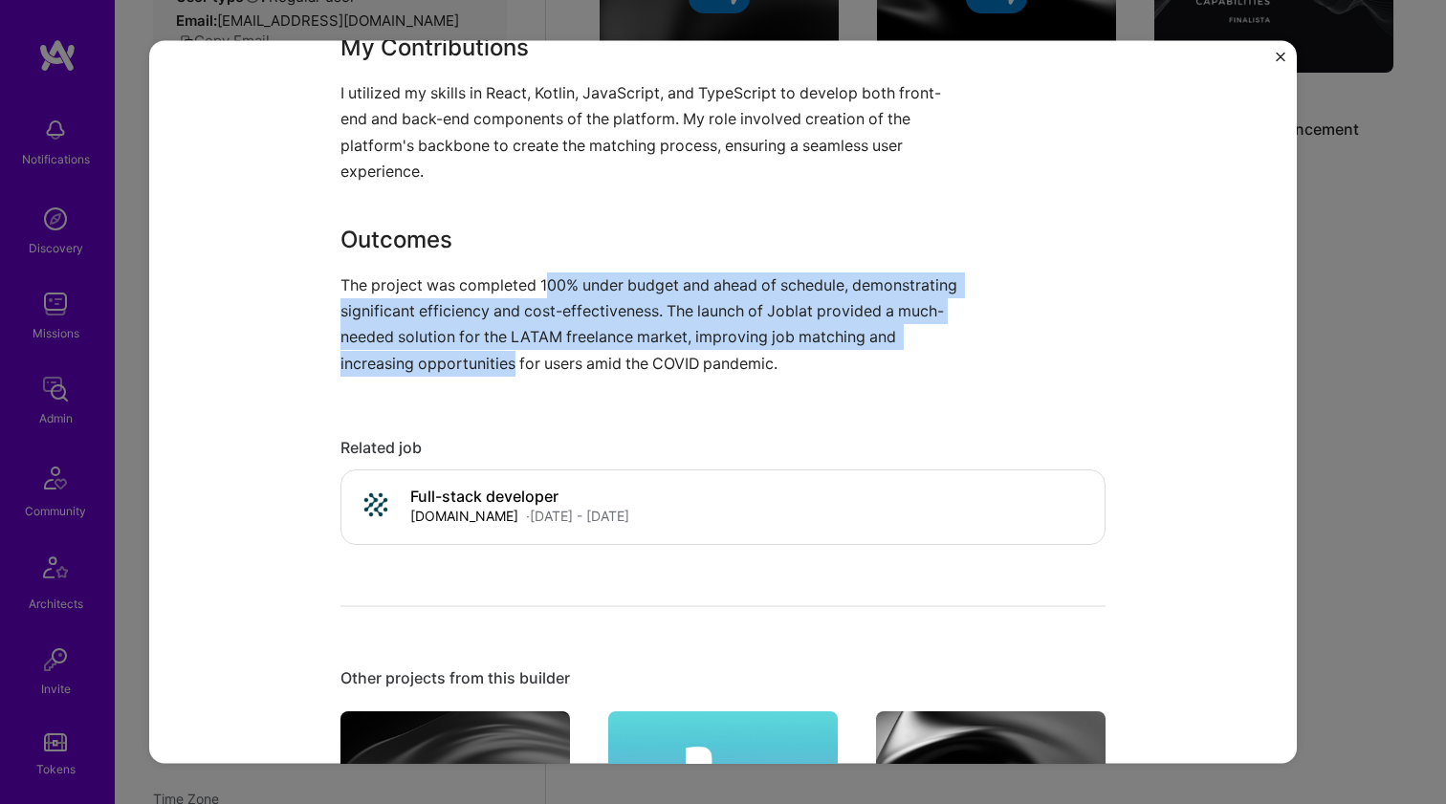
click at [543, 279] on p "The project was completed 100% under budget and ahead of schedule, demonstratin…" at bounding box center [650, 324] width 621 height 104
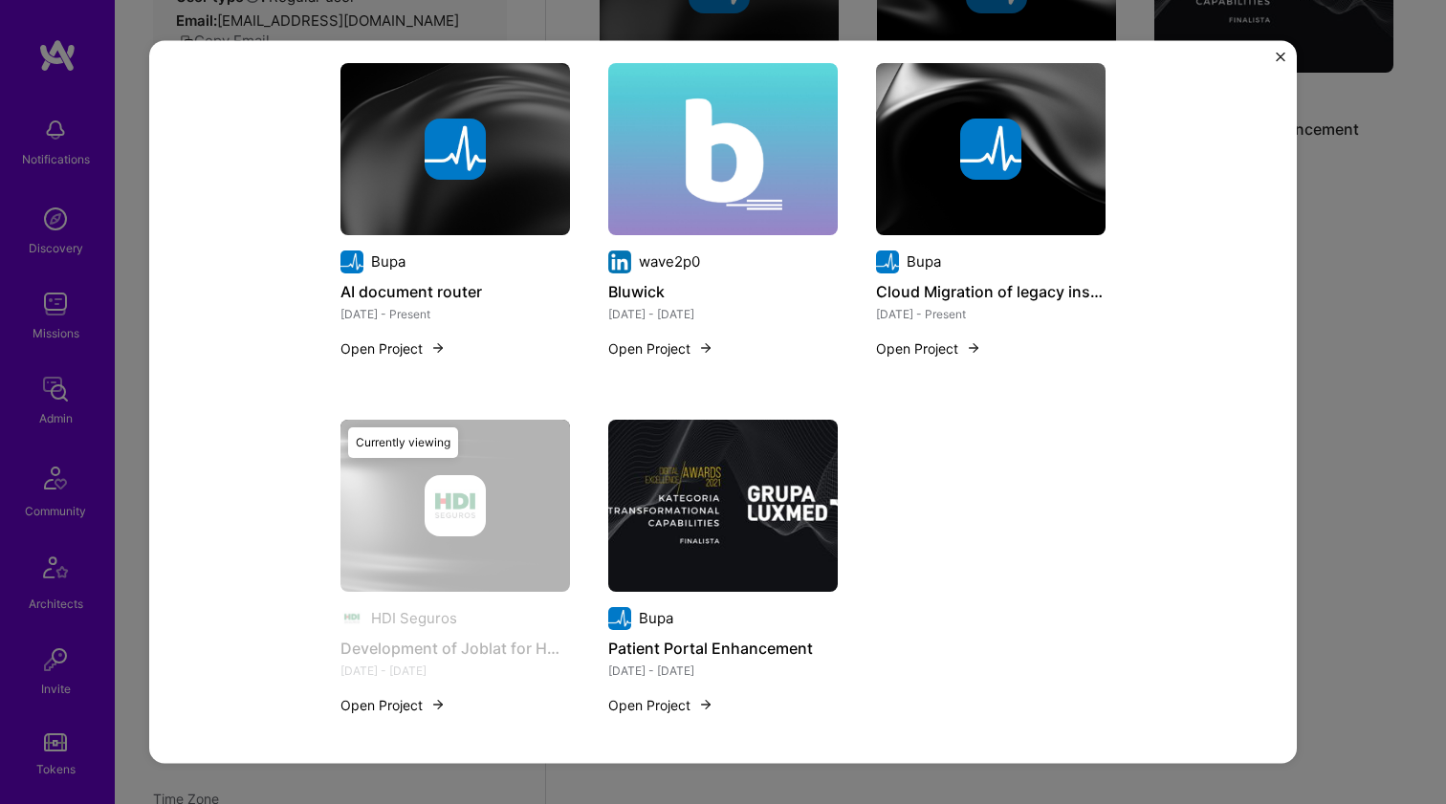
click at [720, 471] on img at bounding box center [722, 505] width 229 height 172
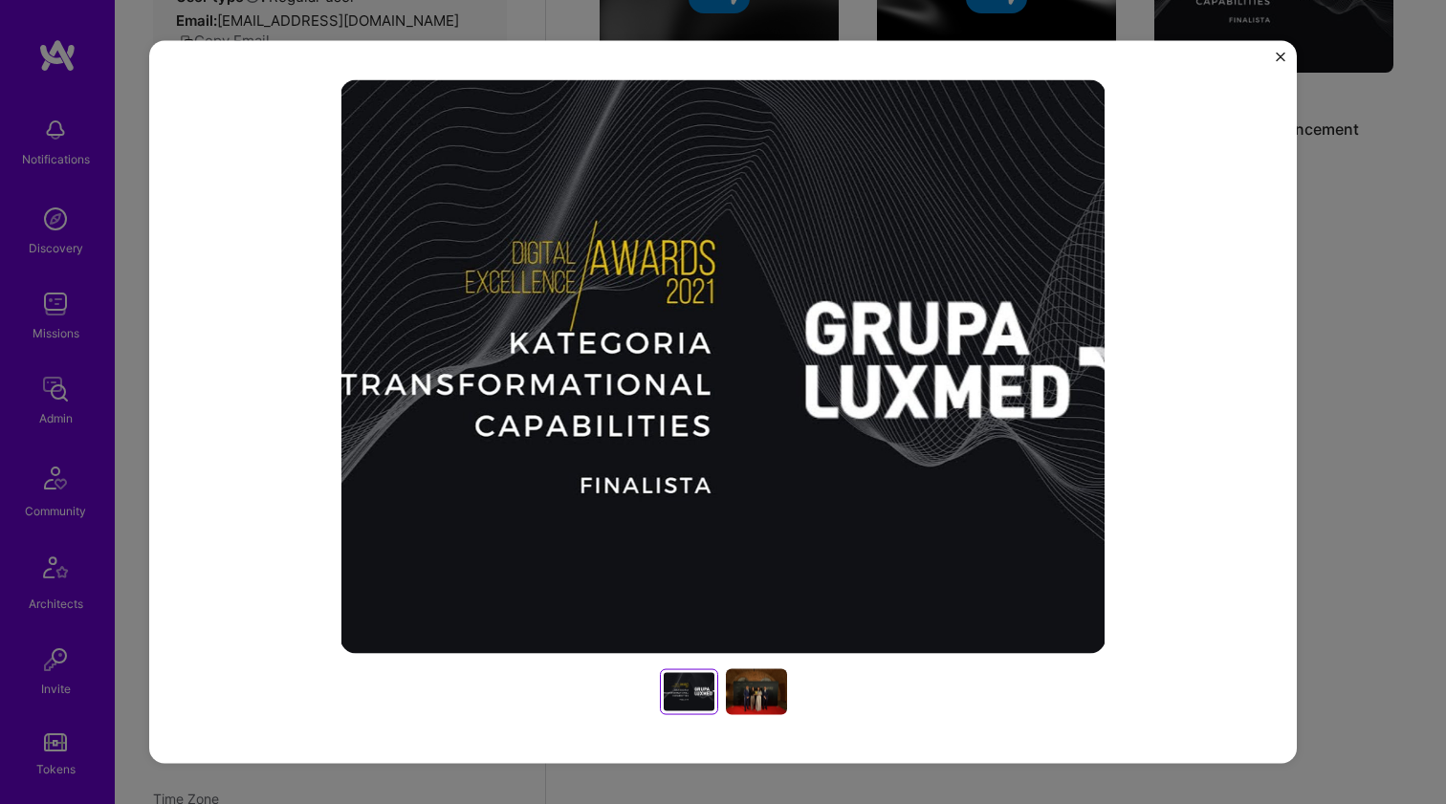
scroll to position [320, 0]
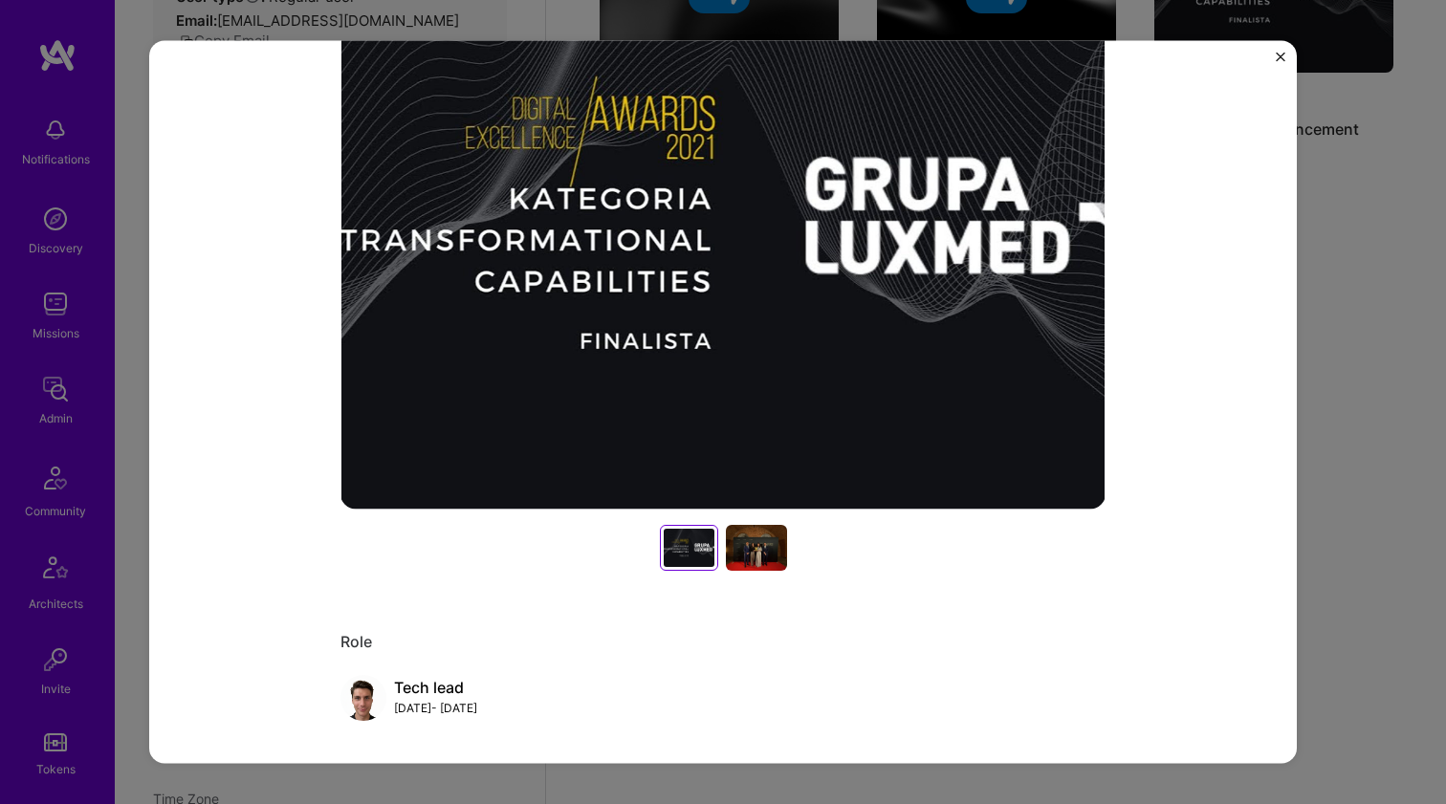
click at [740, 526] on div at bounding box center [756, 548] width 61 height 46
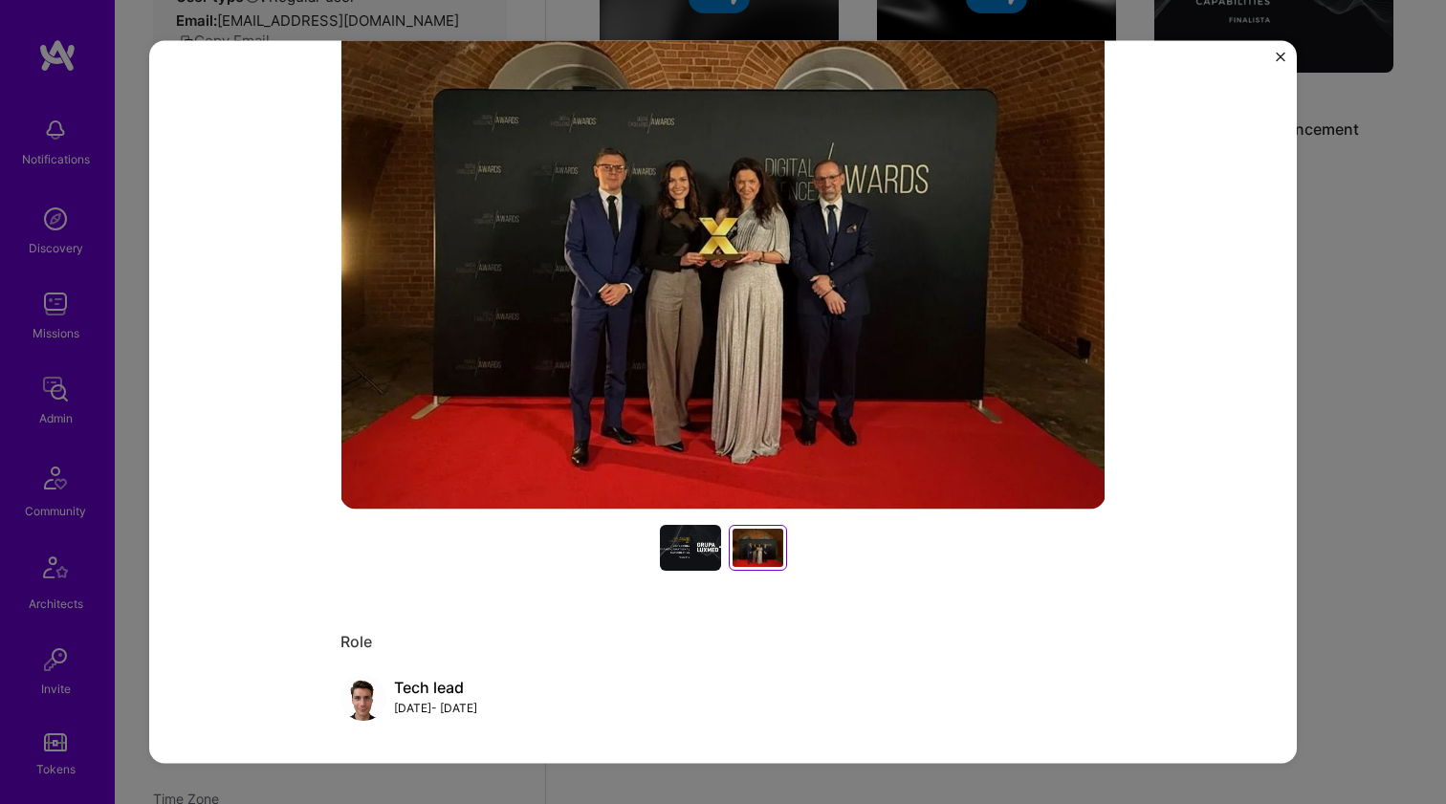
click at [739, 535] on div at bounding box center [757, 548] width 51 height 38
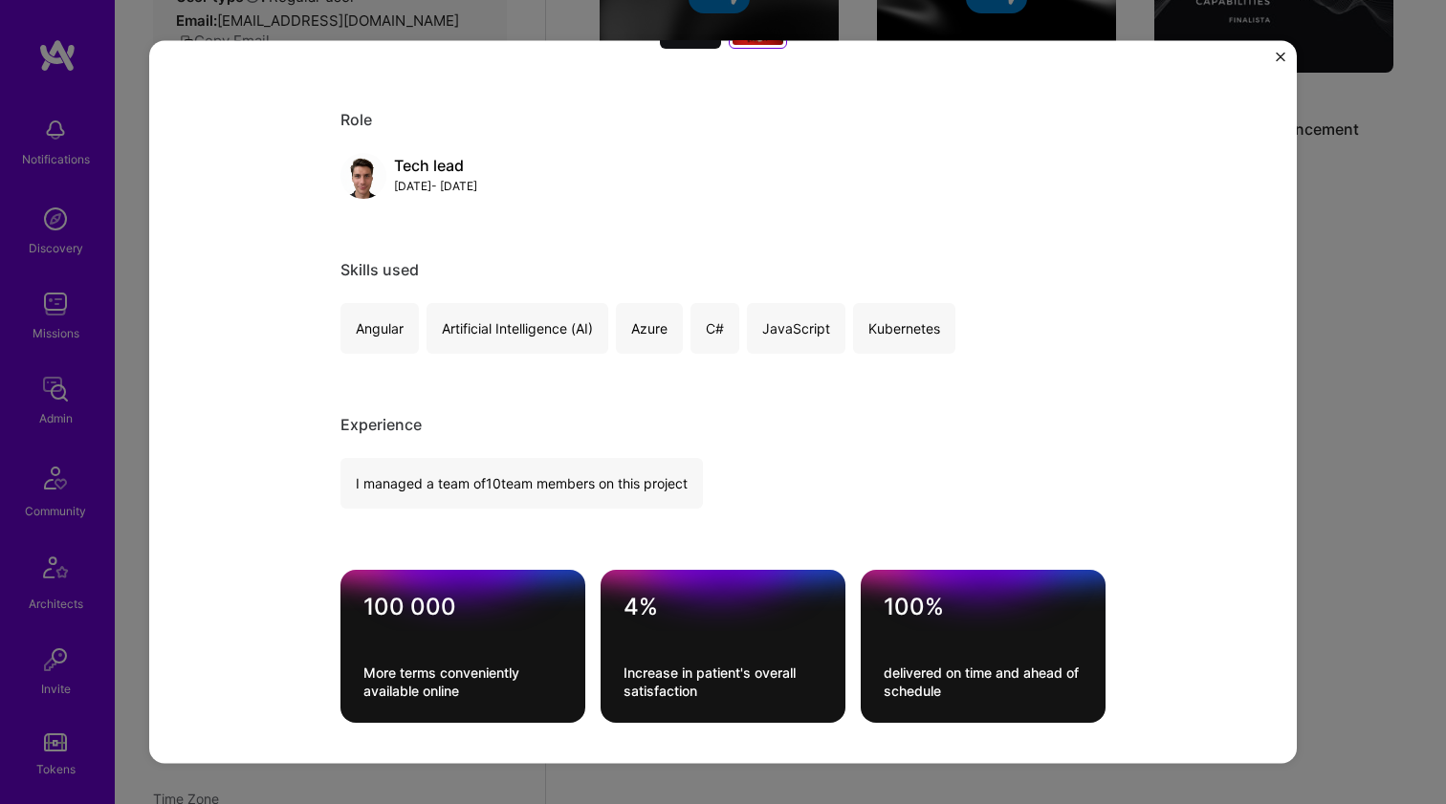
scroll to position [1468, 0]
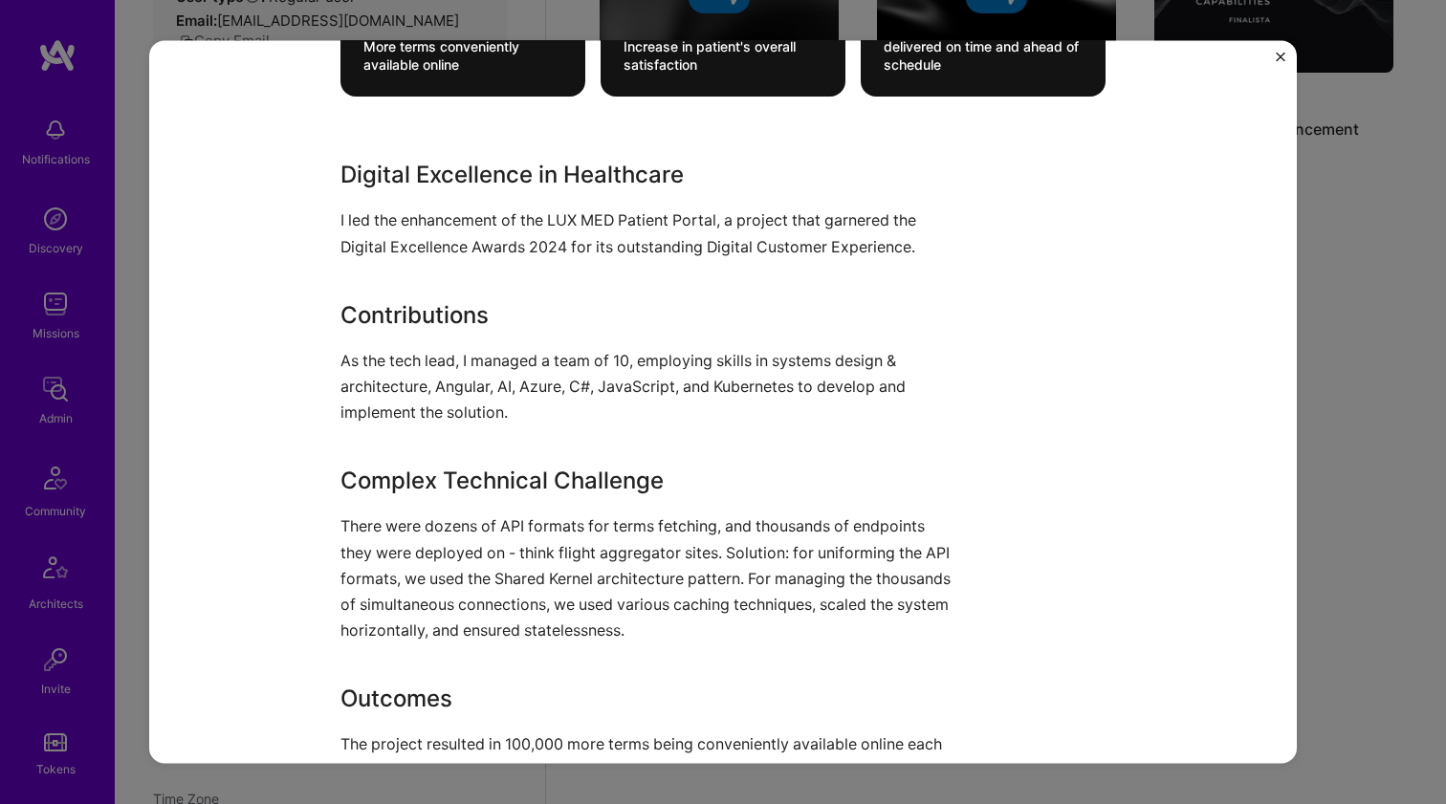
click at [400, 229] on p "I led the enhancement of the LUX MED Patient Portal, a project that garnered th…" at bounding box center [650, 233] width 621 height 52
click at [400, 228] on p "I led the enhancement of the LUX MED Patient Portal, a project that garnered th…" at bounding box center [650, 233] width 621 height 52
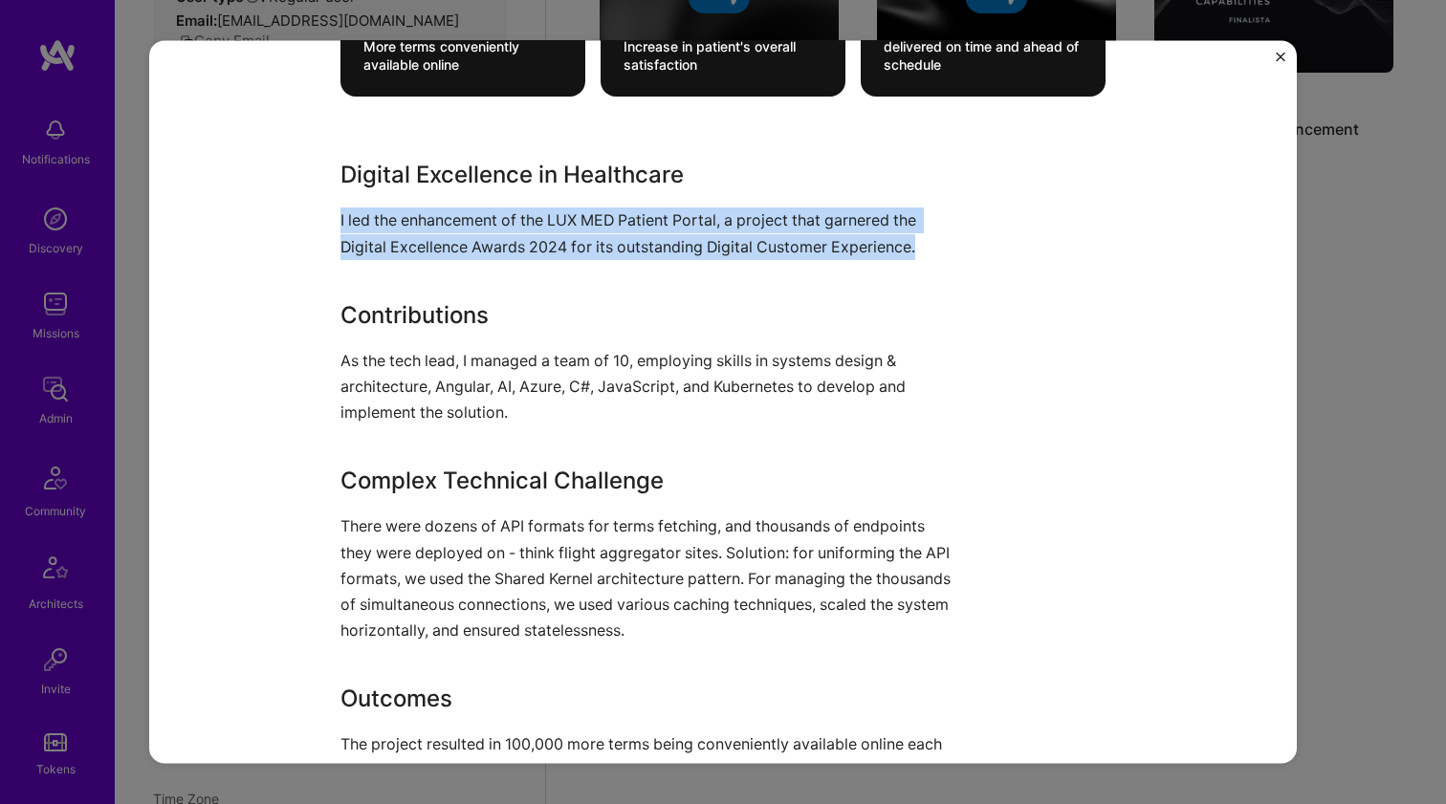
click at [400, 228] on p "I led the enhancement of the LUX MED Patient Portal, a project that garnered th…" at bounding box center [650, 233] width 621 height 52
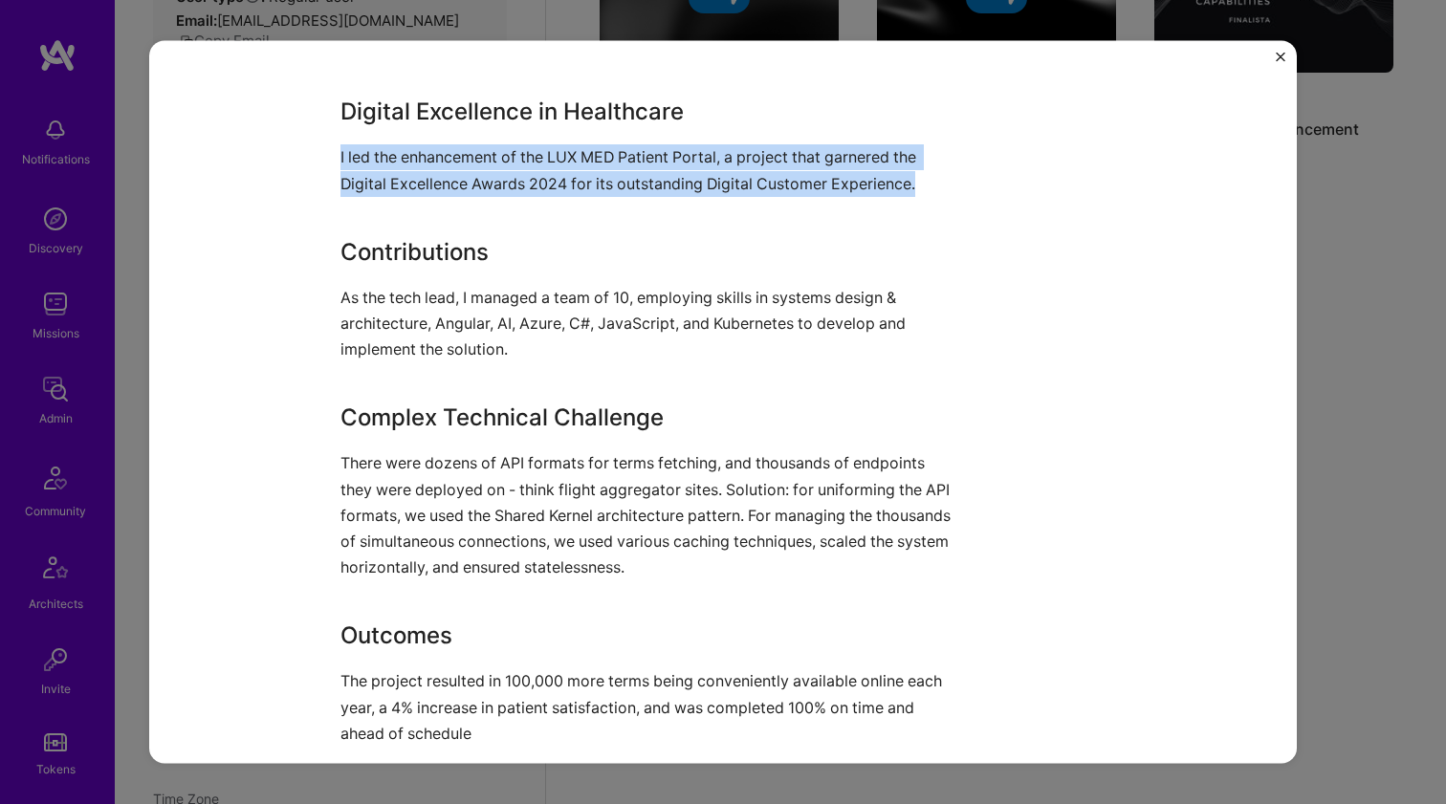
scroll to position [1535, 0]
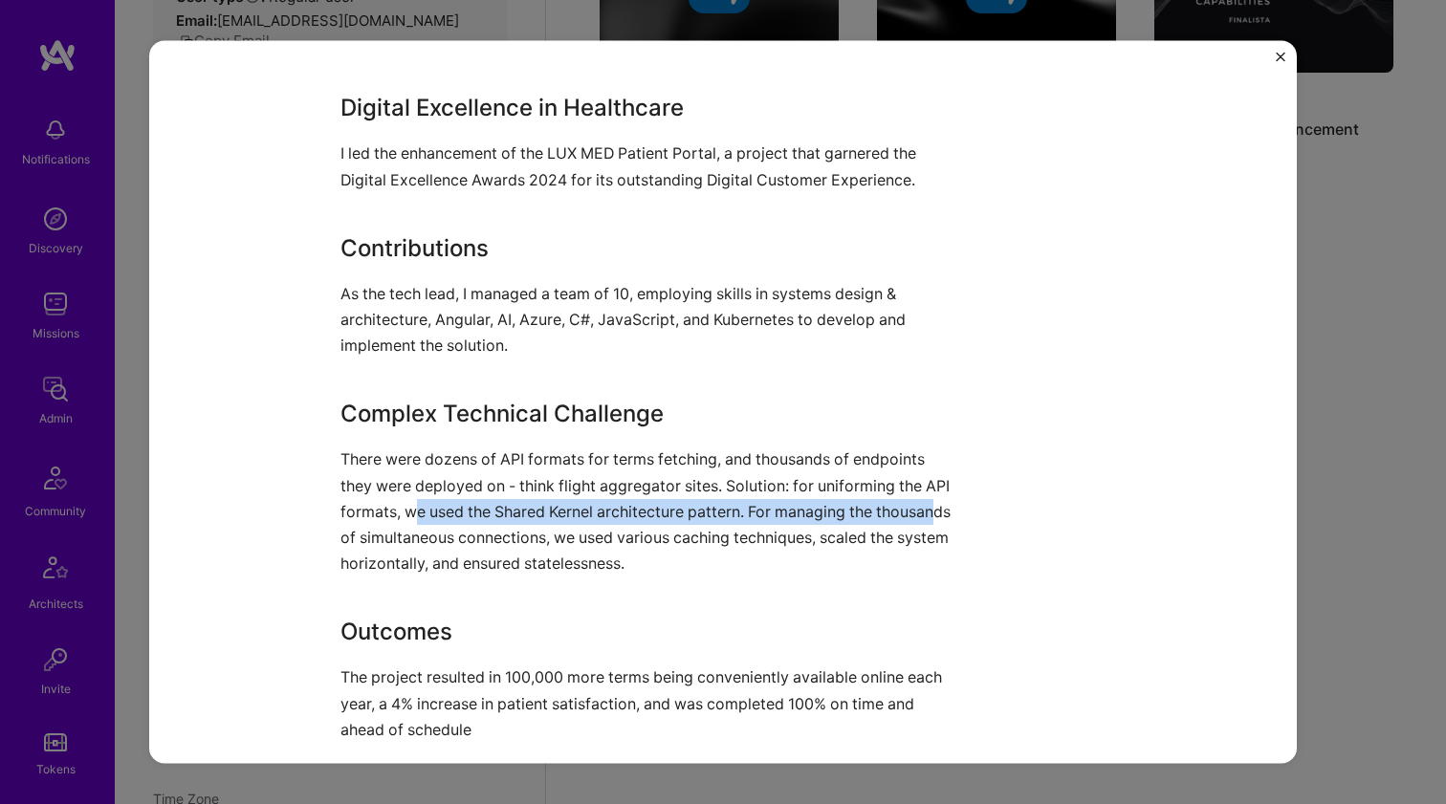
drag, startPoint x: 406, startPoint y: 494, endPoint x: 396, endPoint y: 539, distance: 46.1
click at [396, 539] on p "There were dozens of API formats for terms fetching, and thousands of endpoints…" at bounding box center [650, 511] width 621 height 130
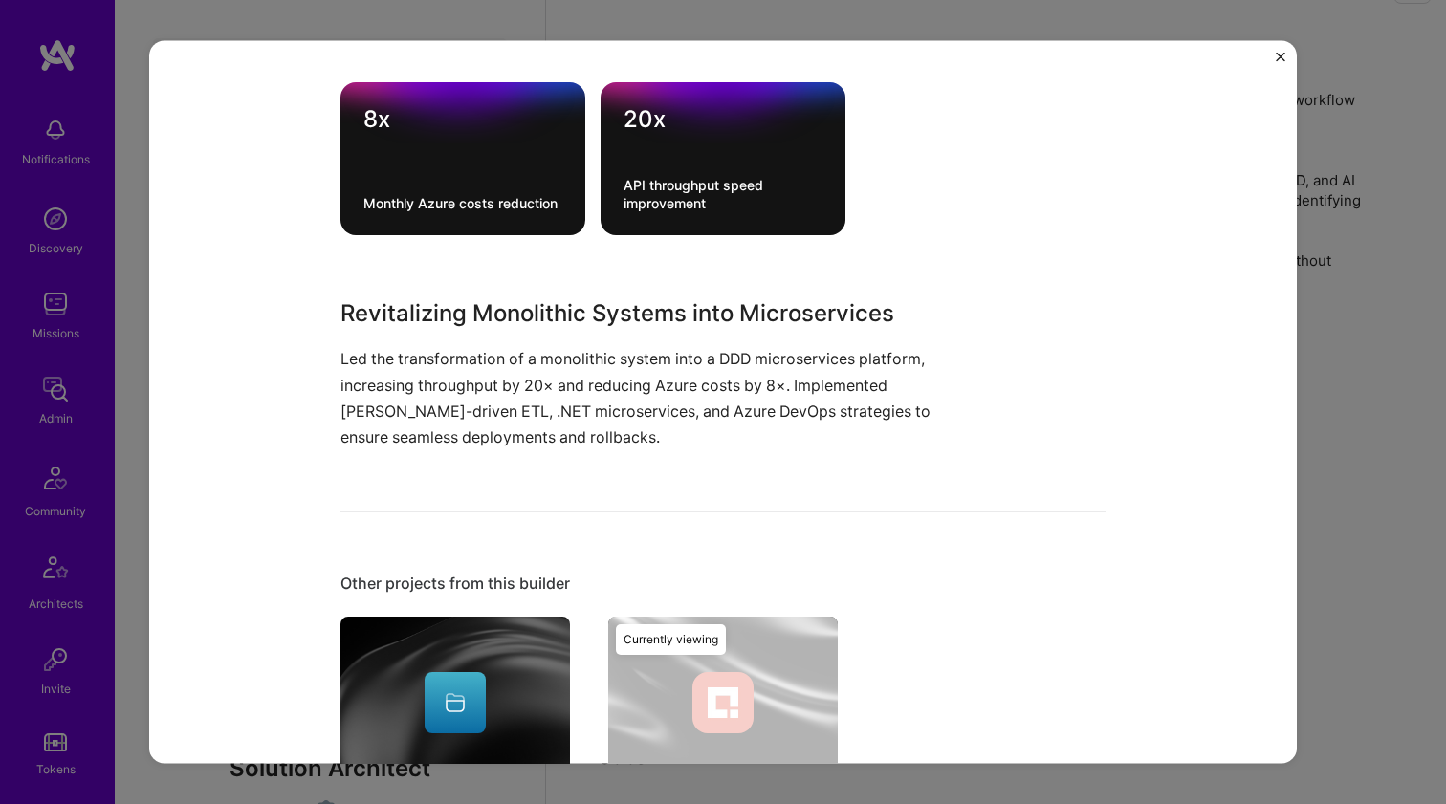
scroll to position [690, 0]
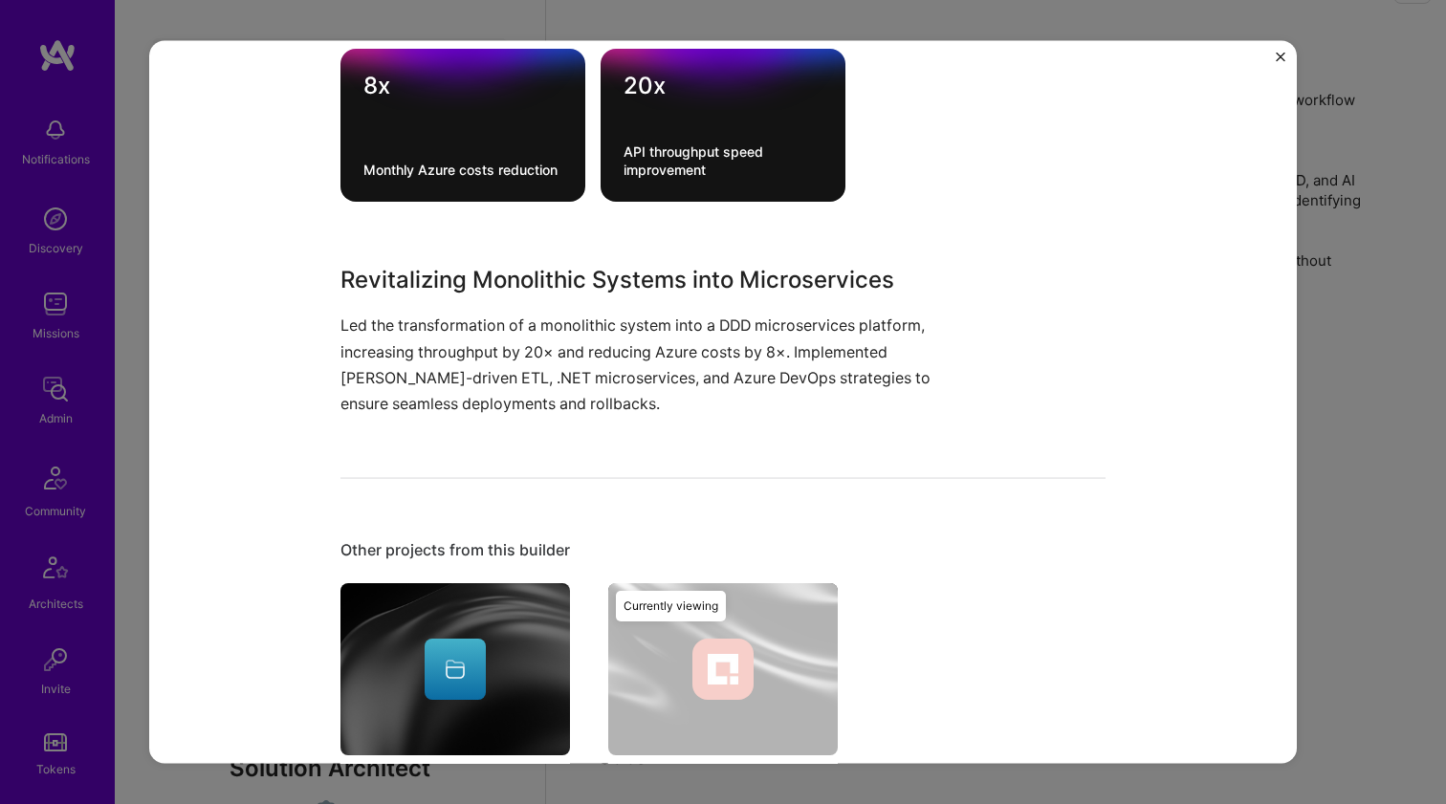
click at [482, 613] on img at bounding box center [454, 669] width 229 height 172
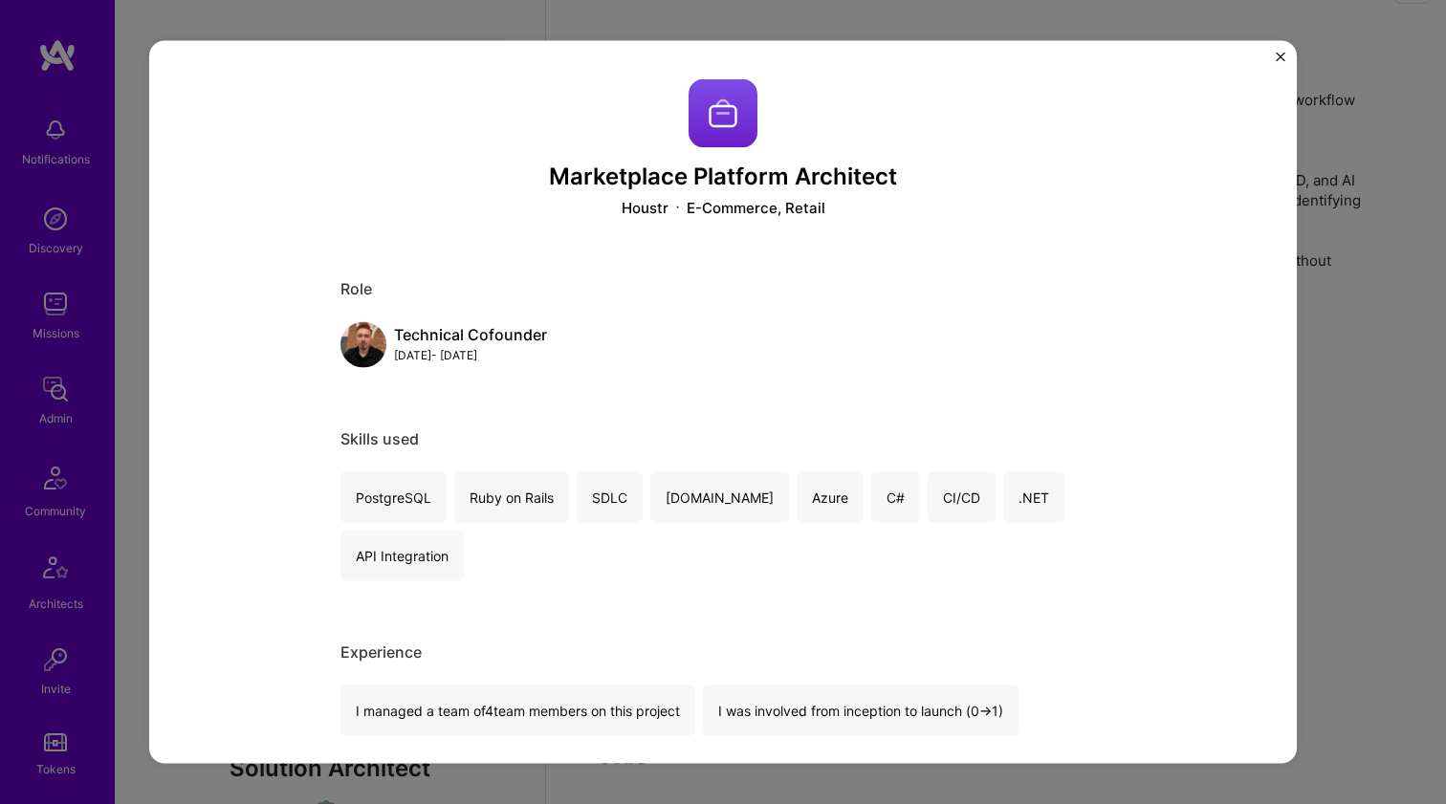
scroll to position [1065, 0]
